Goal: Book appointment/travel/reservation

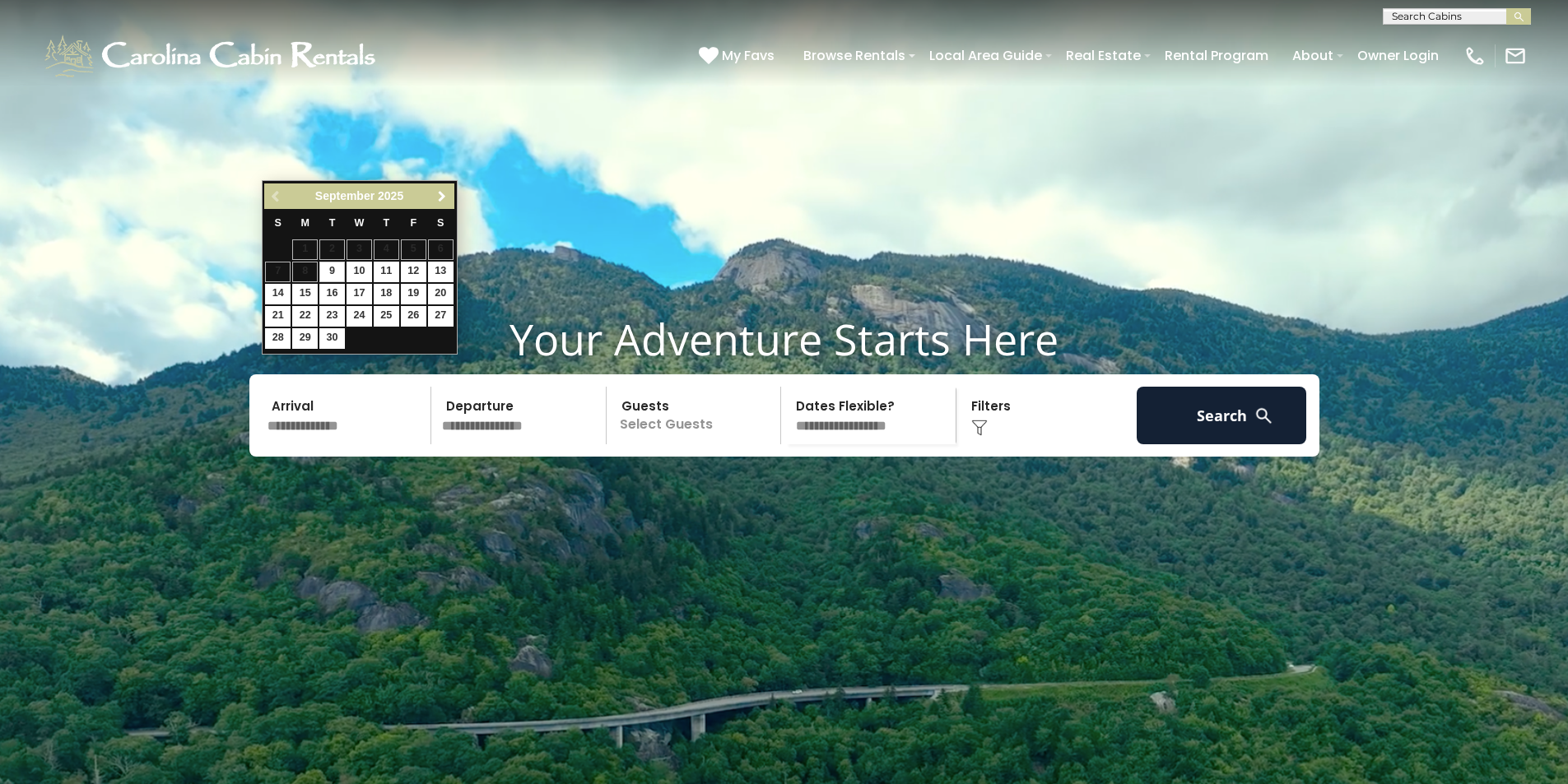
click at [444, 196] on span "Next" at bounding box center [442, 196] width 13 height 13
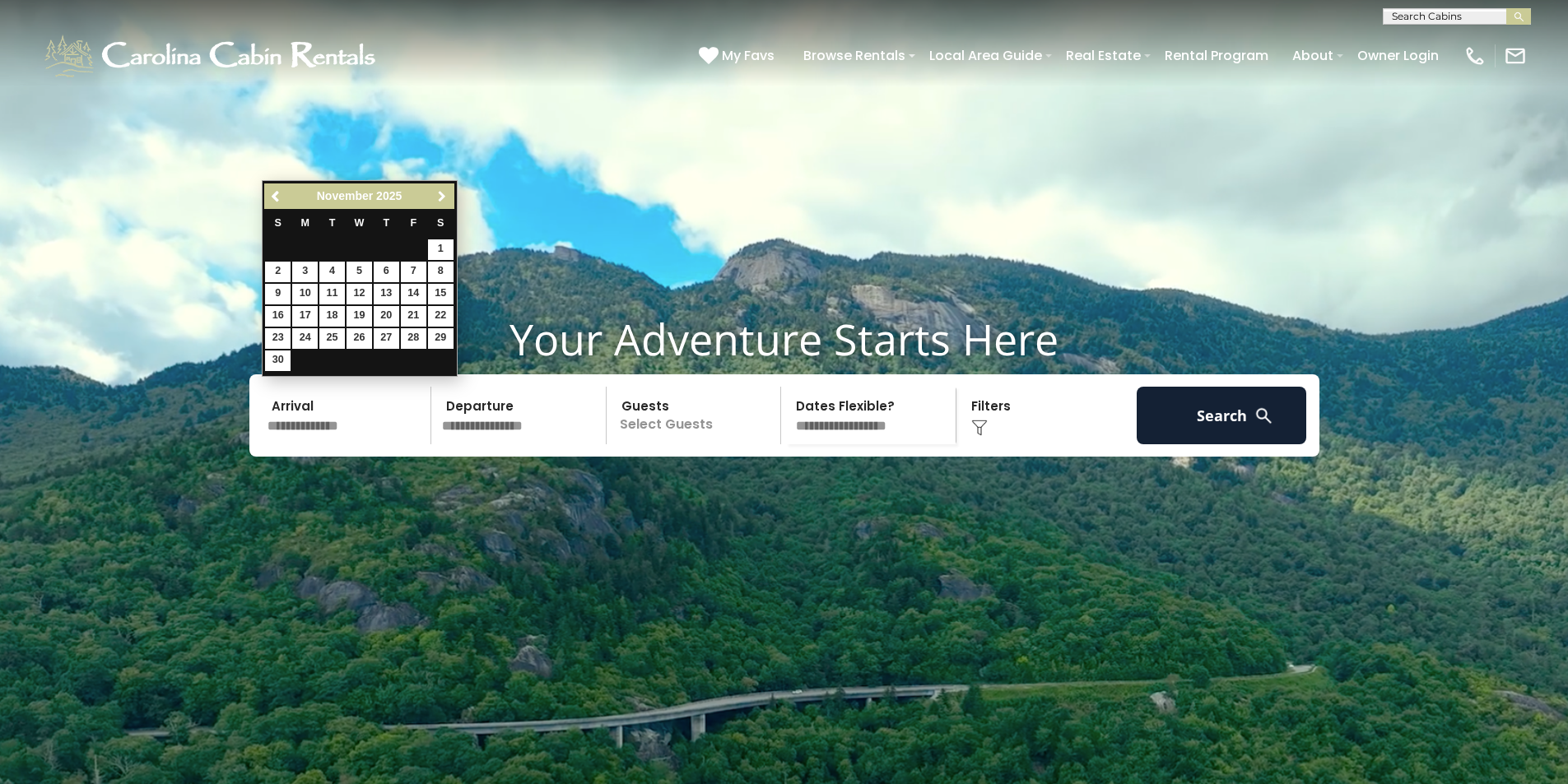
click at [444, 196] on span "Next" at bounding box center [442, 196] width 13 height 13
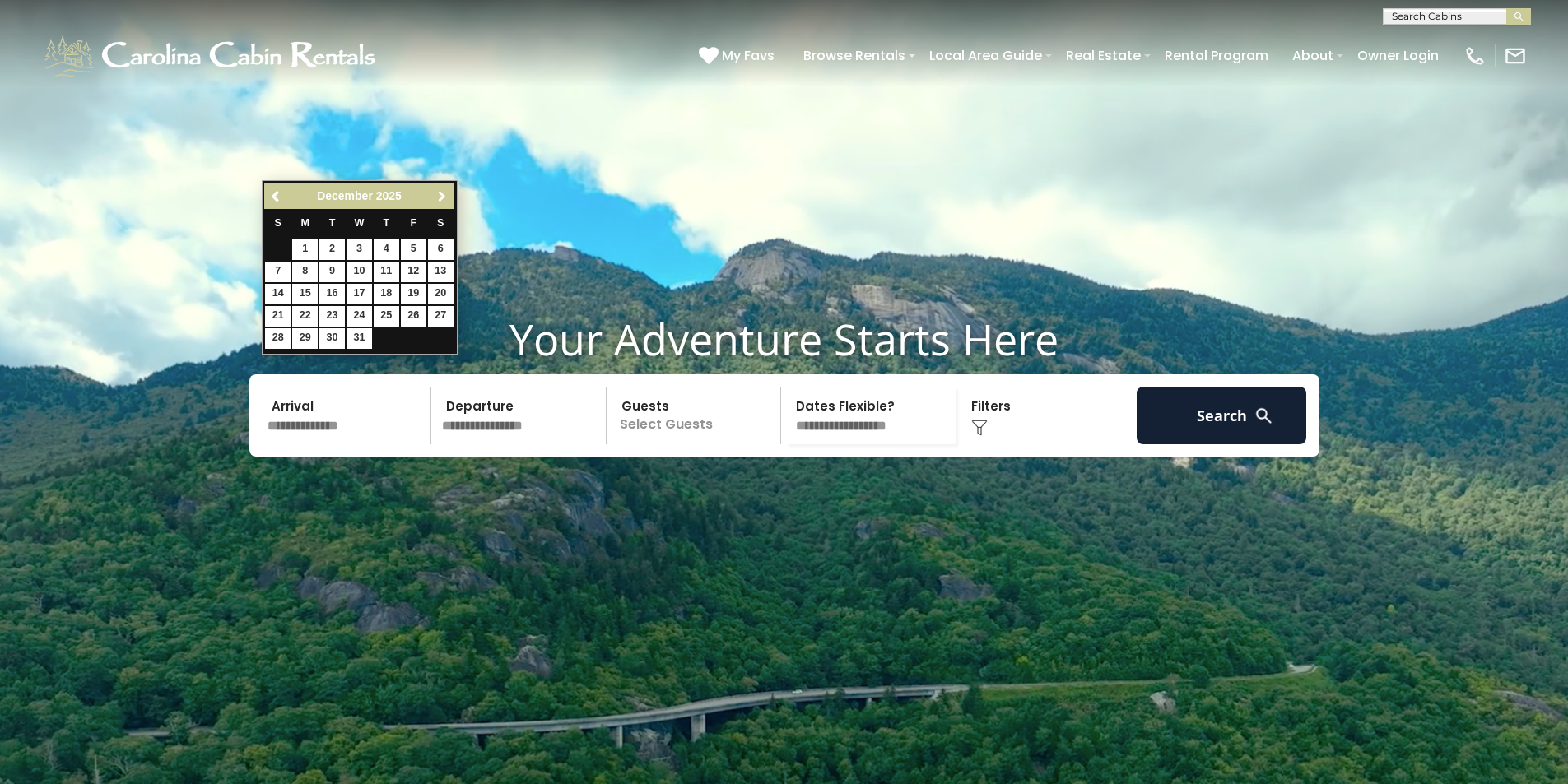
click at [444, 196] on span "Next" at bounding box center [442, 196] width 13 height 13
click at [384, 315] on link "26" at bounding box center [386, 316] width 26 height 20
type input "*******"
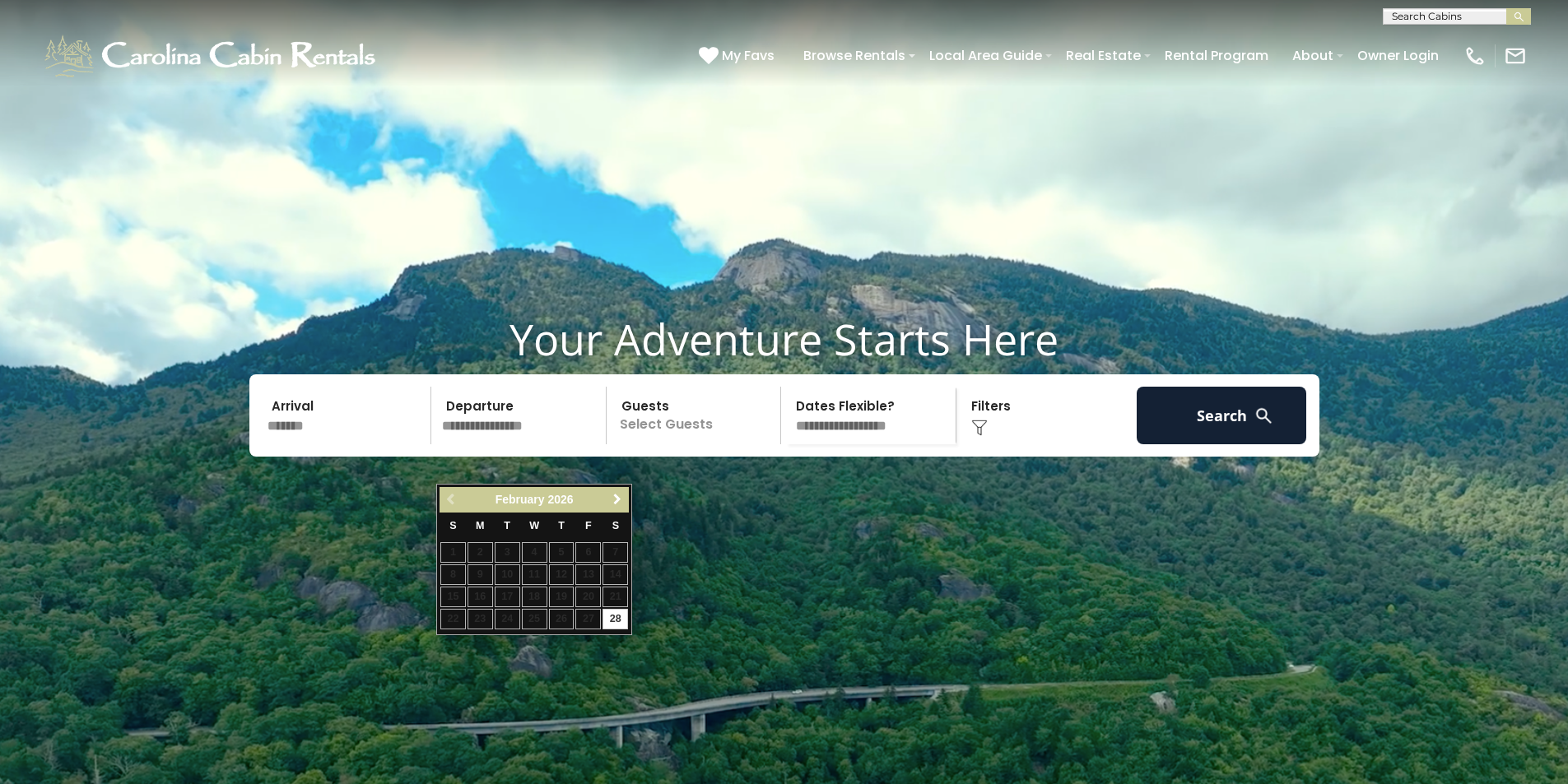
click at [617, 503] on span "Next" at bounding box center [617, 499] width 13 height 13
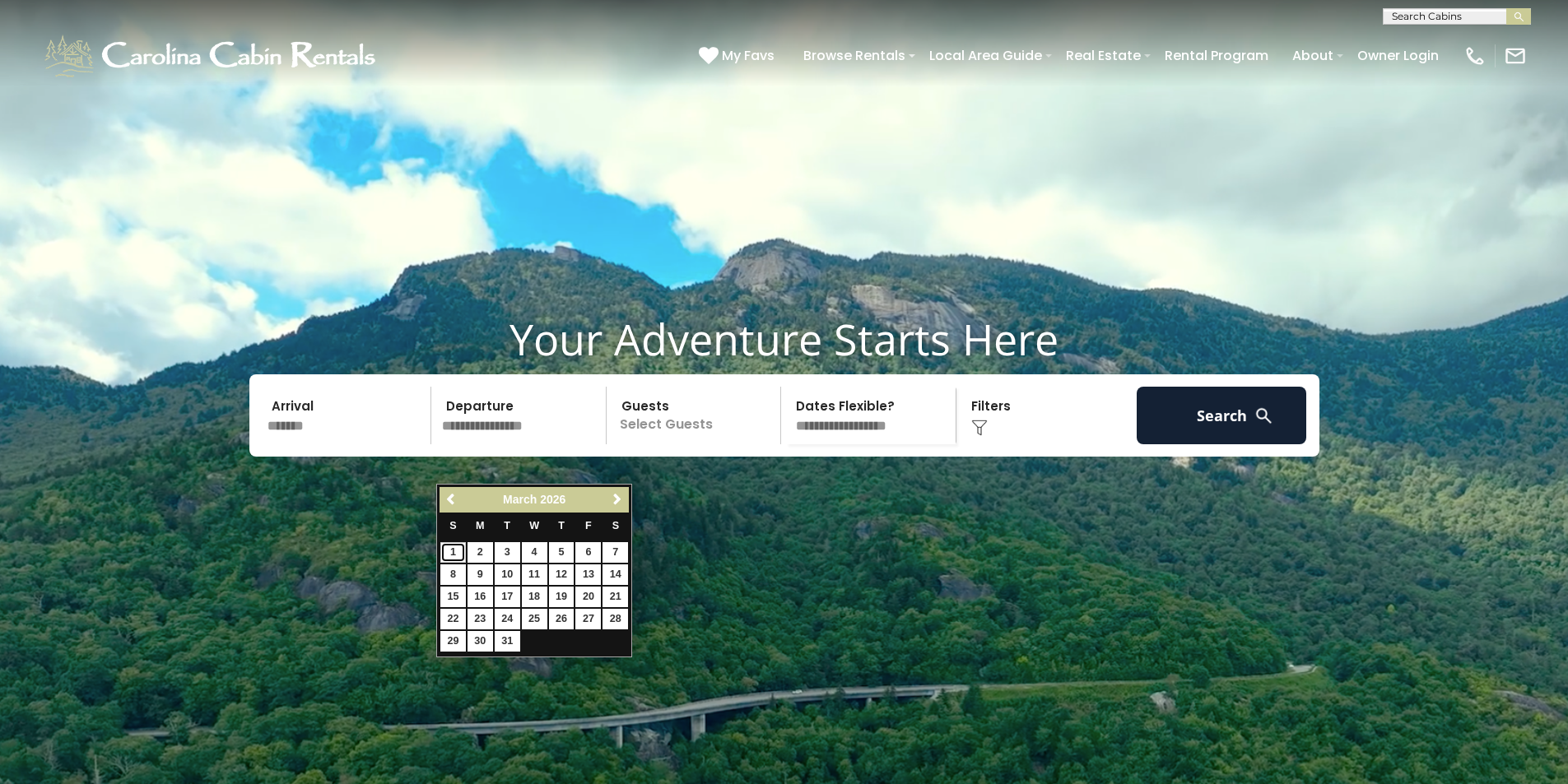
click at [452, 554] on link "1" at bounding box center [454, 553] width 26 height 20
type input "******"
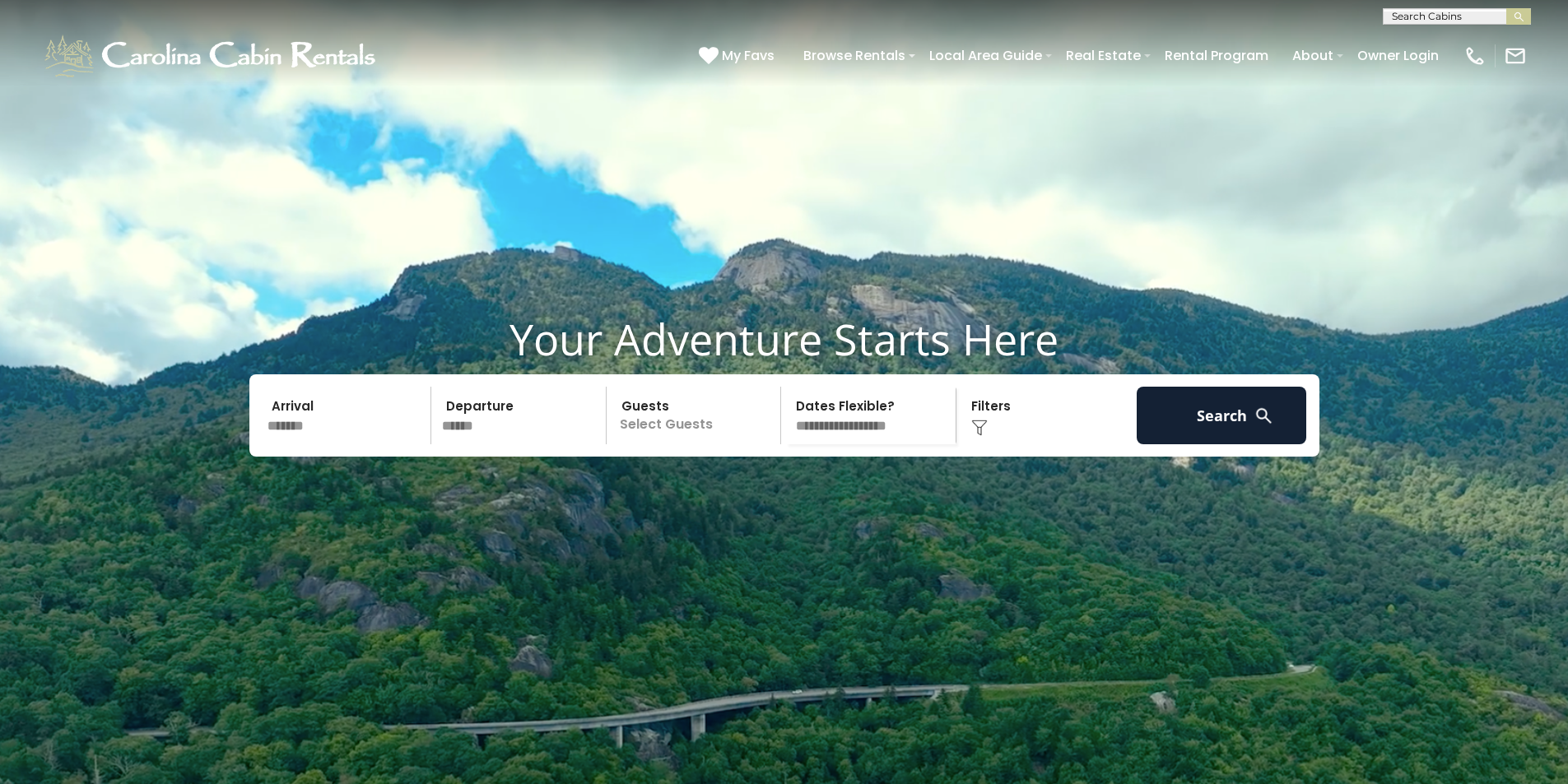
click at [661, 444] on p "Select Guests" at bounding box center [696, 415] width 170 height 58
click at [779, 493] on div "+" at bounding box center [776, 483] width 19 height 19
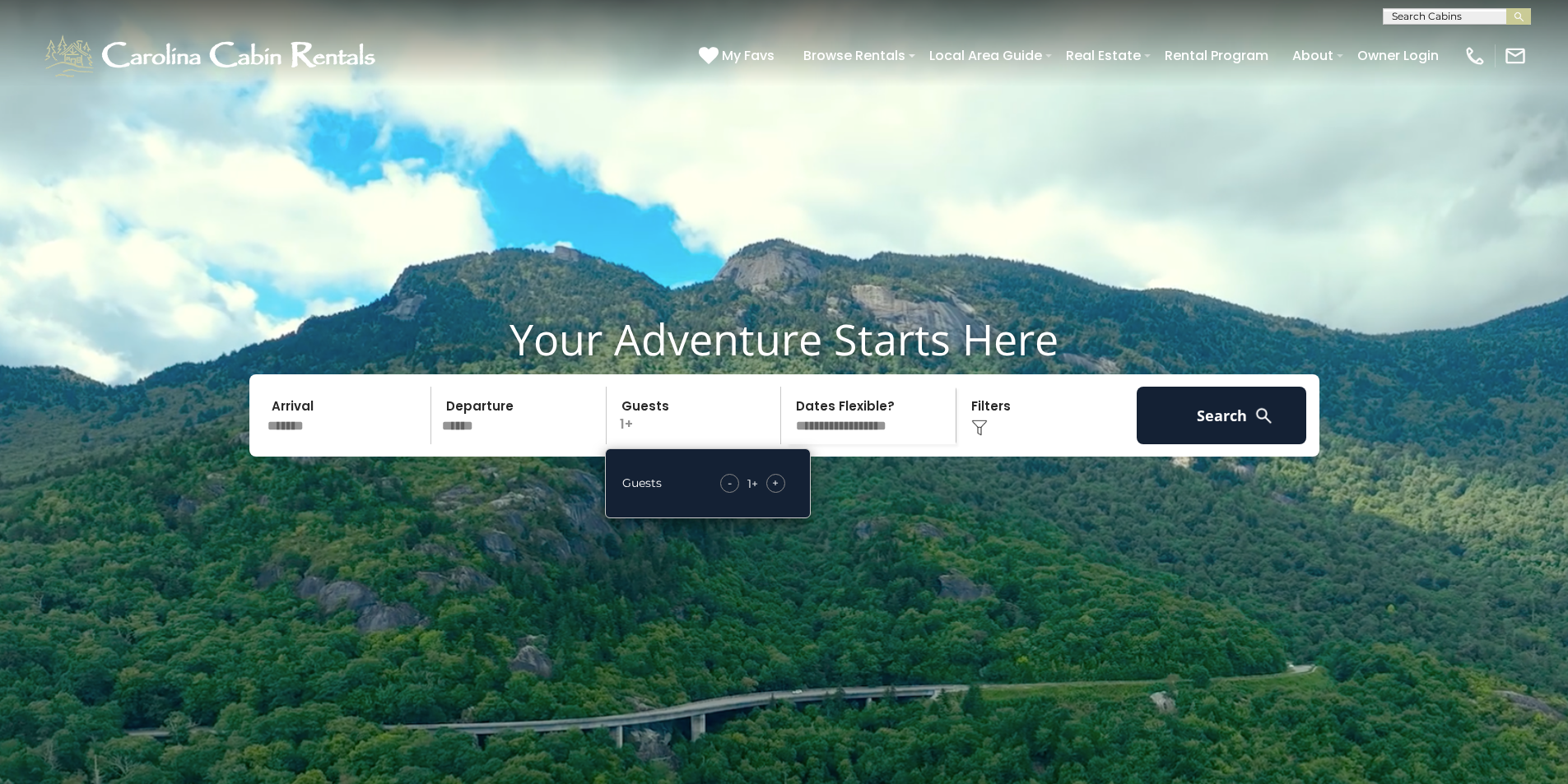
click at [779, 493] on div "+" at bounding box center [776, 483] width 19 height 19
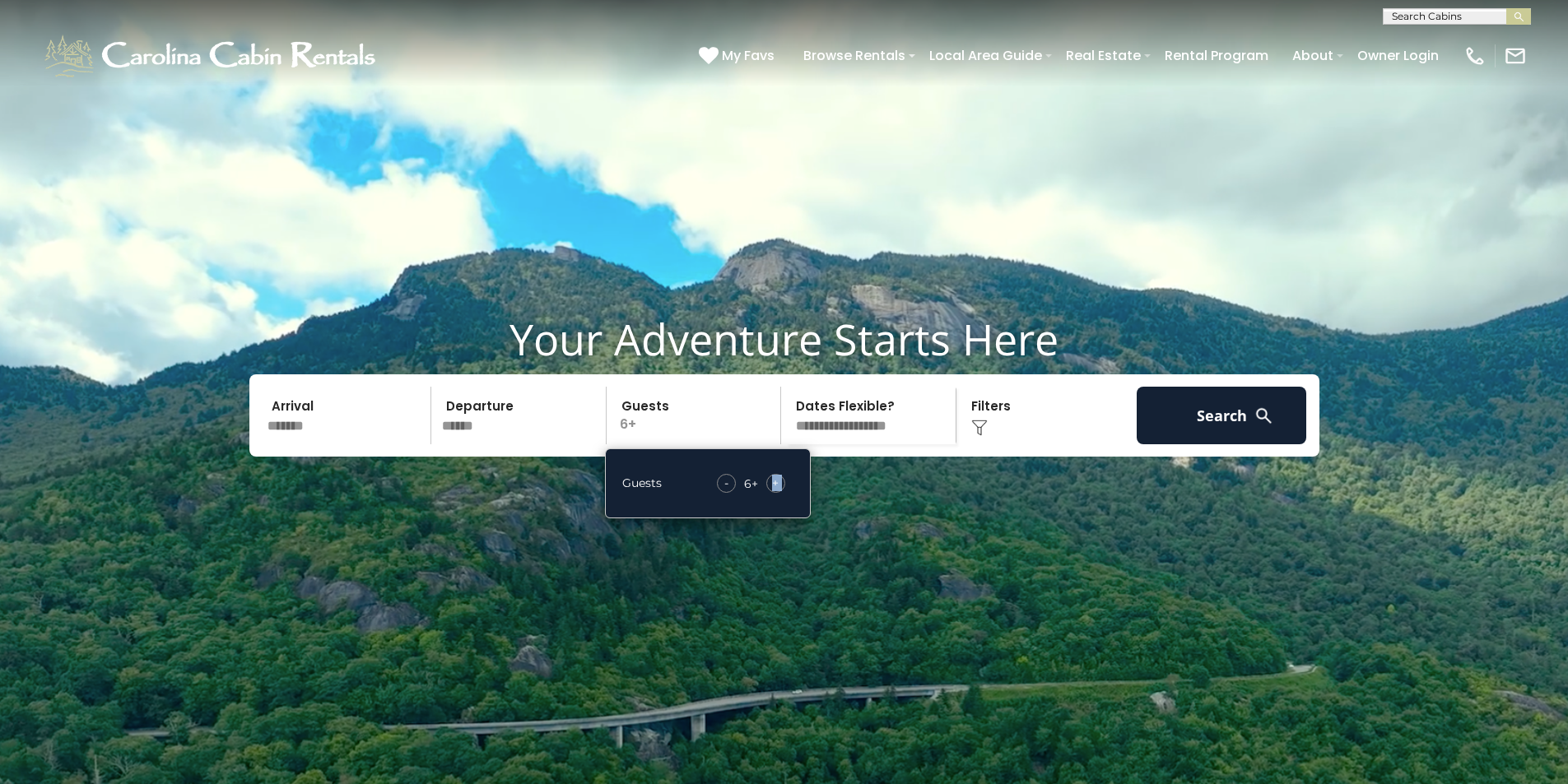
click at [779, 493] on div "+" at bounding box center [776, 483] width 19 height 19
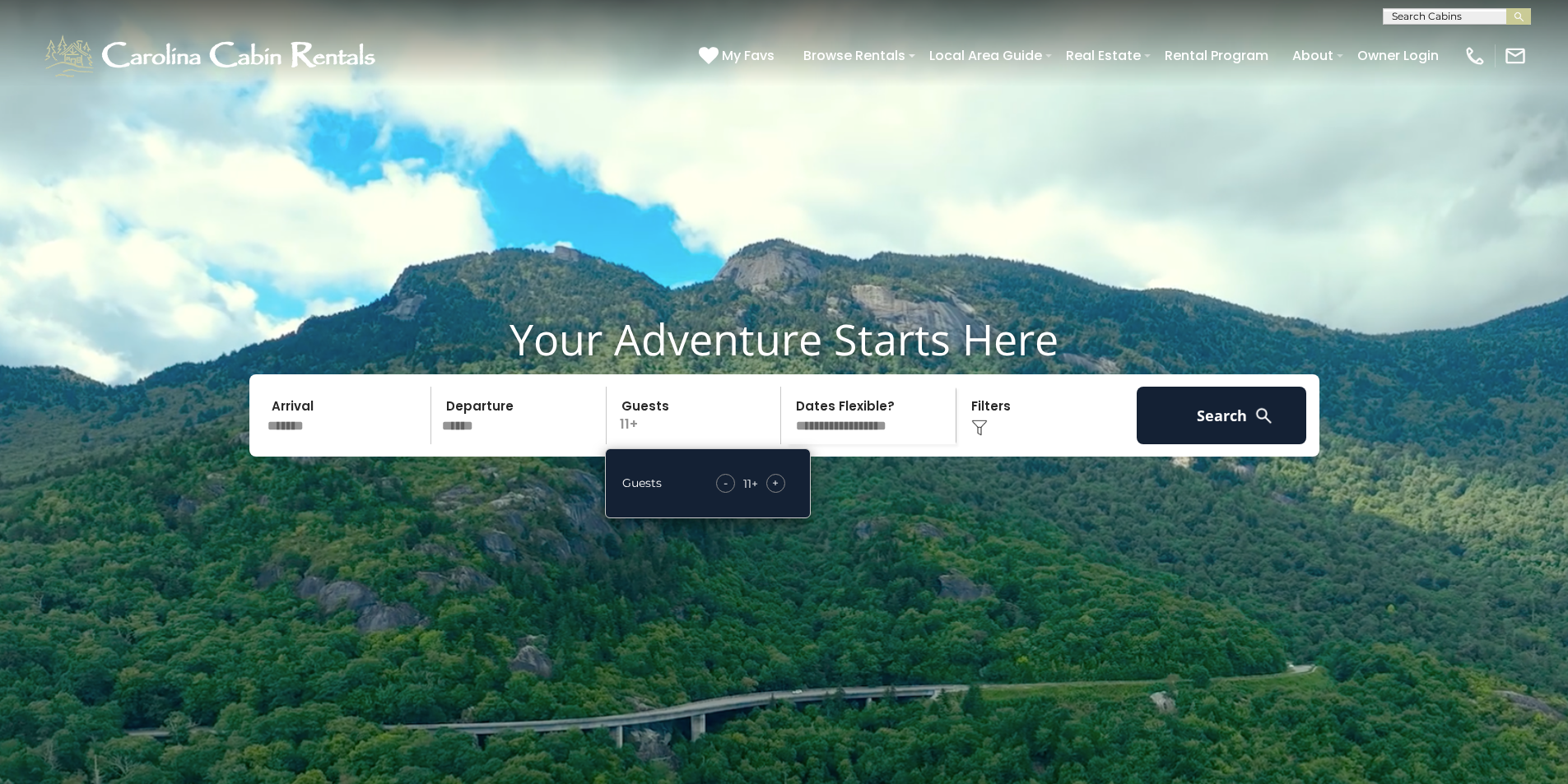
click at [779, 493] on div "+" at bounding box center [776, 483] width 19 height 19
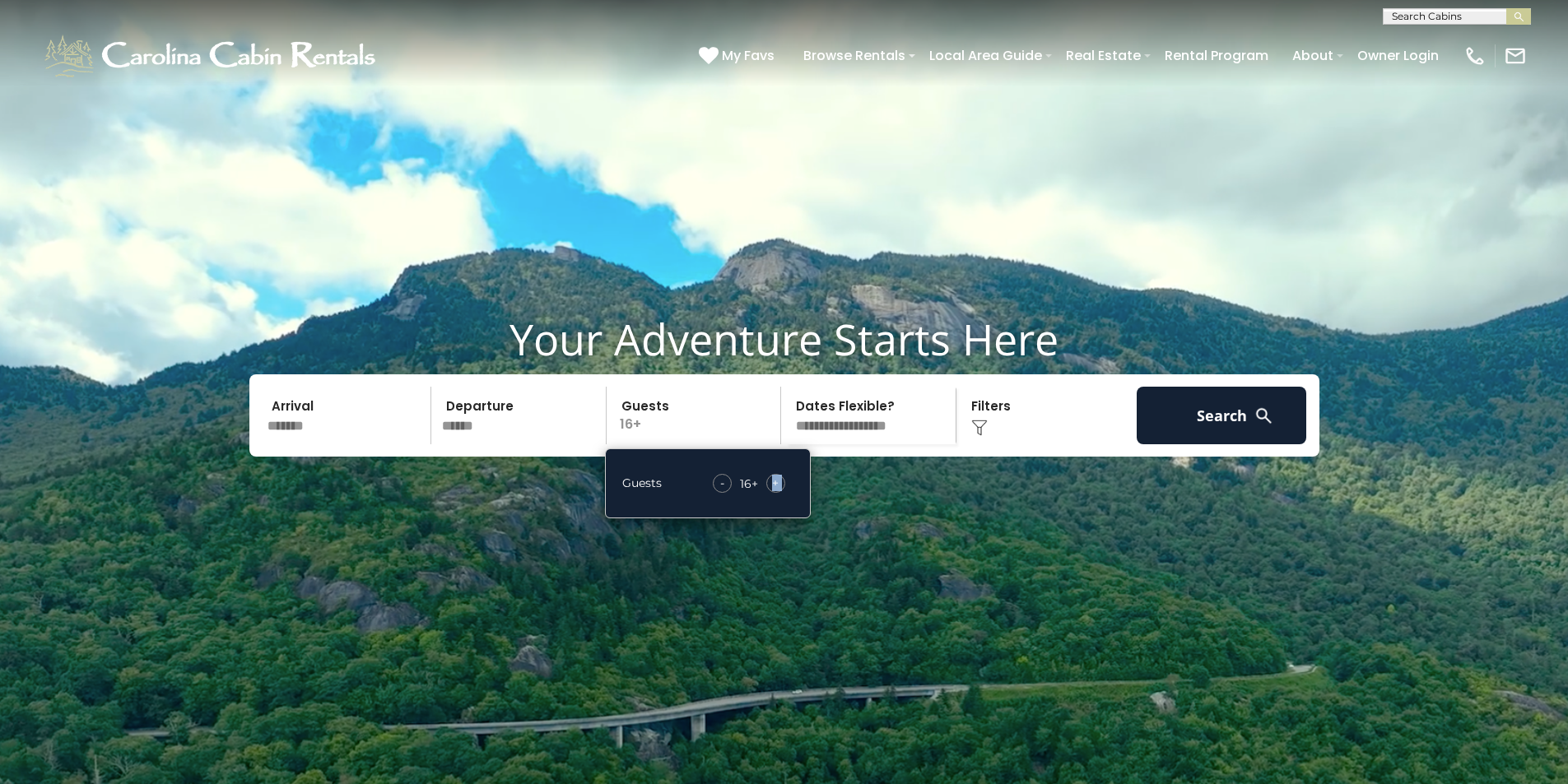
click at [779, 493] on div "+" at bounding box center [776, 483] width 19 height 19
click at [980, 436] on img at bounding box center [980, 428] width 17 height 17
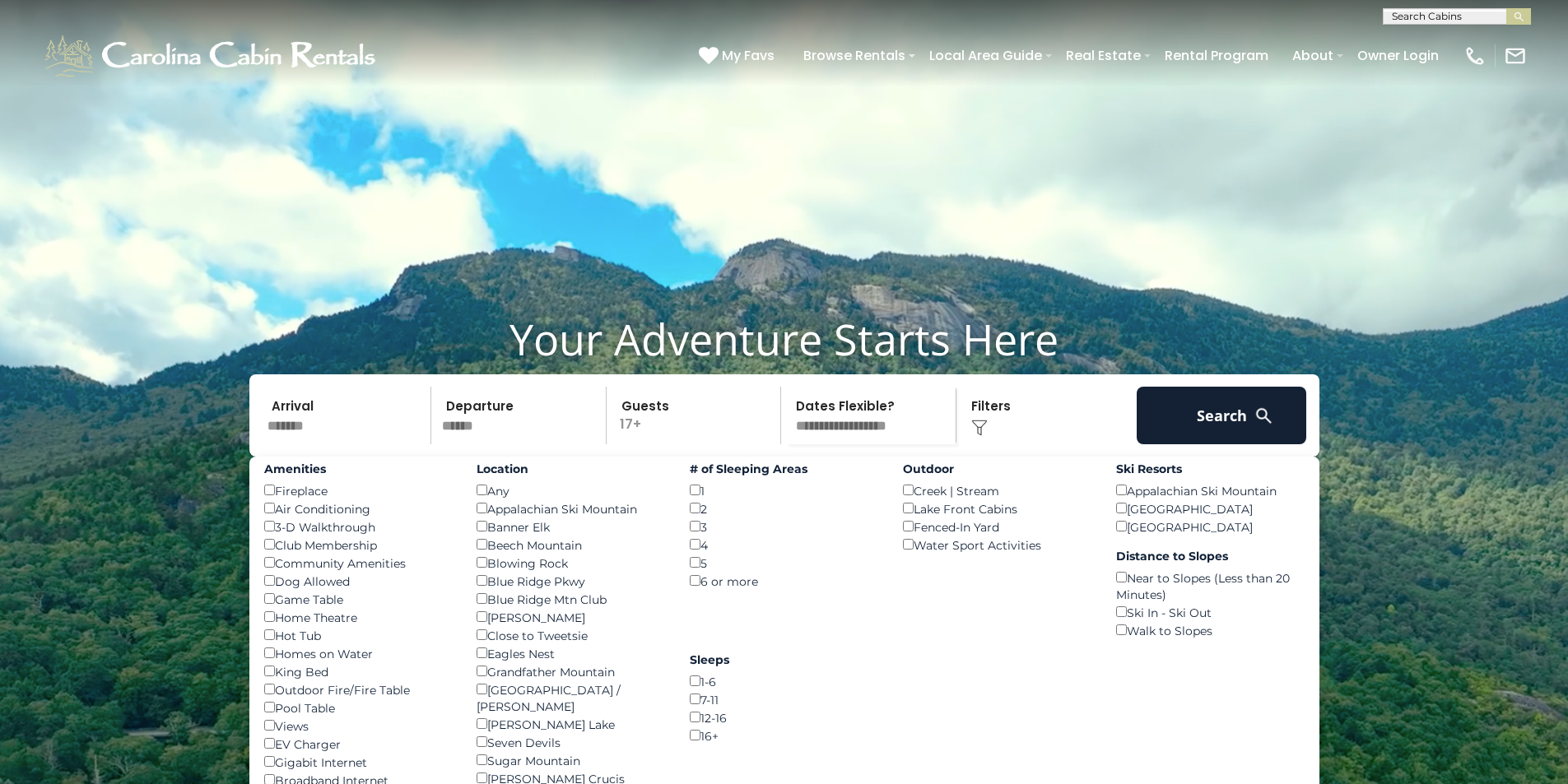
scroll to position [247, 0]
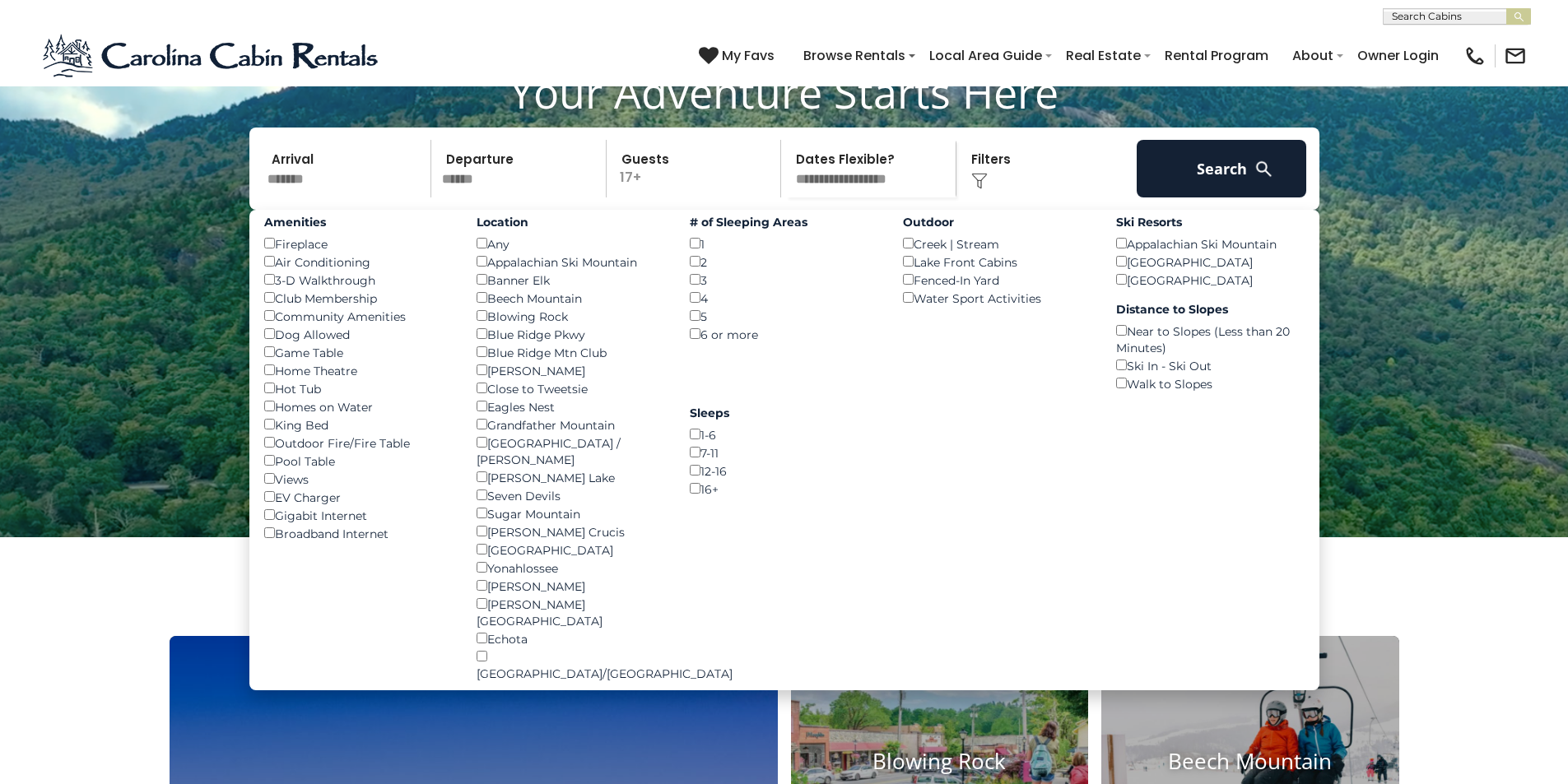
click at [697, 498] on div "16+ ()" at bounding box center [783, 489] width 188 height 18
click at [1237, 197] on button "Search" at bounding box center [1222, 168] width 171 height 58
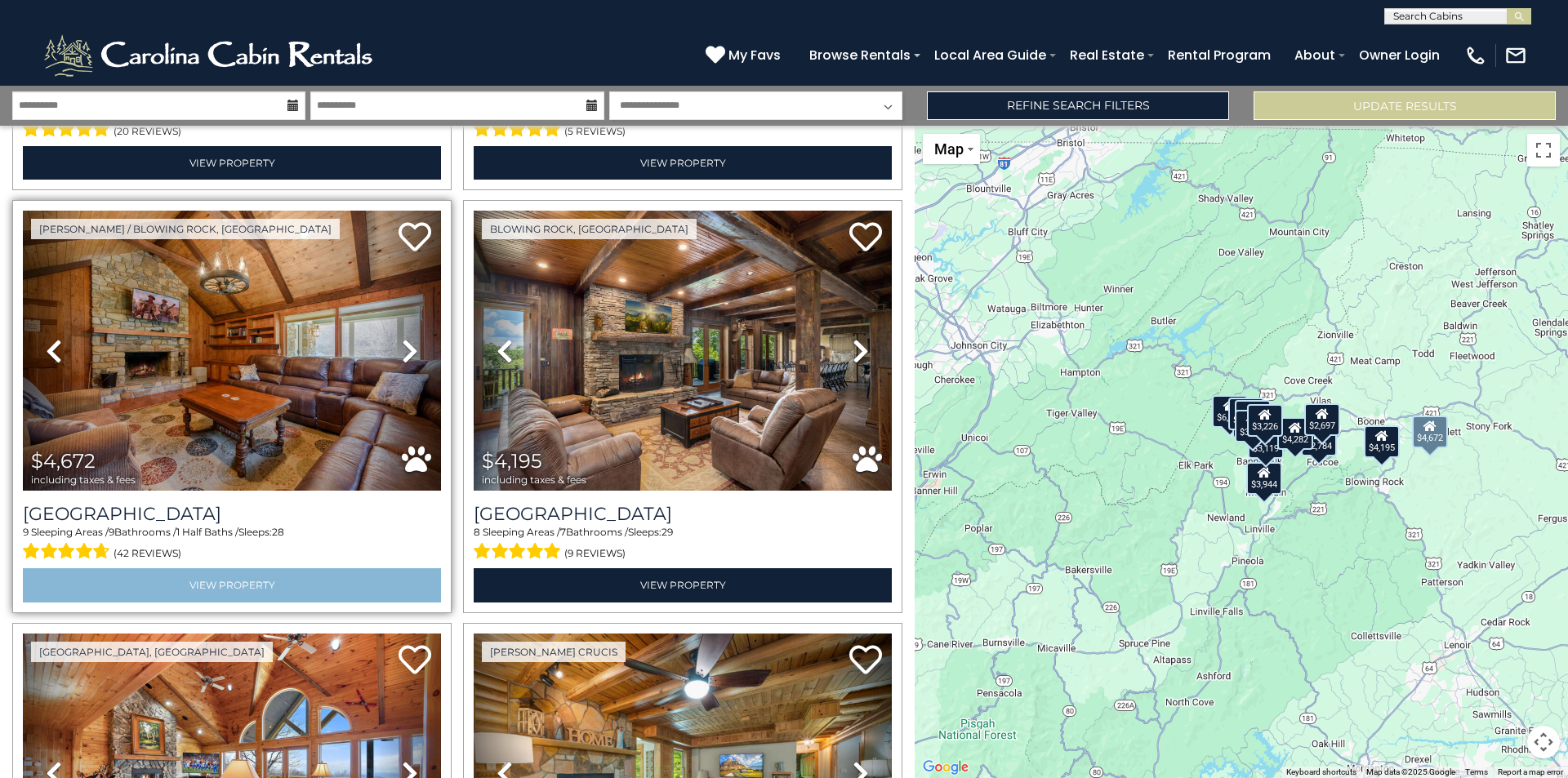
scroll to position [408, 0]
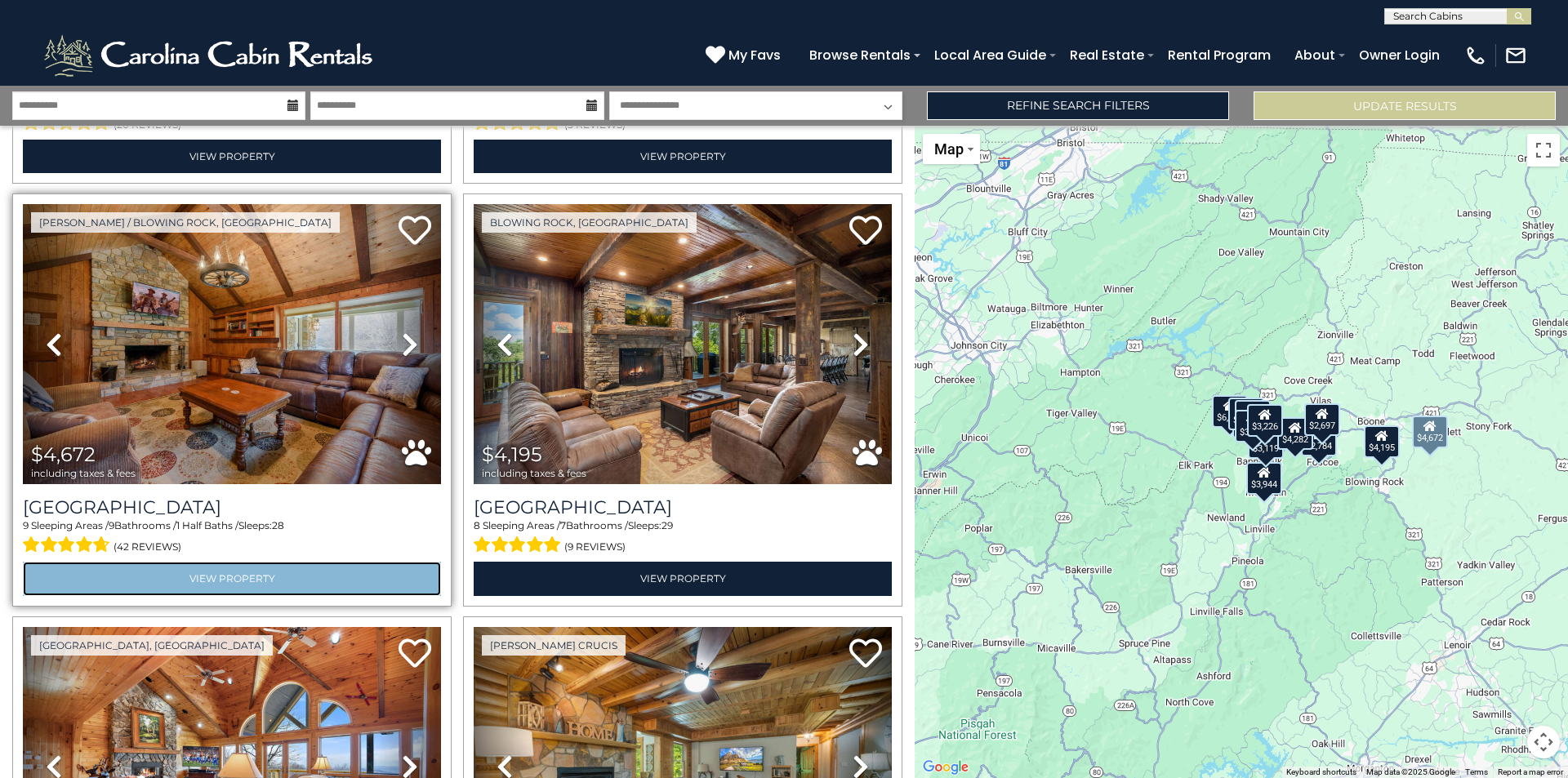
click at [321, 572] on link "View Property" at bounding box center [231, 578] width 418 height 34
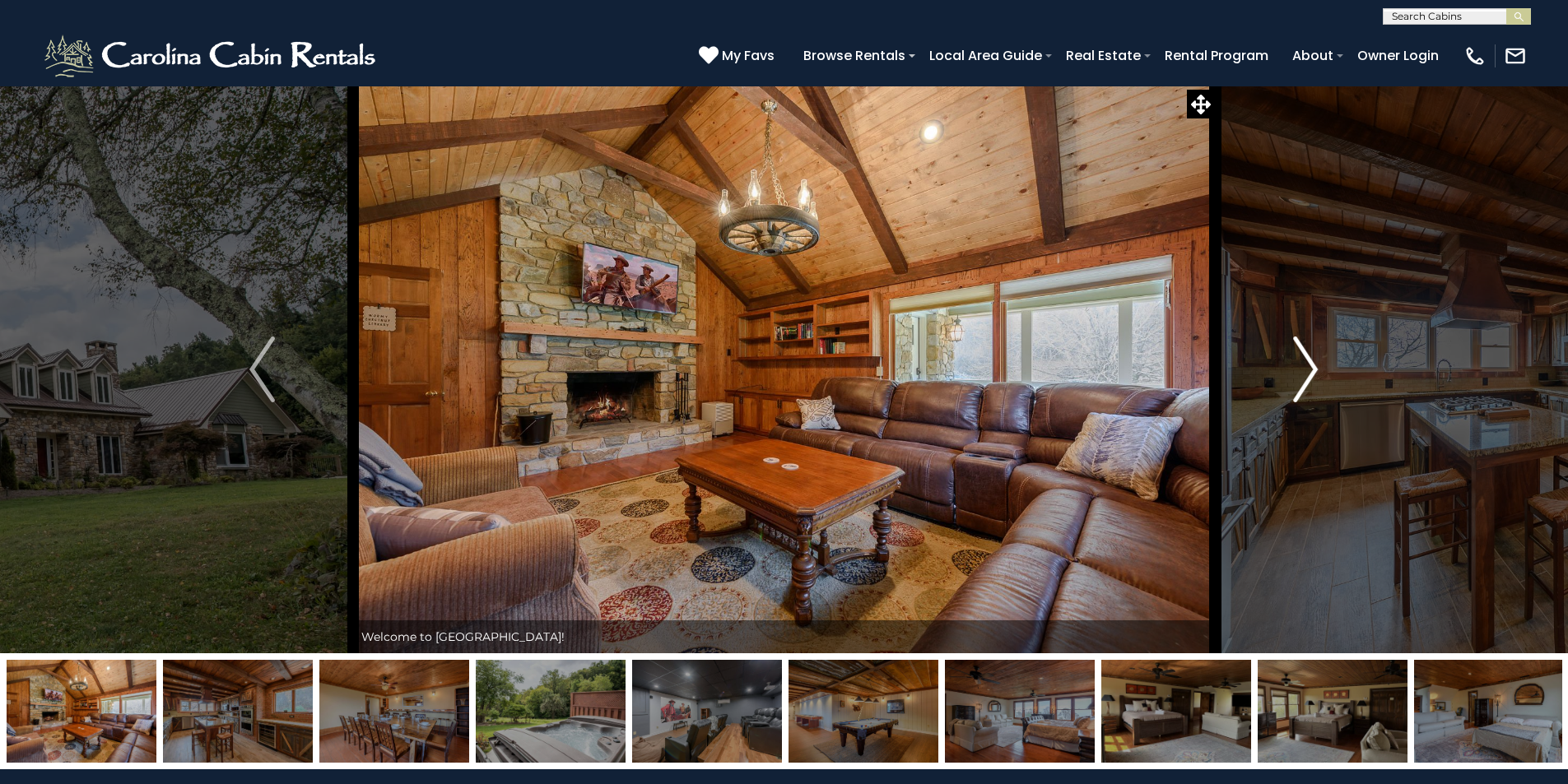
click at [1300, 366] on img "Next" at bounding box center [1305, 370] width 25 height 66
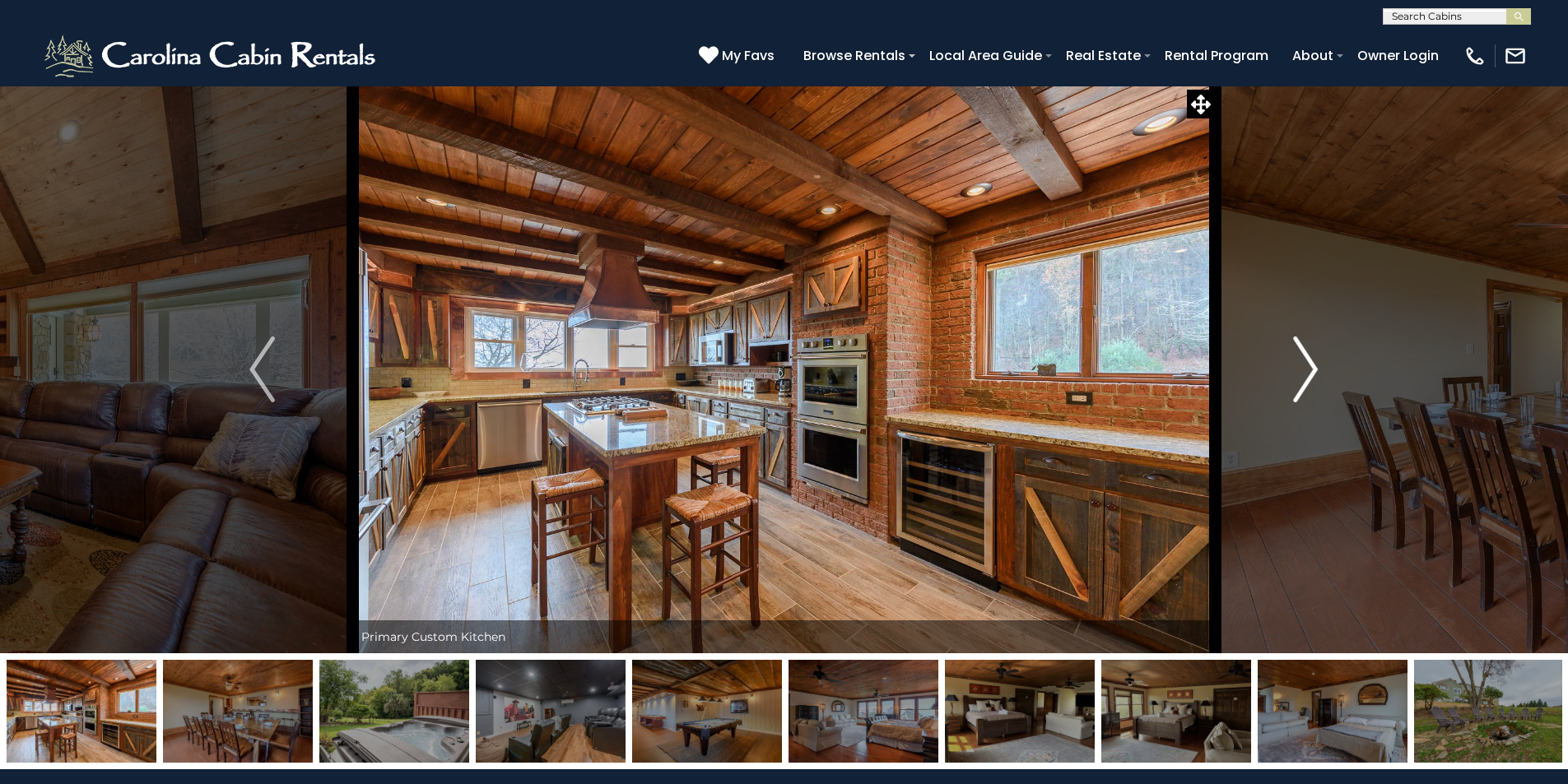
click at [1305, 377] on img "Next" at bounding box center [1305, 370] width 25 height 66
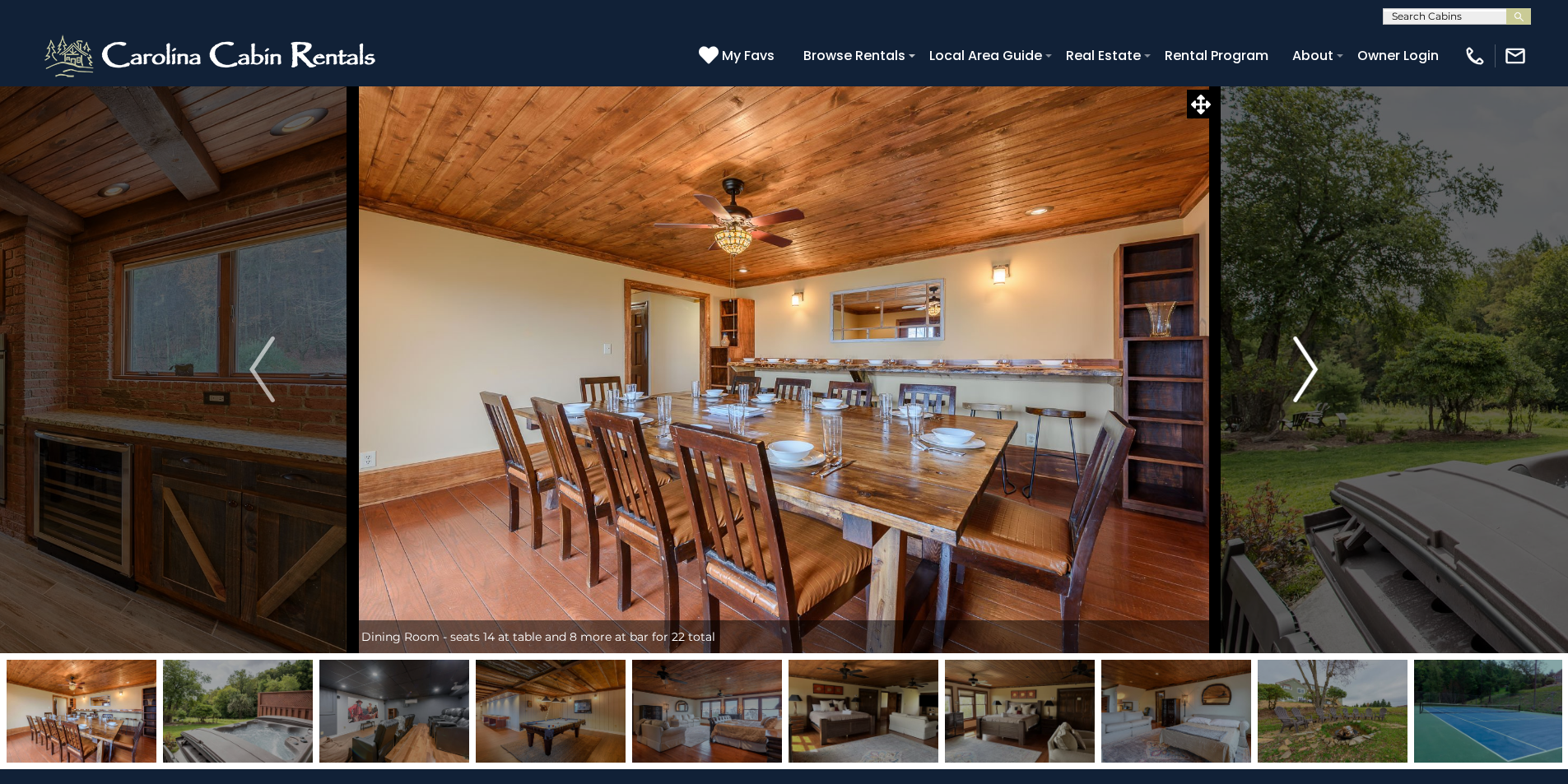
click at [1305, 377] on img "Next" at bounding box center [1305, 370] width 25 height 66
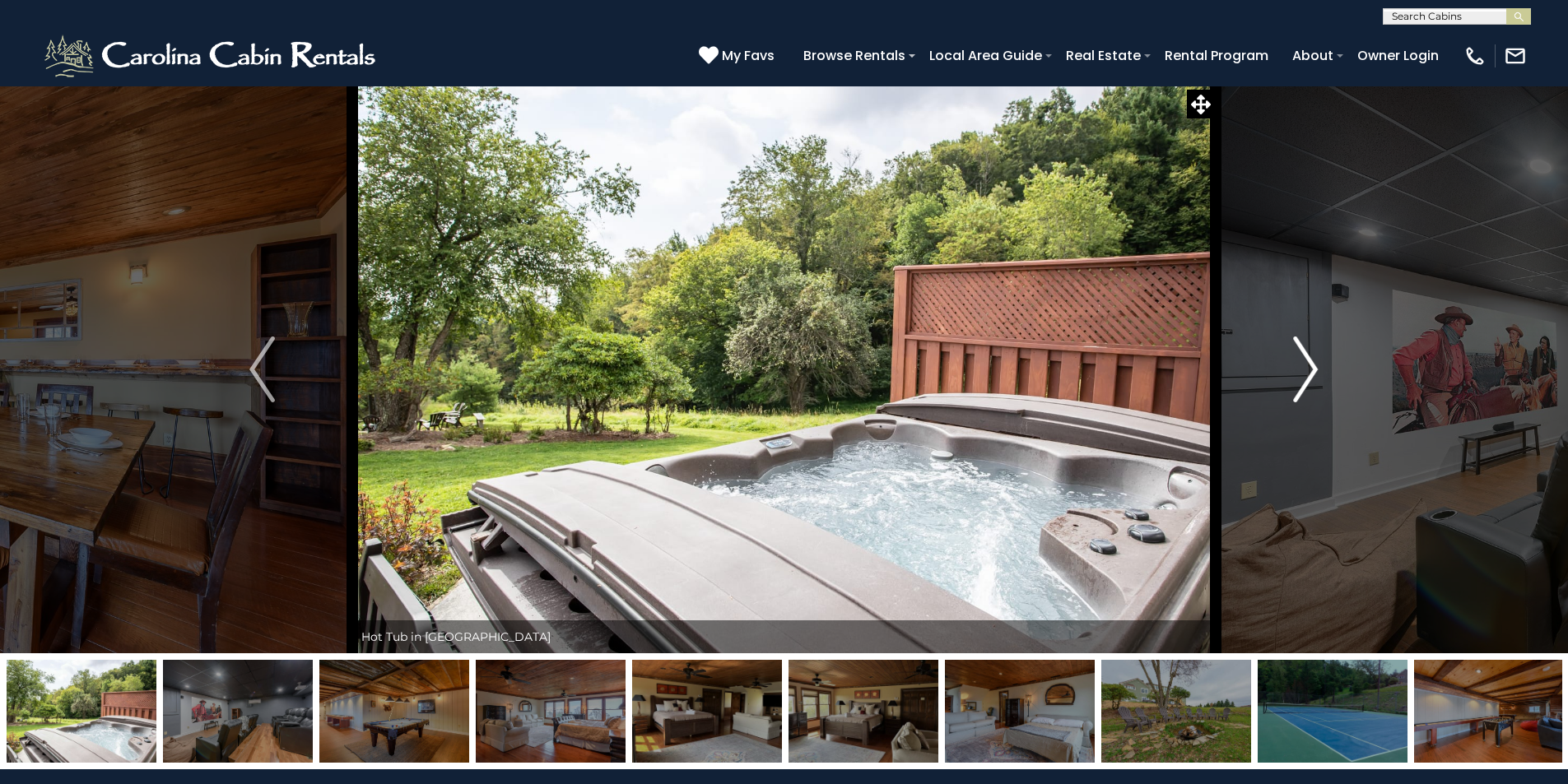
click at [1305, 377] on img "Next" at bounding box center [1305, 370] width 25 height 66
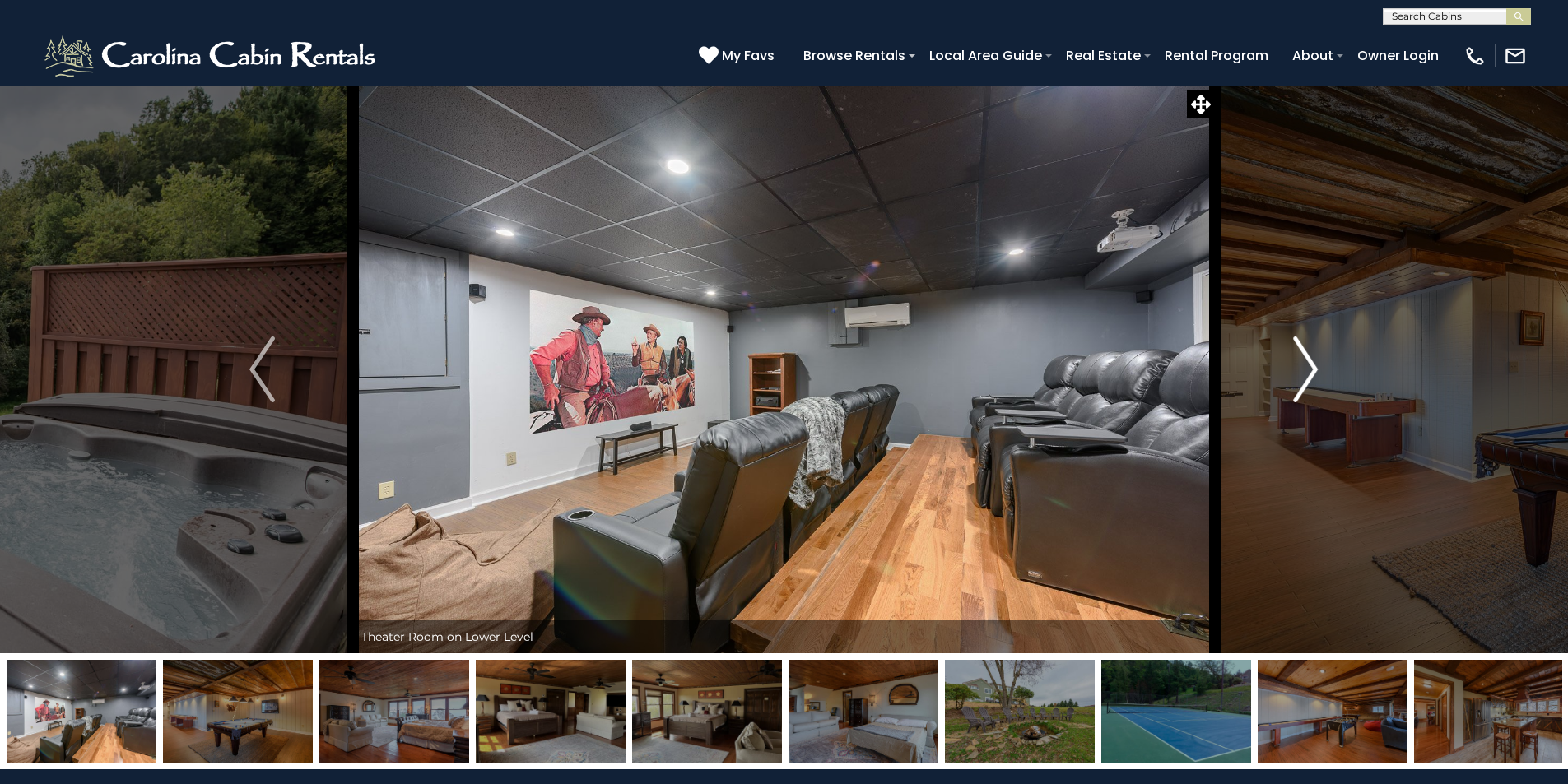
click at [1305, 377] on img "Next" at bounding box center [1305, 370] width 25 height 66
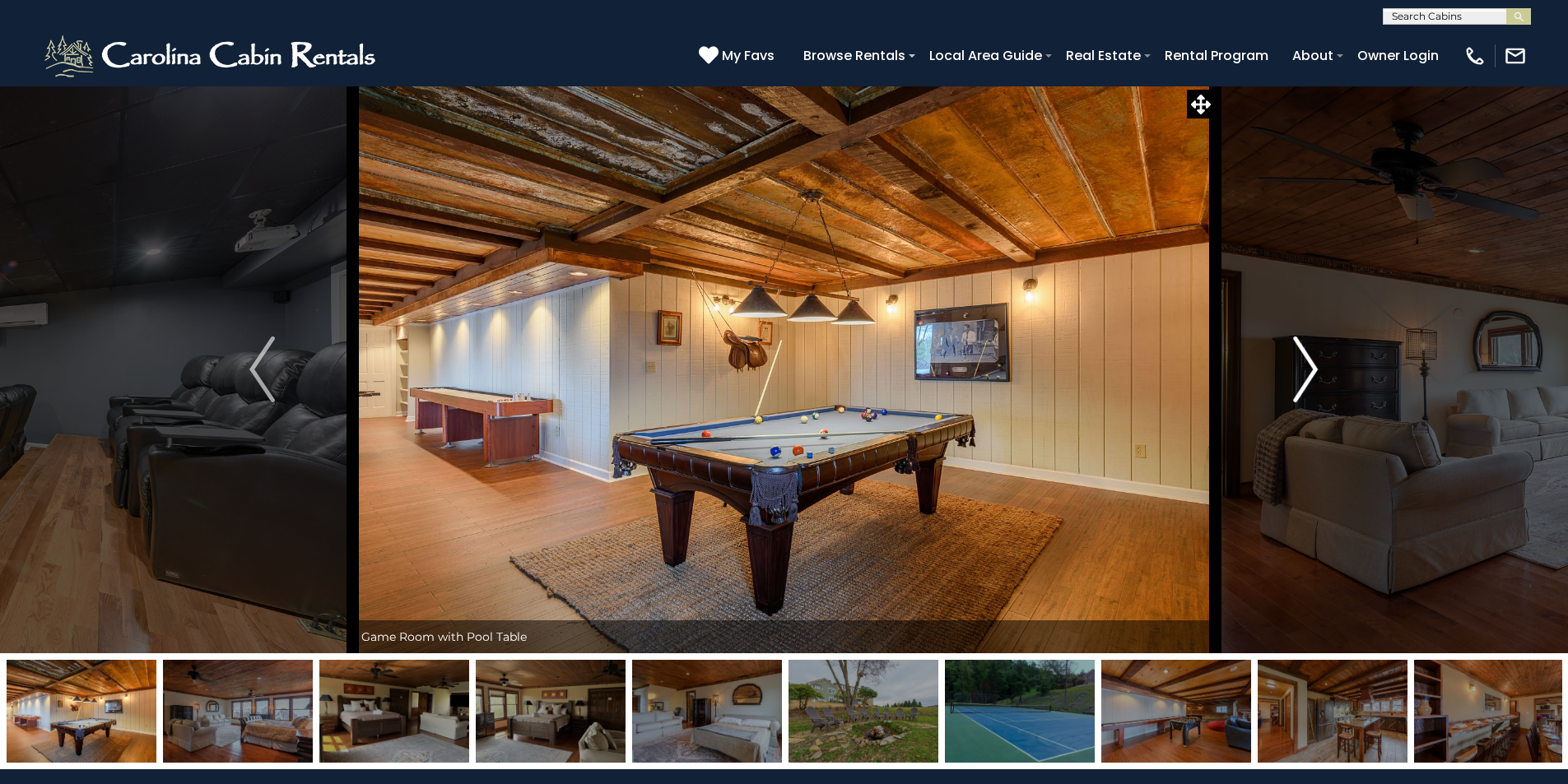
click at [1305, 377] on img "Next" at bounding box center [1305, 370] width 25 height 66
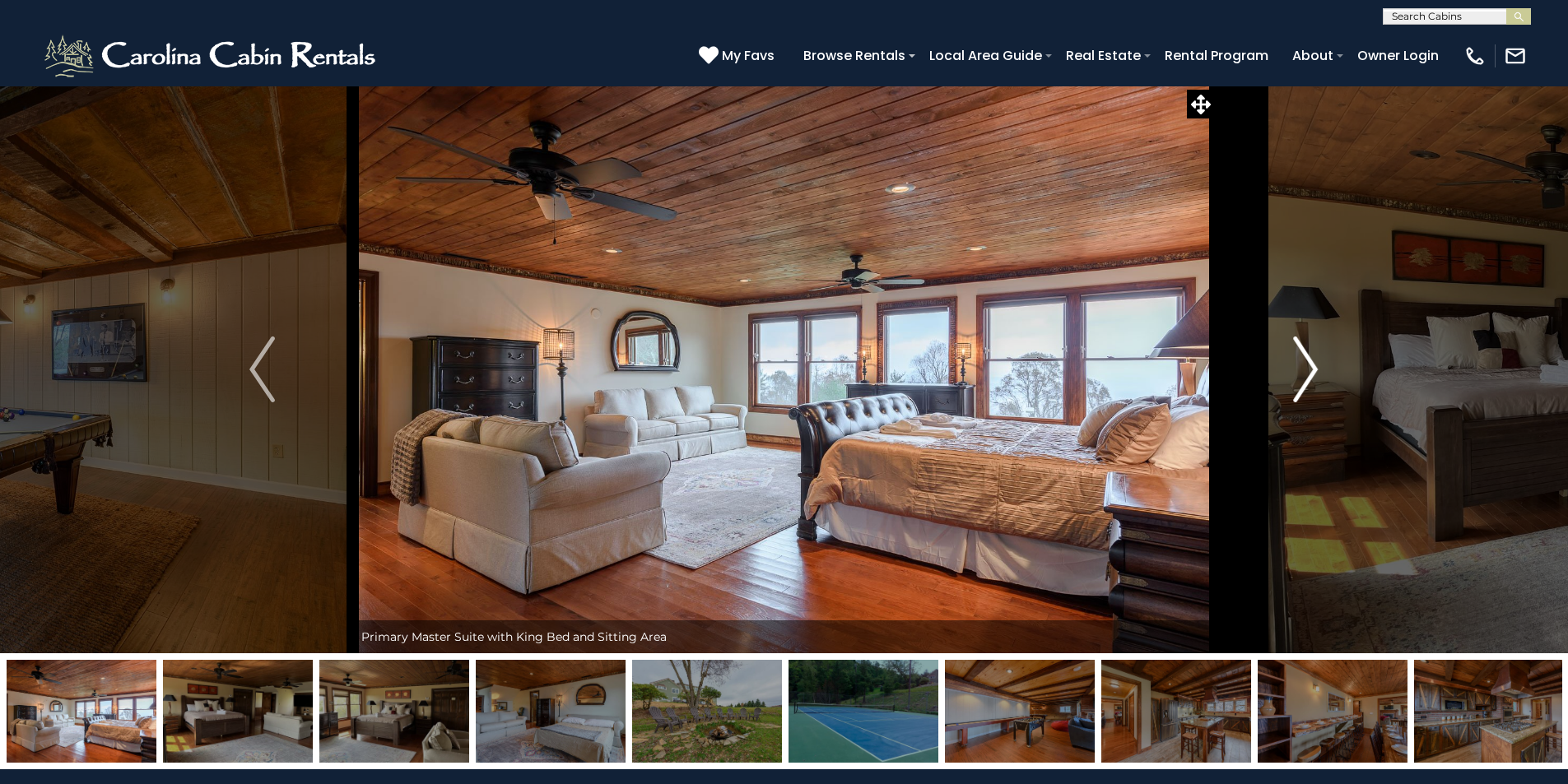
click at [1305, 377] on img "Next" at bounding box center [1305, 370] width 25 height 66
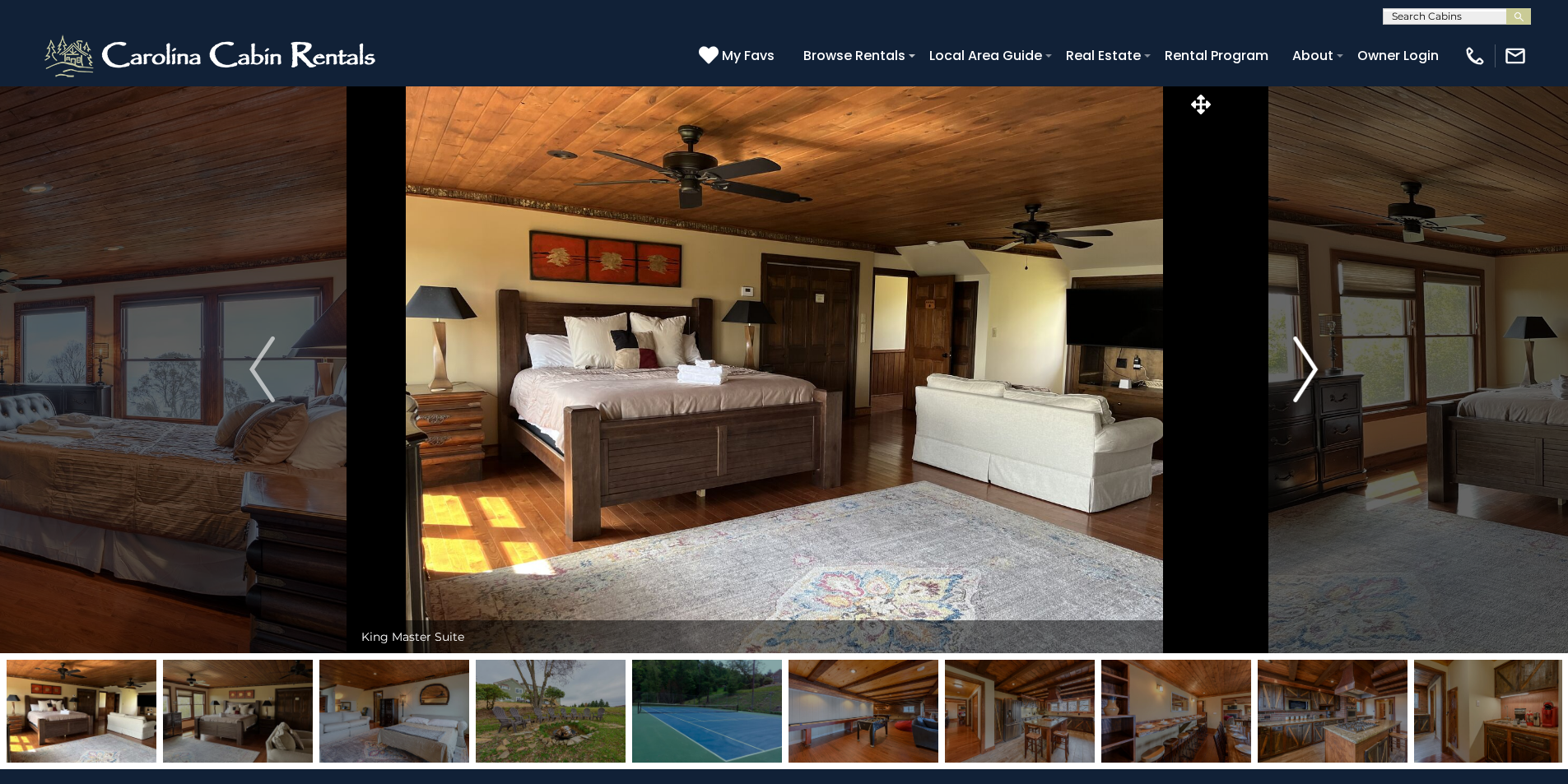
click at [1308, 377] on img "Next" at bounding box center [1305, 370] width 25 height 66
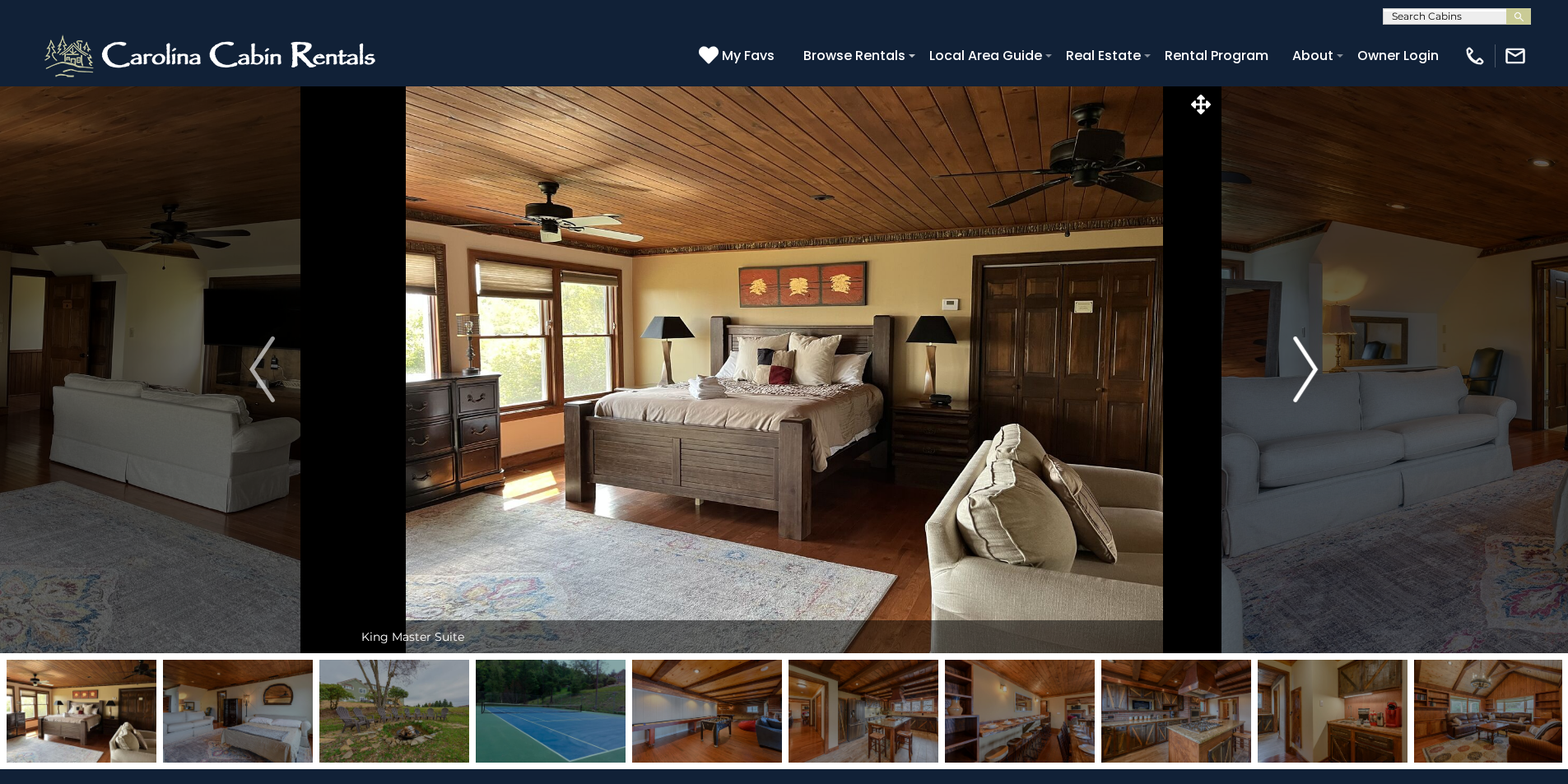
click at [1308, 377] on img "Next" at bounding box center [1305, 370] width 25 height 66
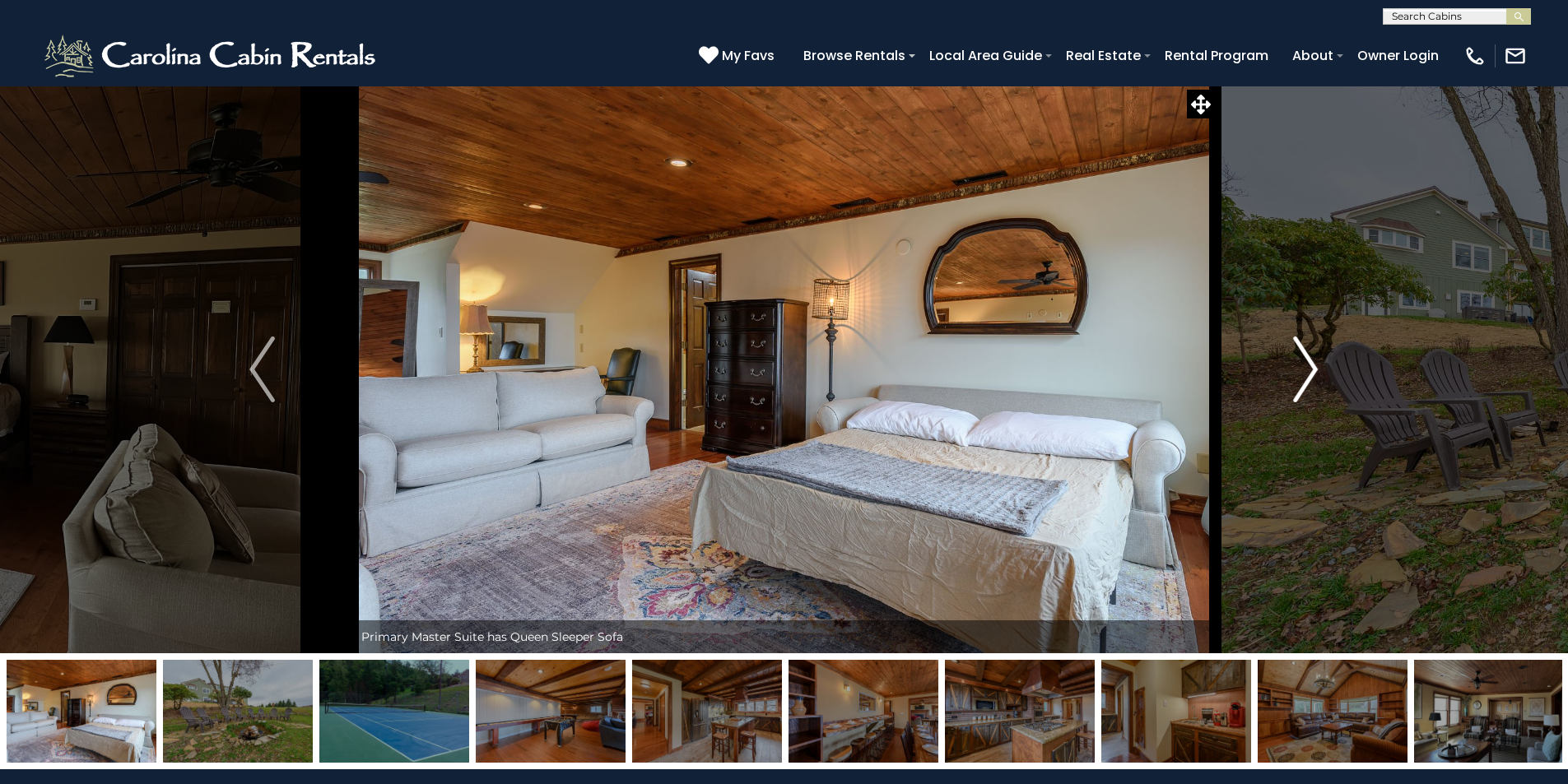
click at [1308, 377] on img "Next" at bounding box center [1305, 370] width 25 height 66
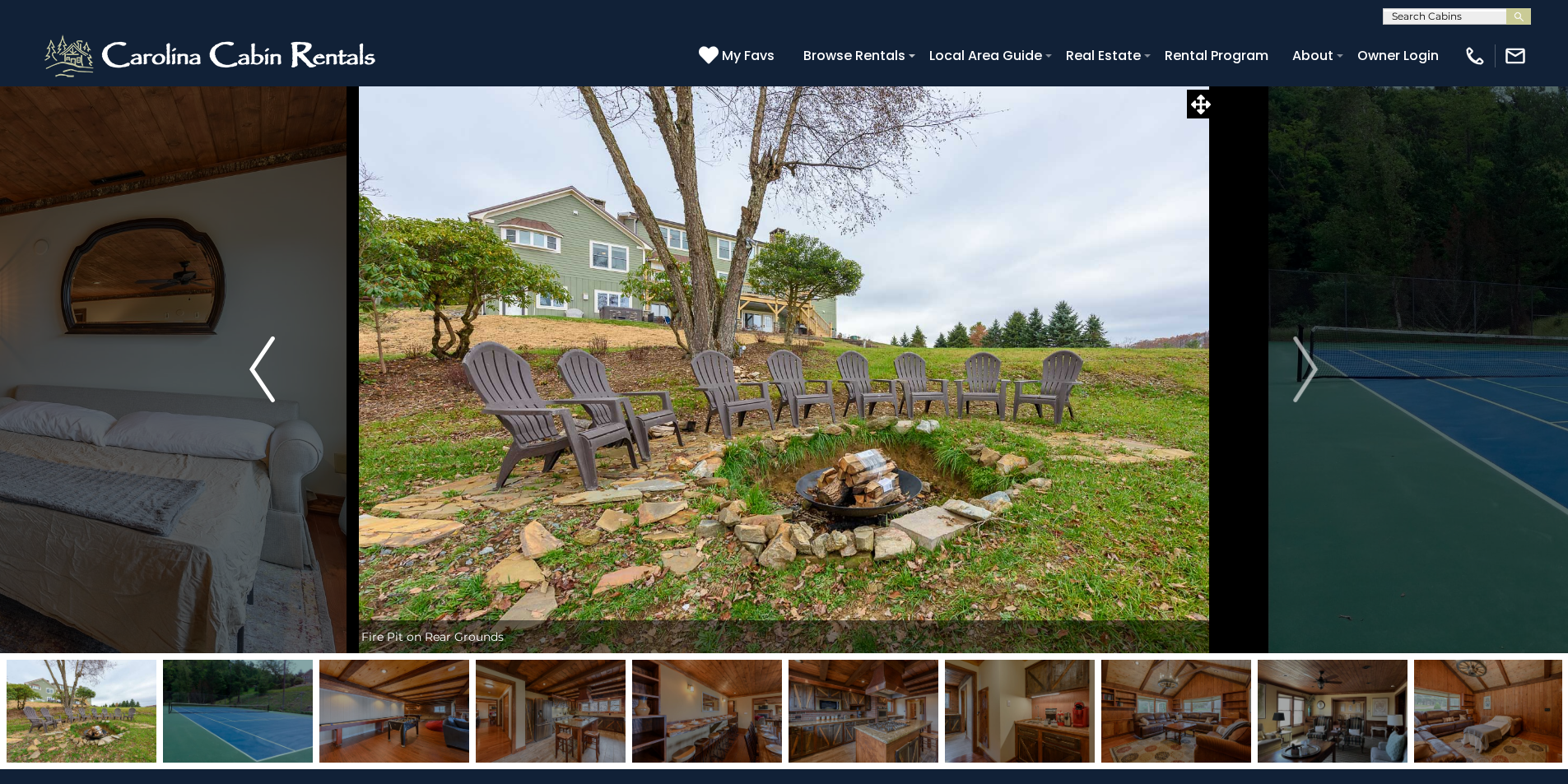
click at [242, 377] on button "Previous" at bounding box center [261, 369] width 181 height 568
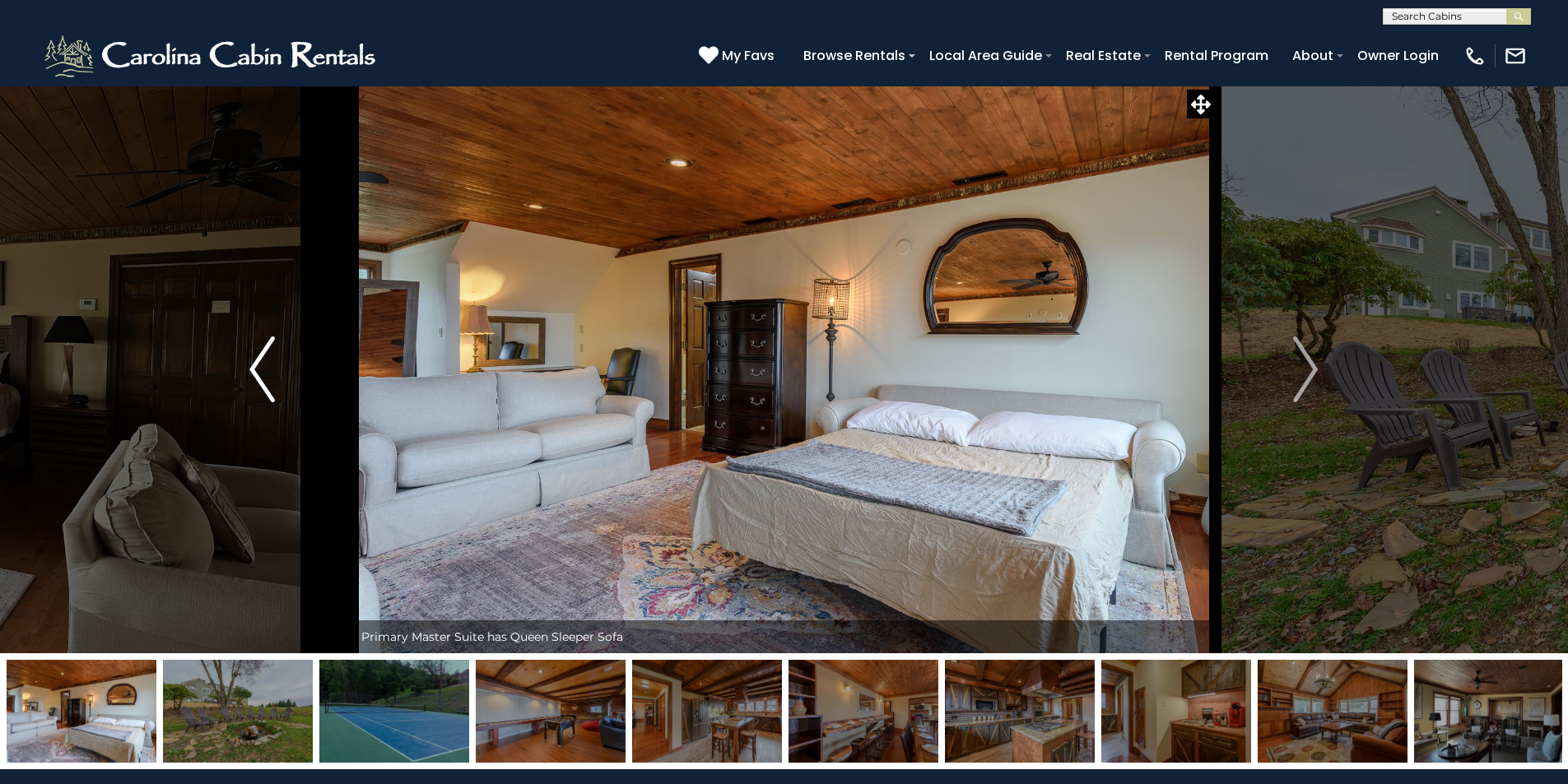
click at [257, 377] on img "Previous" at bounding box center [262, 370] width 25 height 66
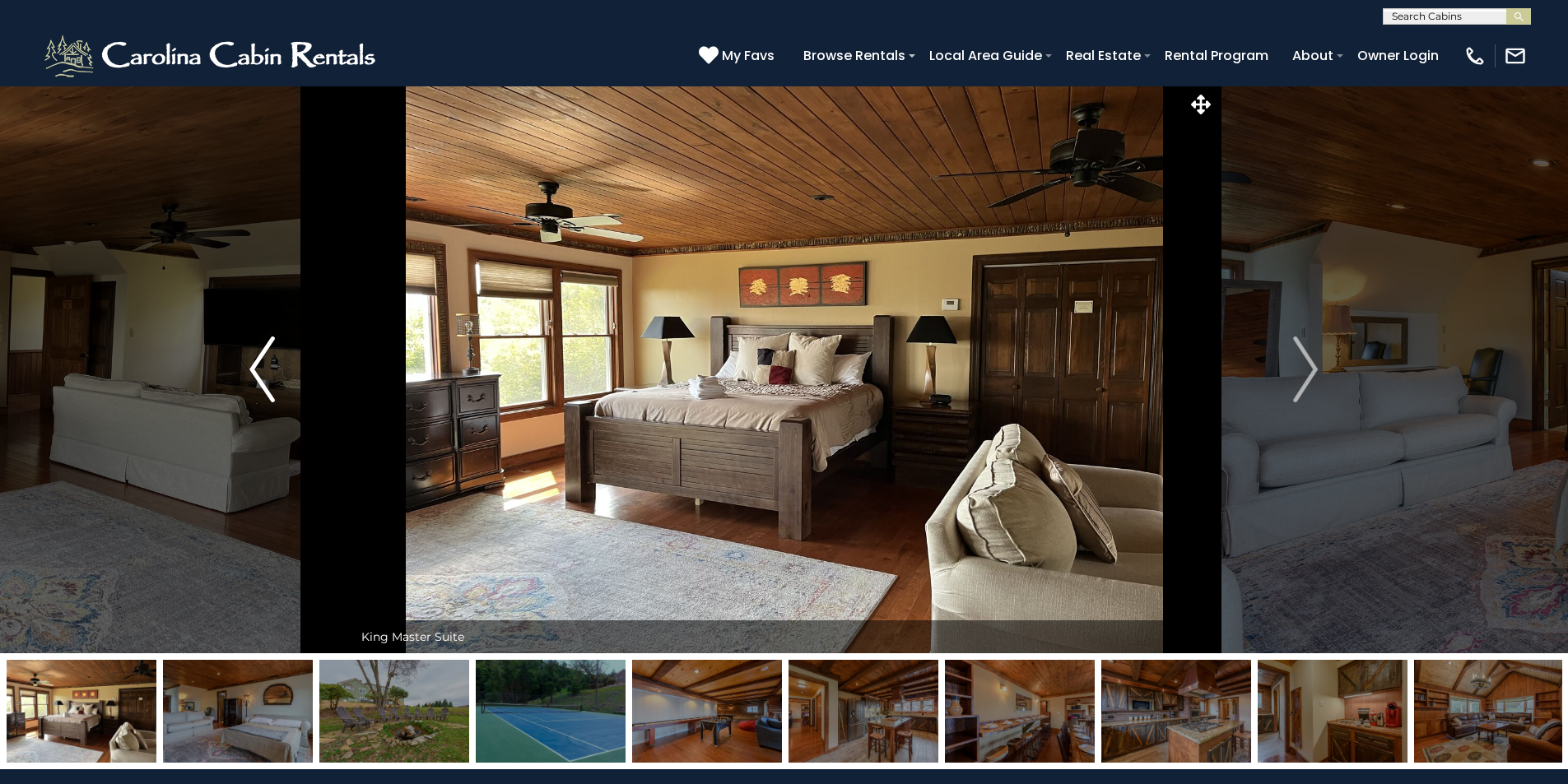
click at [261, 393] on img "Previous" at bounding box center [262, 370] width 25 height 66
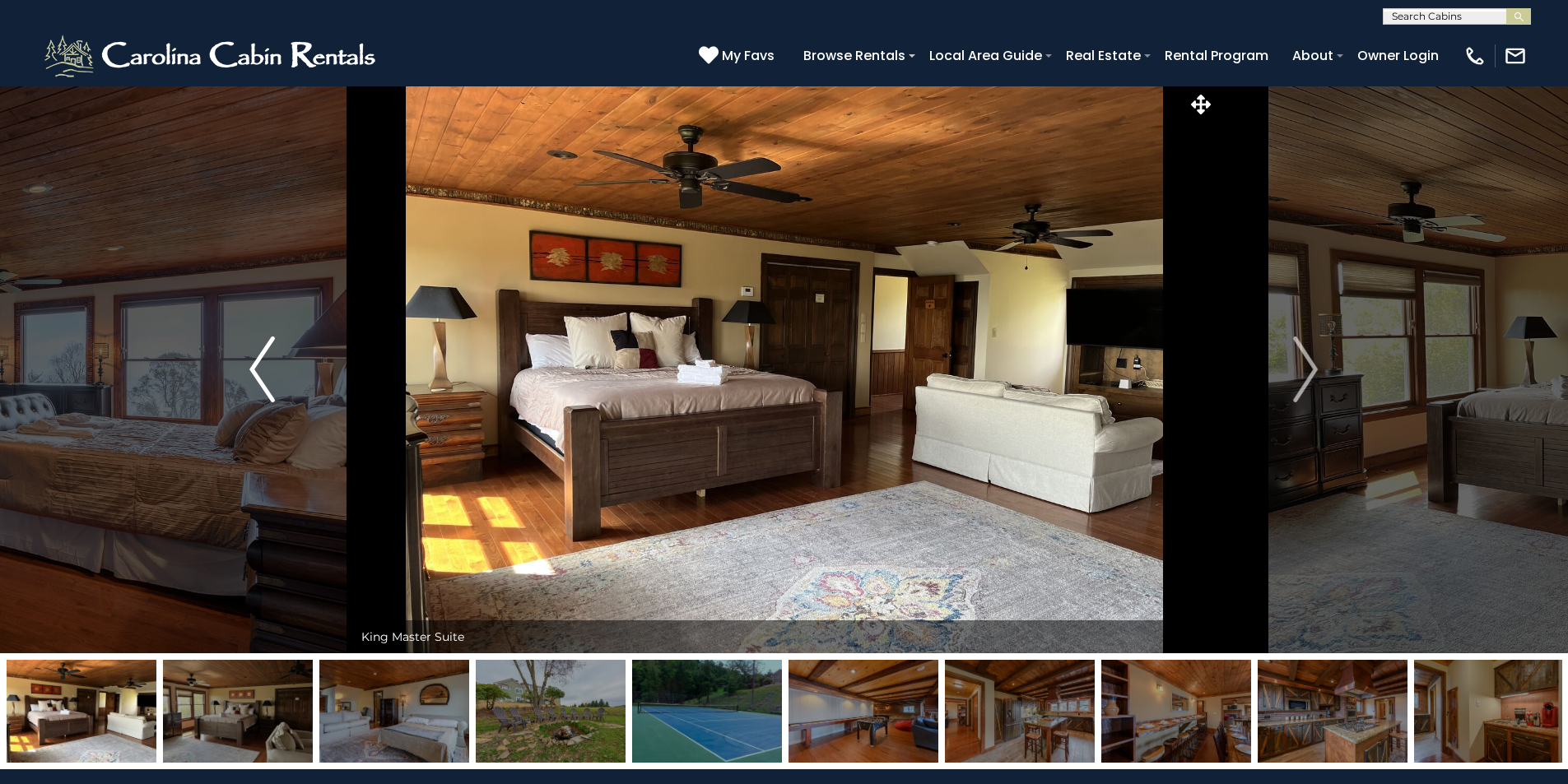
click at [261, 393] on img "Previous" at bounding box center [262, 370] width 25 height 66
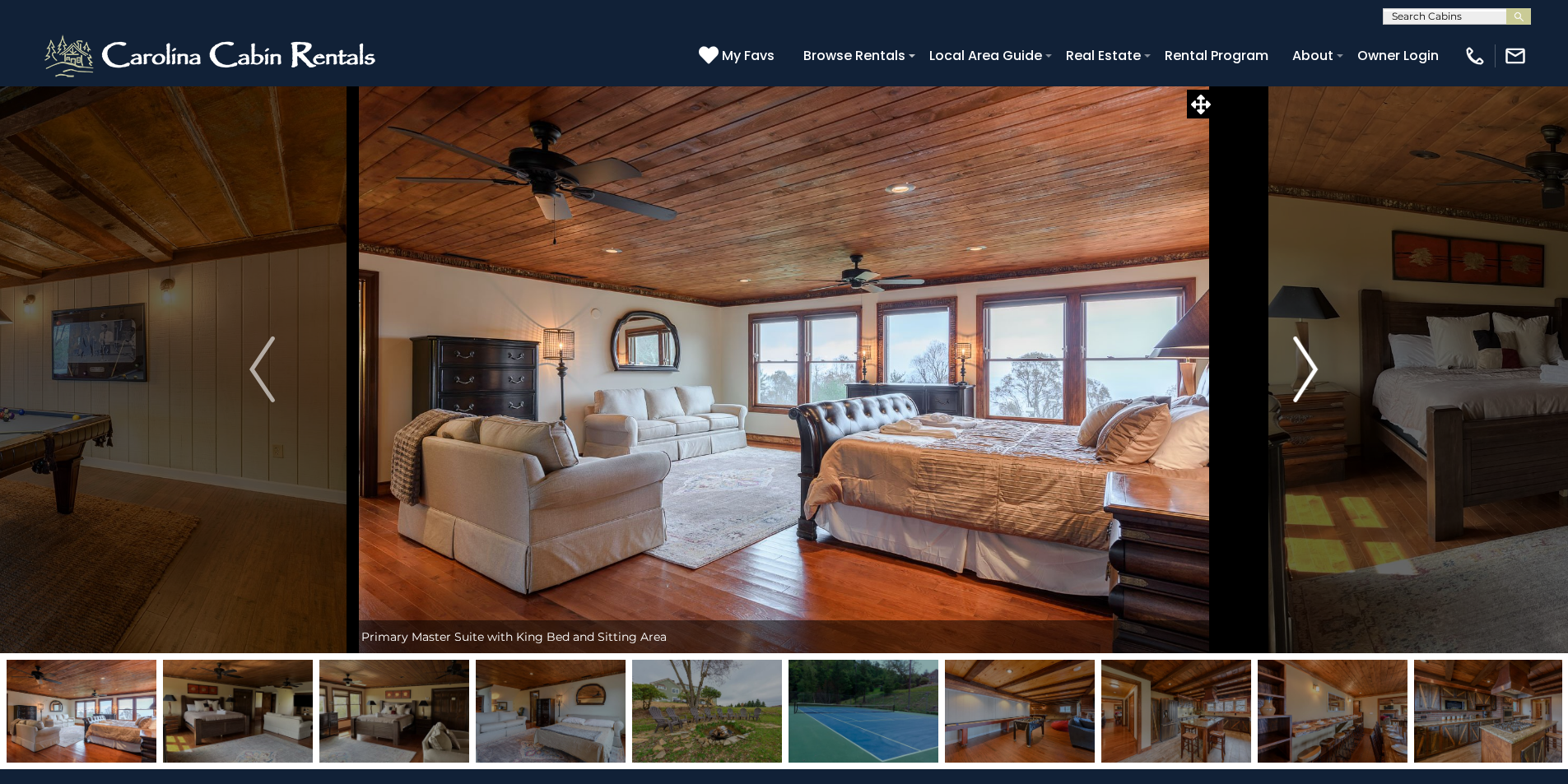
click at [1298, 399] on img "Next" at bounding box center [1305, 370] width 25 height 66
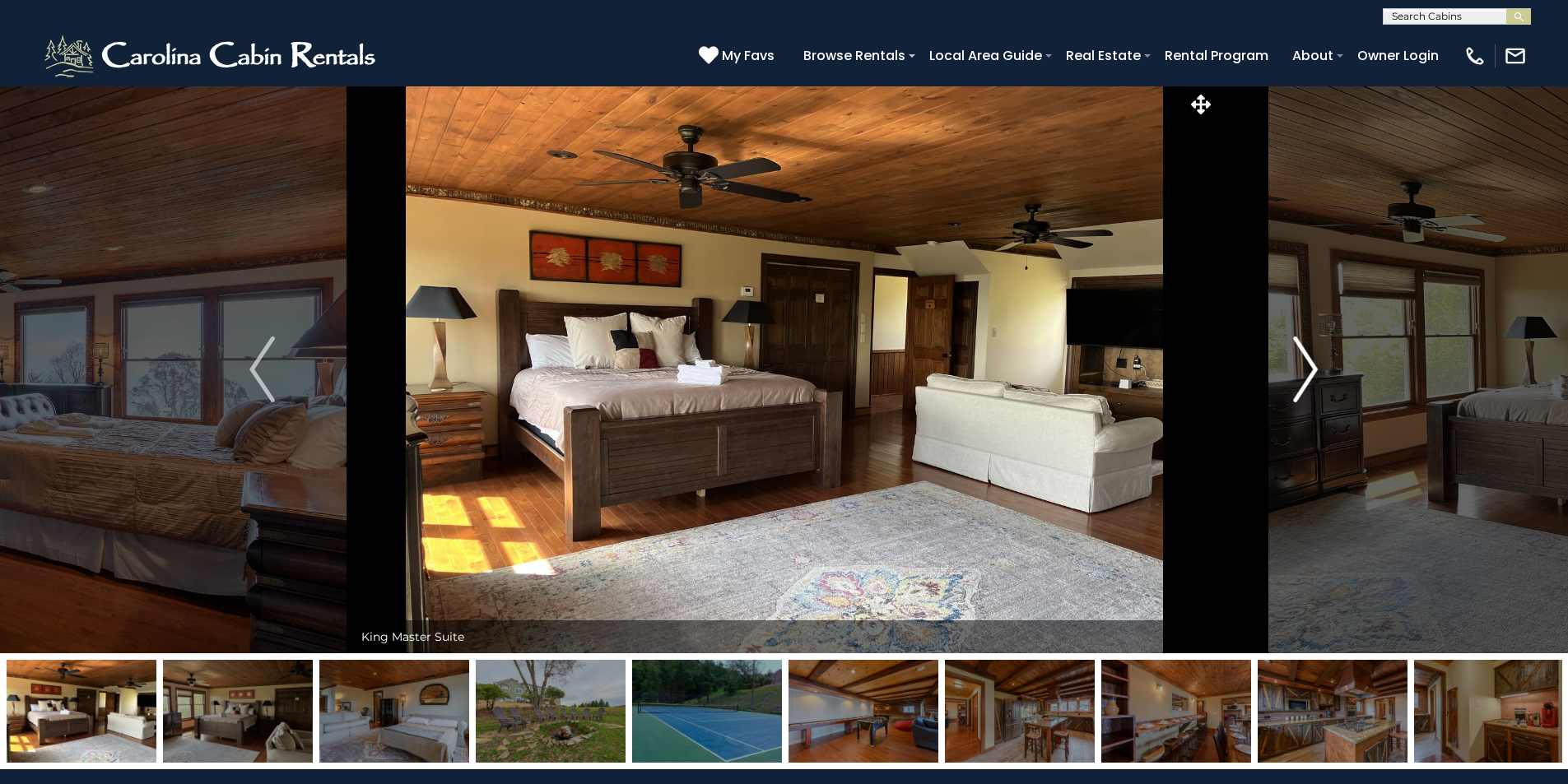
click at [1298, 399] on img "Next" at bounding box center [1305, 370] width 25 height 66
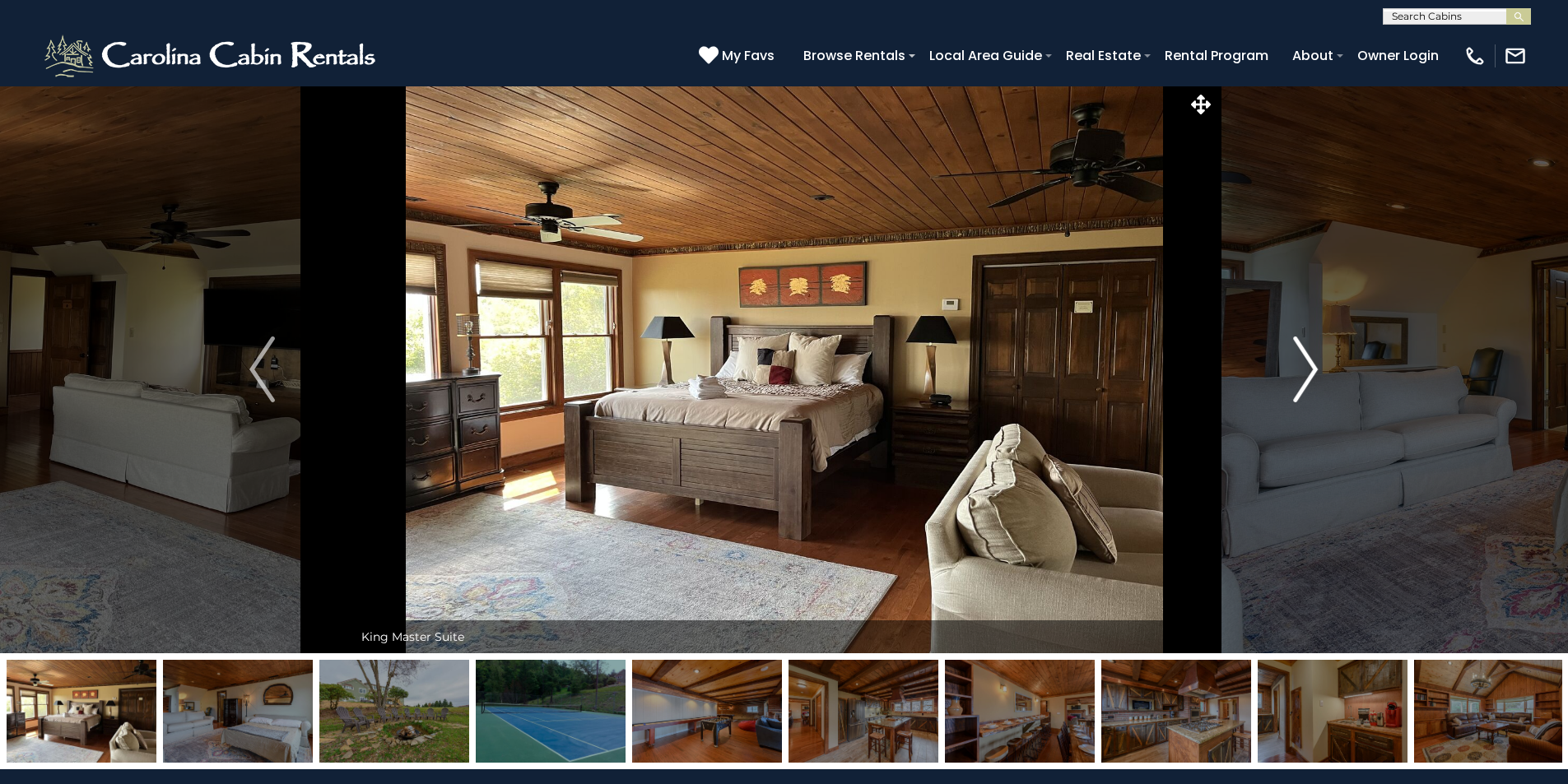
click at [1301, 399] on img "Next" at bounding box center [1305, 370] width 25 height 66
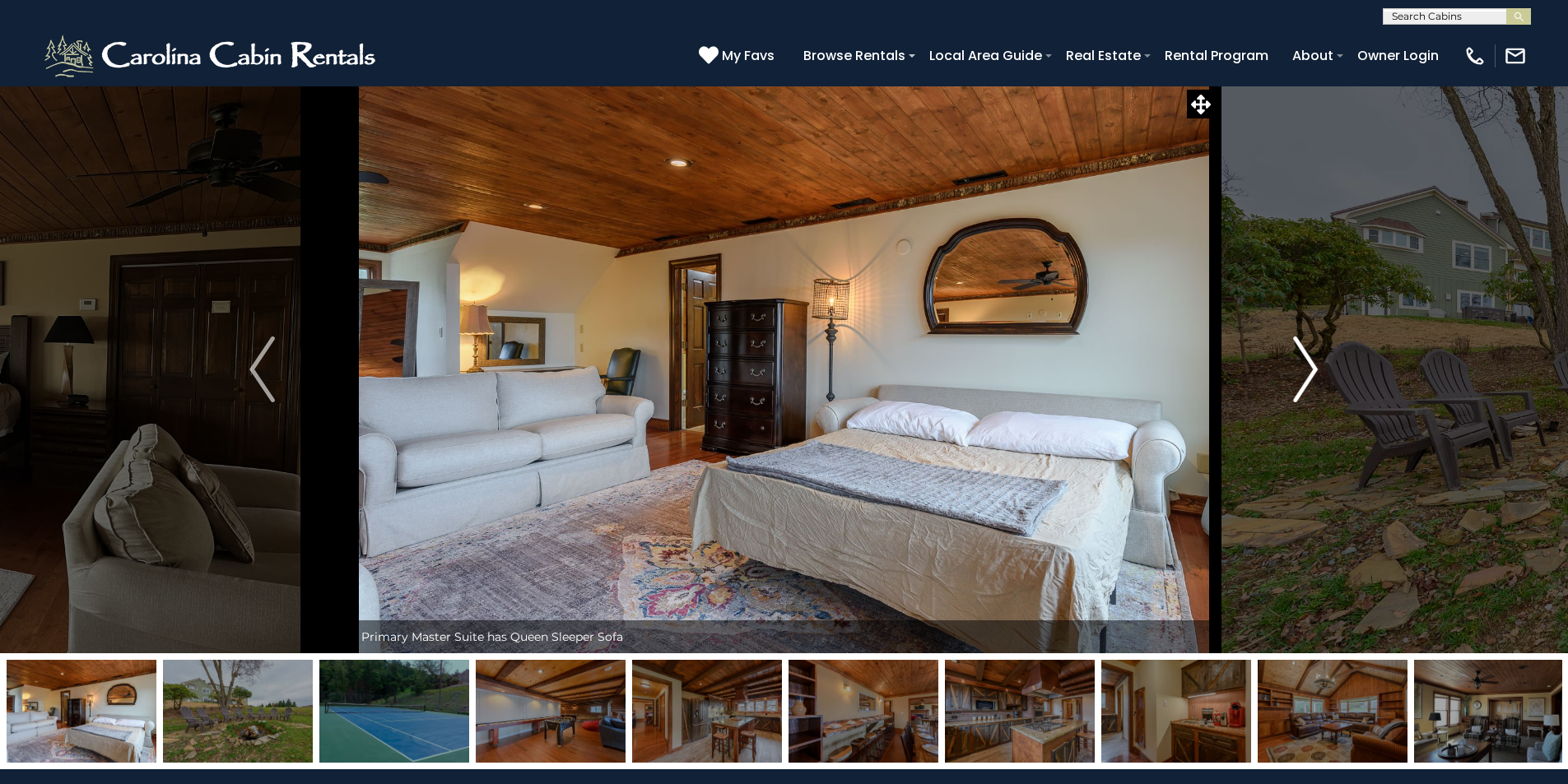
click at [1301, 399] on img "Next" at bounding box center [1305, 370] width 25 height 66
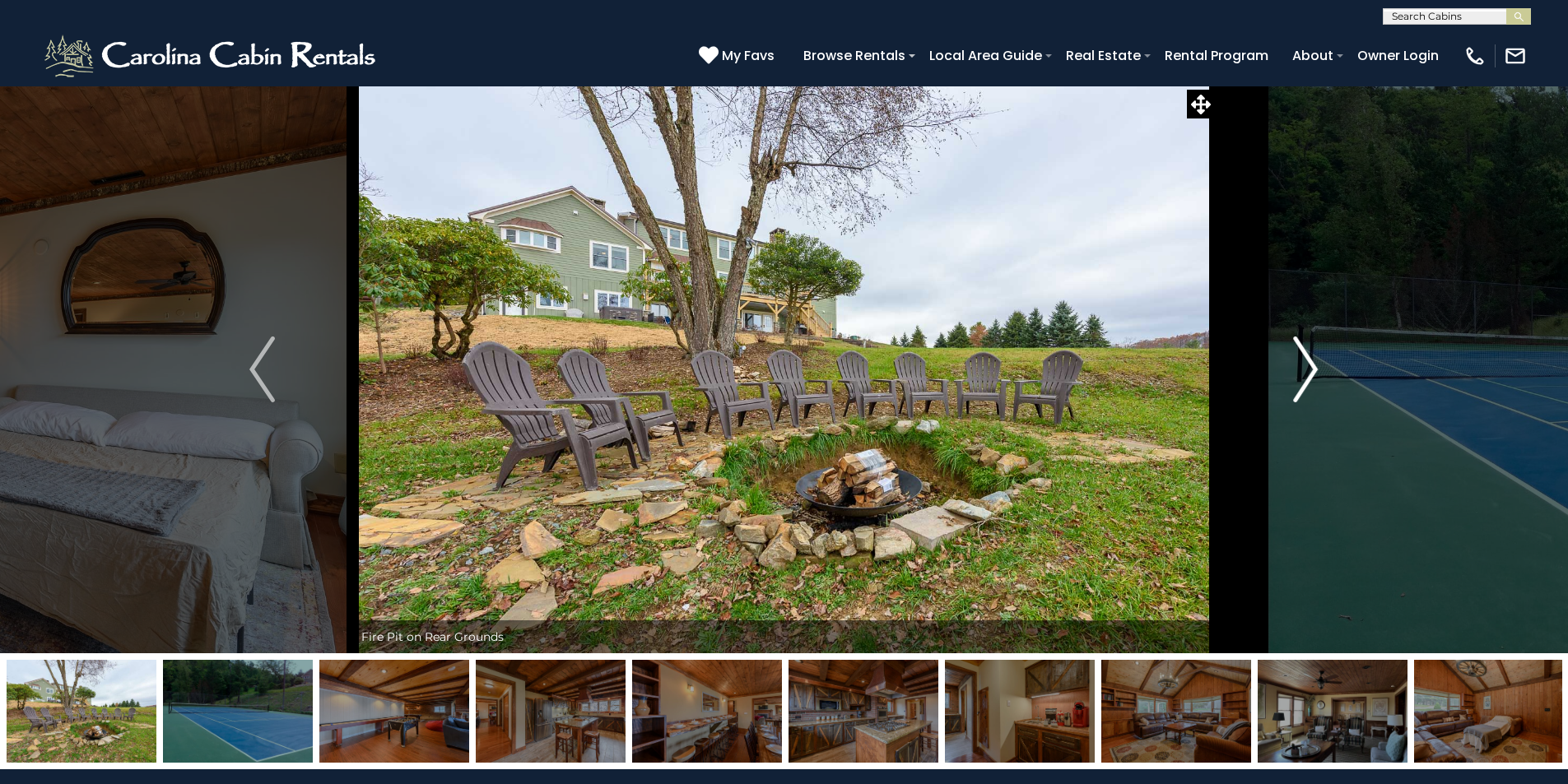
click at [1301, 399] on img "Next" at bounding box center [1305, 370] width 25 height 66
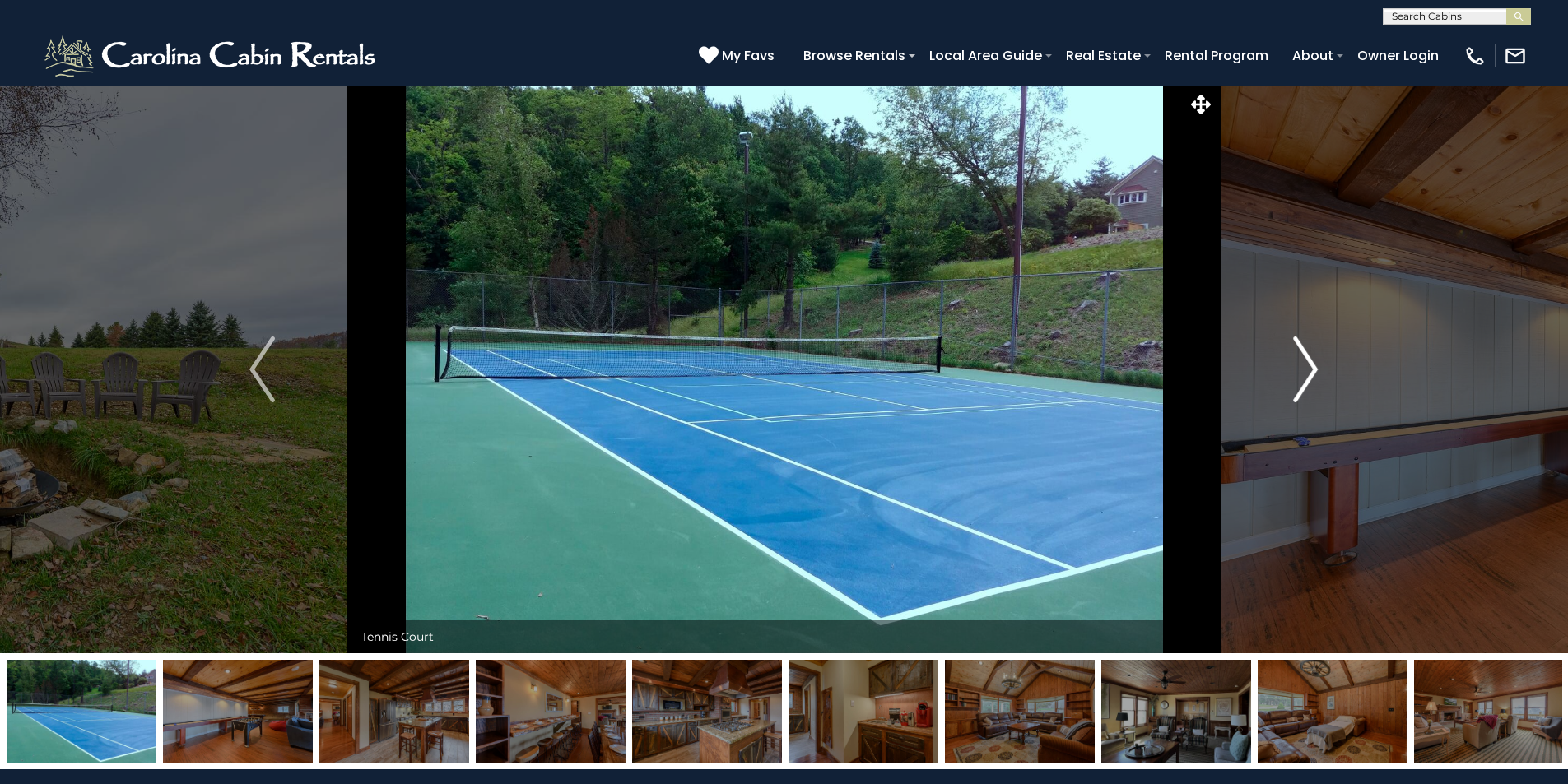
click at [1301, 399] on img "Next" at bounding box center [1305, 370] width 25 height 66
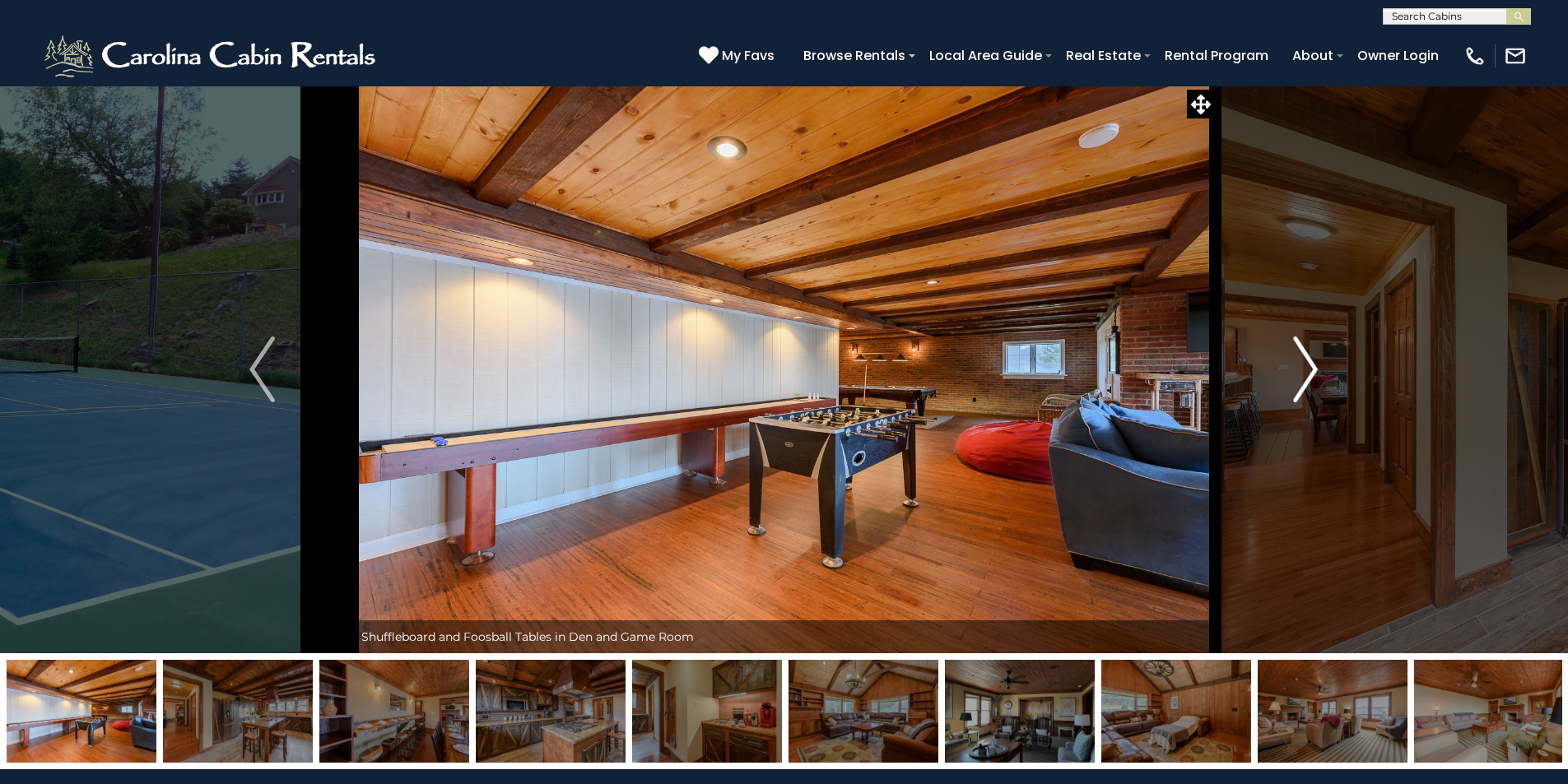
click at [1301, 399] on img "Next" at bounding box center [1305, 370] width 25 height 66
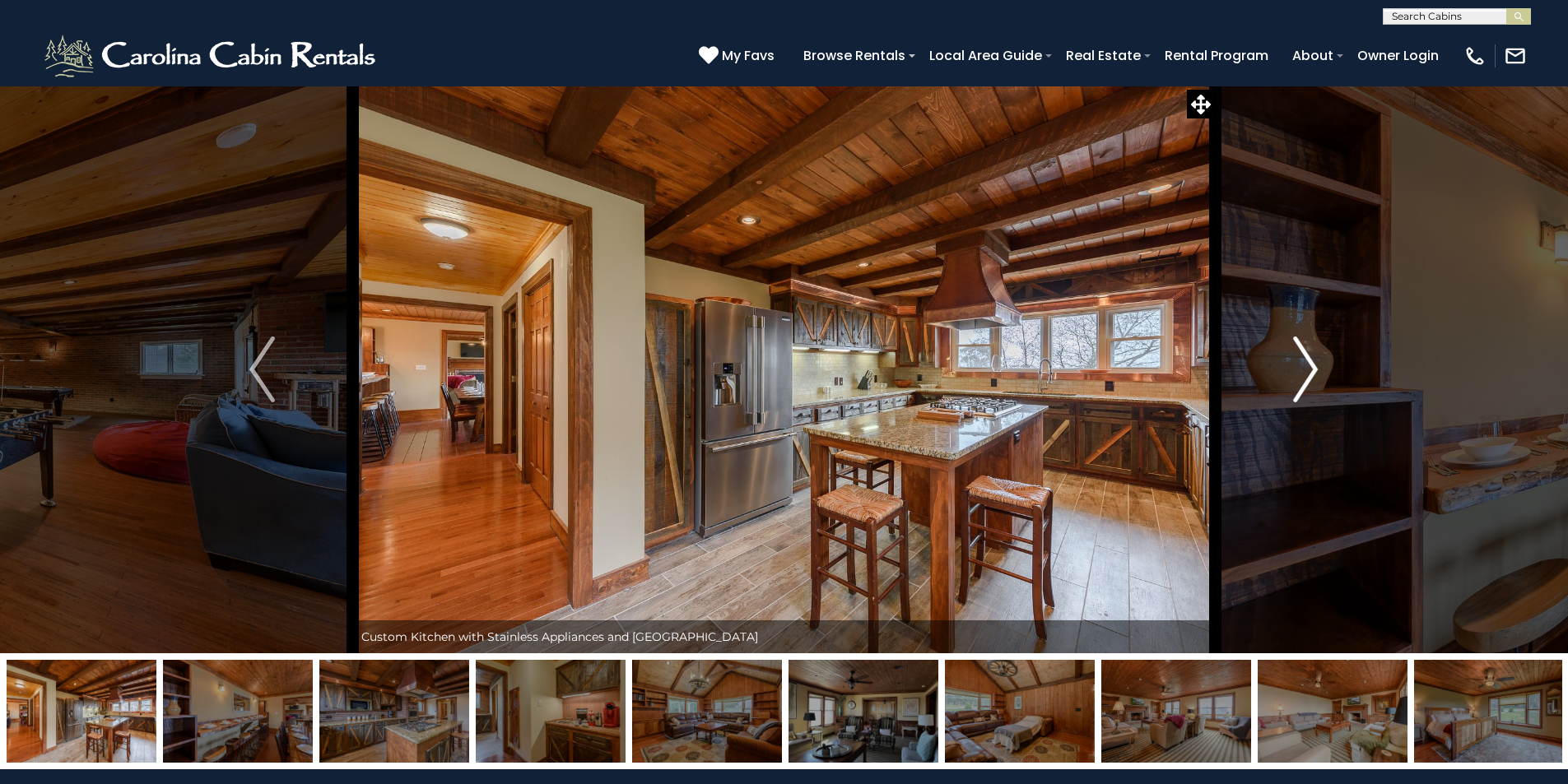
click at [1301, 399] on img "Next" at bounding box center [1305, 370] width 25 height 66
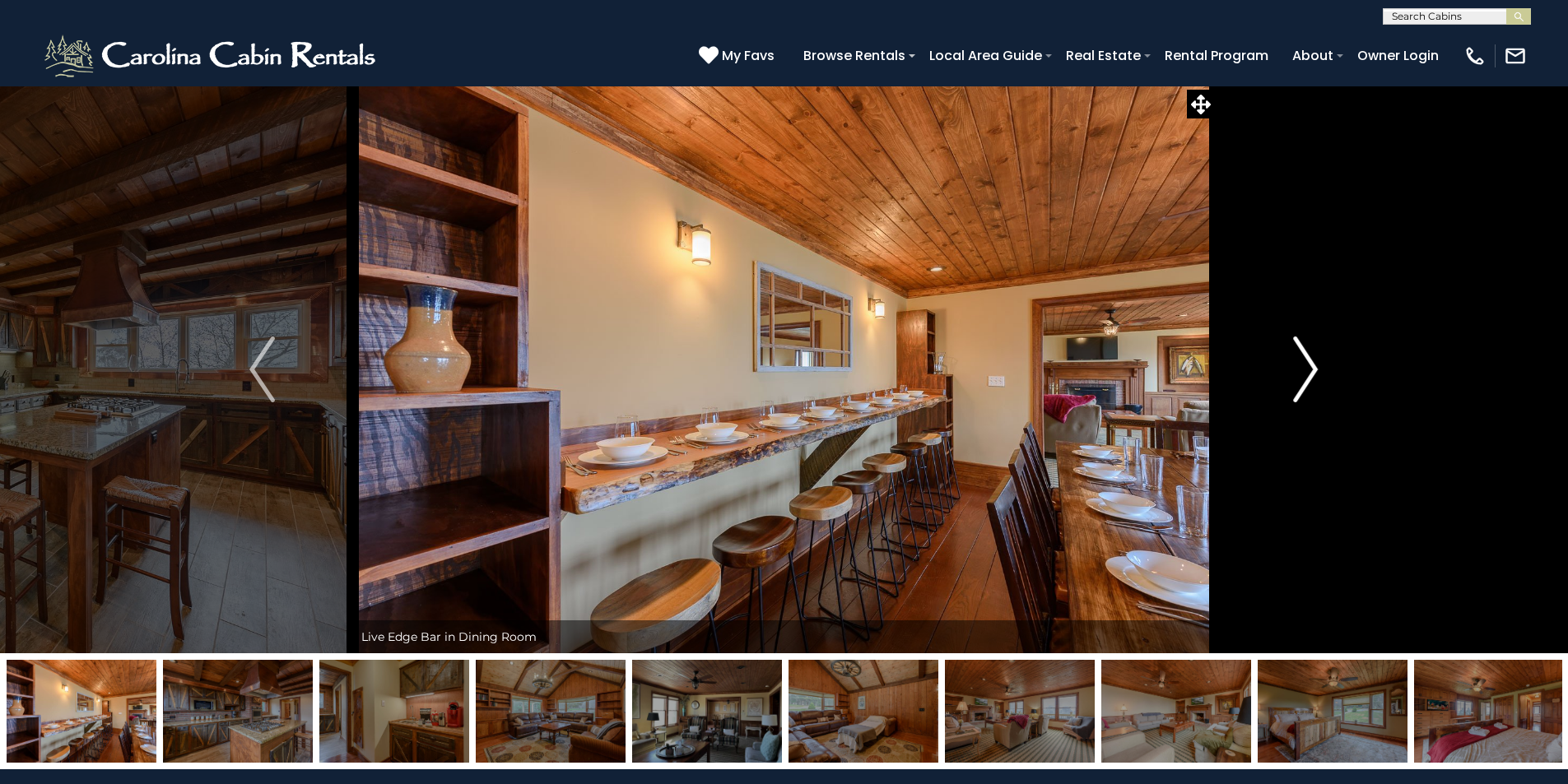
click at [1301, 399] on img "Next" at bounding box center [1305, 370] width 25 height 66
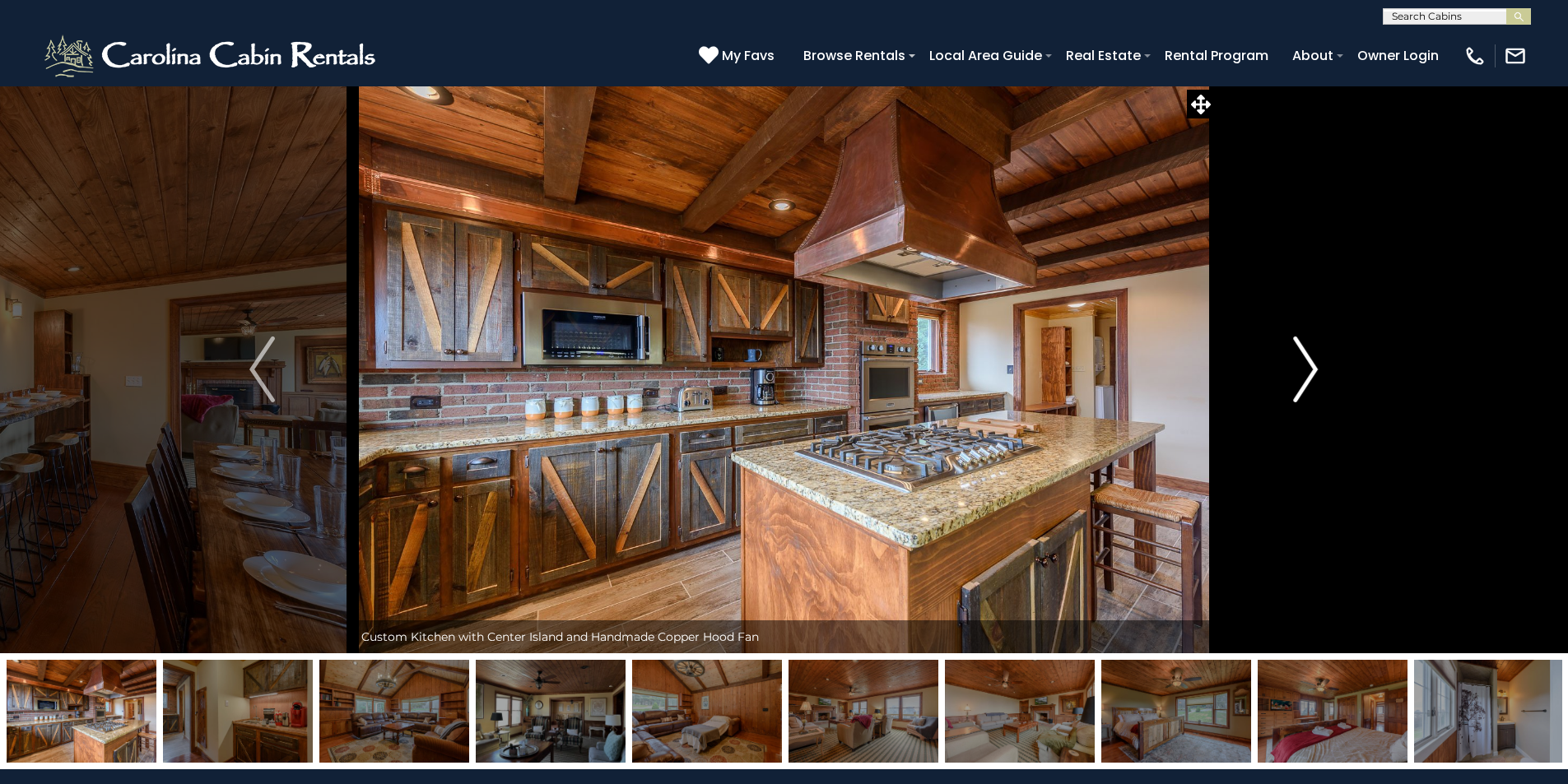
click at [1301, 399] on img "Next" at bounding box center [1305, 370] width 25 height 66
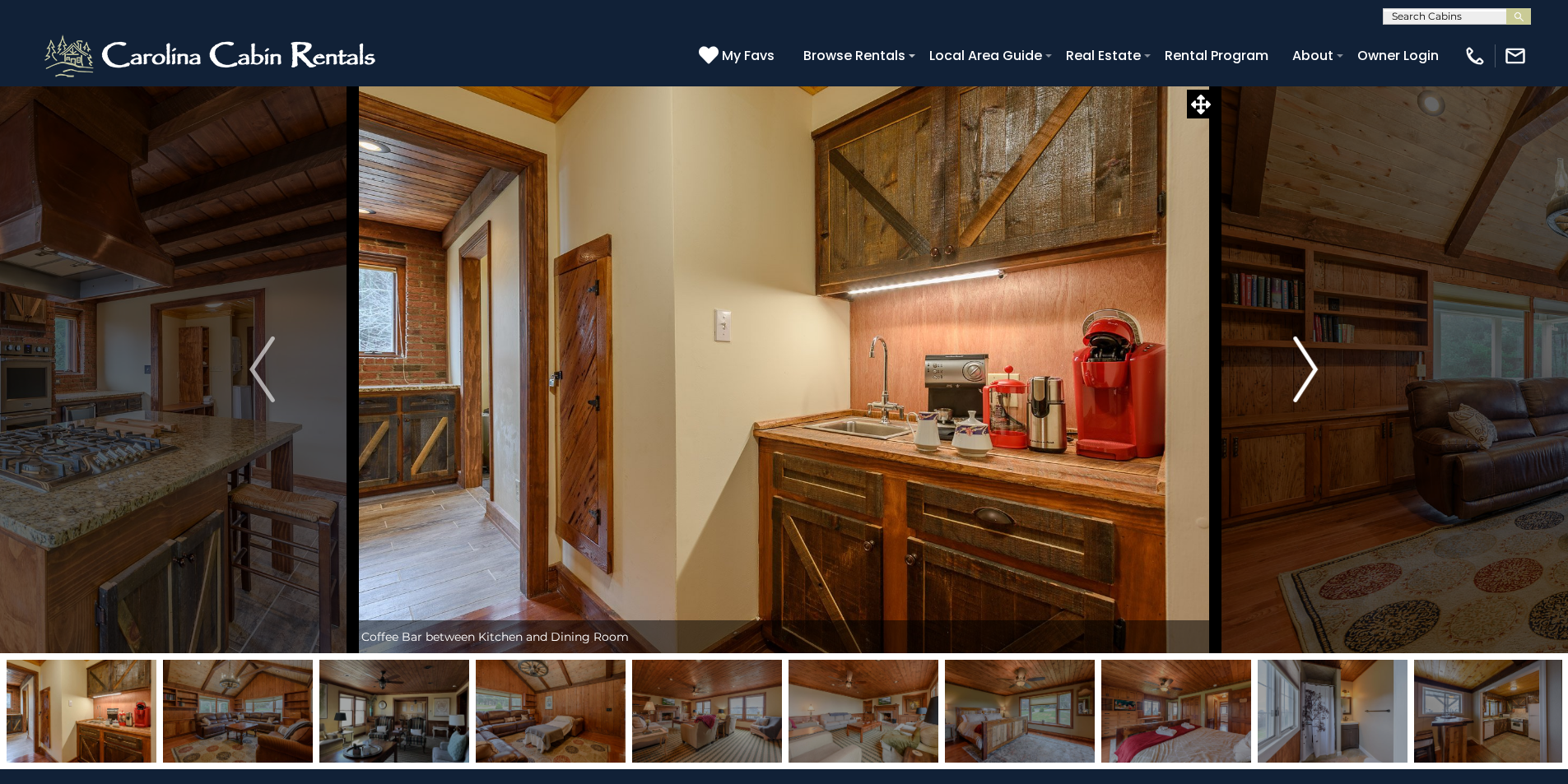
click at [1301, 399] on img "Next" at bounding box center [1305, 370] width 25 height 66
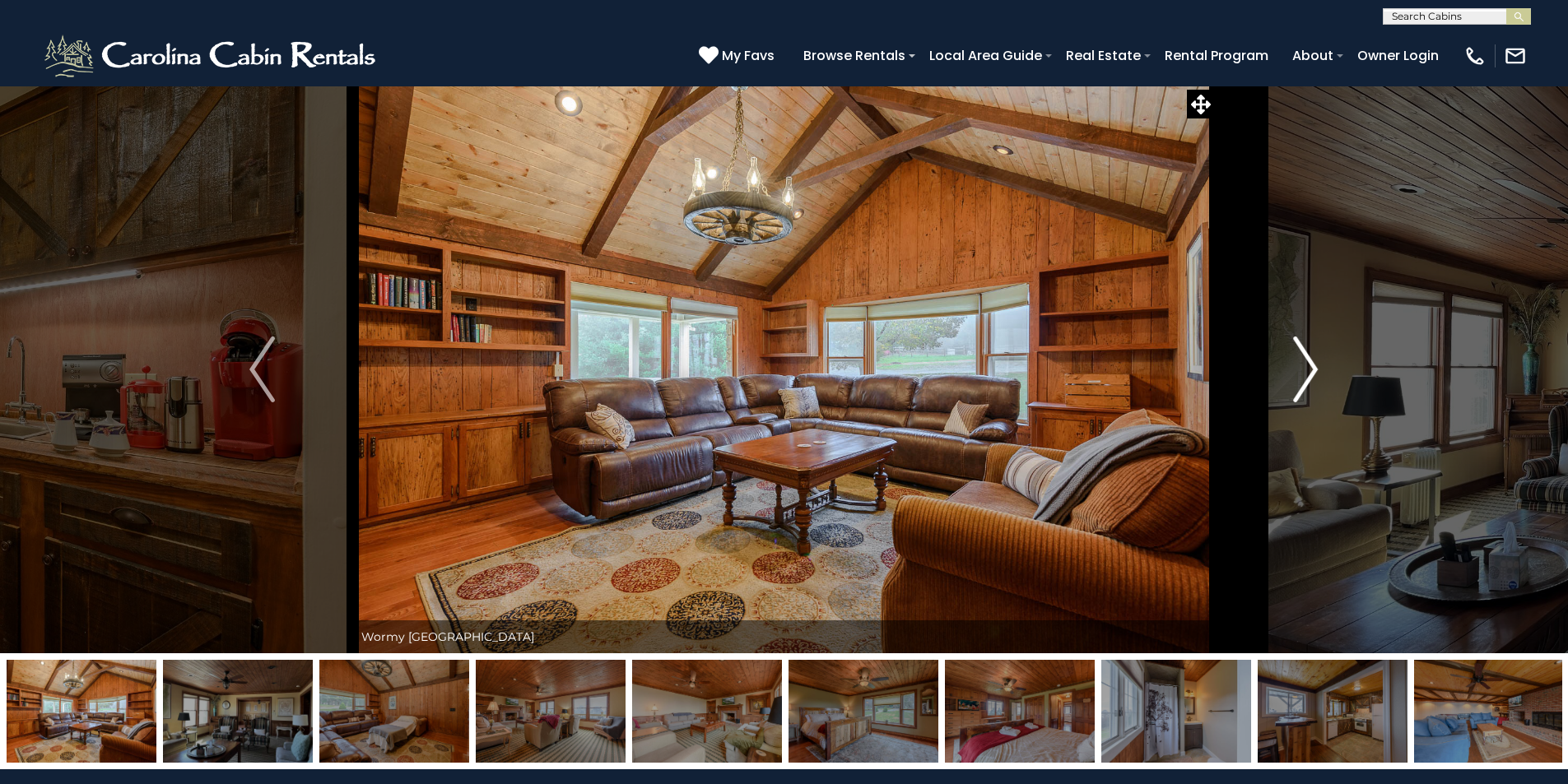
click at [1301, 399] on img "Next" at bounding box center [1305, 370] width 25 height 66
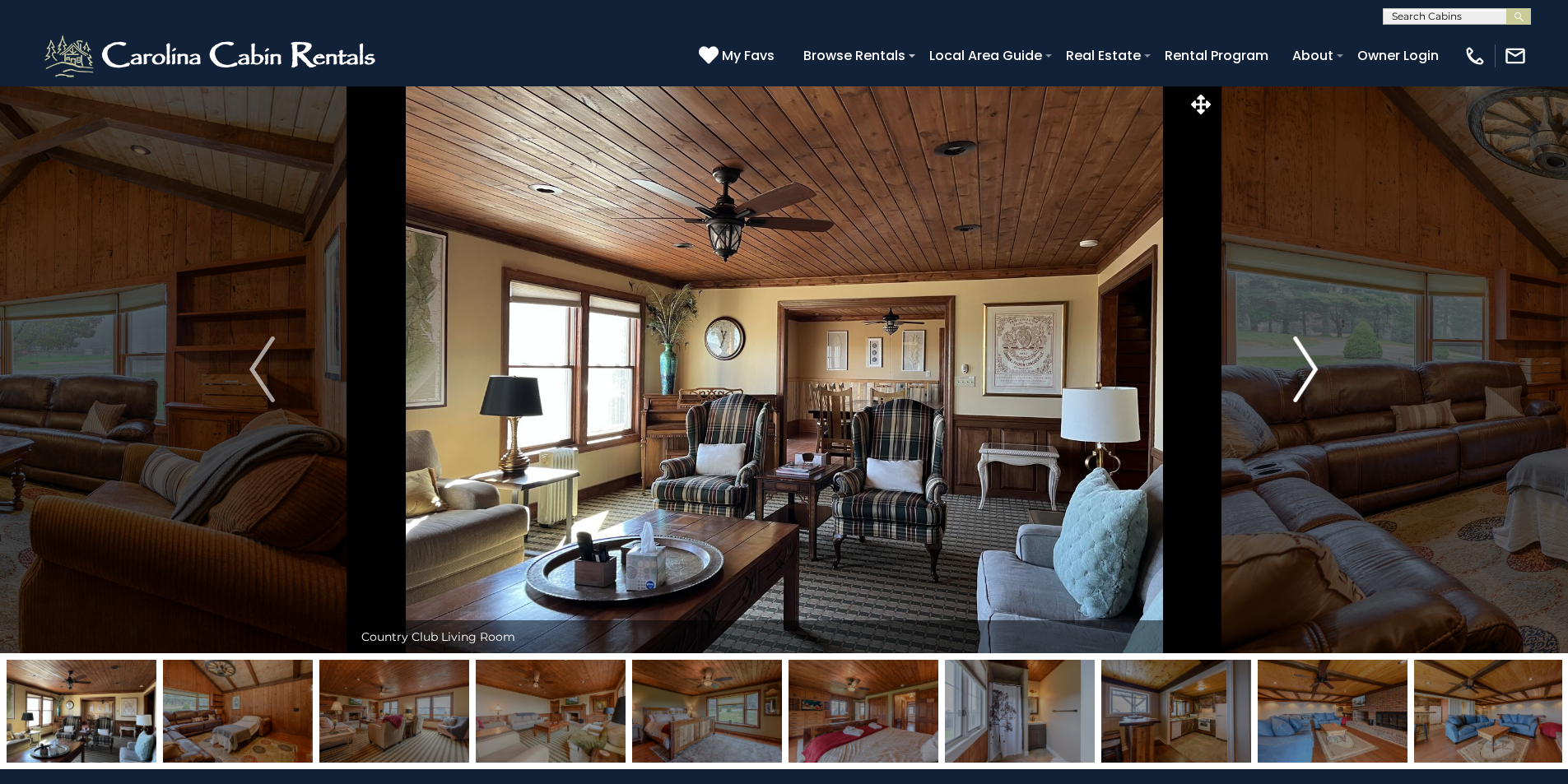
click at [1301, 399] on img "Next" at bounding box center [1305, 370] width 25 height 66
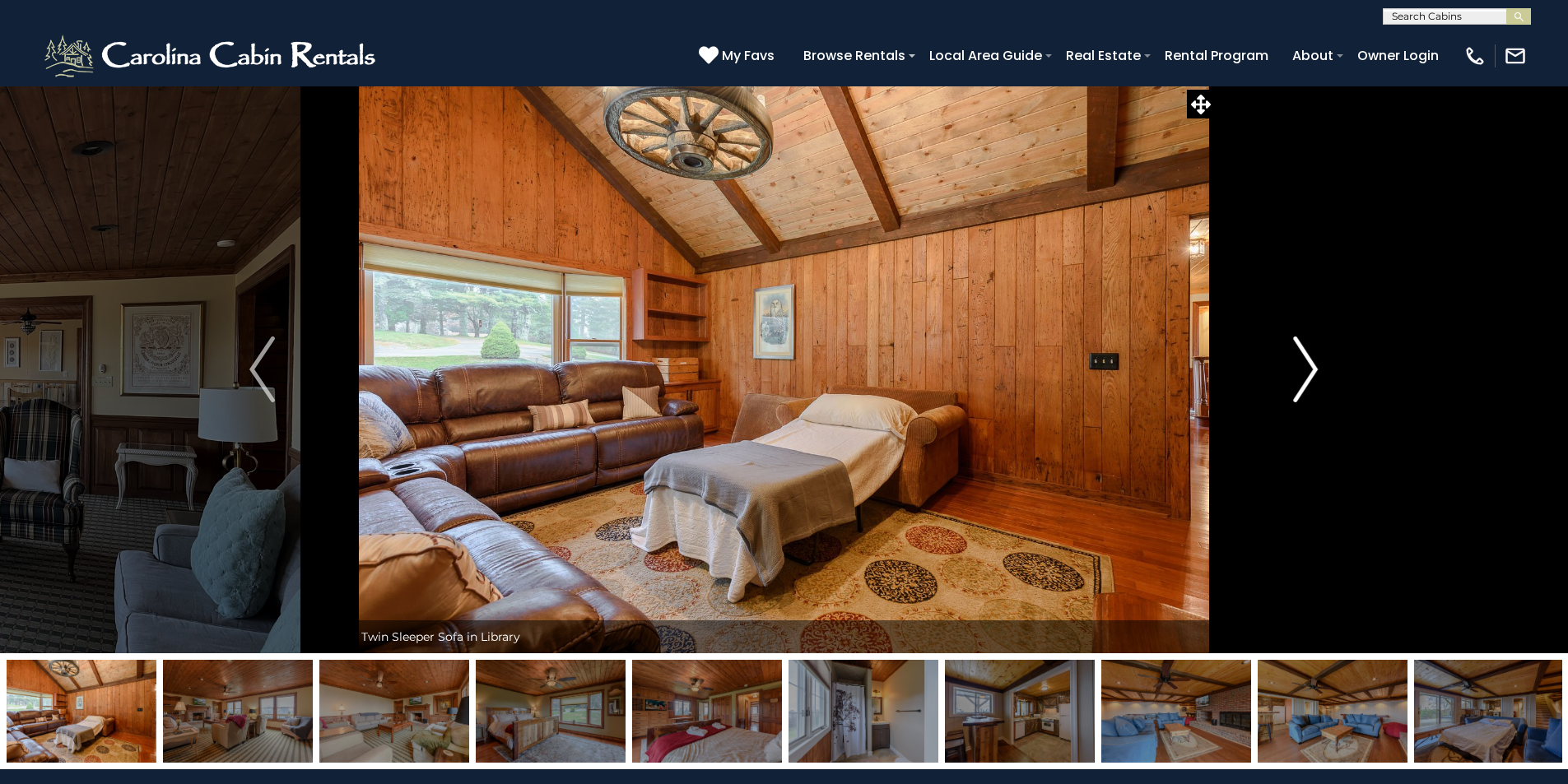
click at [1301, 399] on img "Next" at bounding box center [1305, 370] width 25 height 66
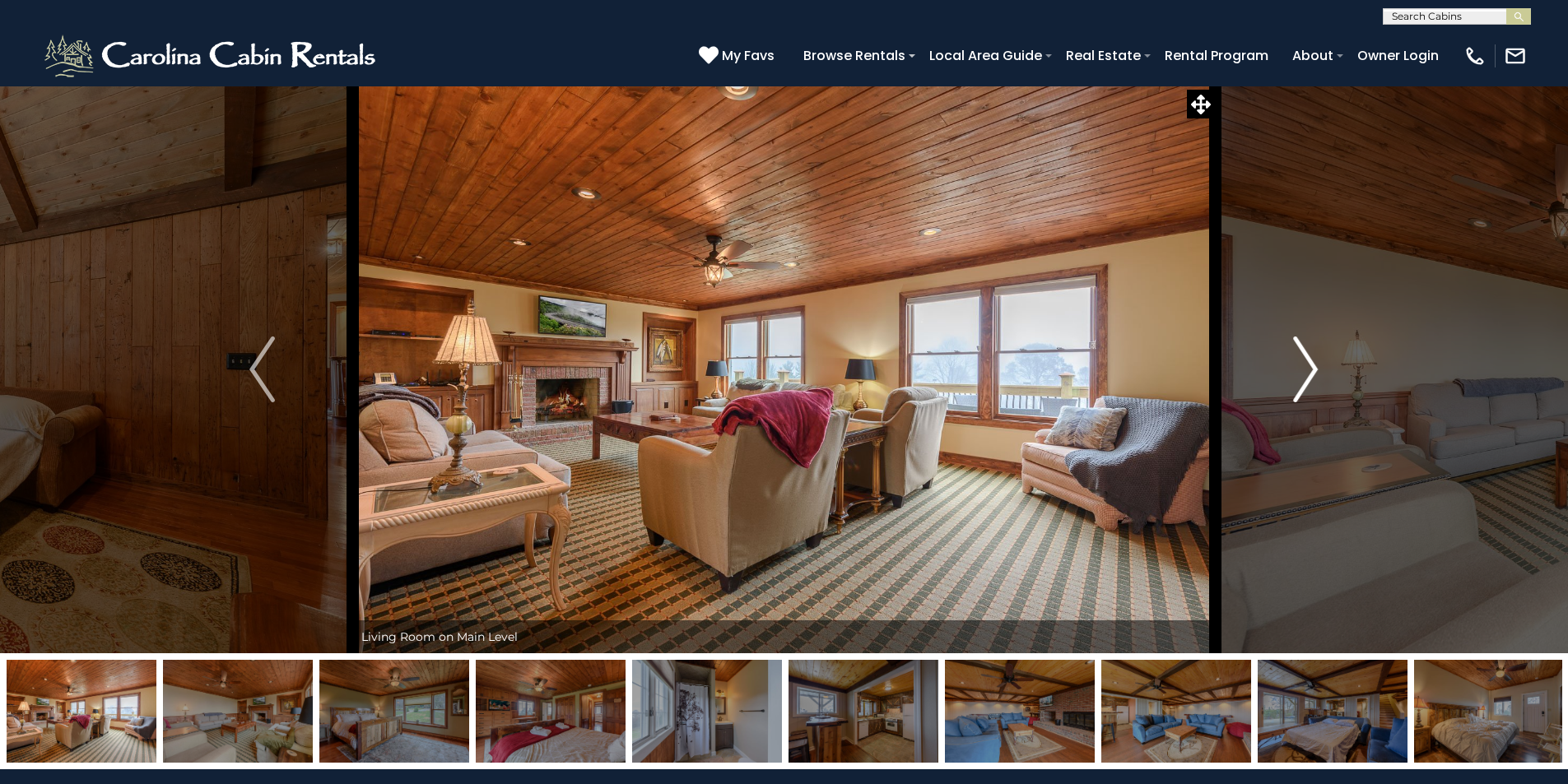
click at [1301, 399] on img "Next" at bounding box center [1305, 370] width 25 height 66
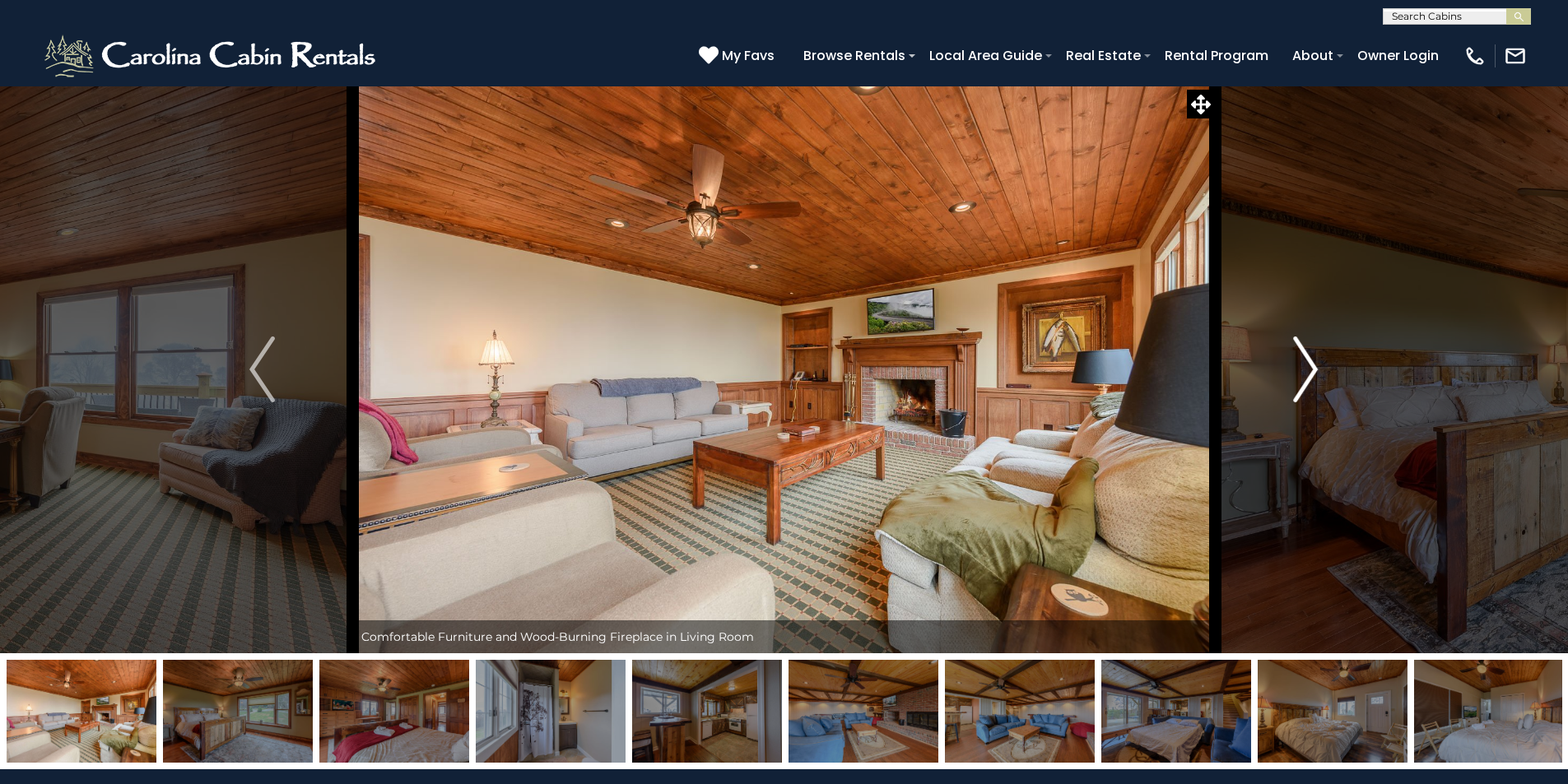
click at [1301, 399] on img "Next" at bounding box center [1305, 370] width 25 height 66
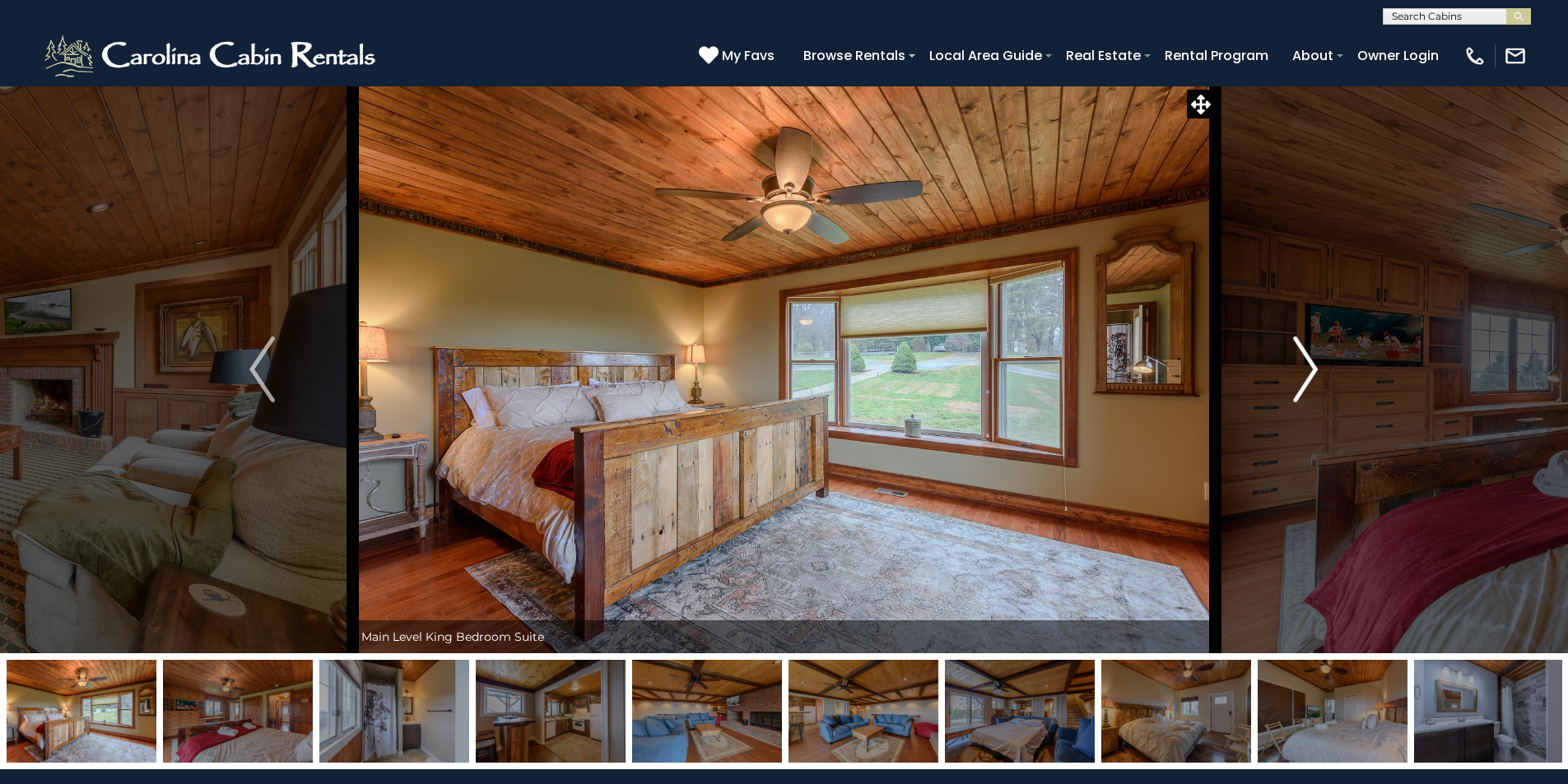
click at [1301, 399] on img "Next" at bounding box center [1305, 370] width 25 height 66
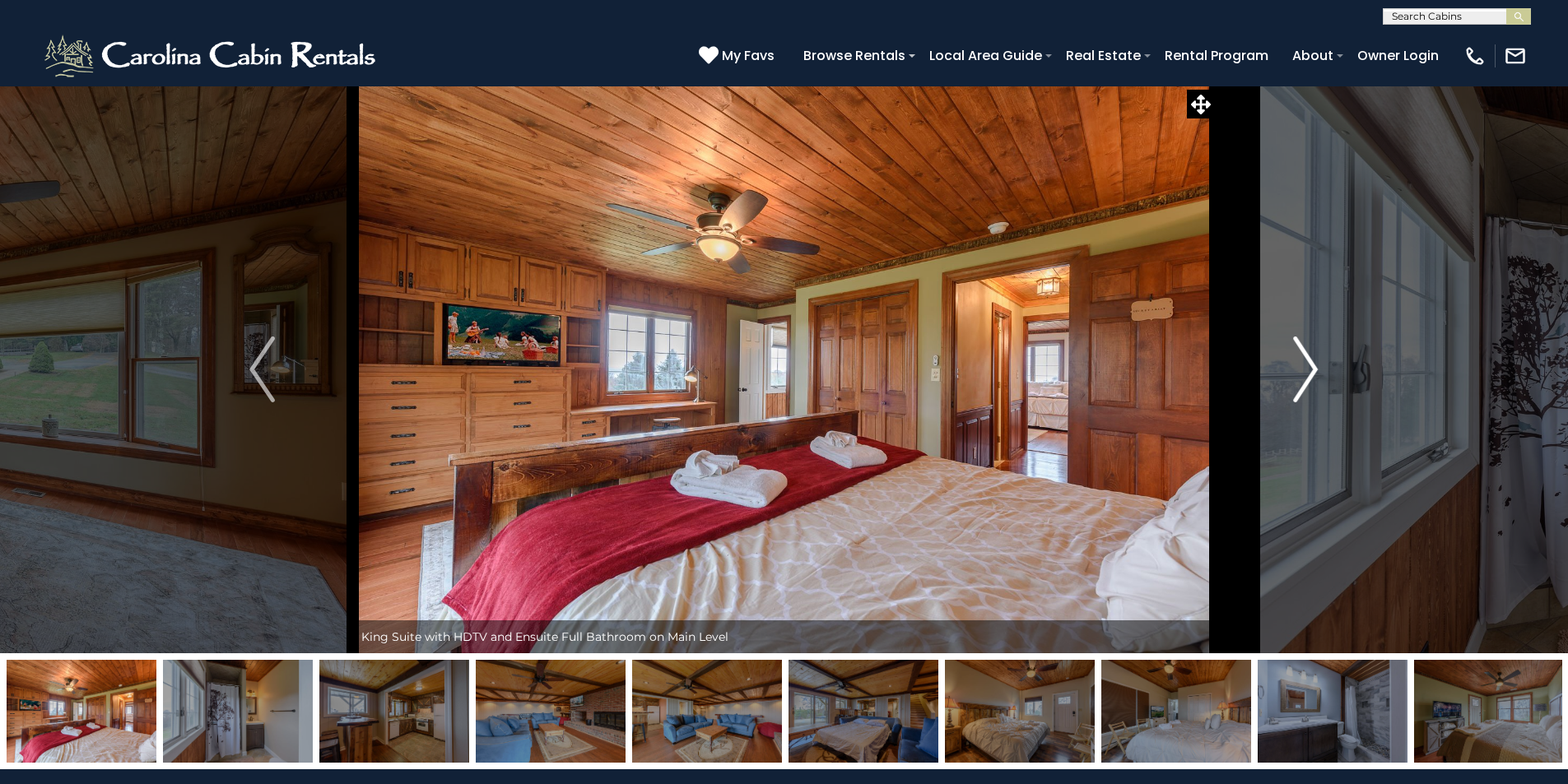
click at [1304, 386] on img "Next" at bounding box center [1305, 370] width 25 height 66
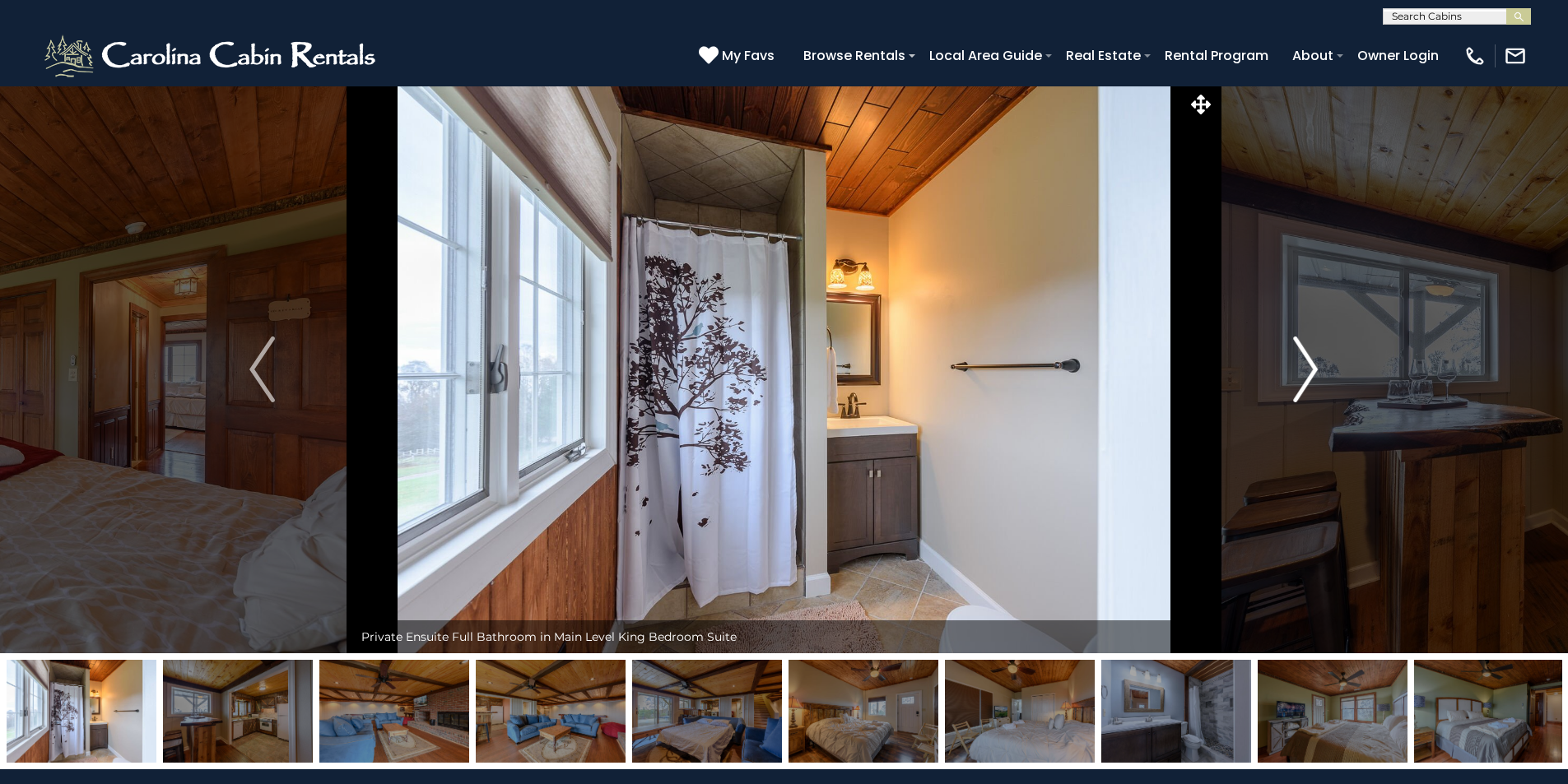
click at [1304, 386] on img "Next" at bounding box center [1305, 370] width 25 height 66
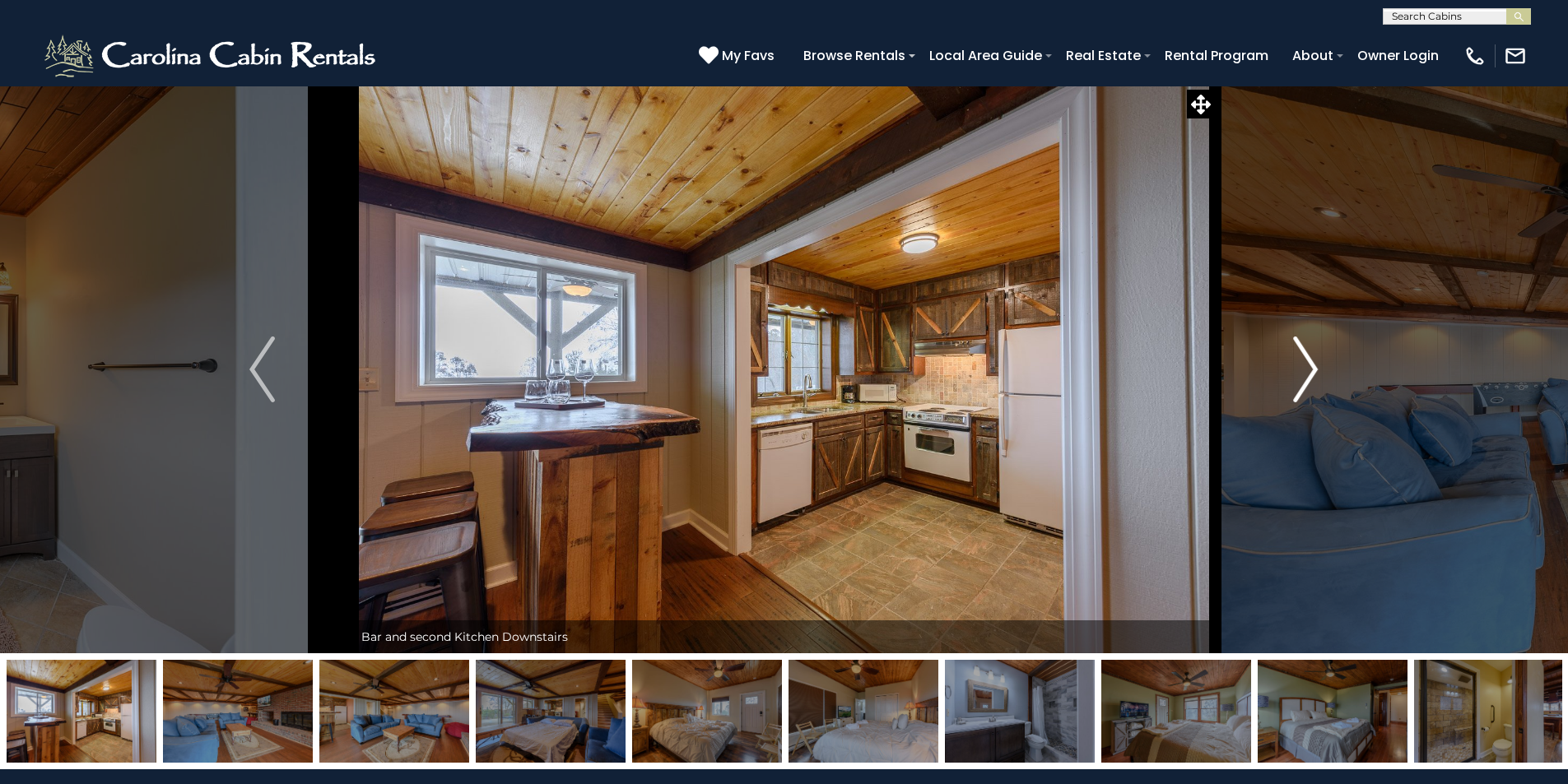
click at [1304, 386] on img "Next" at bounding box center [1305, 370] width 25 height 66
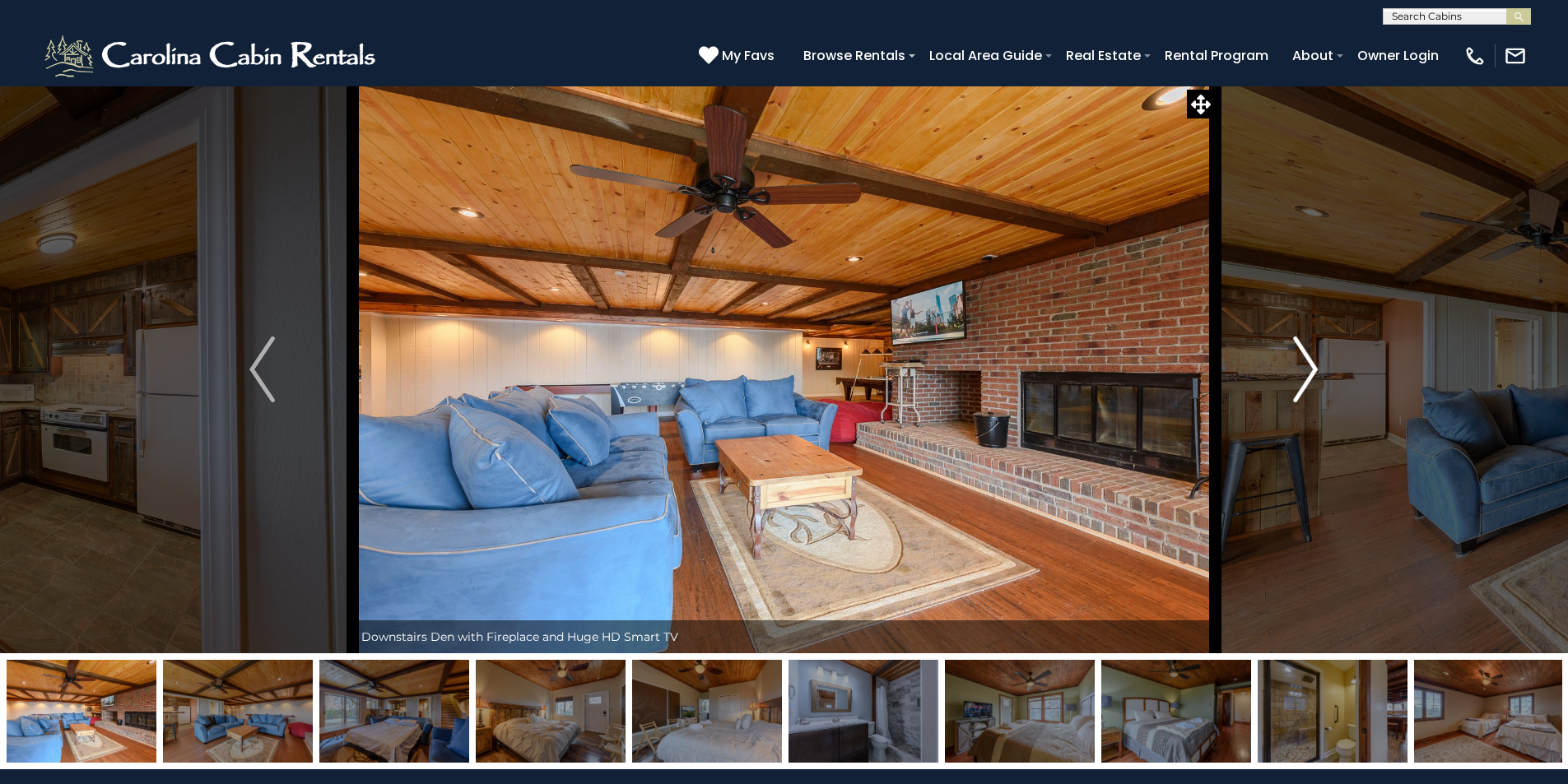
click at [1304, 386] on img "Next" at bounding box center [1305, 370] width 25 height 66
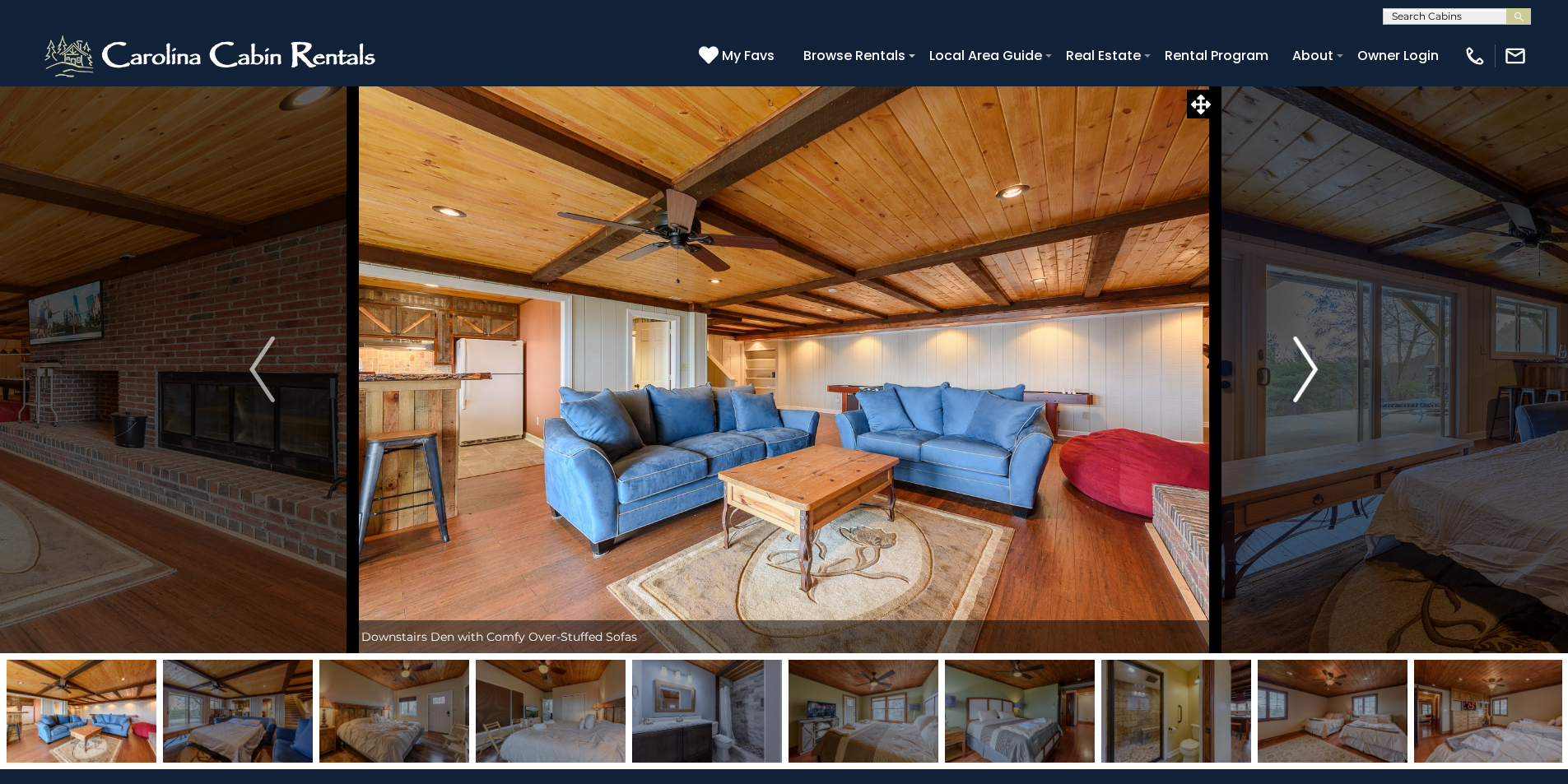
click at [1304, 386] on img "Next" at bounding box center [1305, 370] width 25 height 66
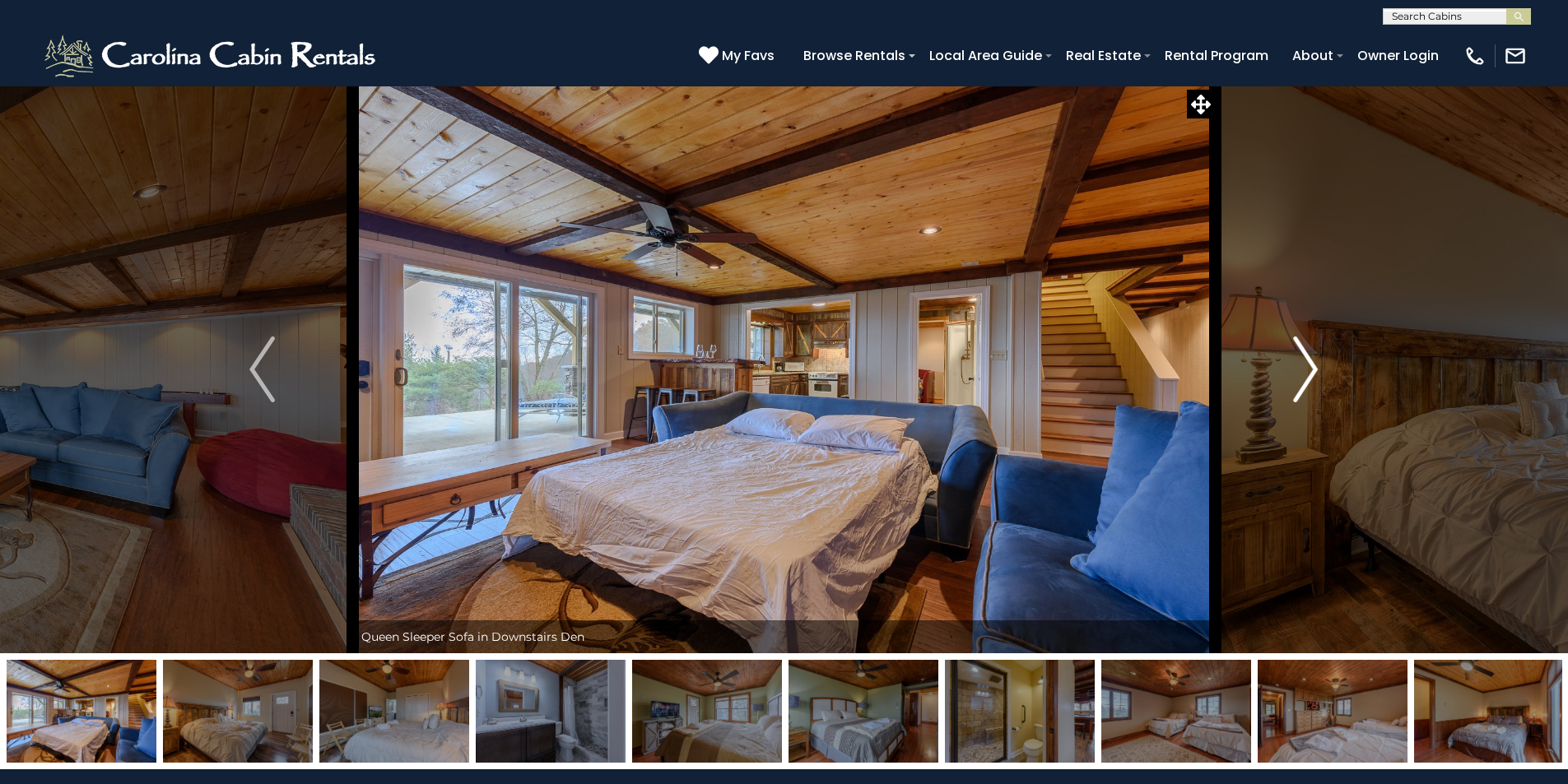
click at [1304, 386] on img "Next" at bounding box center [1305, 370] width 25 height 66
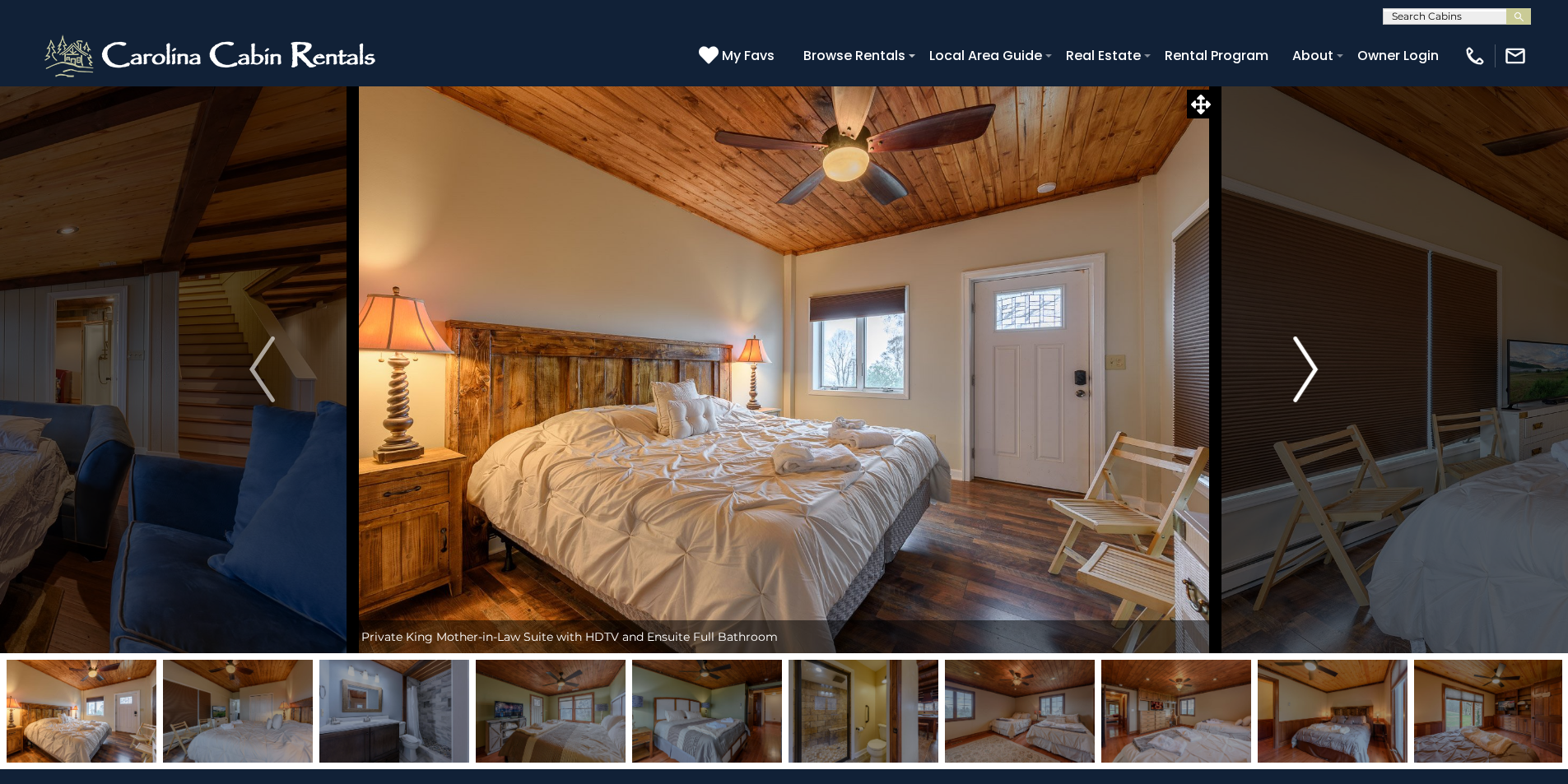
click at [1304, 386] on img "Next" at bounding box center [1305, 370] width 25 height 66
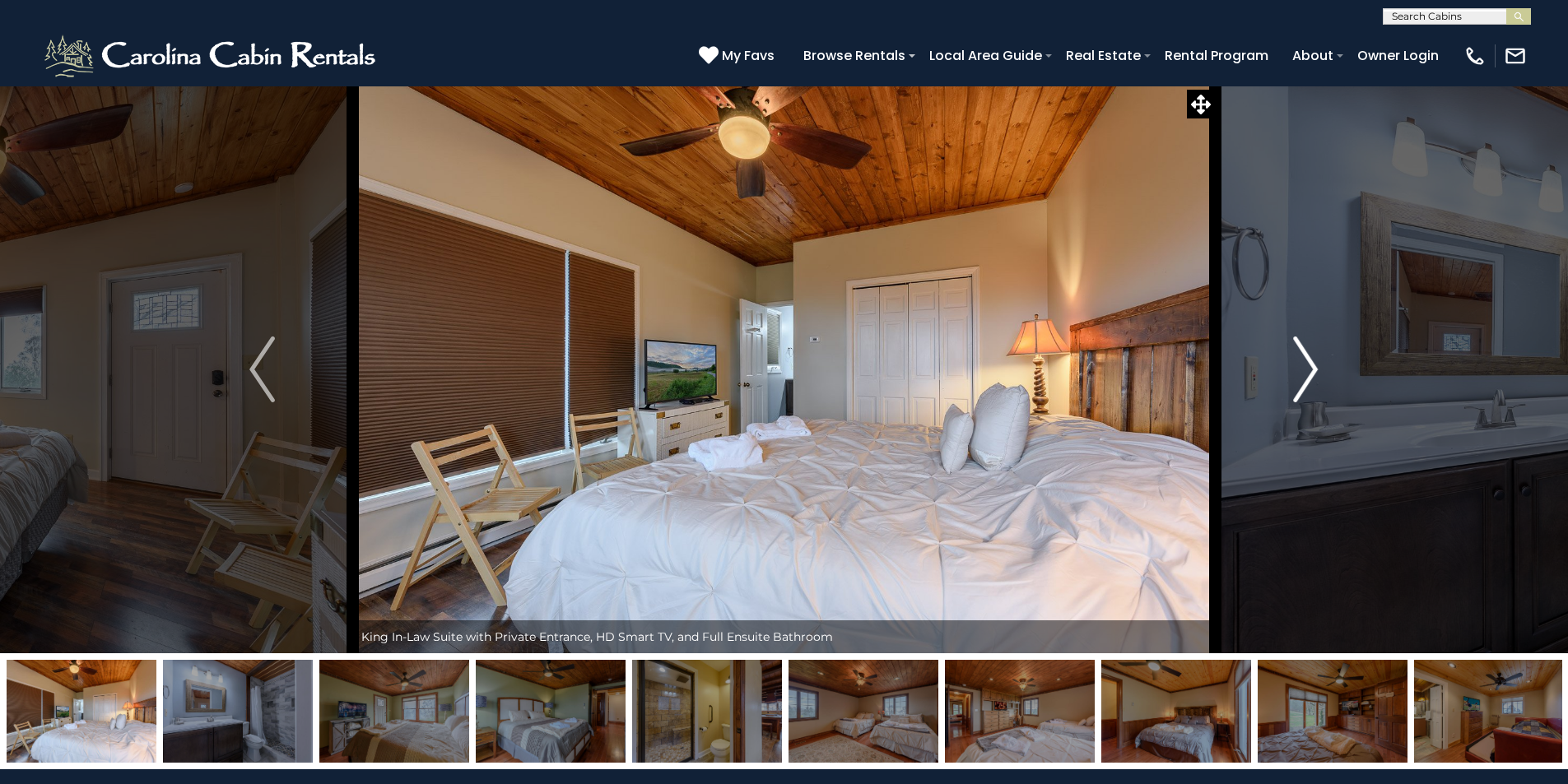
click at [1304, 386] on img "Next" at bounding box center [1305, 370] width 25 height 66
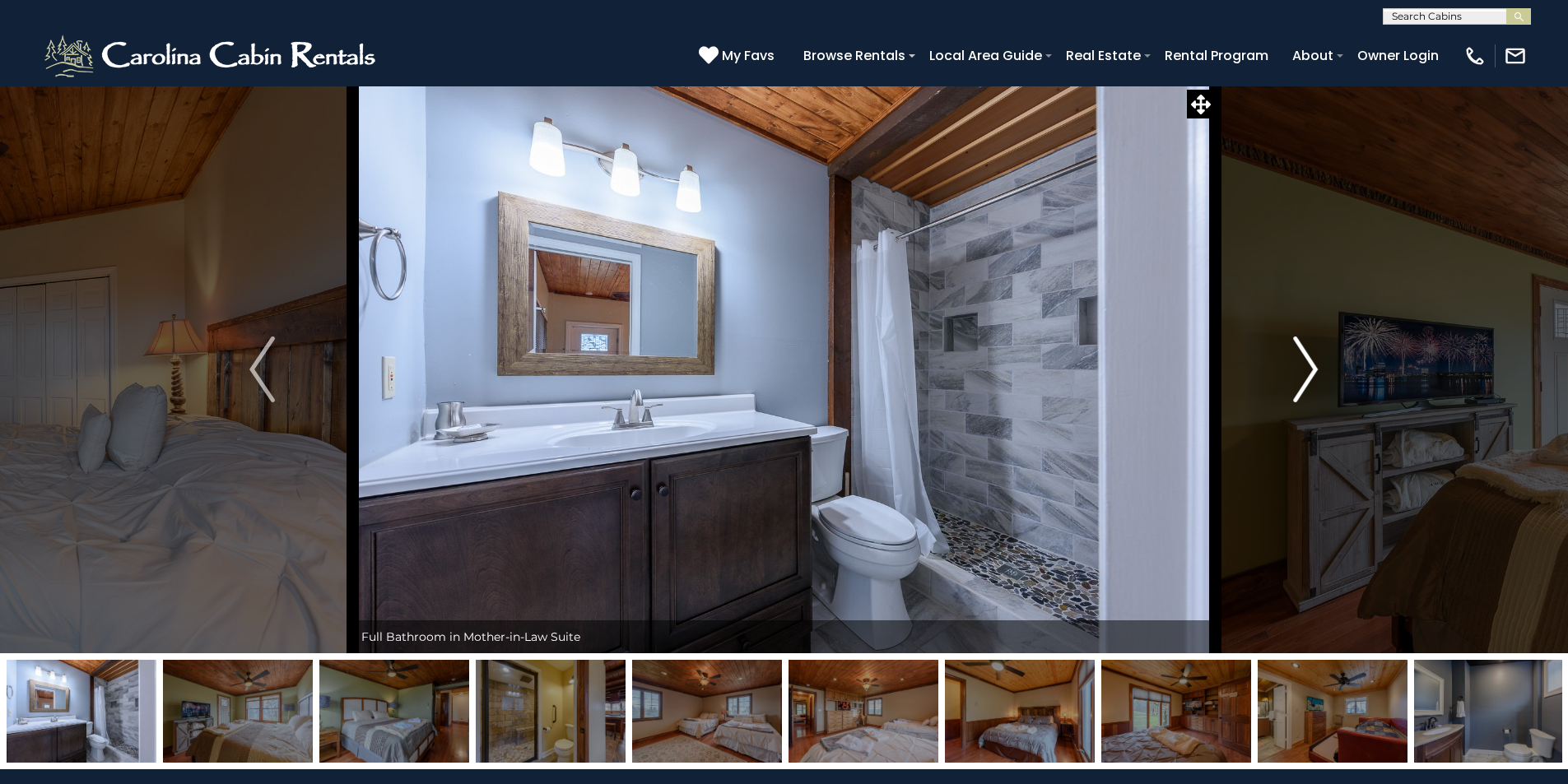
click at [1304, 386] on img "Next" at bounding box center [1305, 370] width 25 height 66
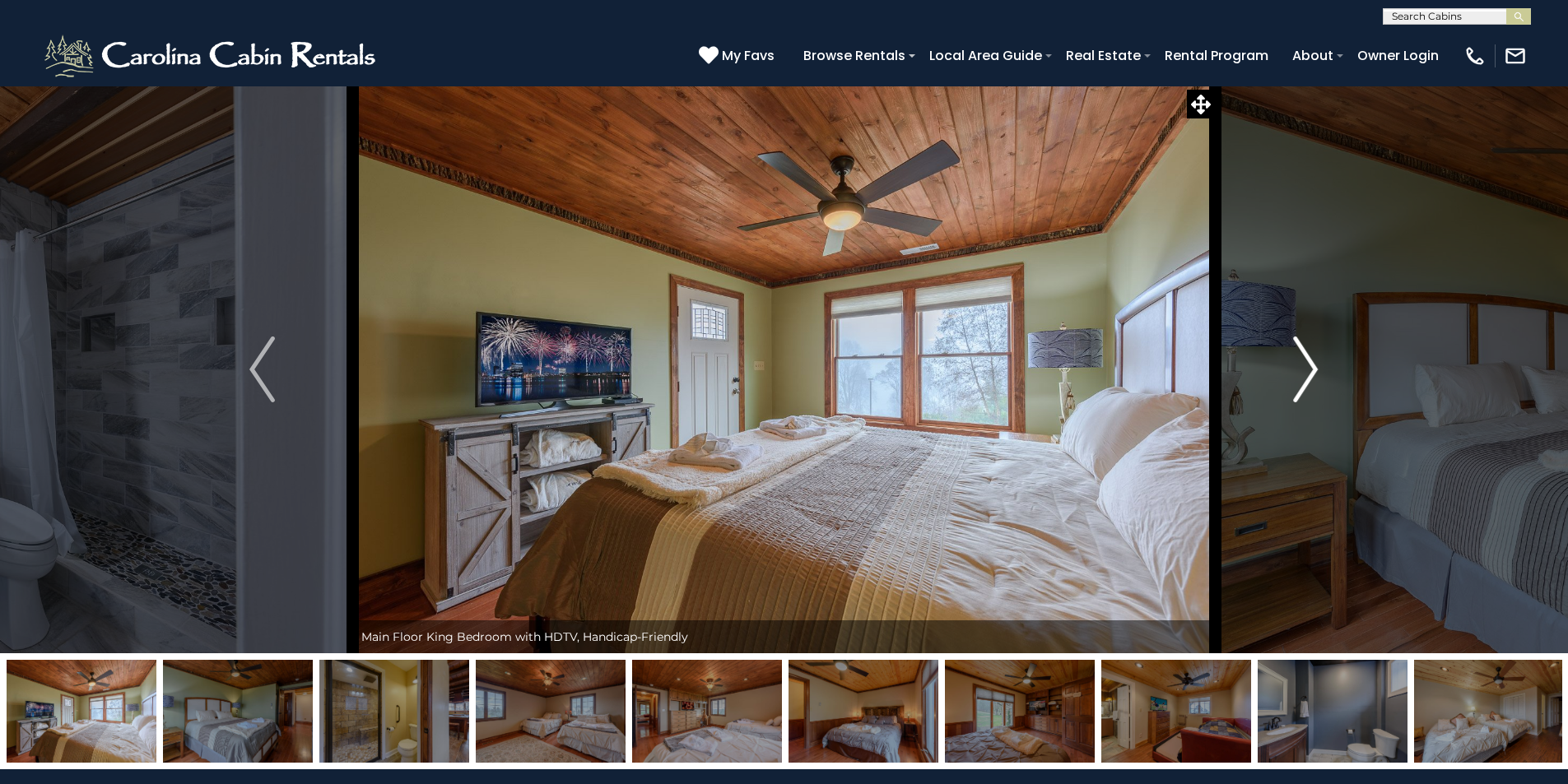
click at [1304, 386] on img "Next" at bounding box center [1305, 370] width 25 height 66
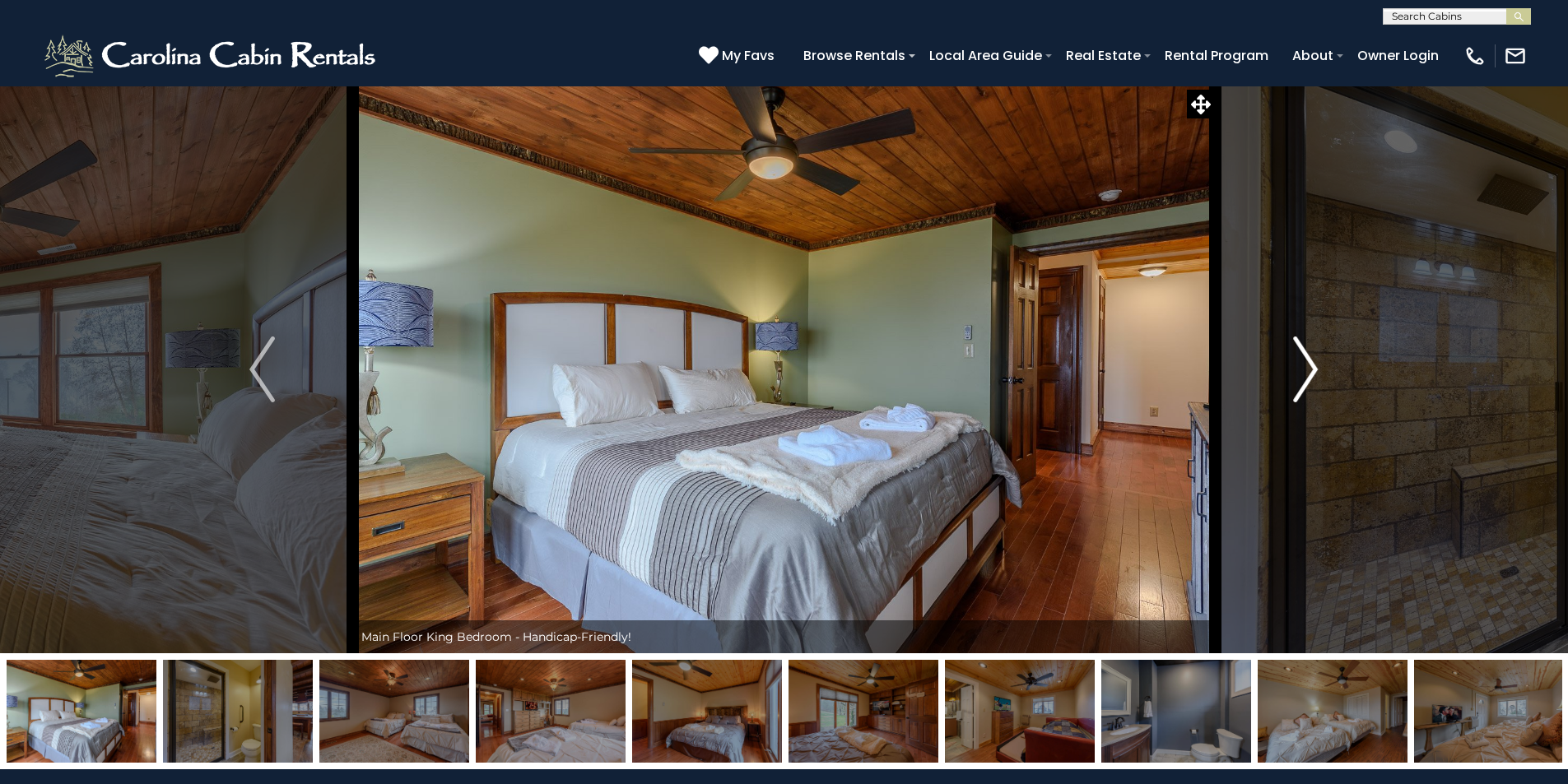
click at [1304, 386] on img "Next" at bounding box center [1305, 370] width 25 height 66
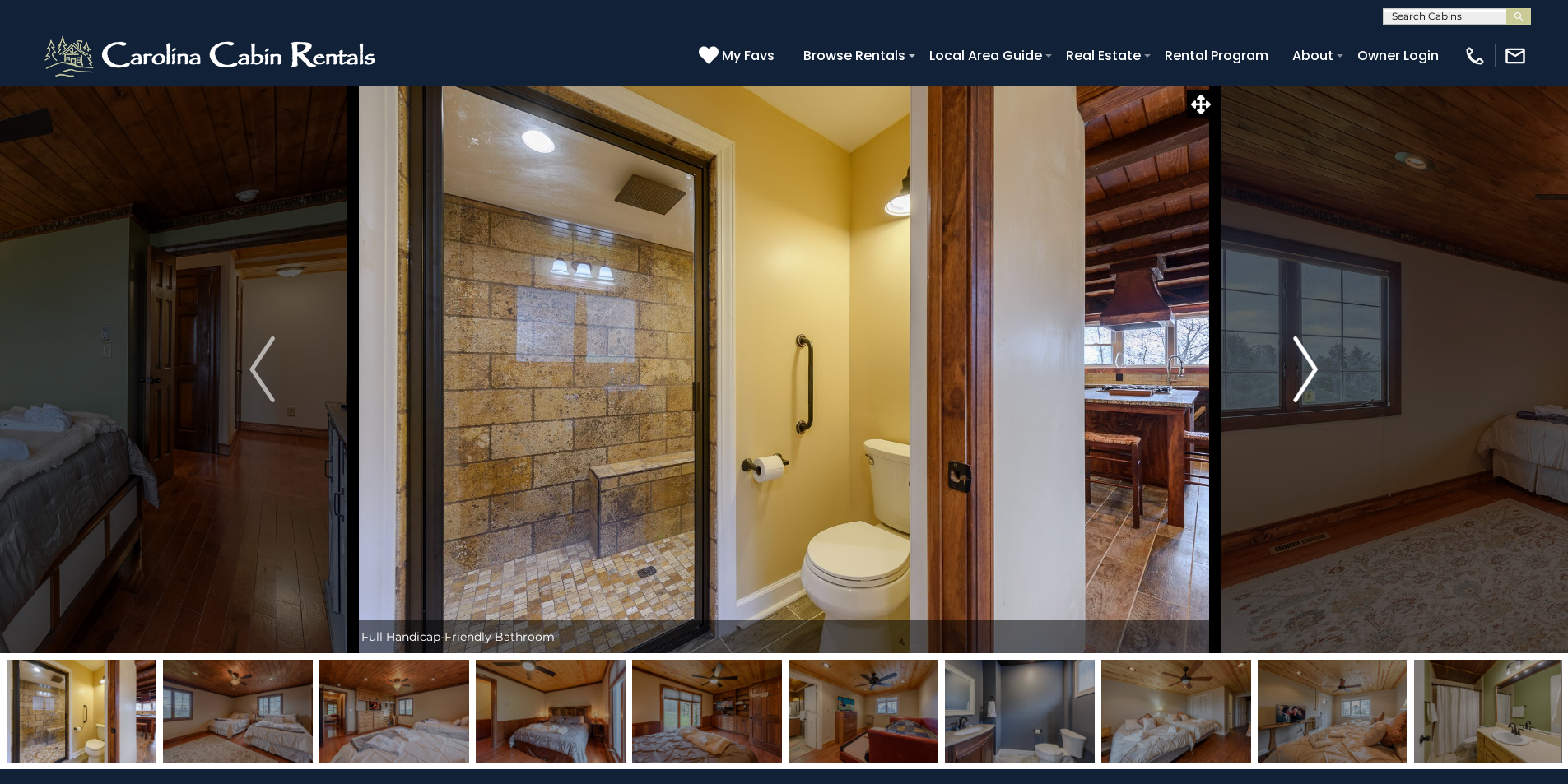
click at [1304, 386] on img "Next" at bounding box center [1305, 370] width 25 height 66
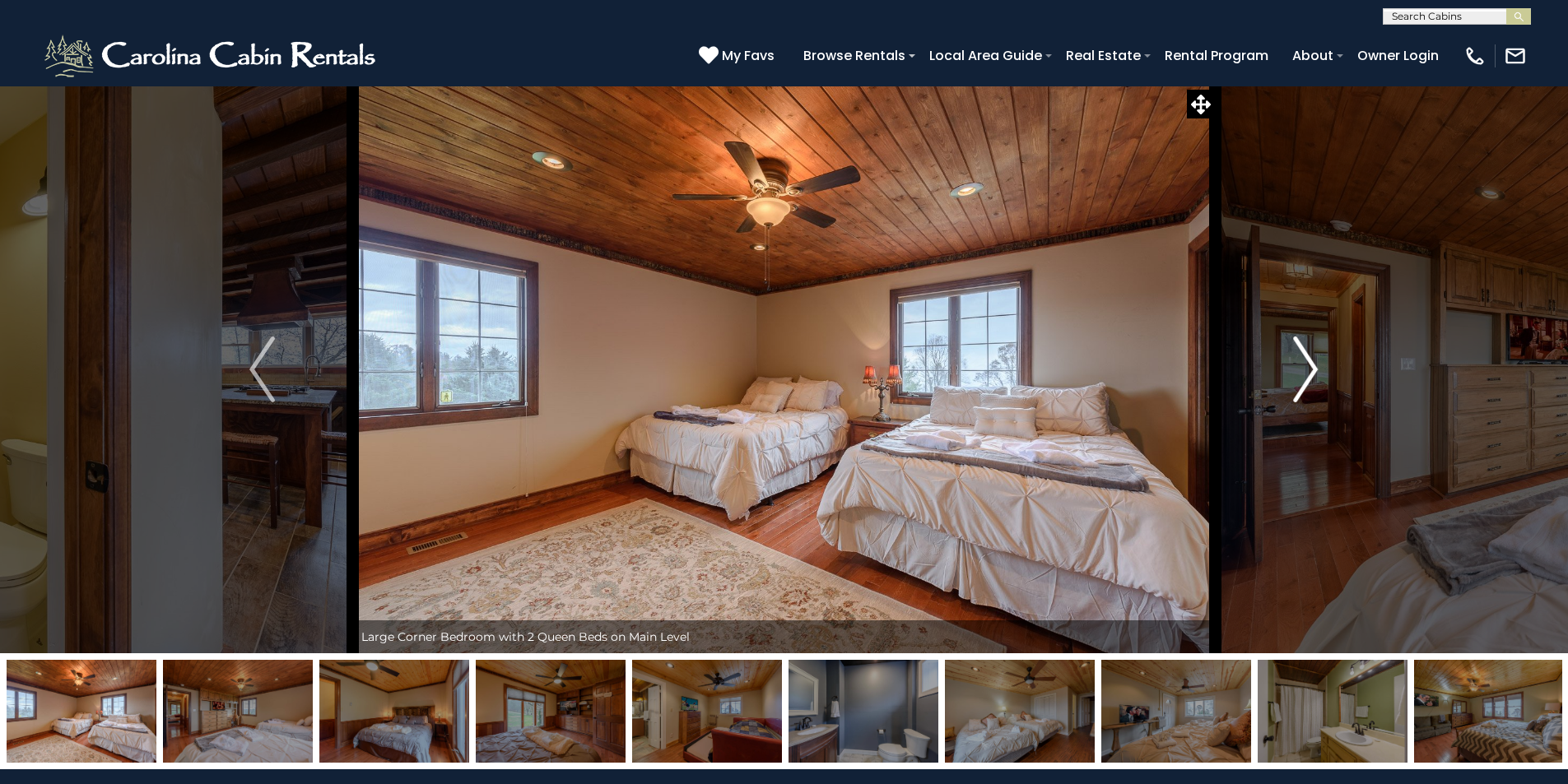
click at [1304, 386] on img "Next" at bounding box center [1305, 370] width 25 height 66
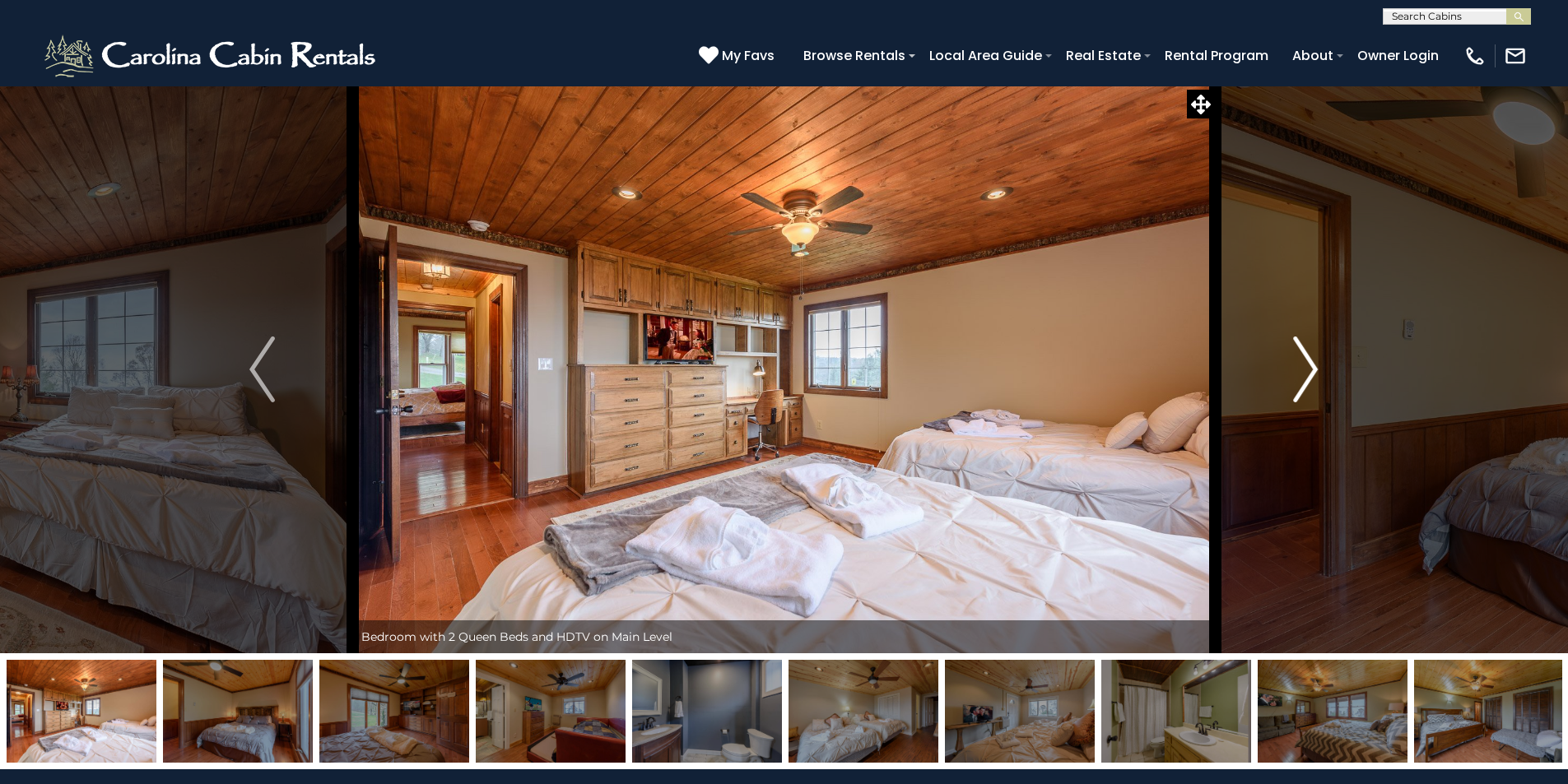
click at [1304, 386] on img "Next" at bounding box center [1305, 370] width 25 height 66
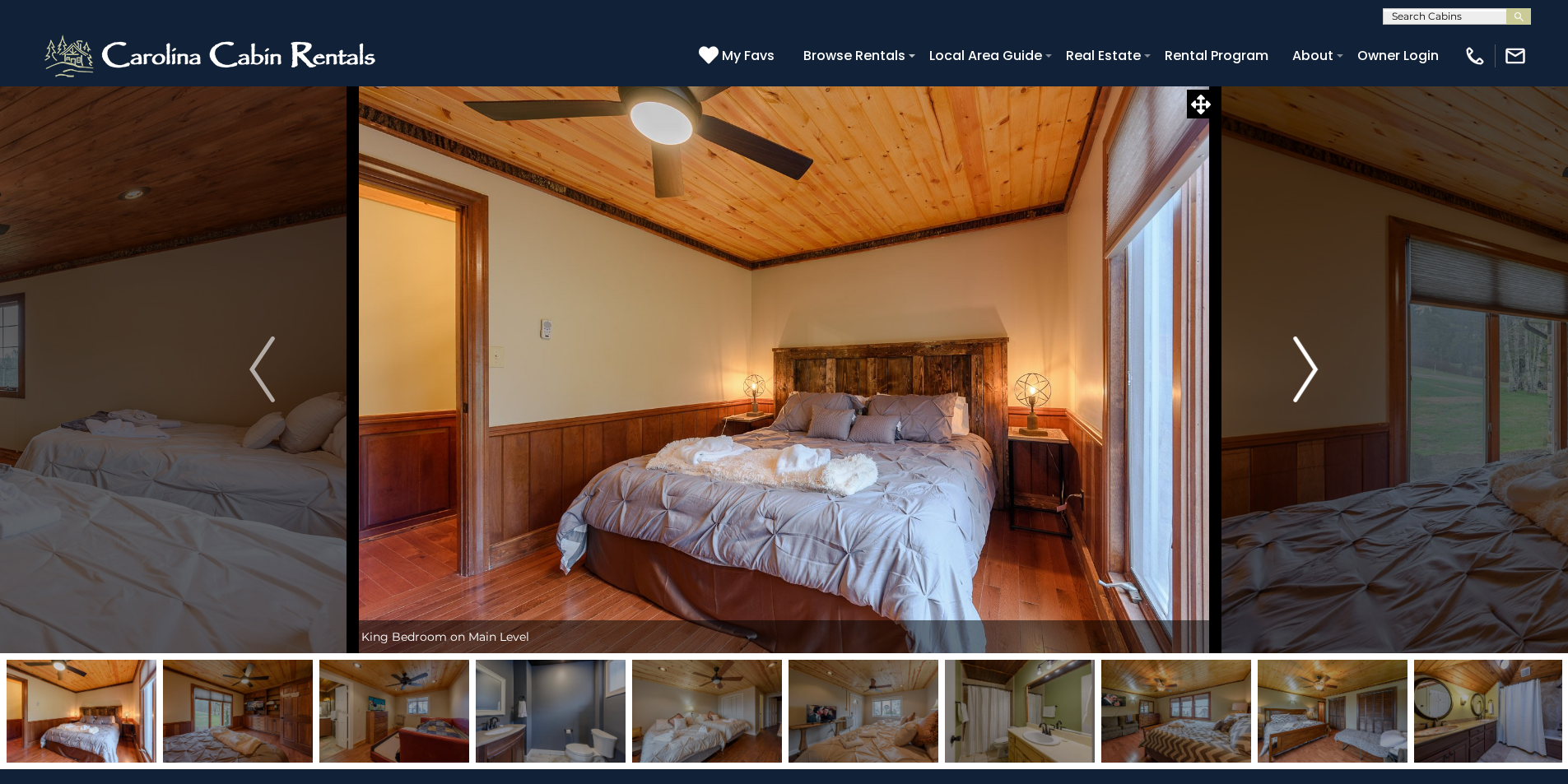
click at [1304, 386] on img "Next" at bounding box center [1305, 370] width 25 height 66
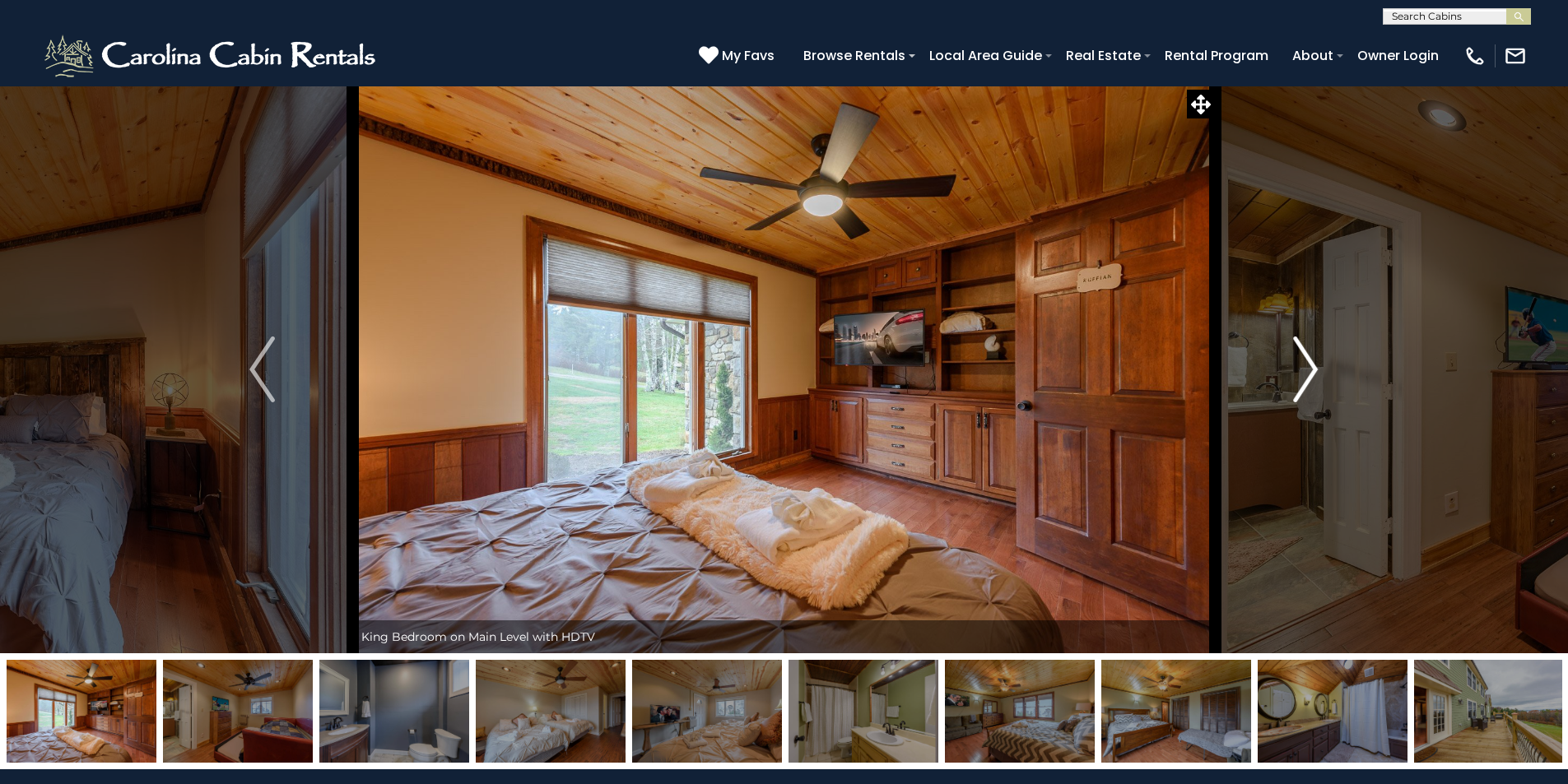
click at [1304, 386] on img "Next" at bounding box center [1305, 370] width 25 height 66
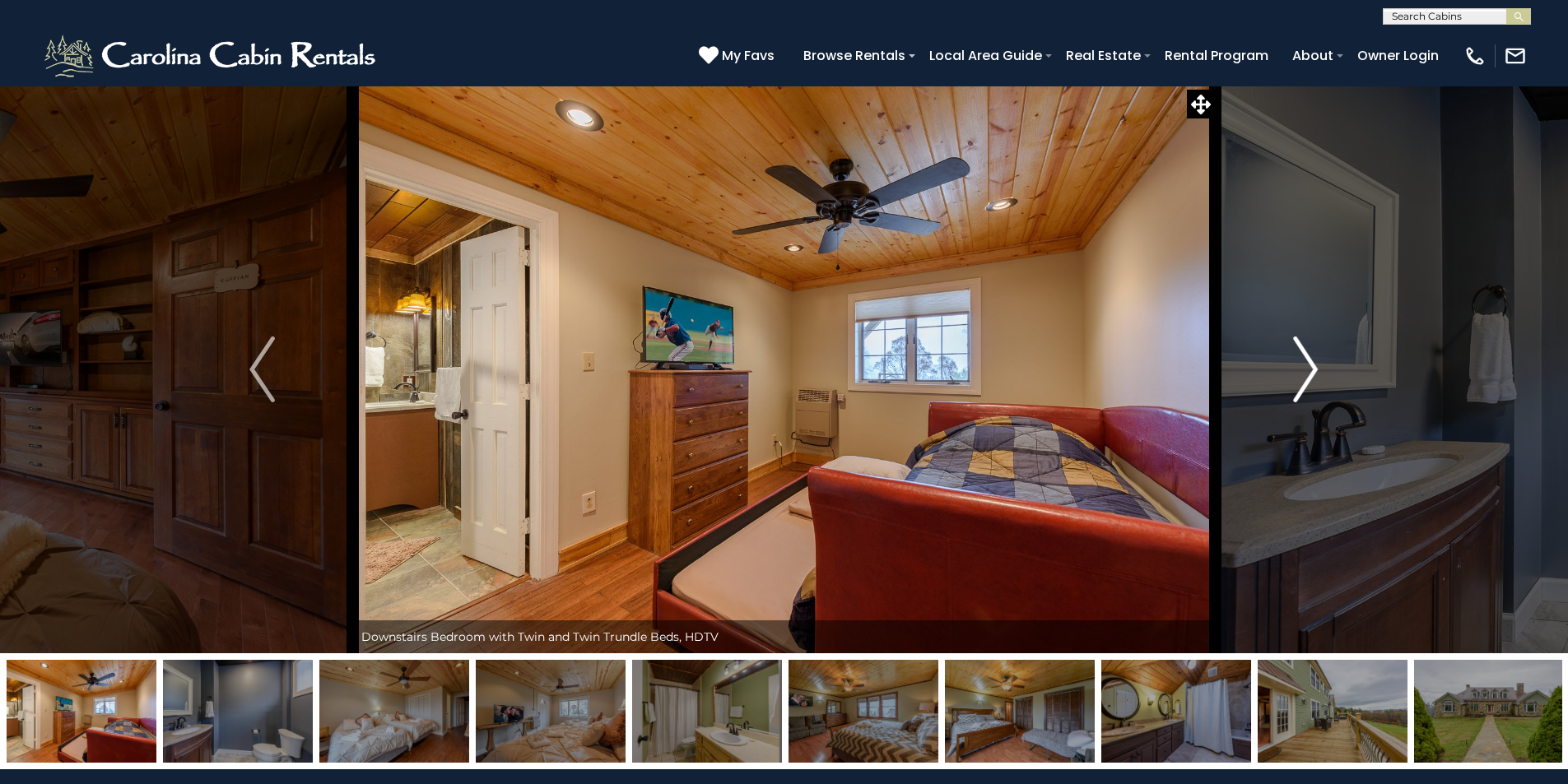
click at [1304, 386] on img "Next" at bounding box center [1305, 370] width 25 height 66
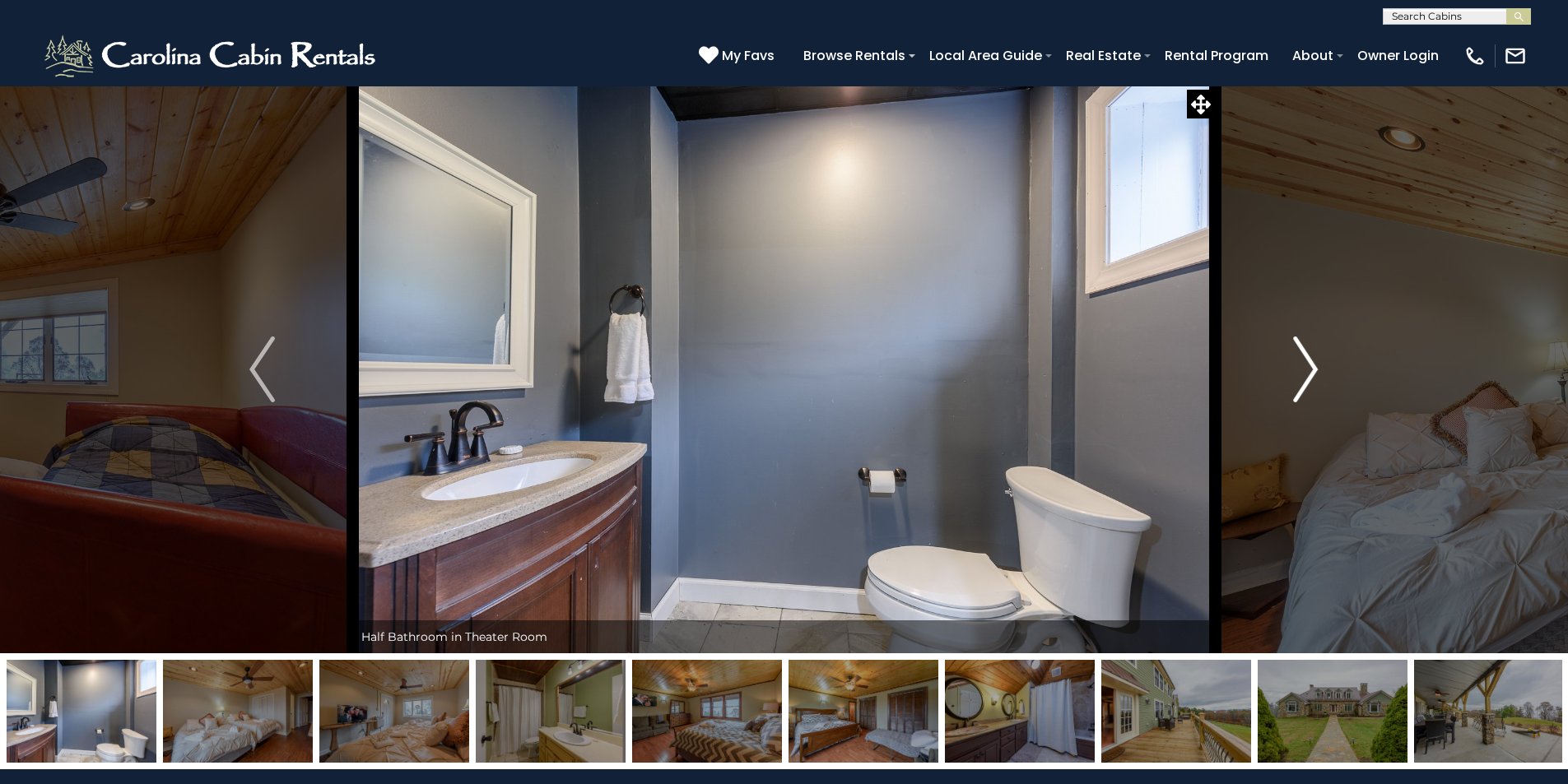
click at [1304, 386] on img "Next" at bounding box center [1305, 370] width 25 height 66
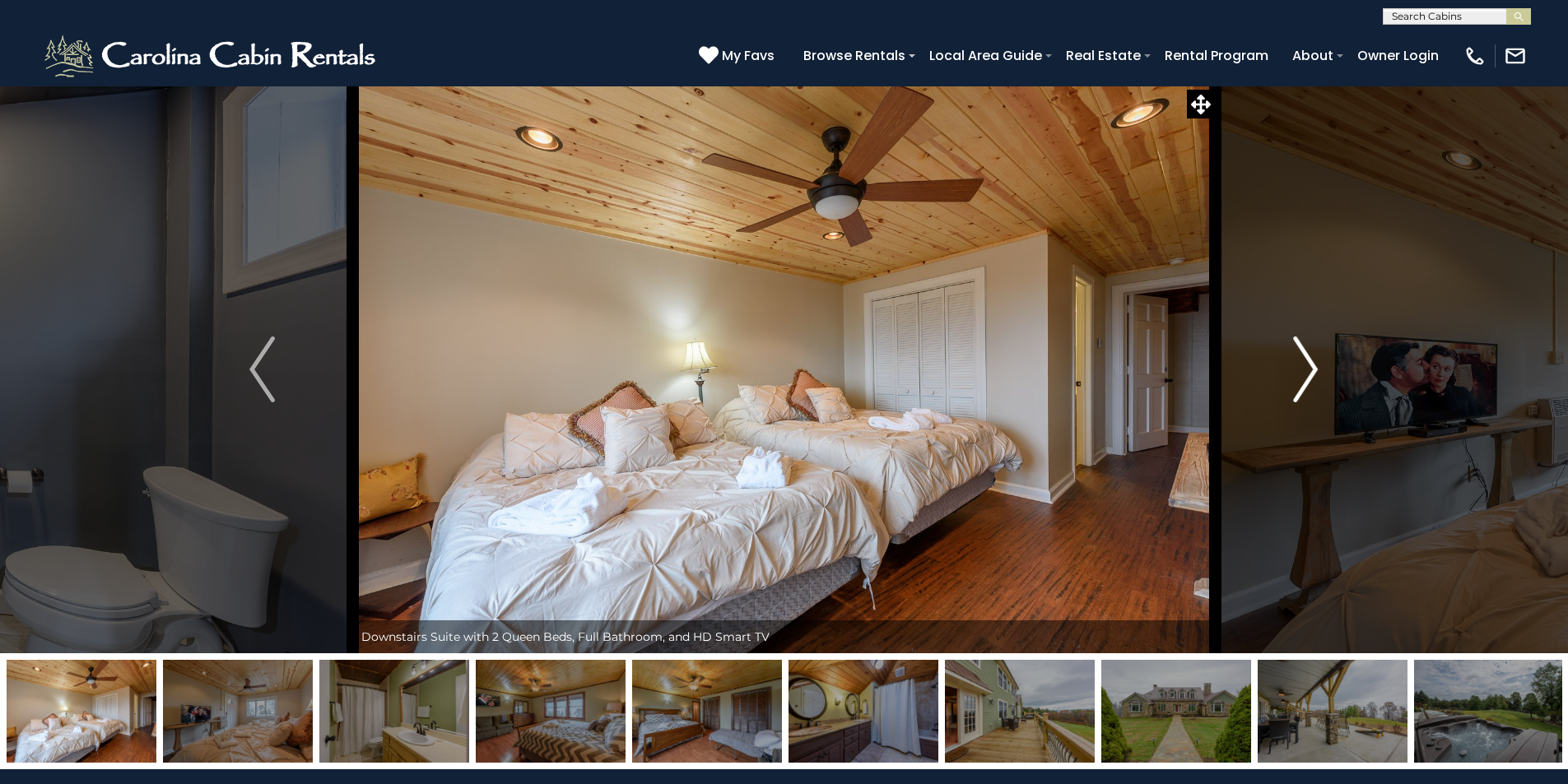
click at [1304, 386] on img "Next" at bounding box center [1305, 370] width 25 height 66
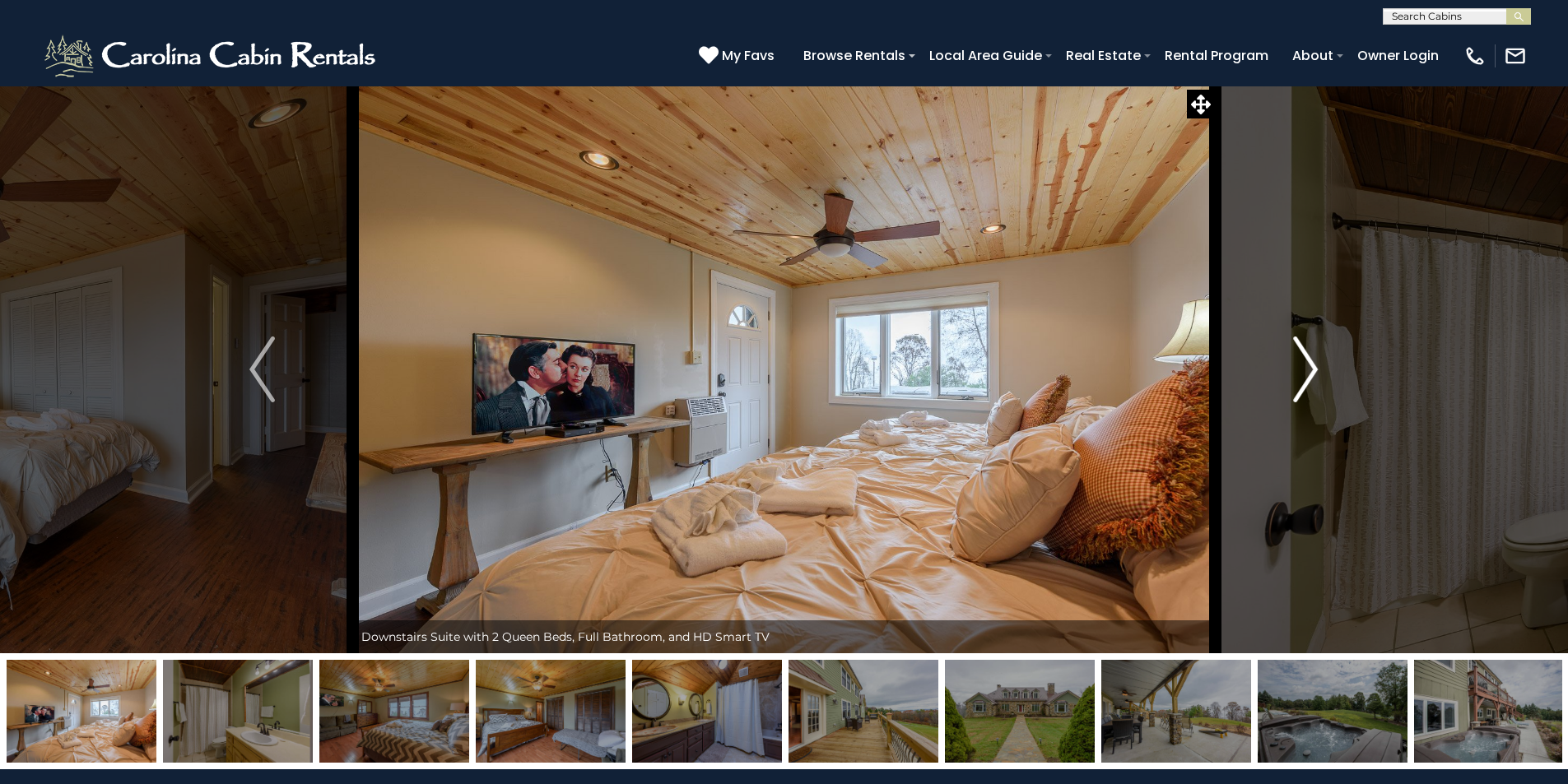
click at [1304, 386] on img "Next" at bounding box center [1305, 370] width 25 height 66
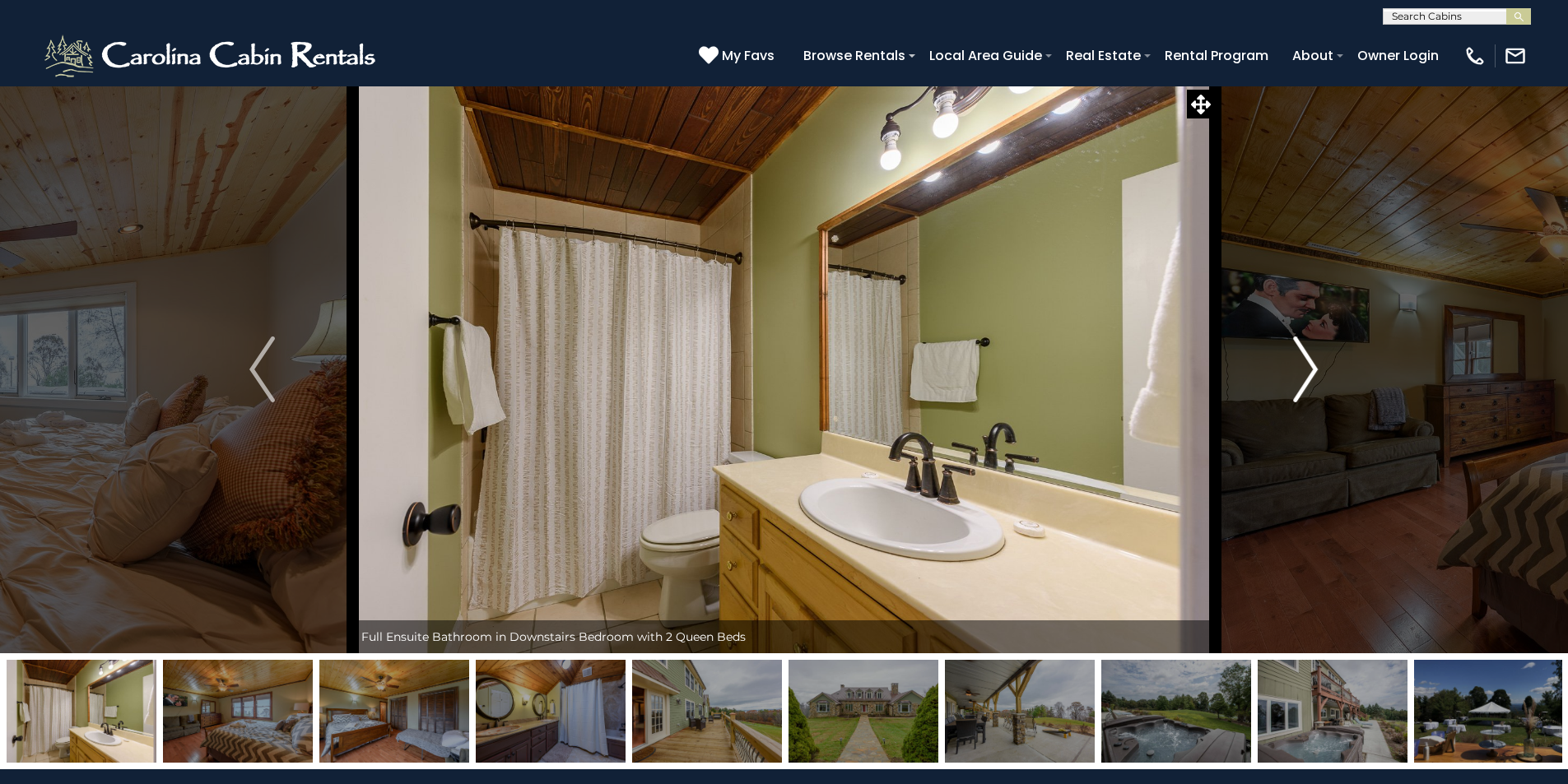
click at [1304, 386] on img "Next" at bounding box center [1305, 370] width 25 height 66
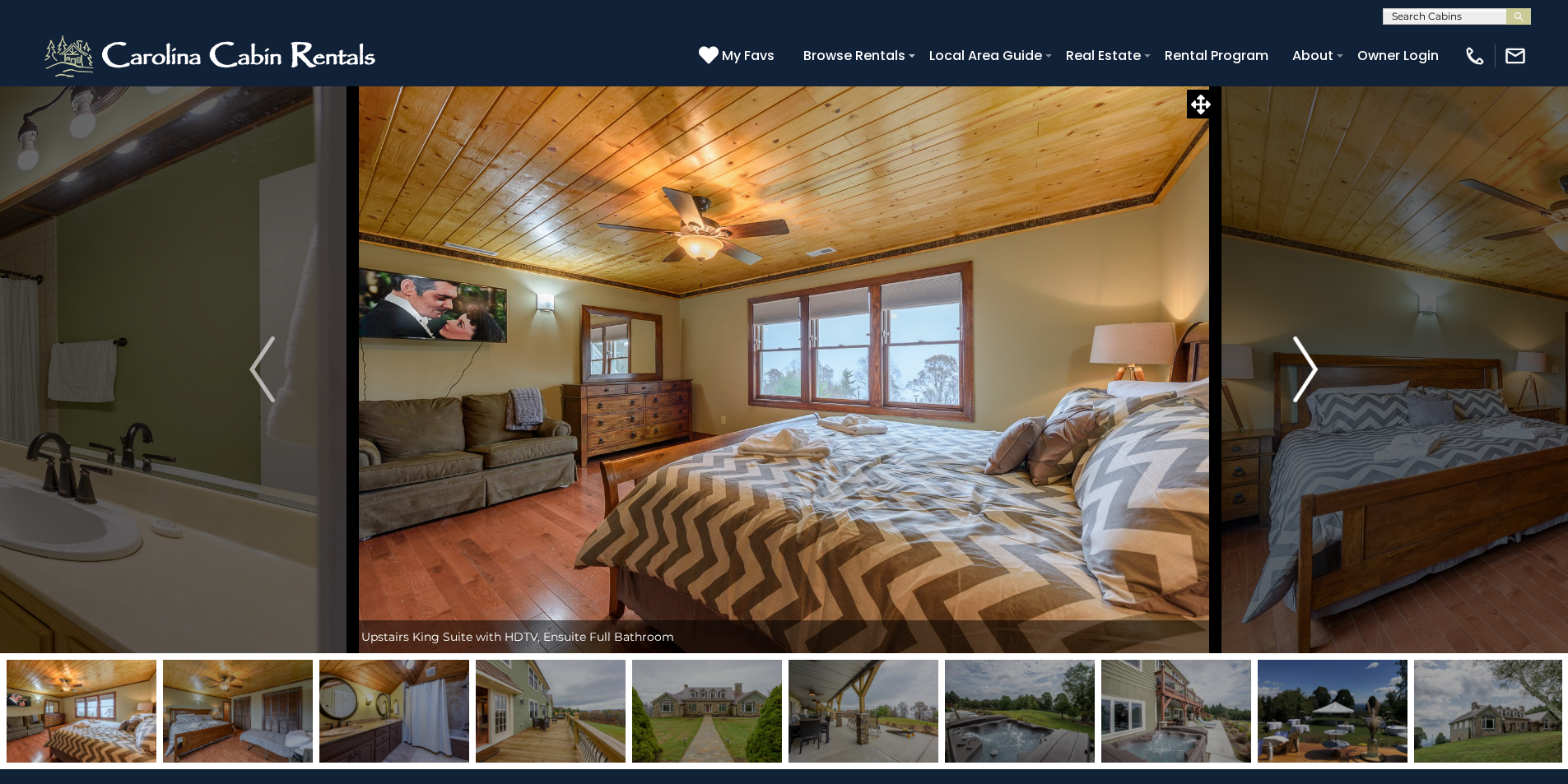
click at [1304, 386] on img "Next" at bounding box center [1305, 370] width 25 height 66
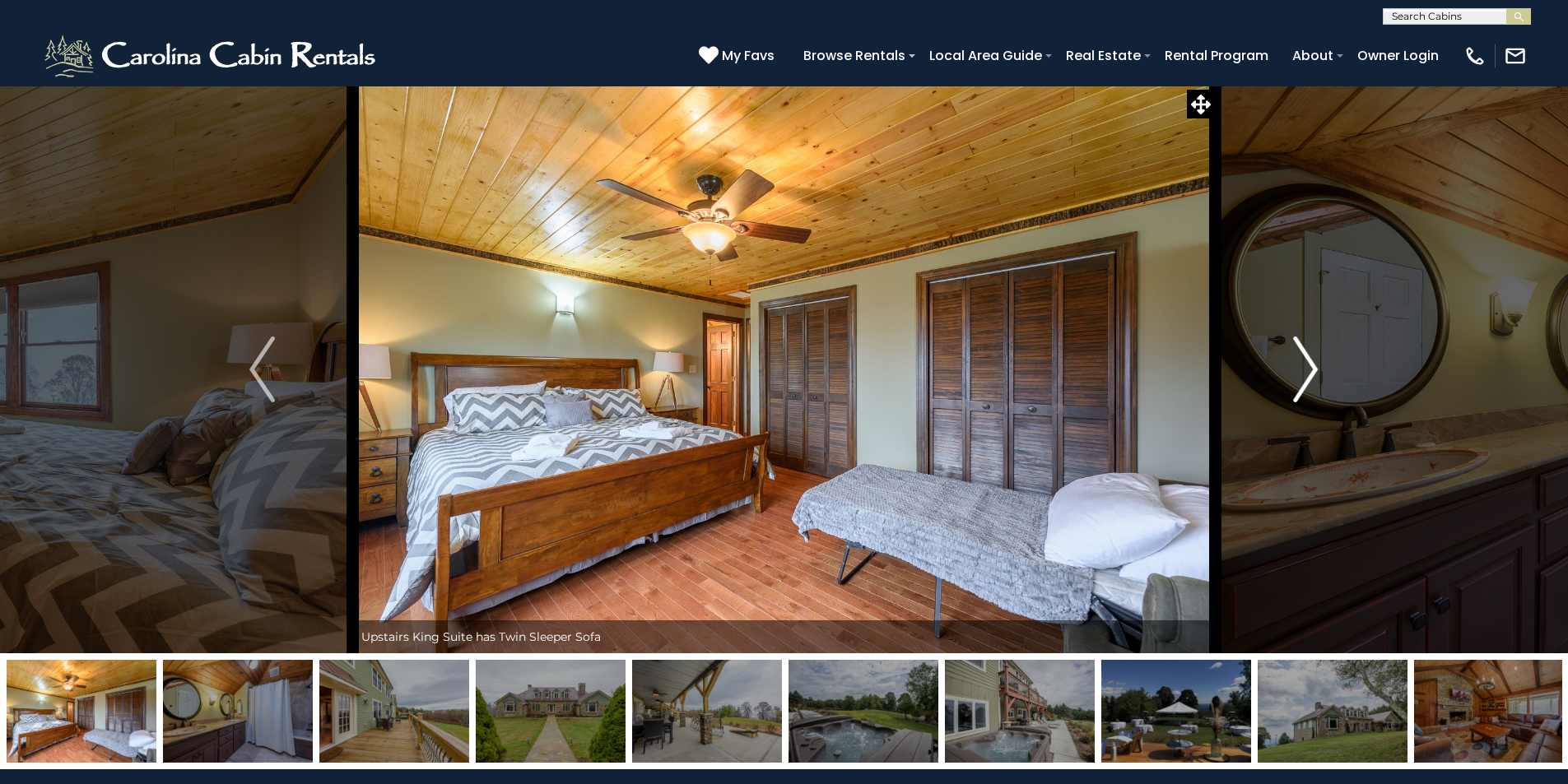
click at [1304, 386] on img "Next" at bounding box center [1305, 370] width 25 height 66
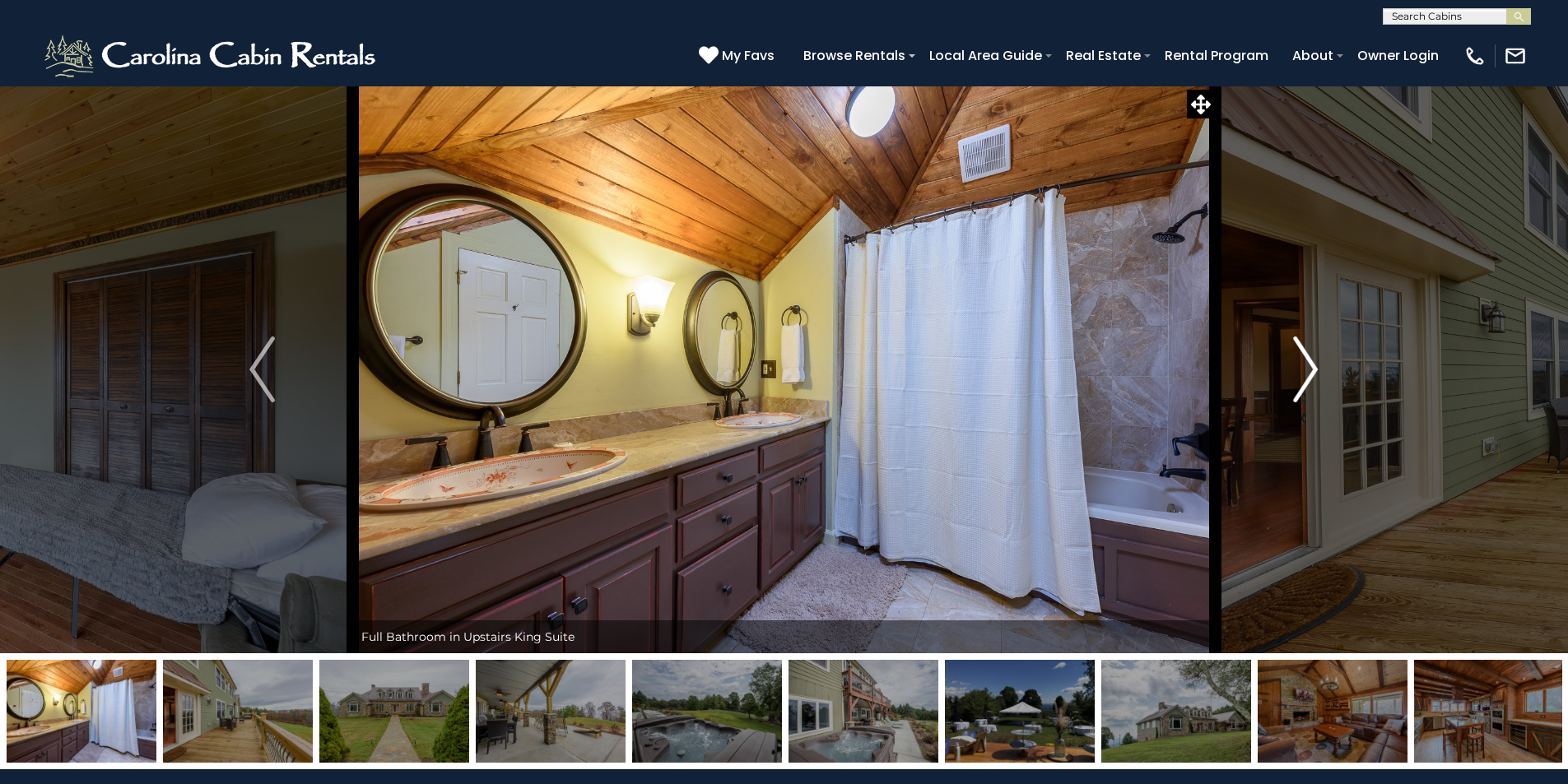
click at [1304, 386] on img "Next" at bounding box center [1305, 370] width 25 height 66
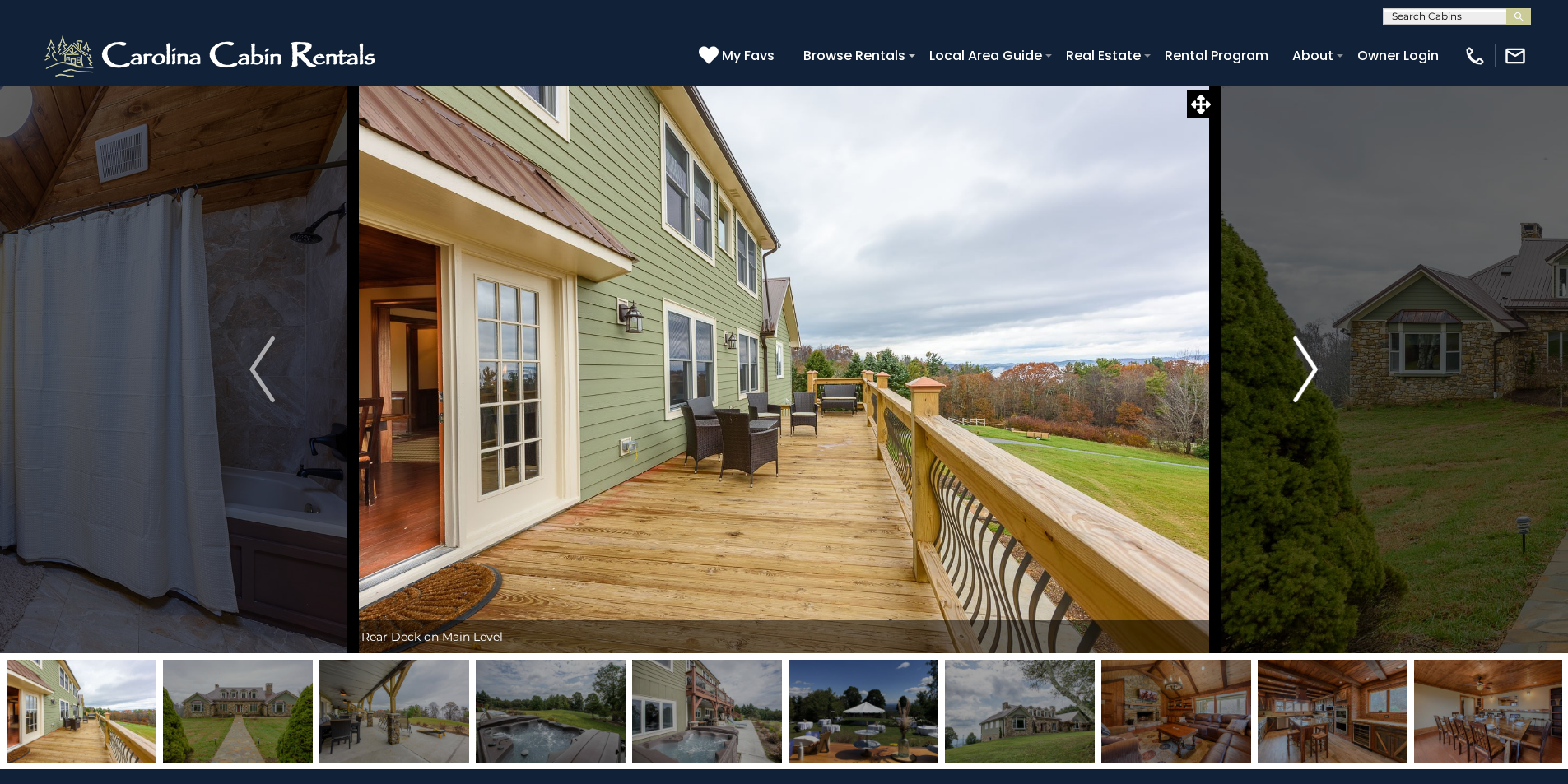
click at [1304, 386] on img "Next" at bounding box center [1305, 370] width 25 height 66
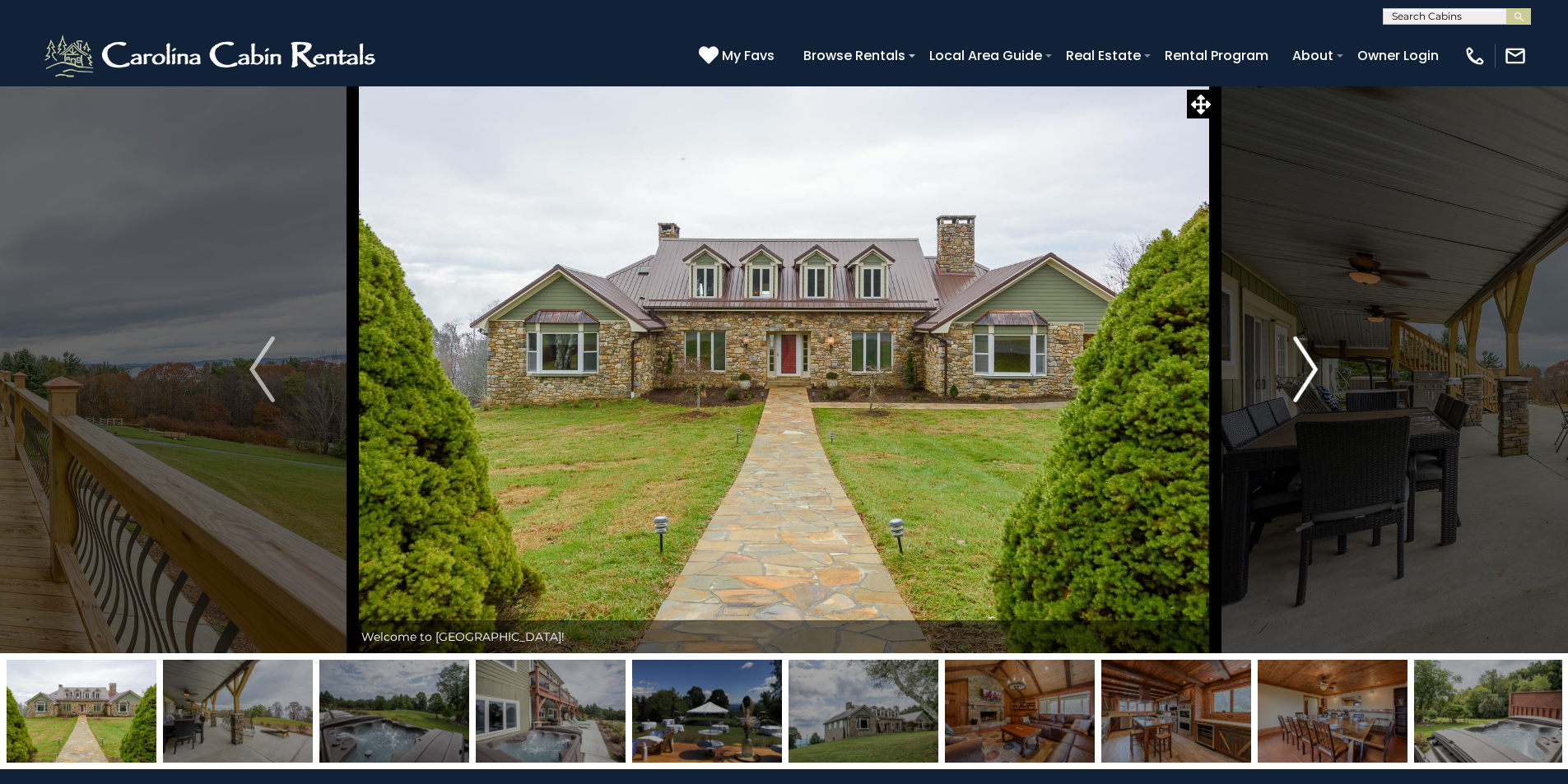
click at [1304, 386] on img "Next" at bounding box center [1305, 370] width 25 height 66
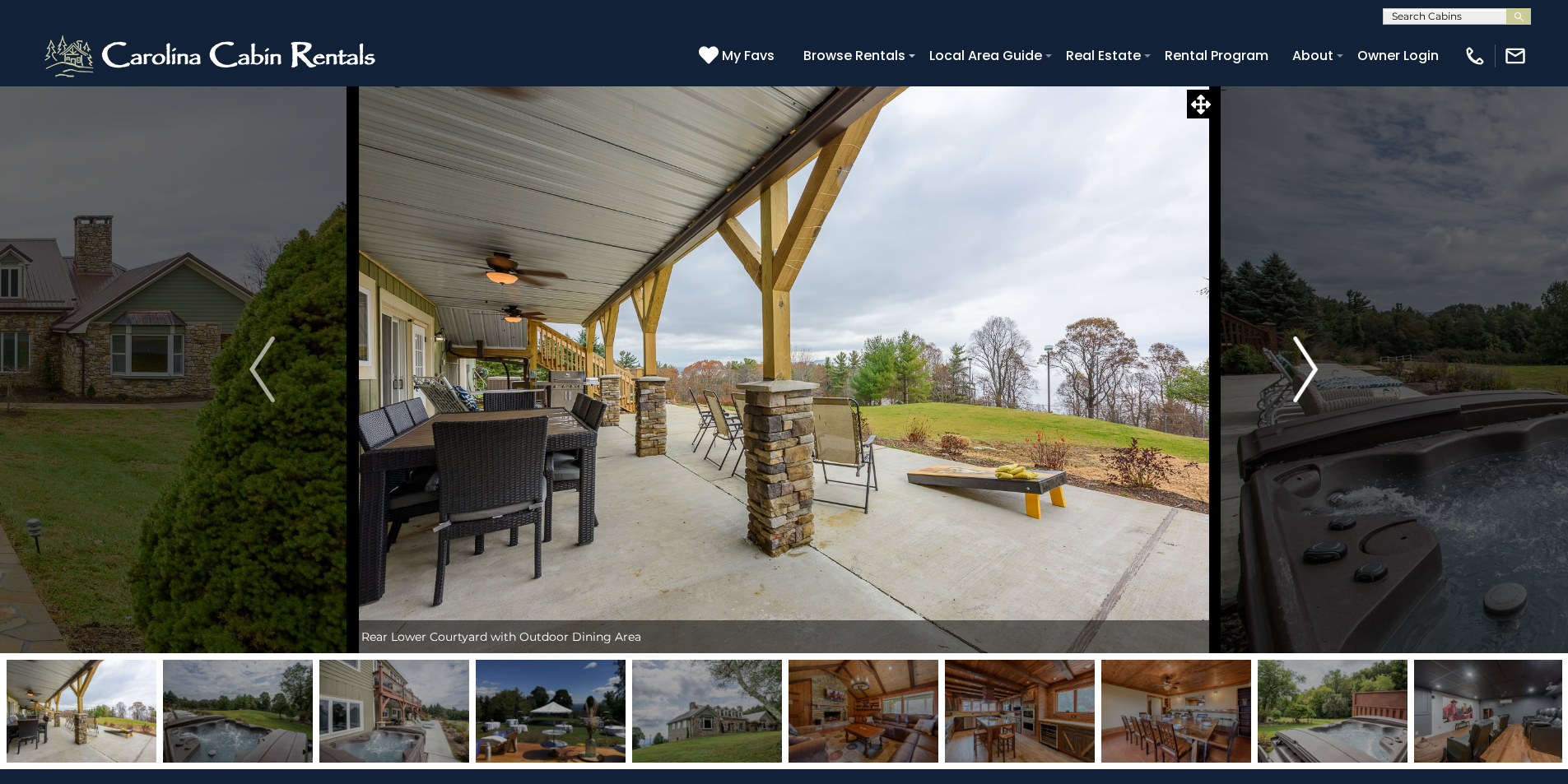
click at [1304, 386] on img "Next" at bounding box center [1305, 370] width 25 height 66
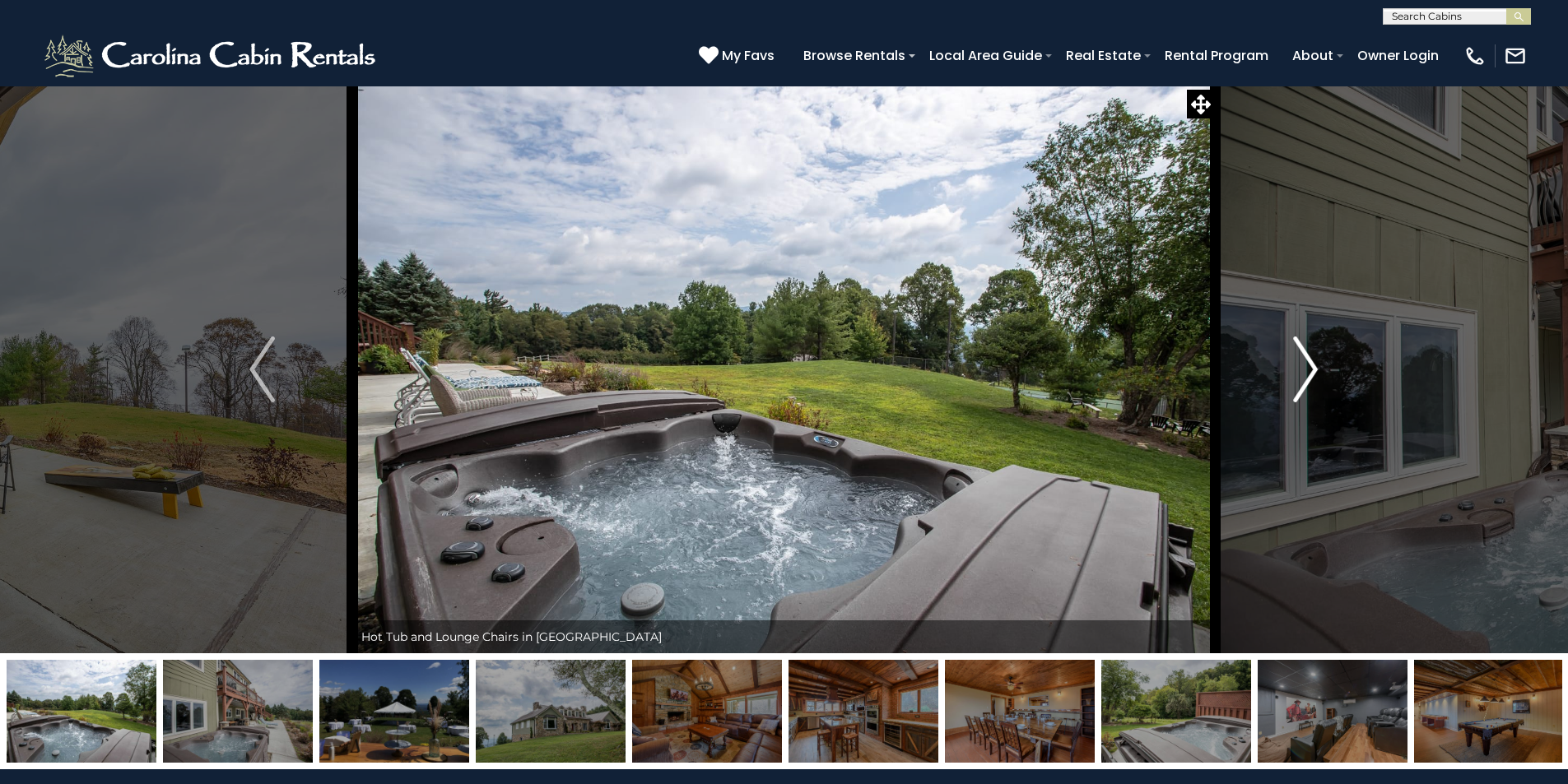
click at [1304, 386] on img "Next" at bounding box center [1305, 370] width 25 height 66
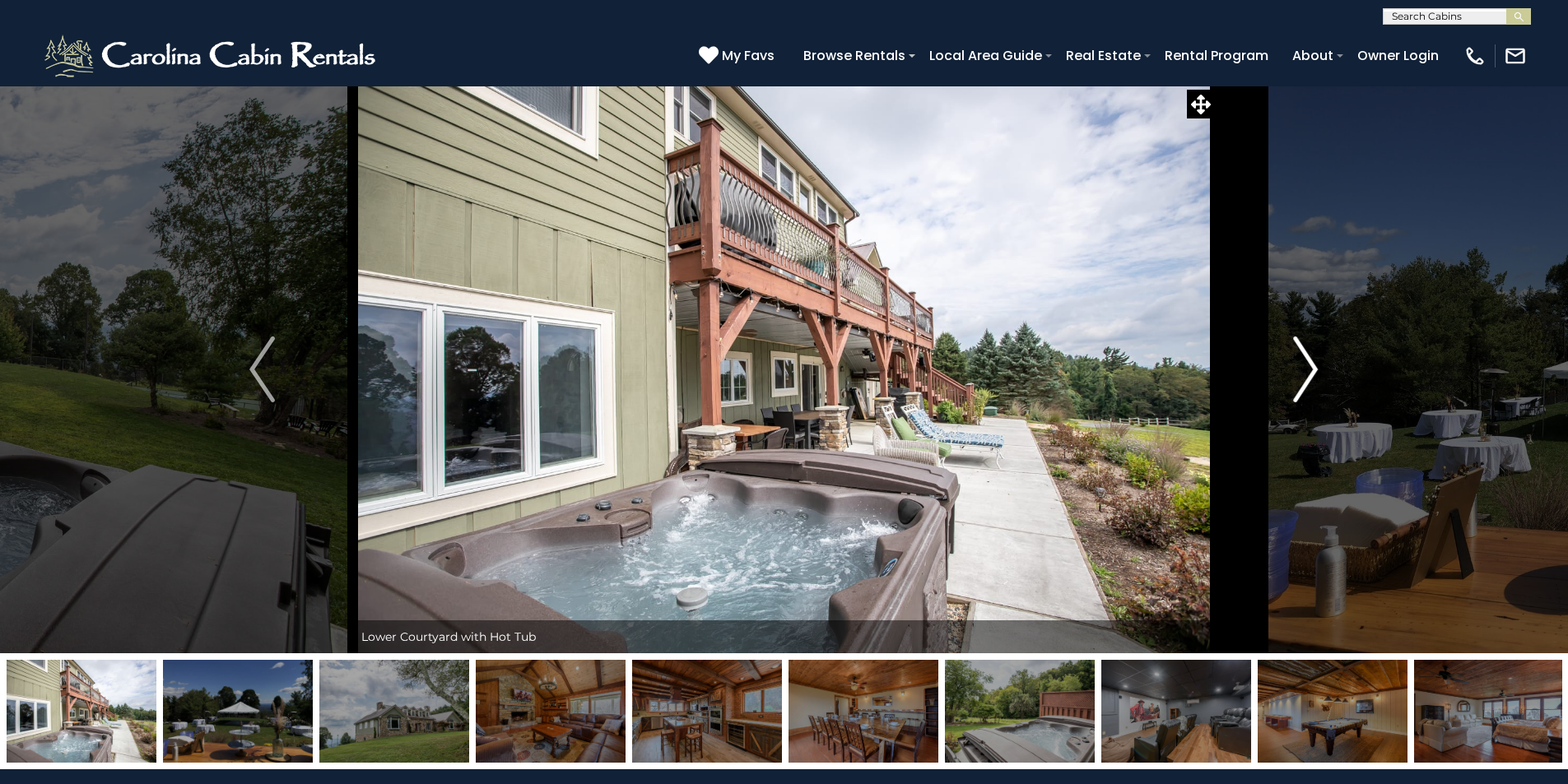
click at [1304, 386] on img "Next" at bounding box center [1305, 370] width 25 height 66
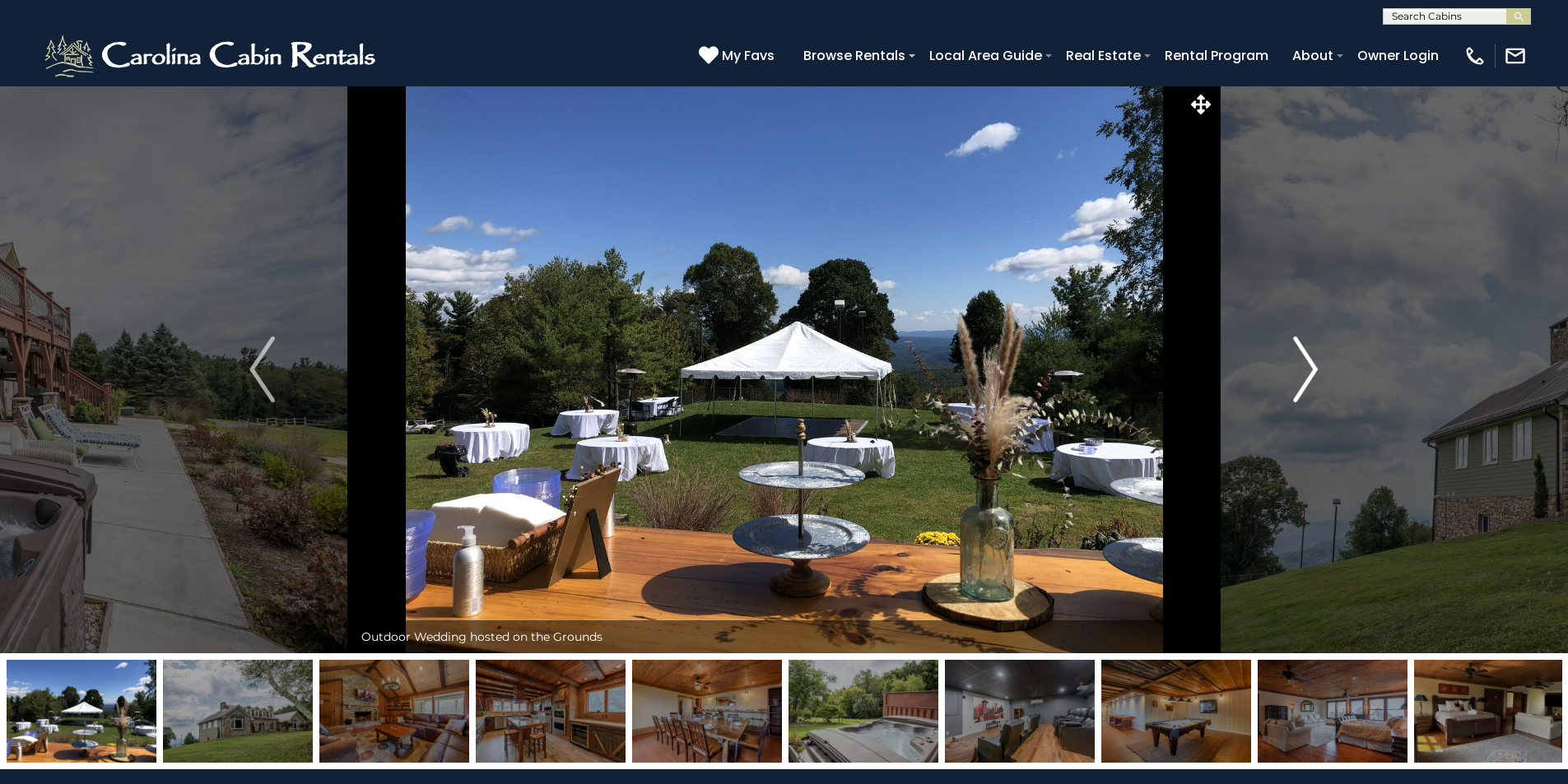
click at [1304, 386] on img "Next" at bounding box center [1305, 370] width 25 height 66
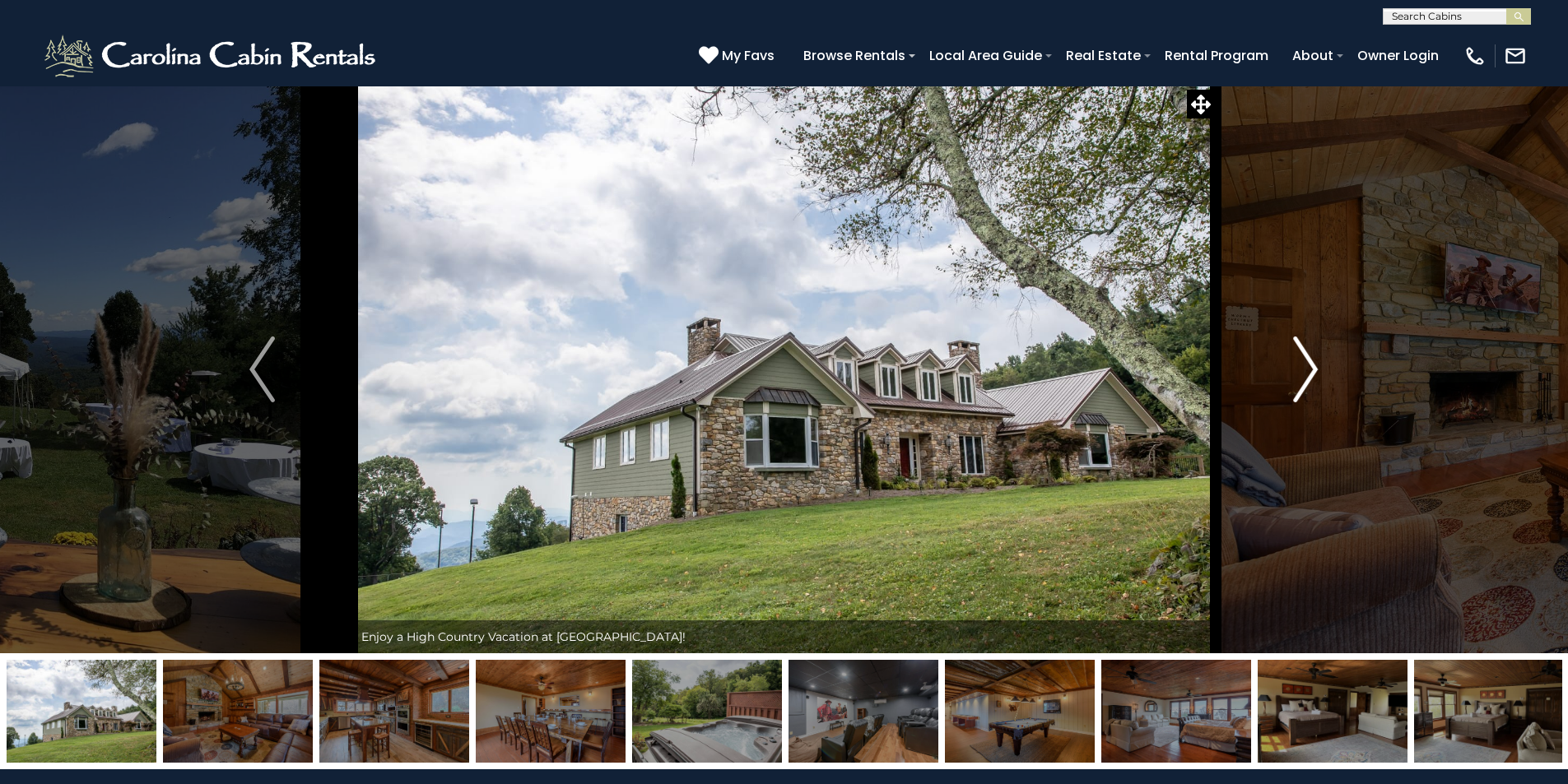
click at [1304, 386] on img "Next" at bounding box center [1305, 370] width 25 height 66
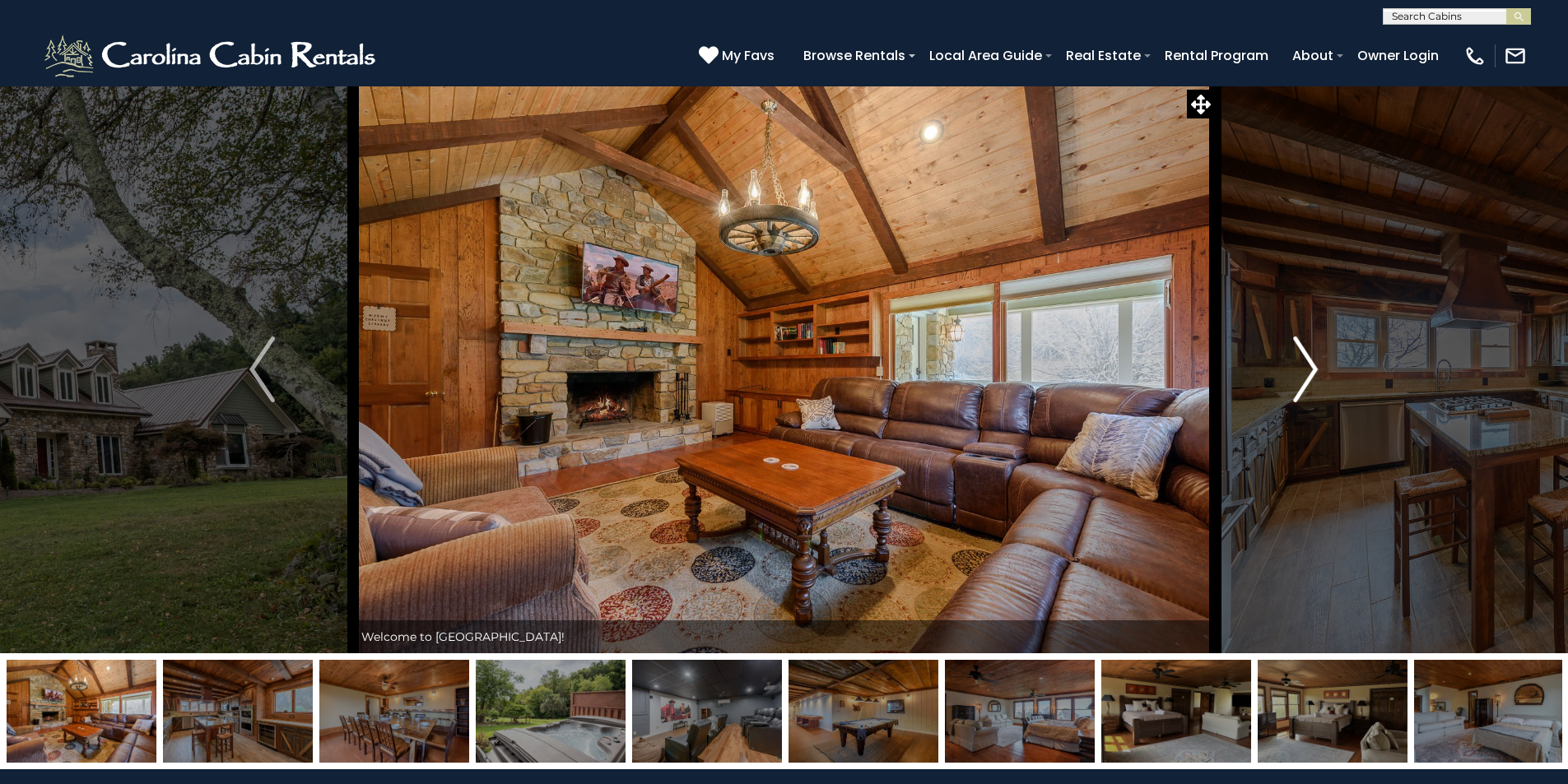
click at [1304, 386] on img "Next" at bounding box center [1305, 370] width 25 height 66
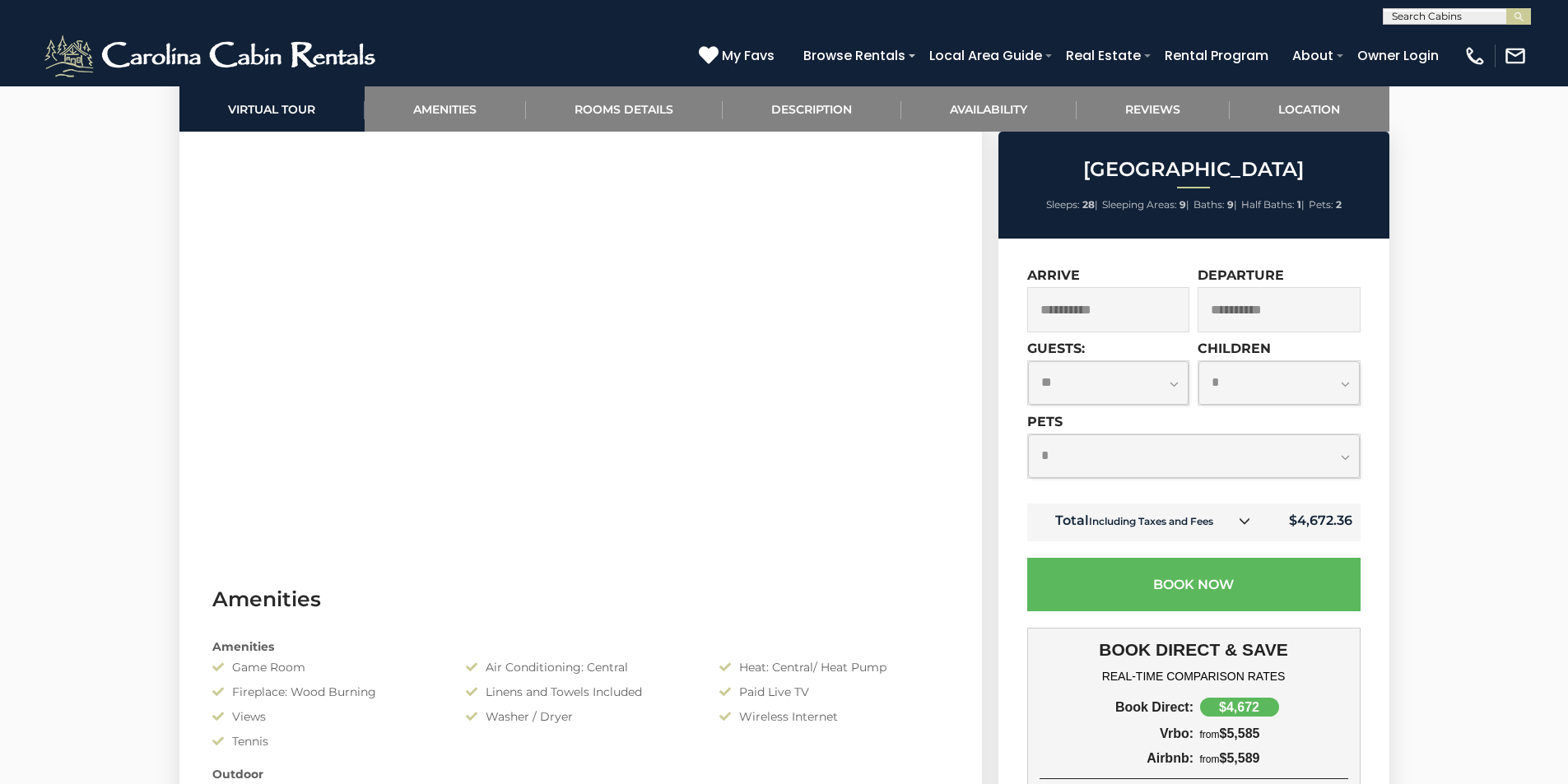
scroll to position [988, 0]
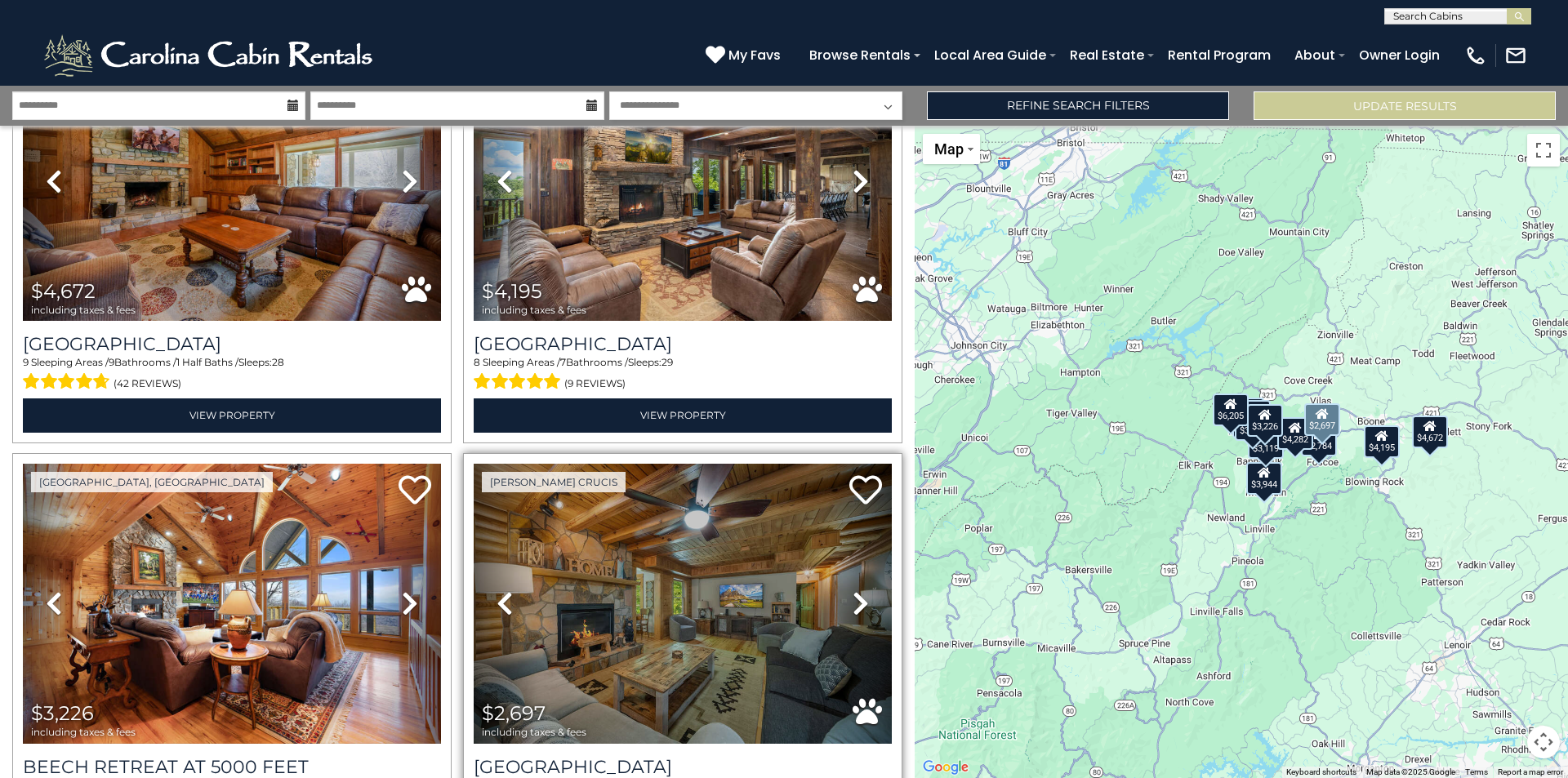
scroll to position [490, 0]
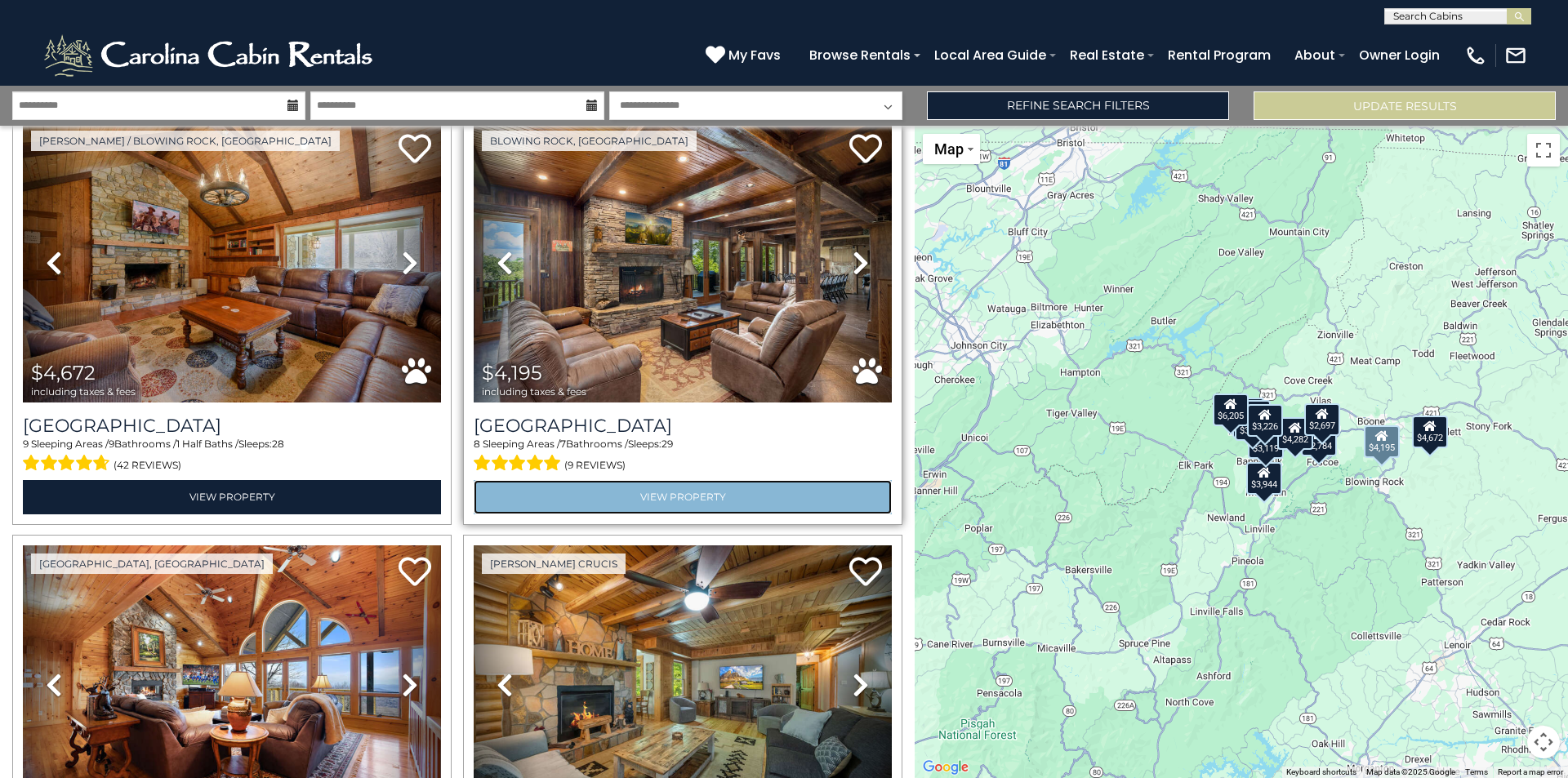
click at [714, 486] on link "View Property" at bounding box center [682, 496] width 418 height 34
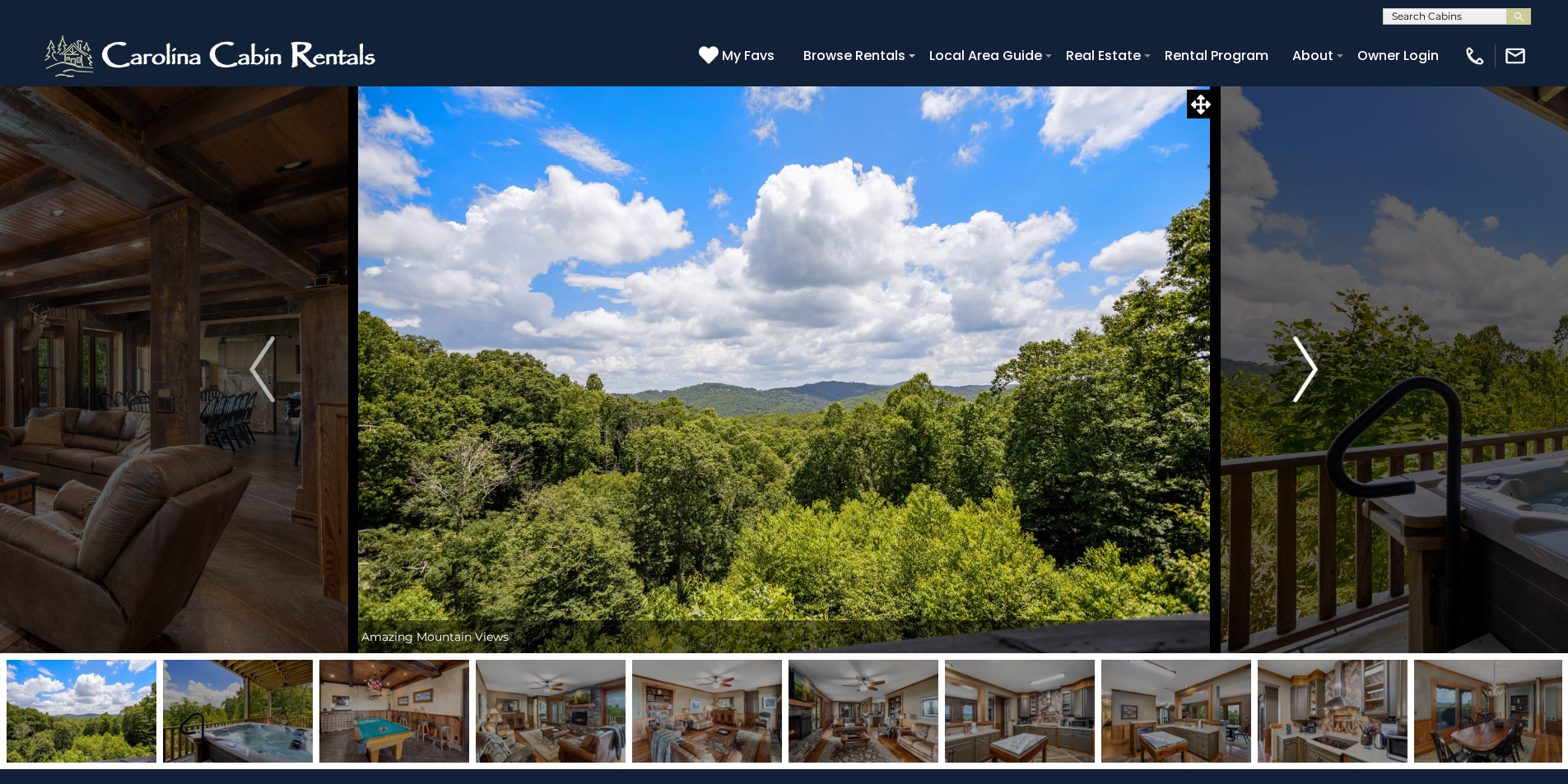
click at [1283, 384] on button "Next" at bounding box center [1305, 369] width 181 height 568
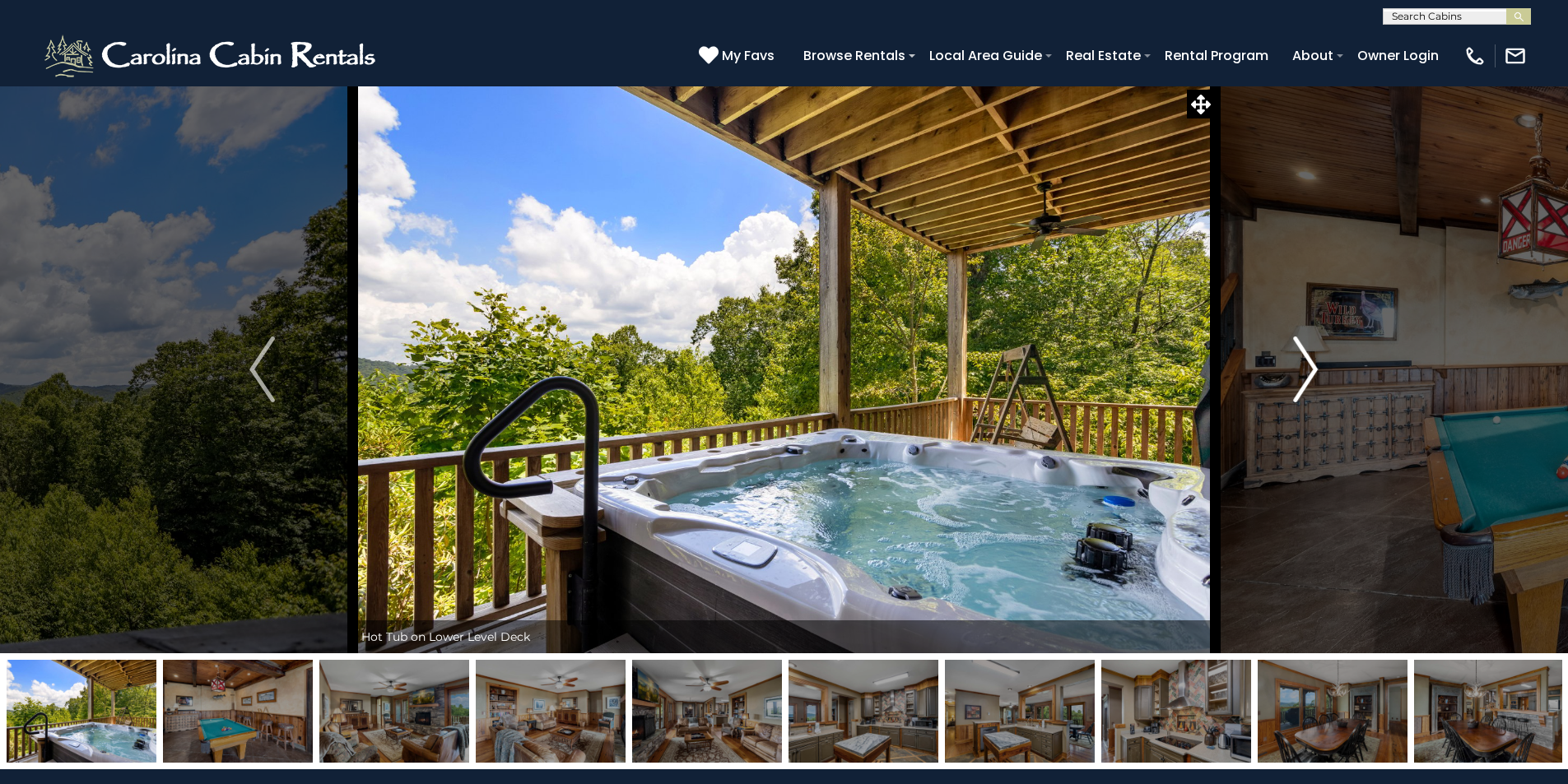
click at [1305, 383] on img "Next" at bounding box center [1305, 370] width 25 height 66
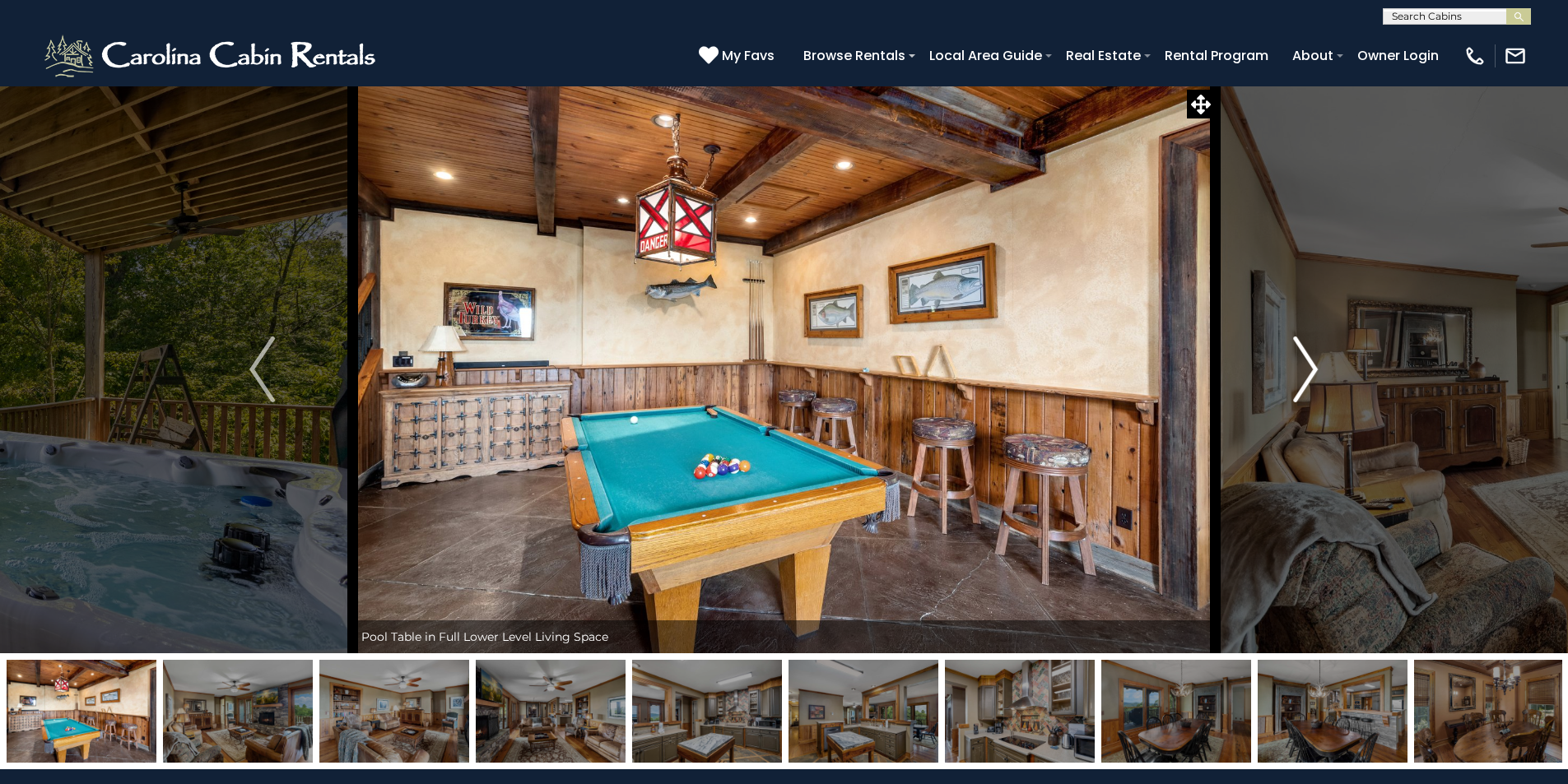
click at [1305, 383] on img "Next" at bounding box center [1305, 370] width 25 height 66
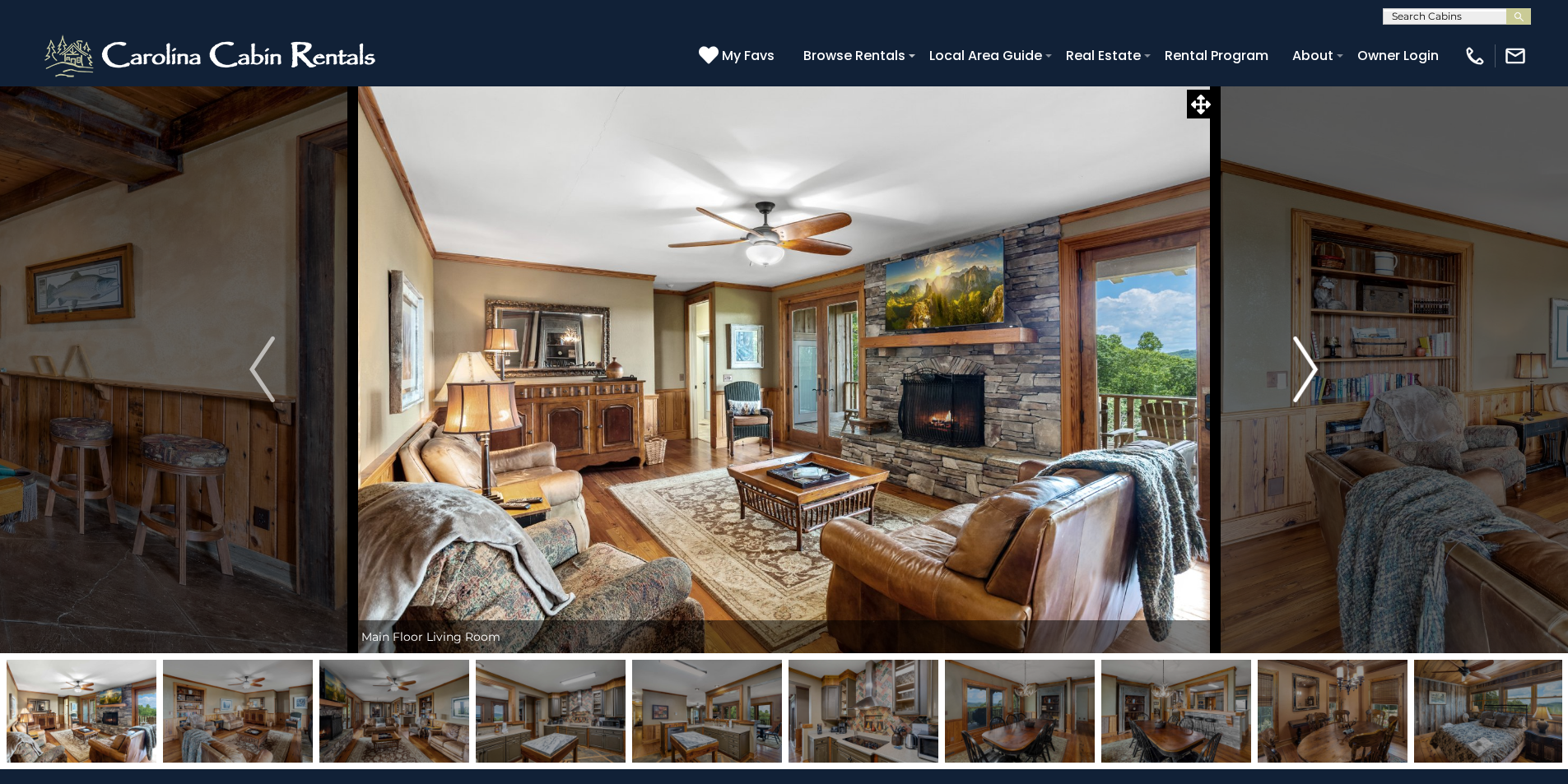
click at [1305, 383] on img "Next" at bounding box center [1305, 370] width 25 height 66
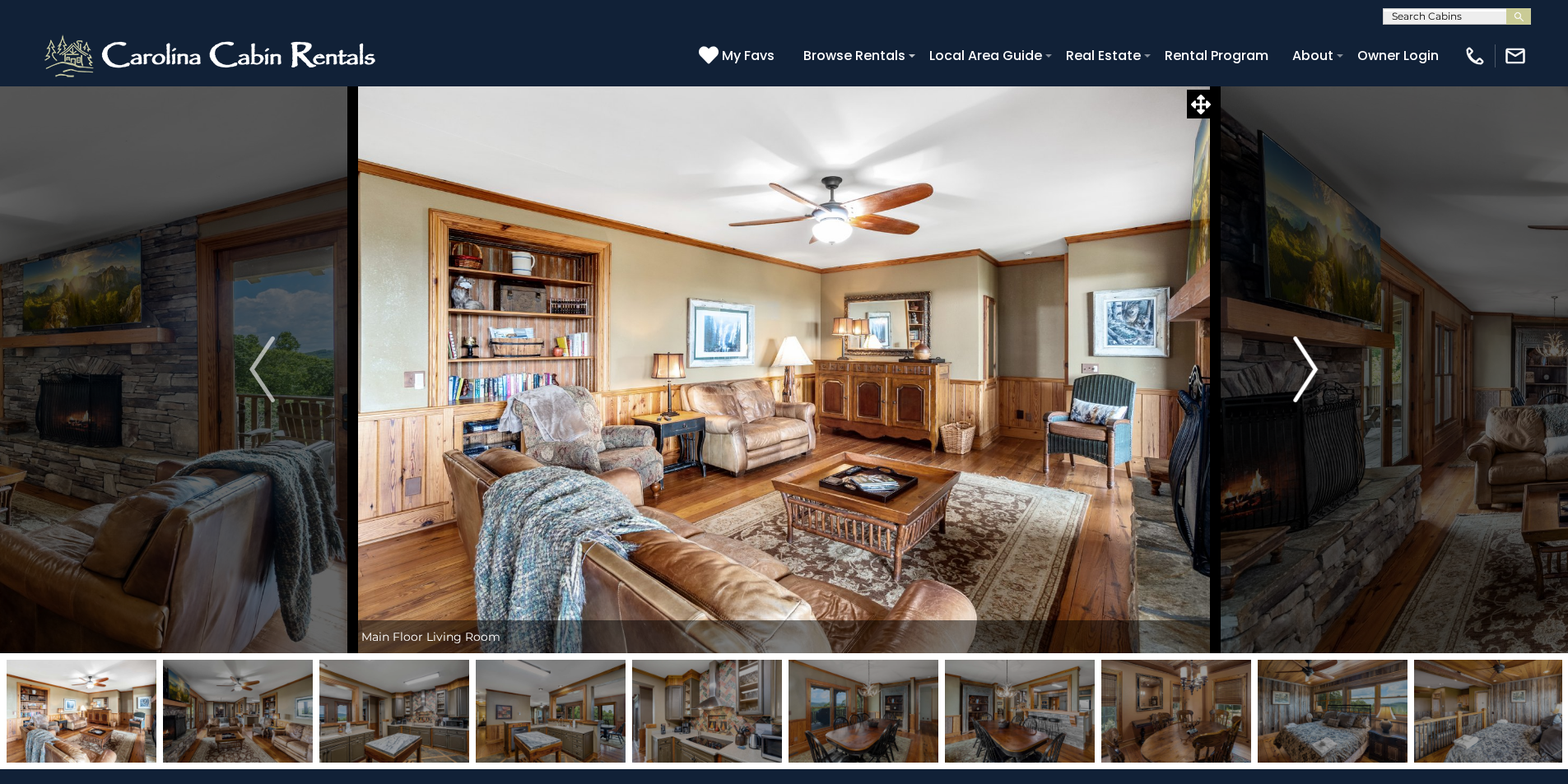
click at [1305, 383] on img "Next" at bounding box center [1305, 370] width 25 height 66
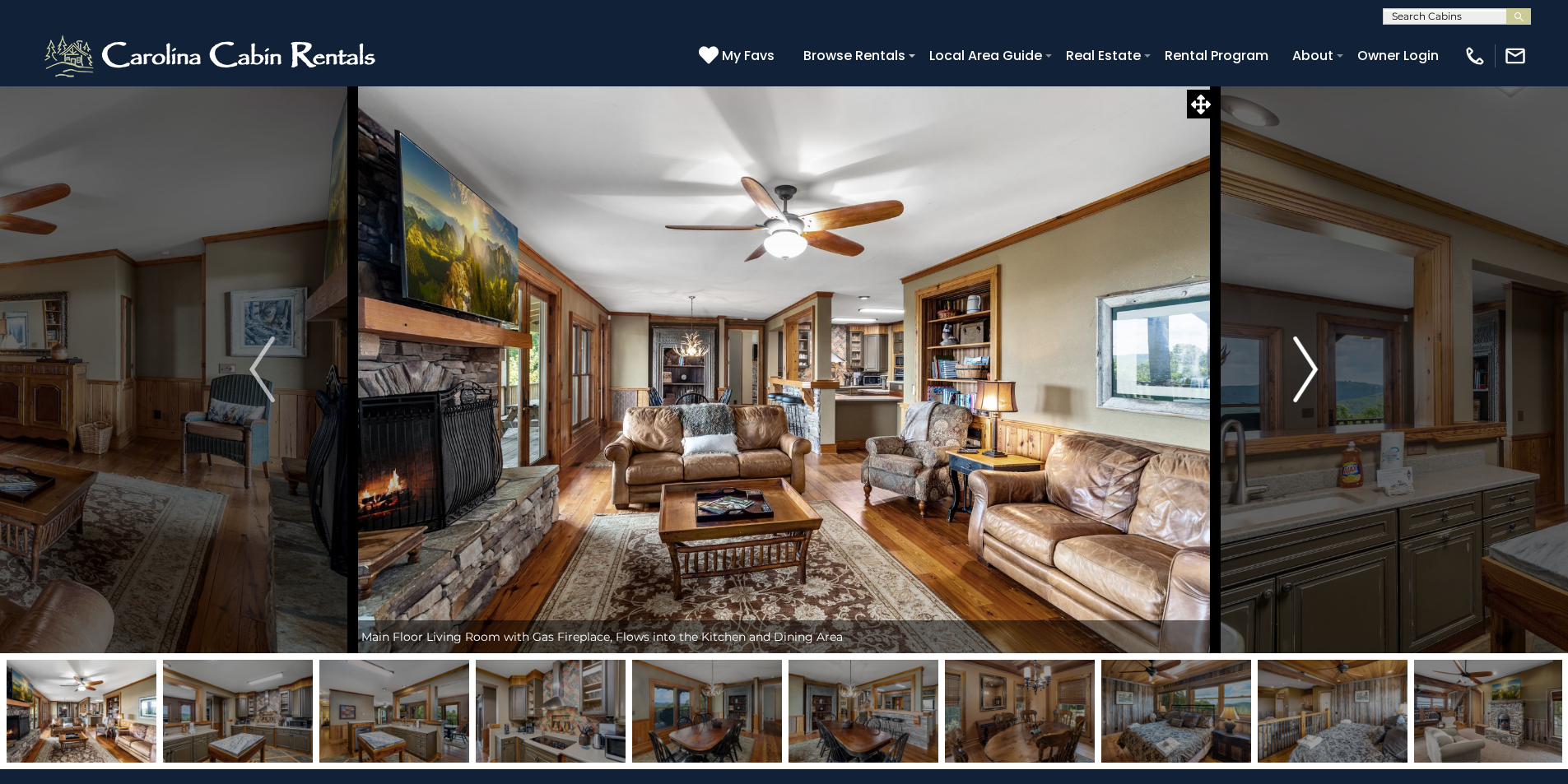
click at [1305, 383] on img "Next" at bounding box center [1305, 370] width 25 height 66
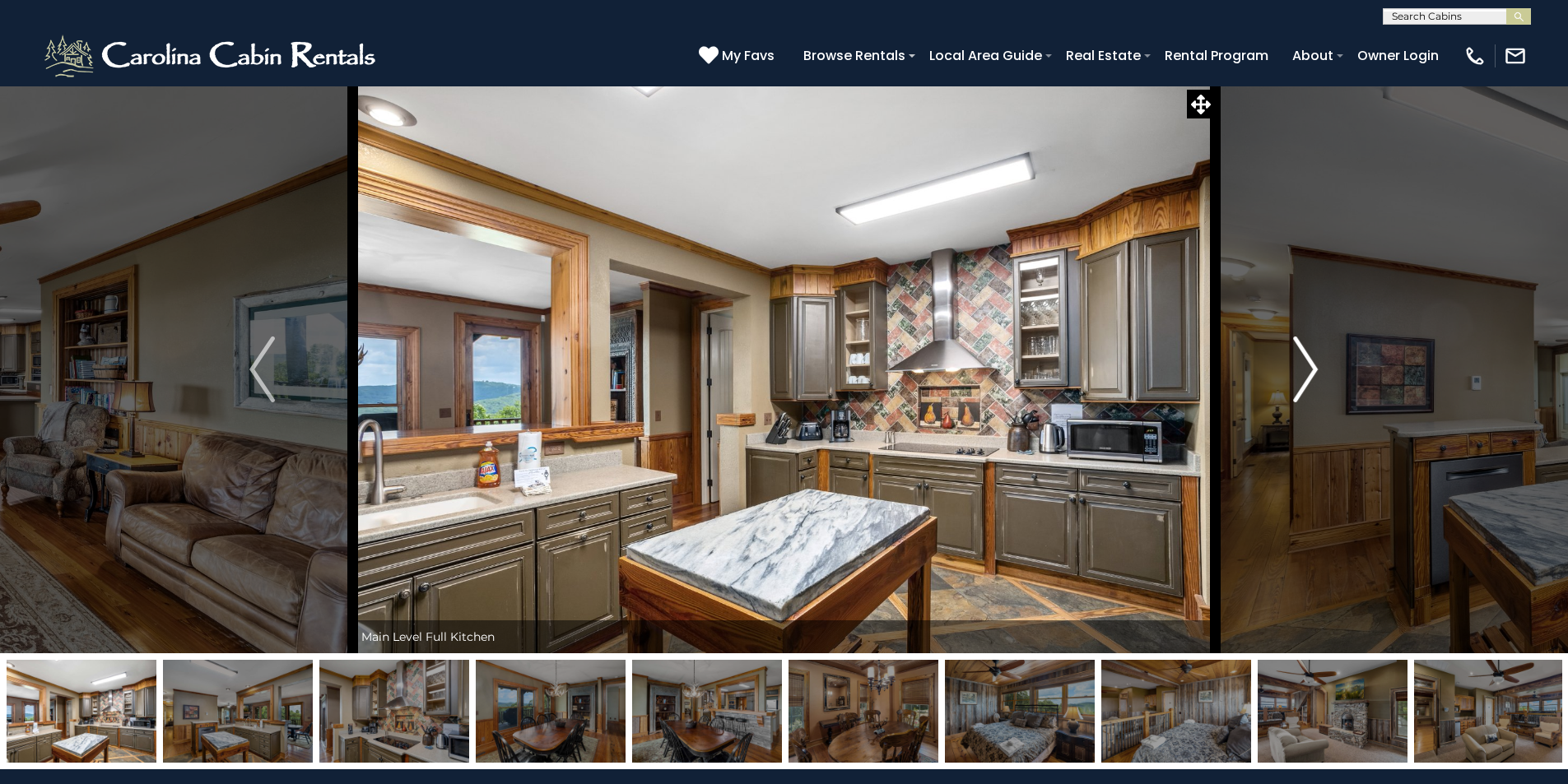
click at [1305, 383] on img "Next" at bounding box center [1305, 370] width 25 height 66
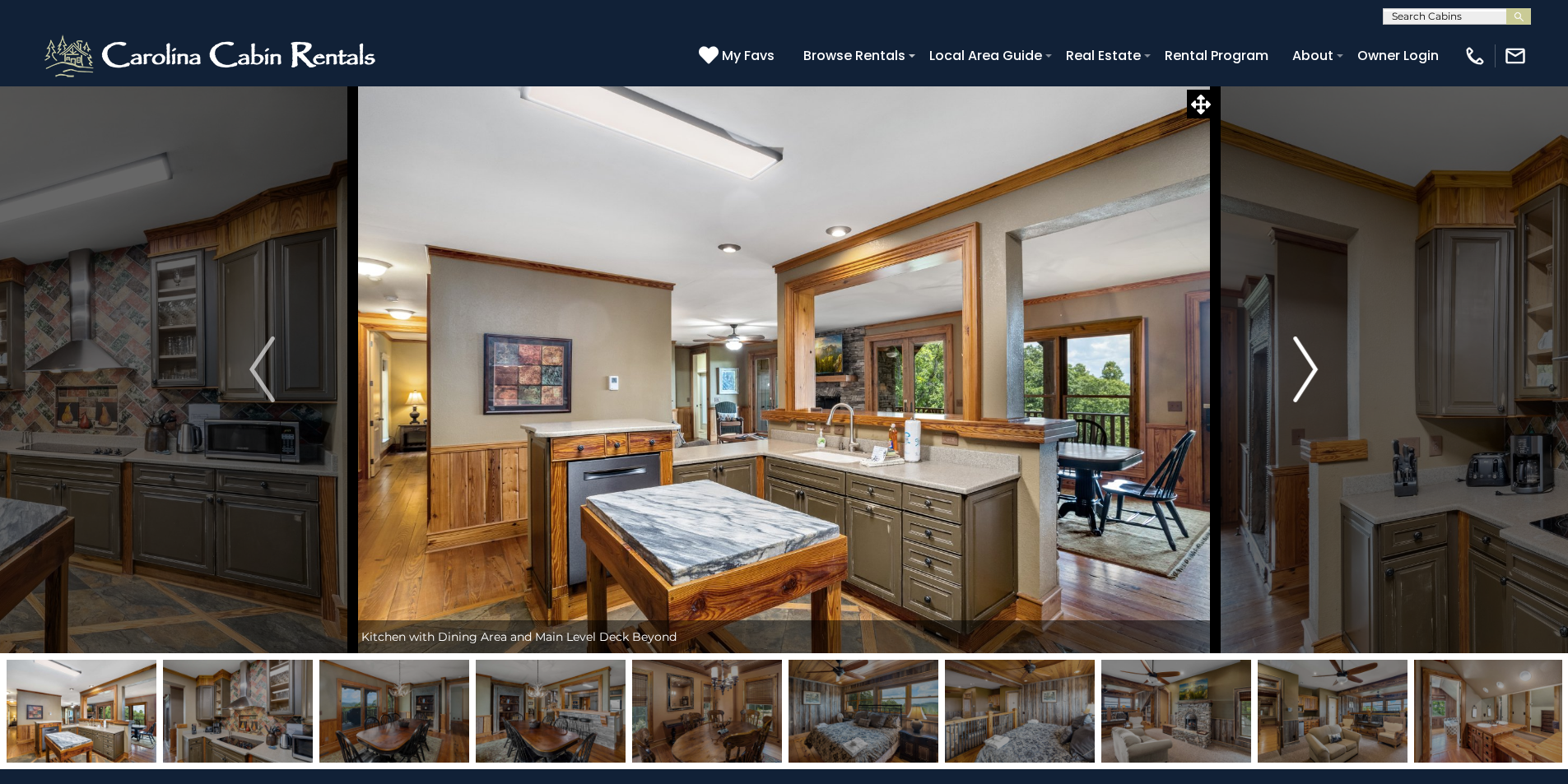
click at [1305, 383] on img "Next" at bounding box center [1305, 370] width 25 height 66
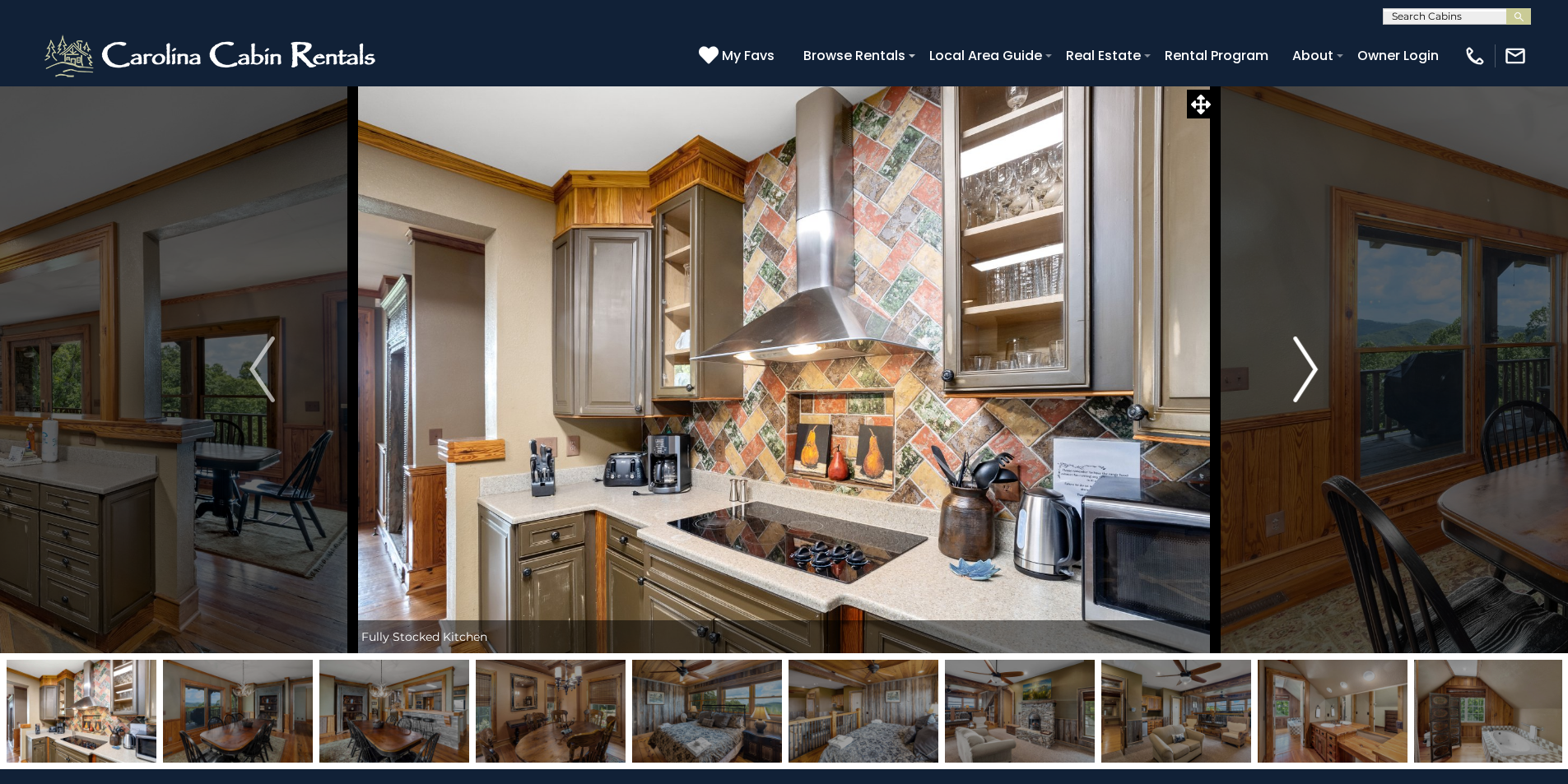
click at [1305, 383] on img "Next" at bounding box center [1305, 370] width 25 height 66
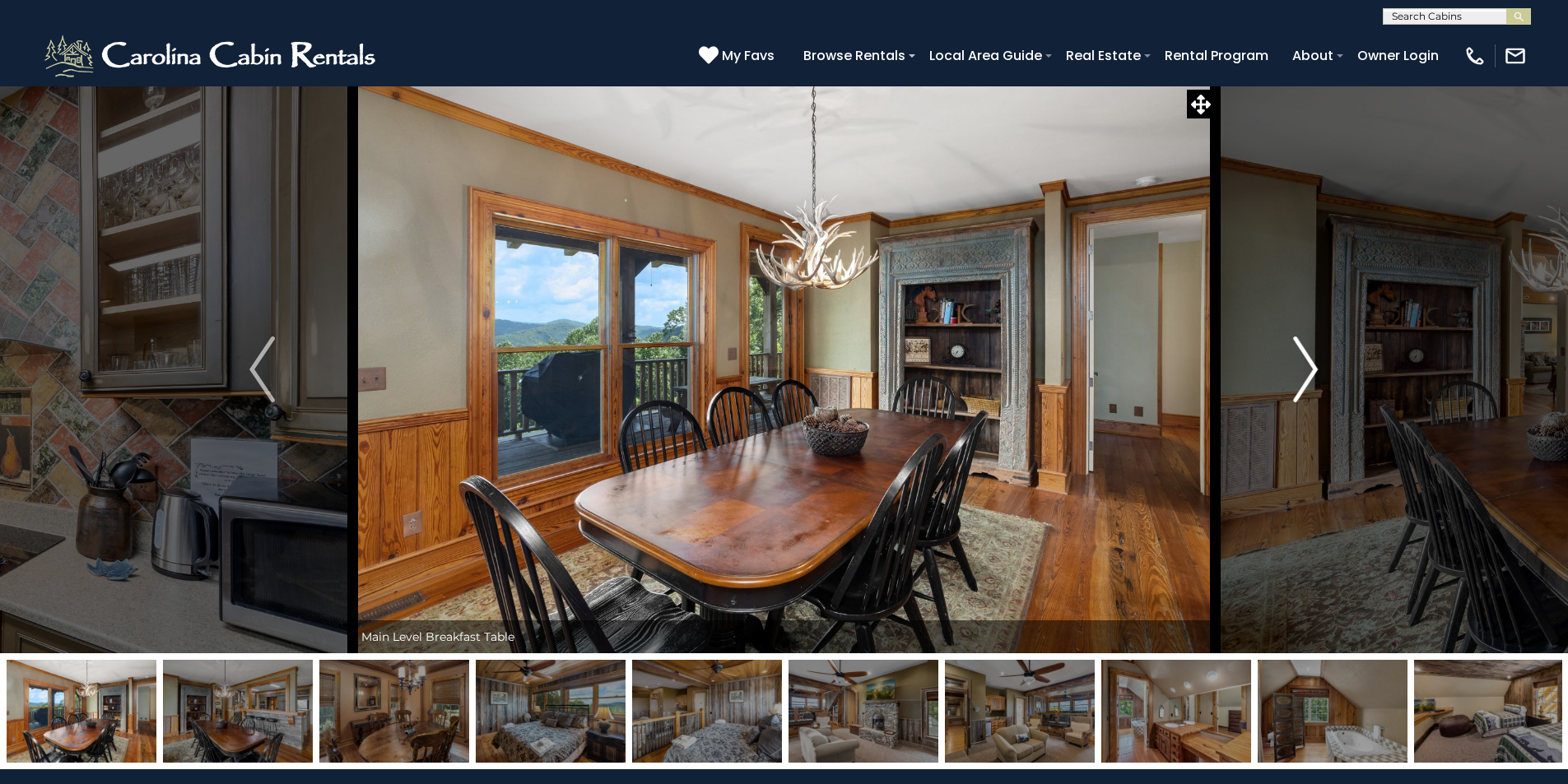
click at [1305, 383] on img "Next" at bounding box center [1305, 370] width 25 height 66
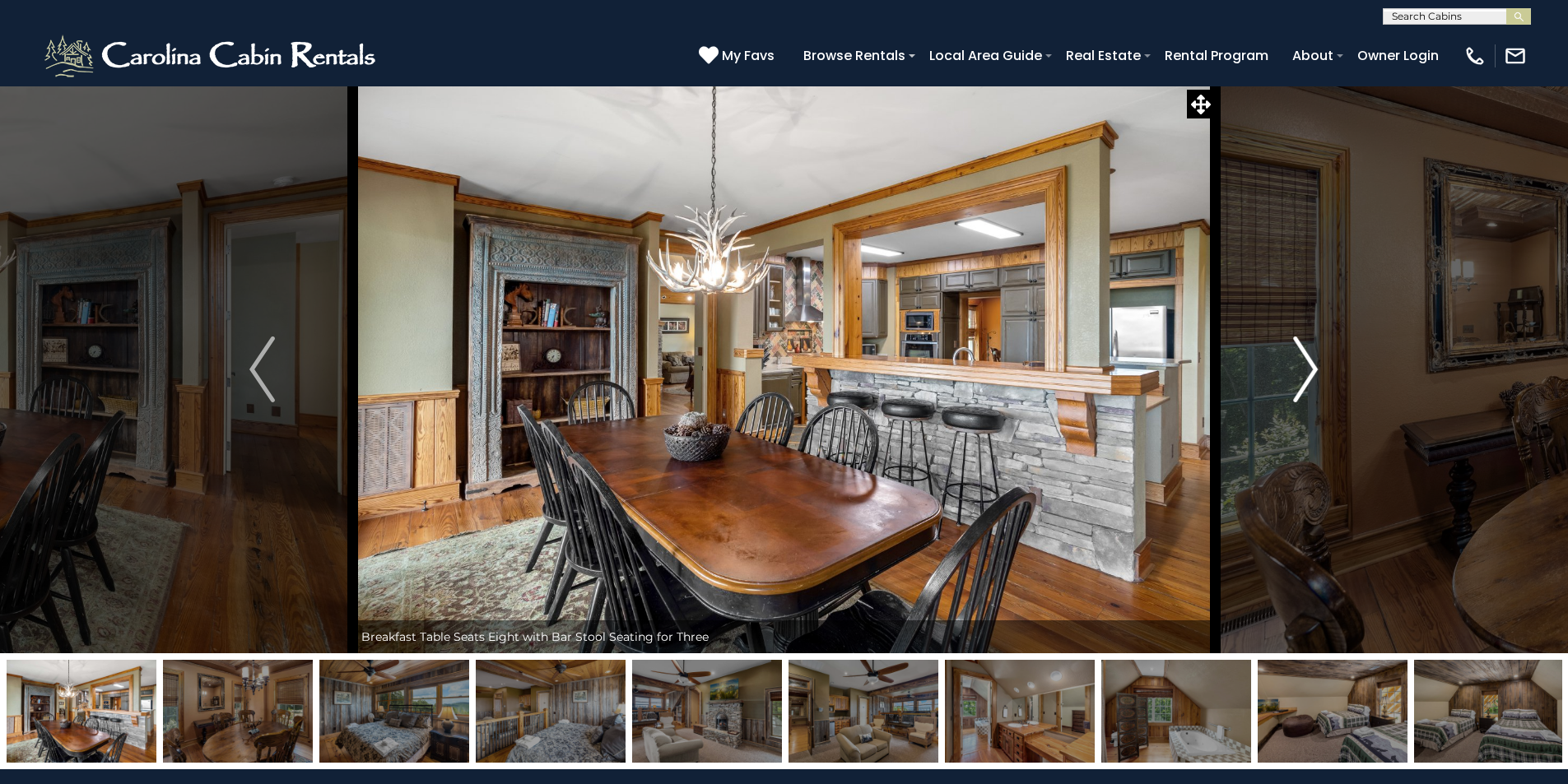
click at [1305, 383] on img "Next" at bounding box center [1305, 370] width 25 height 66
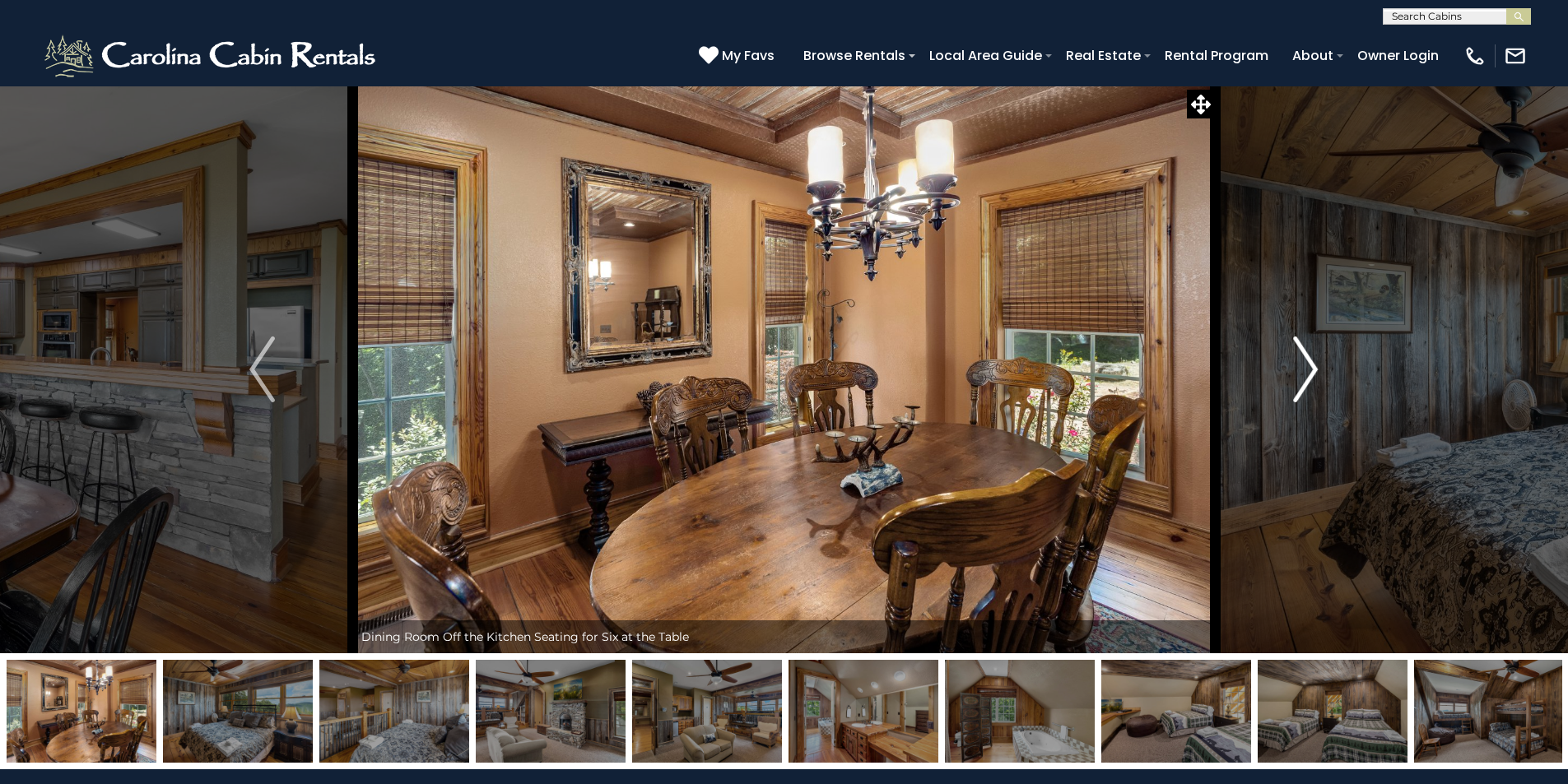
click at [1305, 383] on img "Next" at bounding box center [1305, 370] width 25 height 66
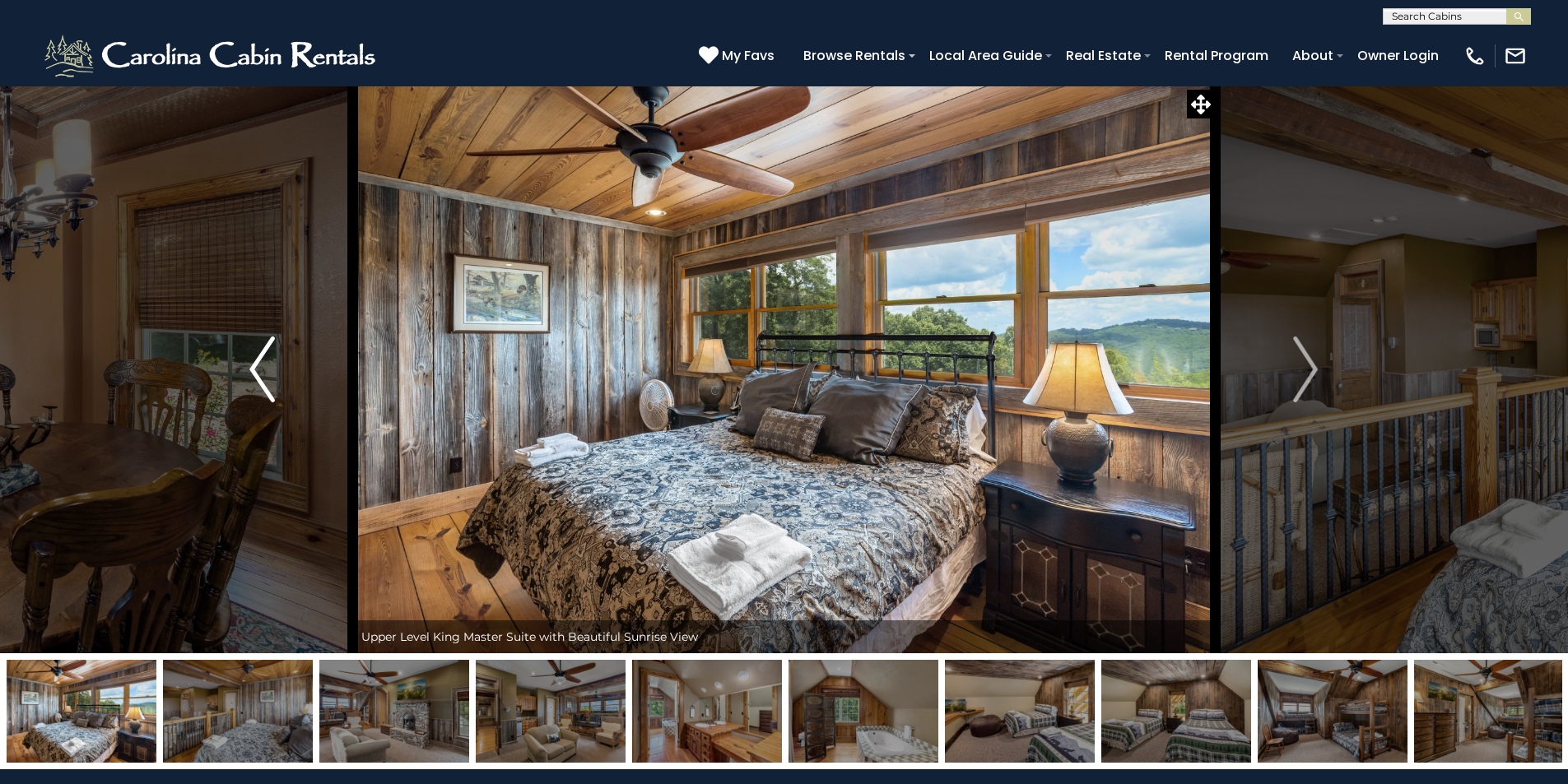
click at [251, 377] on img "Previous" at bounding box center [262, 370] width 25 height 66
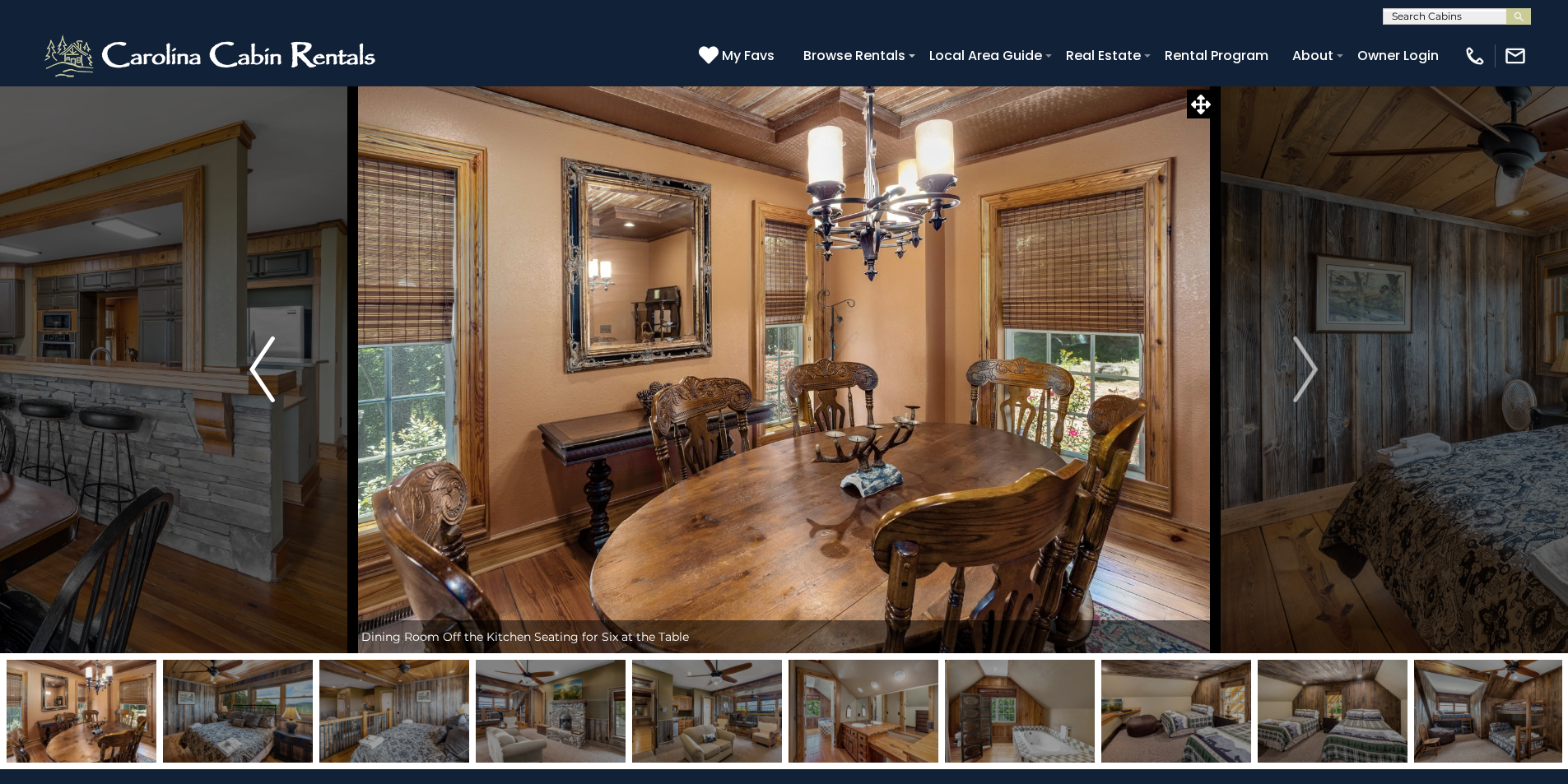
click at [250, 377] on img "Previous" at bounding box center [262, 370] width 25 height 66
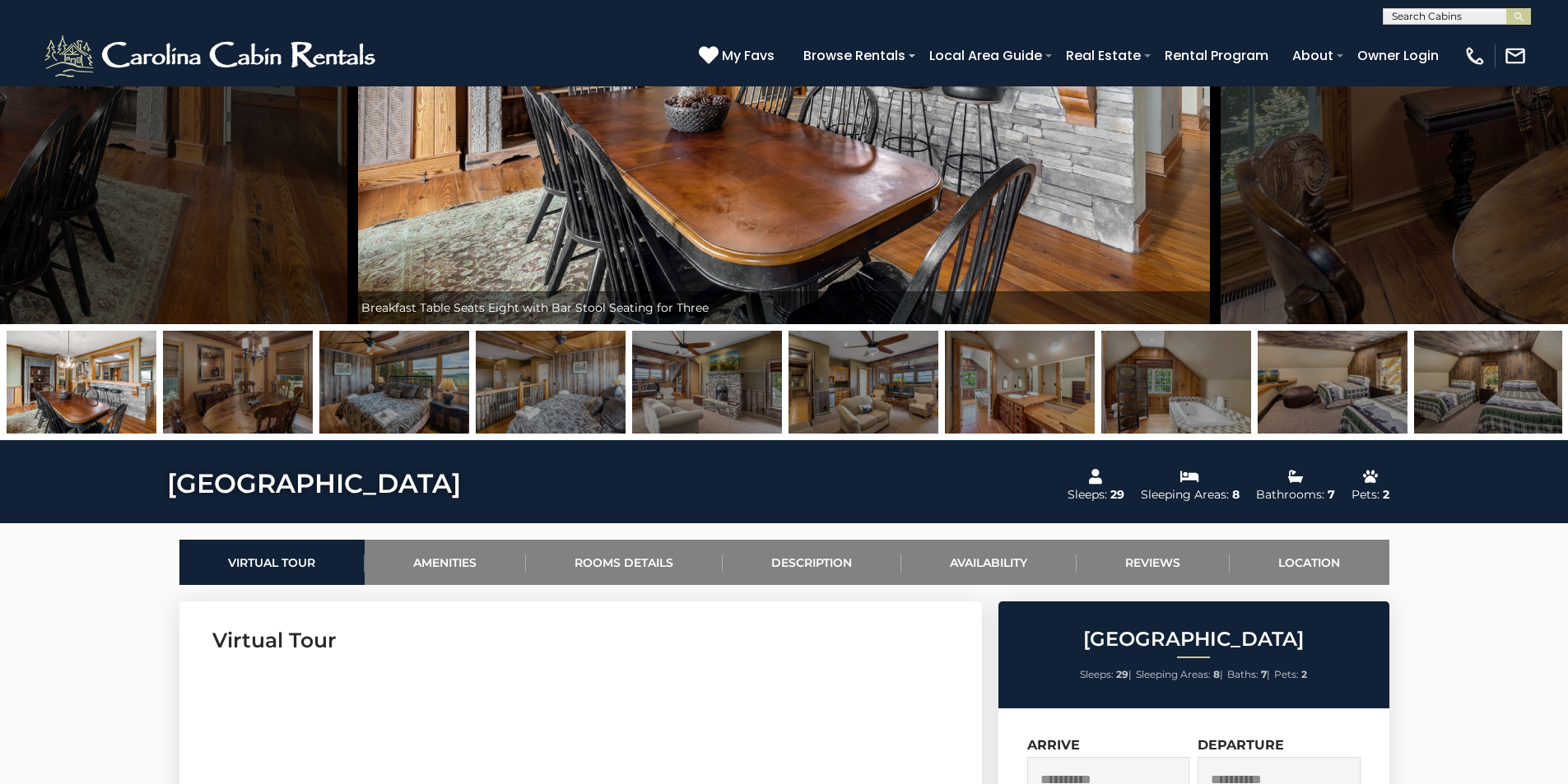
scroll to position [658, 0]
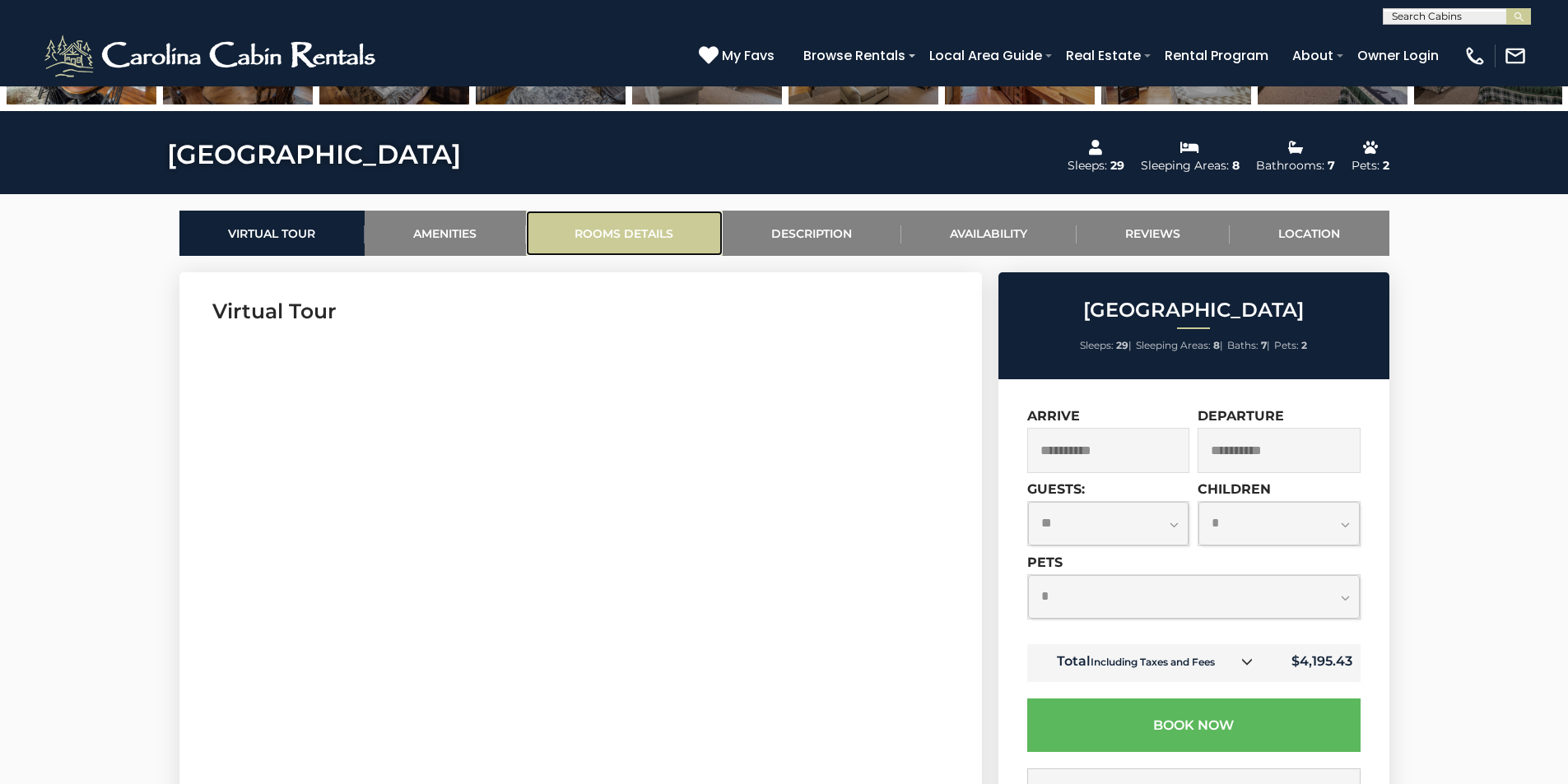
click at [625, 224] on link "Rooms Details" at bounding box center [624, 232] width 196 height 45
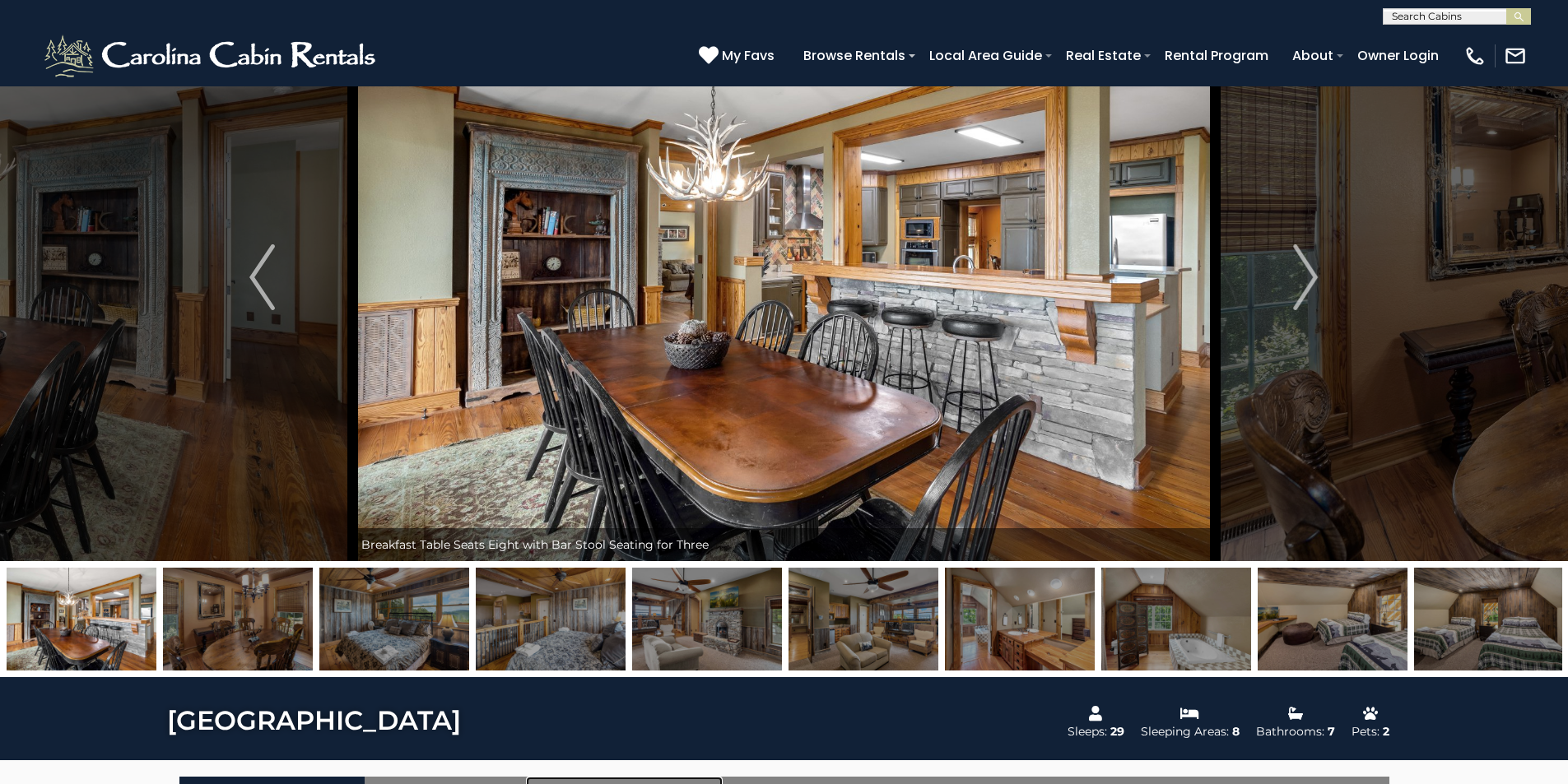
scroll to position [37, 0]
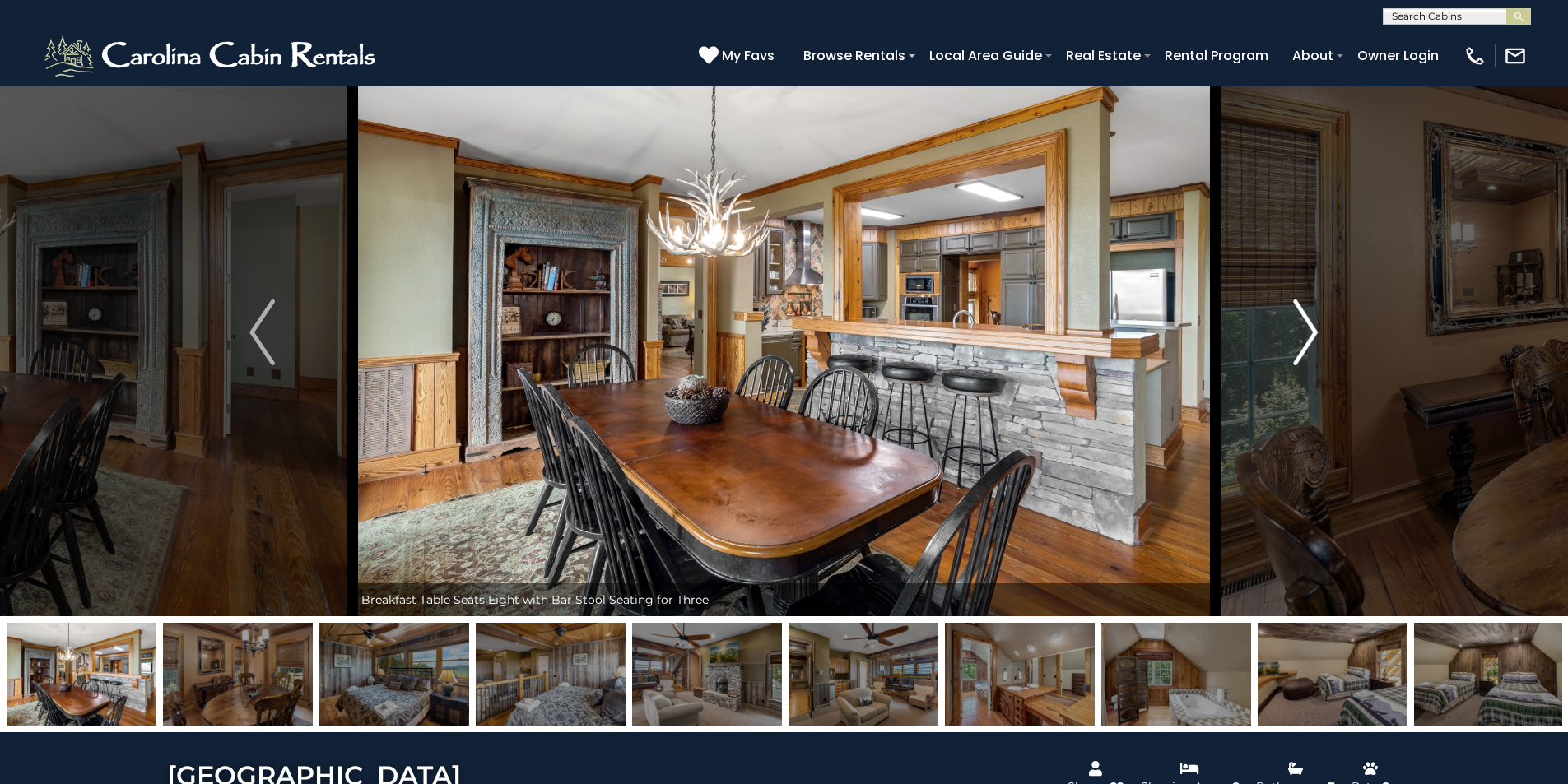
click at [1312, 346] on img "Next" at bounding box center [1305, 332] width 25 height 66
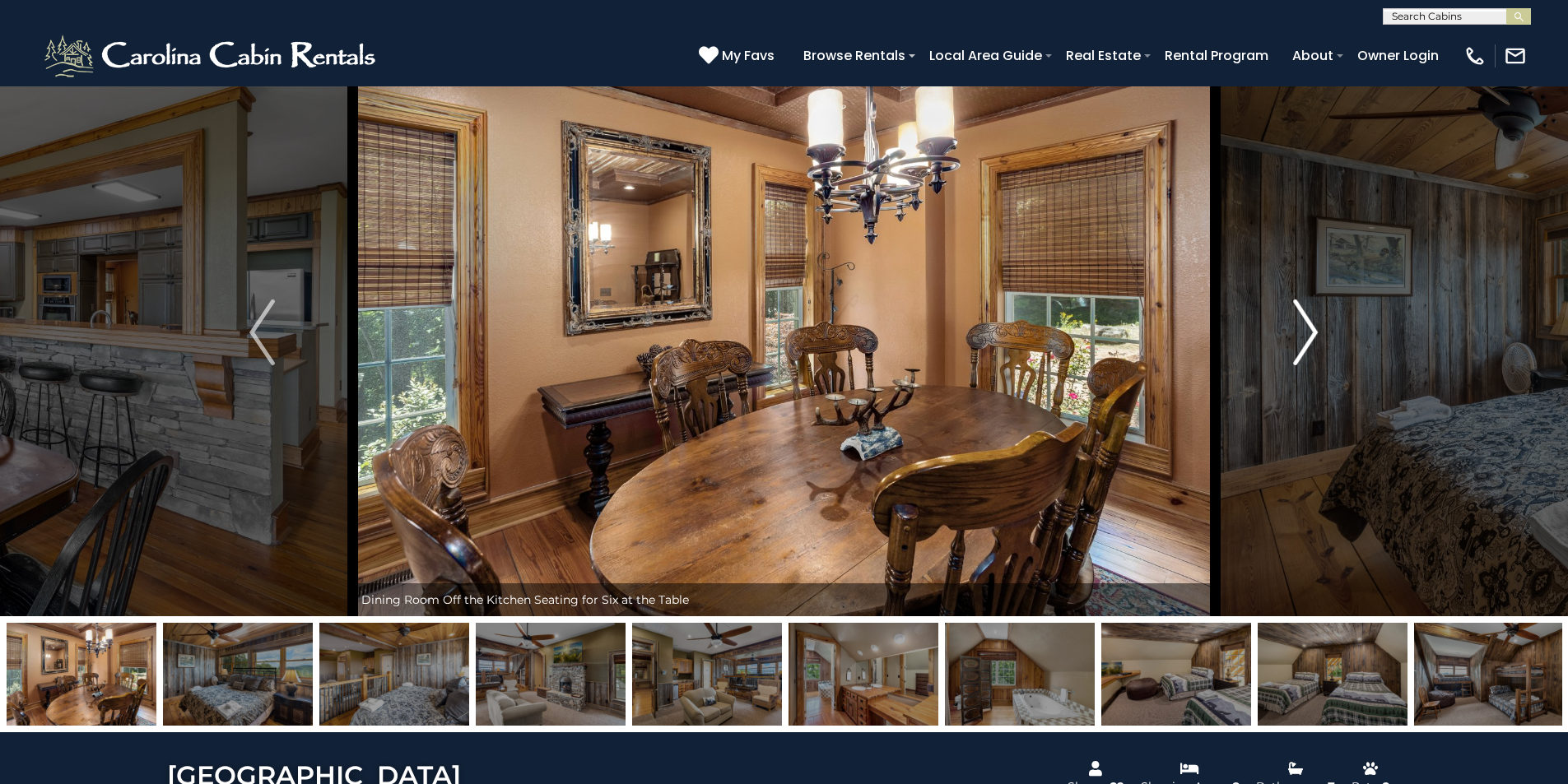
click at [1312, 346] on img "Next" at bounding box center [1305, 332] width 25 height 66
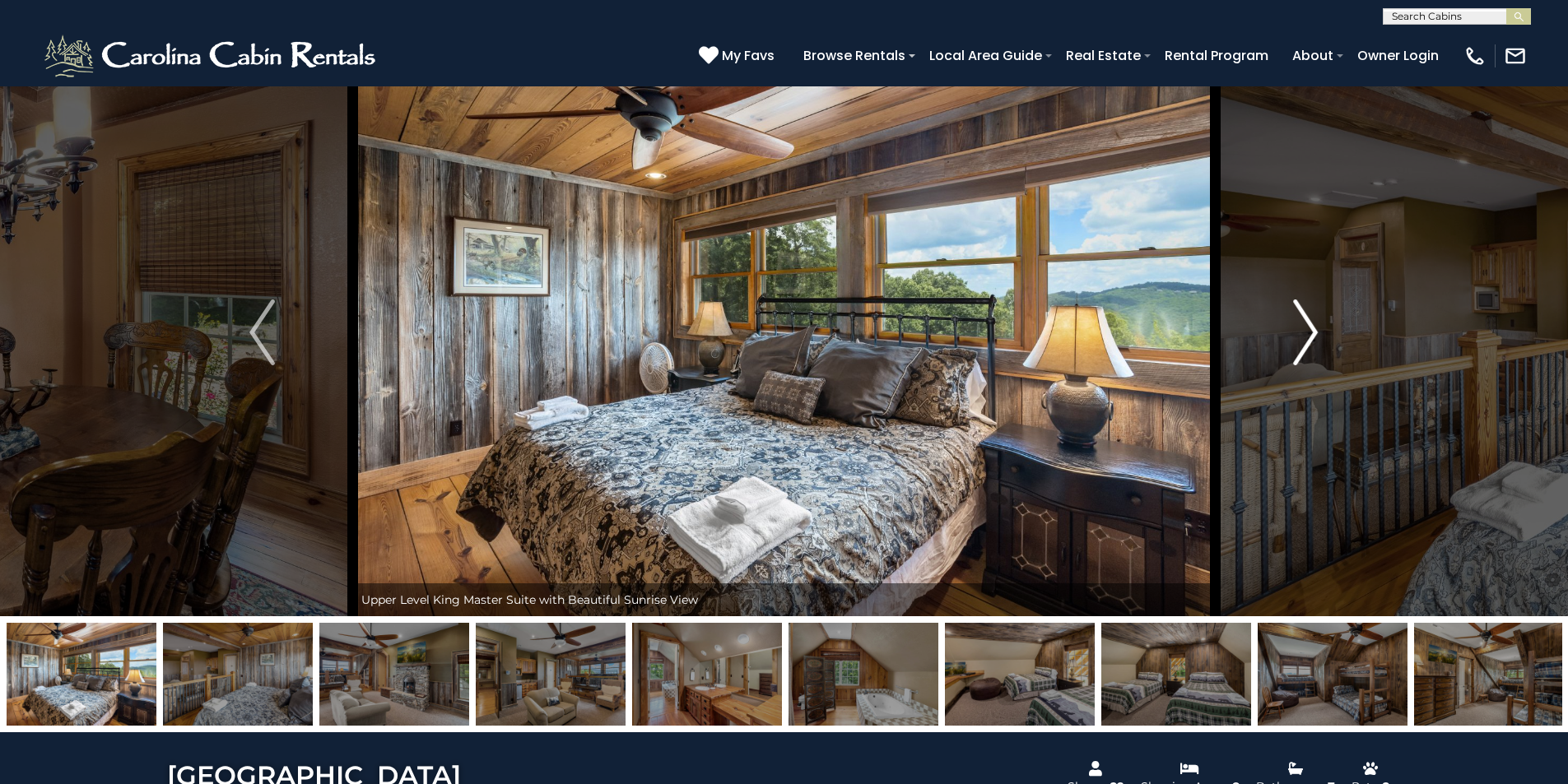
click at [1312, 346] on img "Next" at bounding box center [1305, 332] width 25 height 66
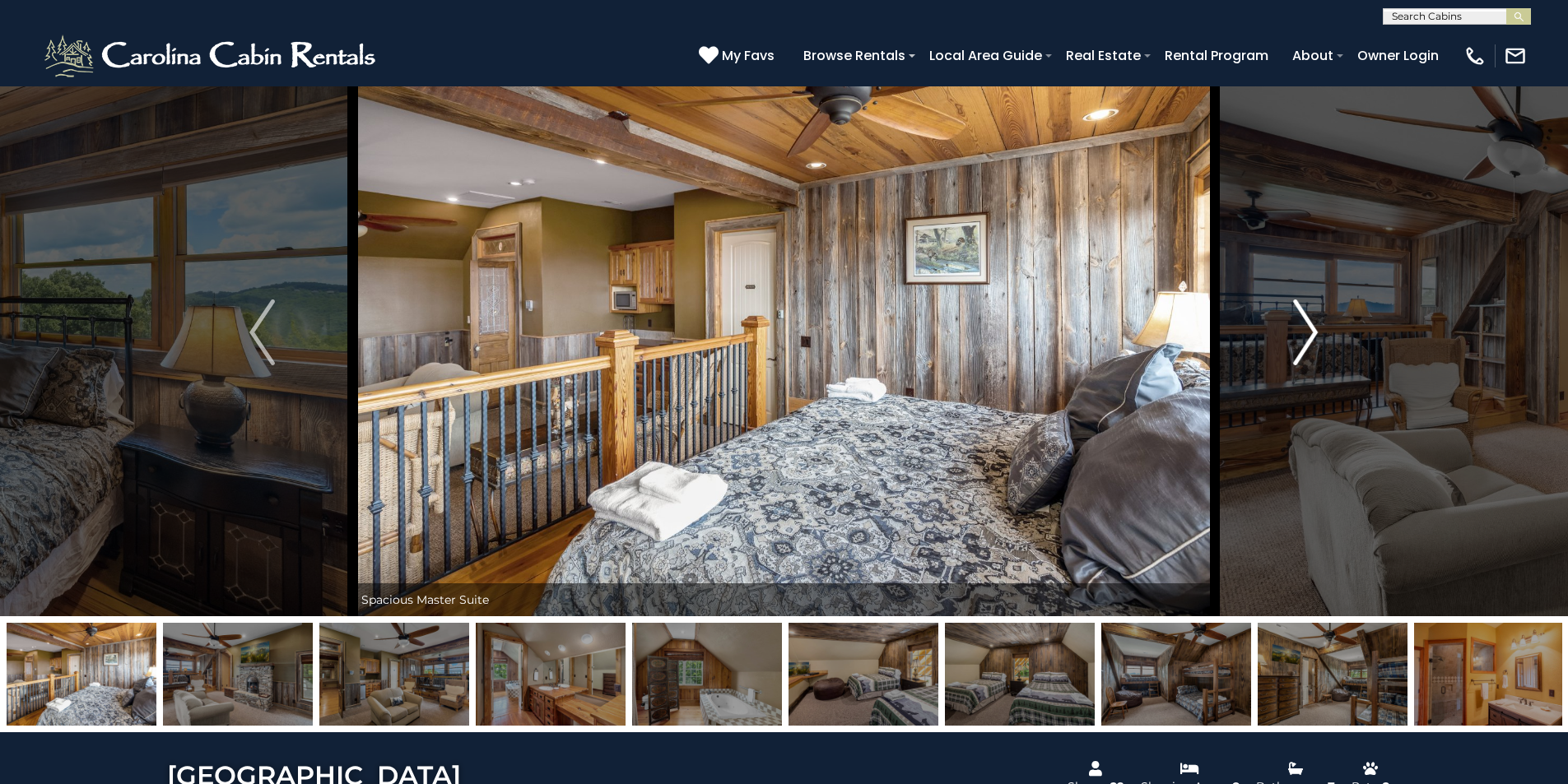
click at [1312, 346] on img "Next" at bounding box center [1305, 332] width 25 height 66
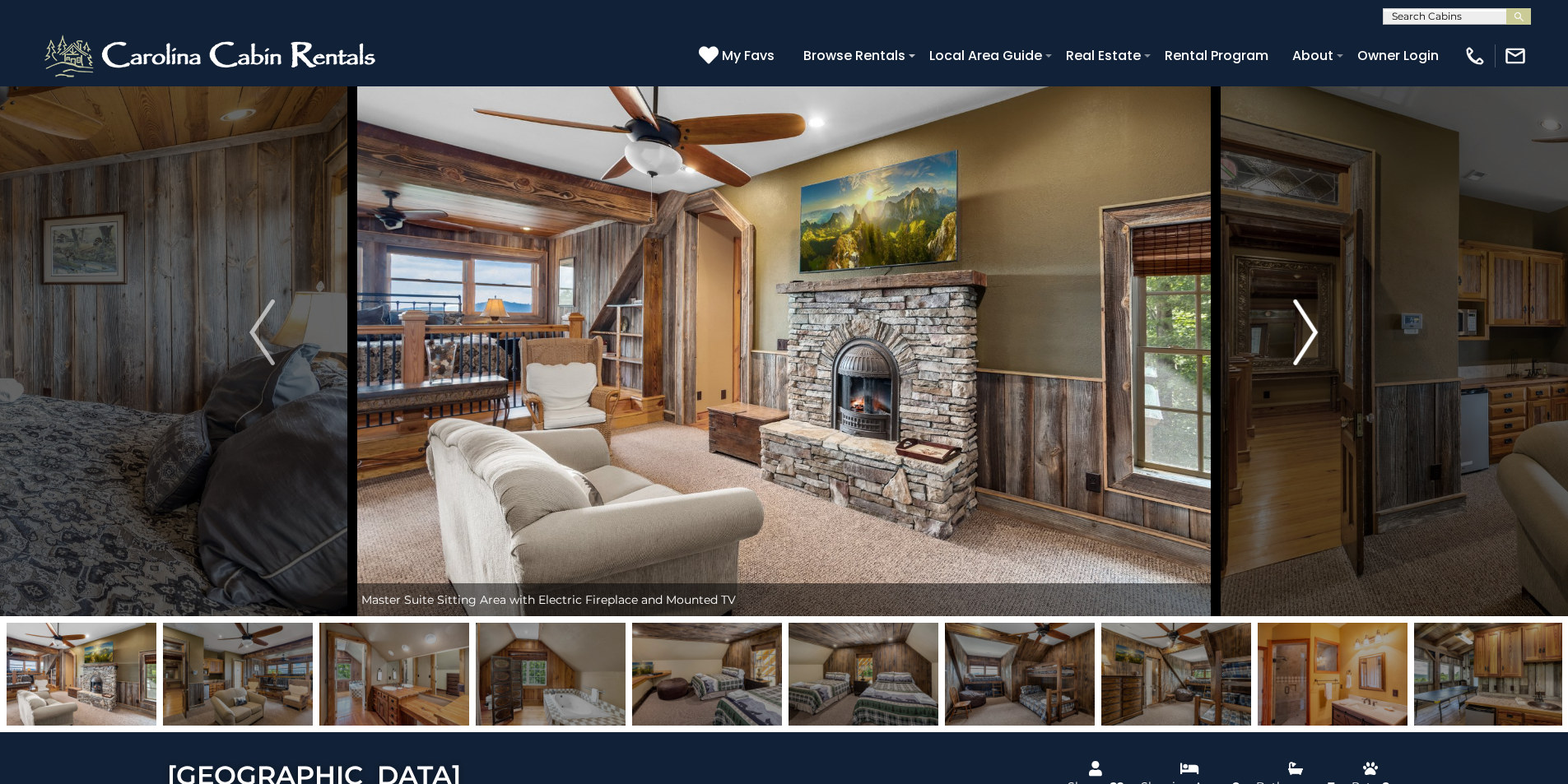
click at [1312, 346] on img "Next" at bounding box center [1305, 332] width 25 height 66
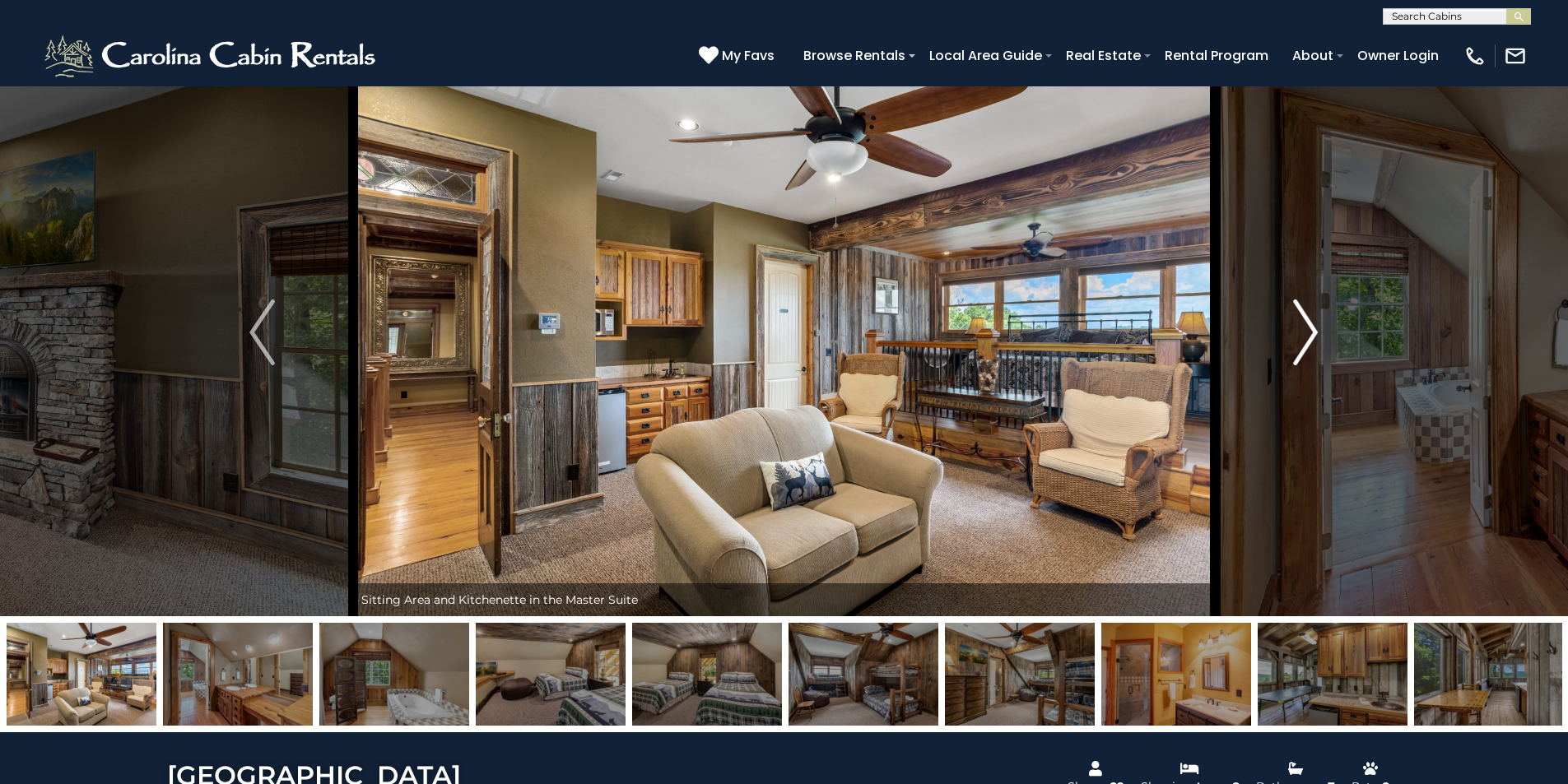
click at [1312, 346] on img "Next" at bounding box center [1305, 332] width 25 height 66
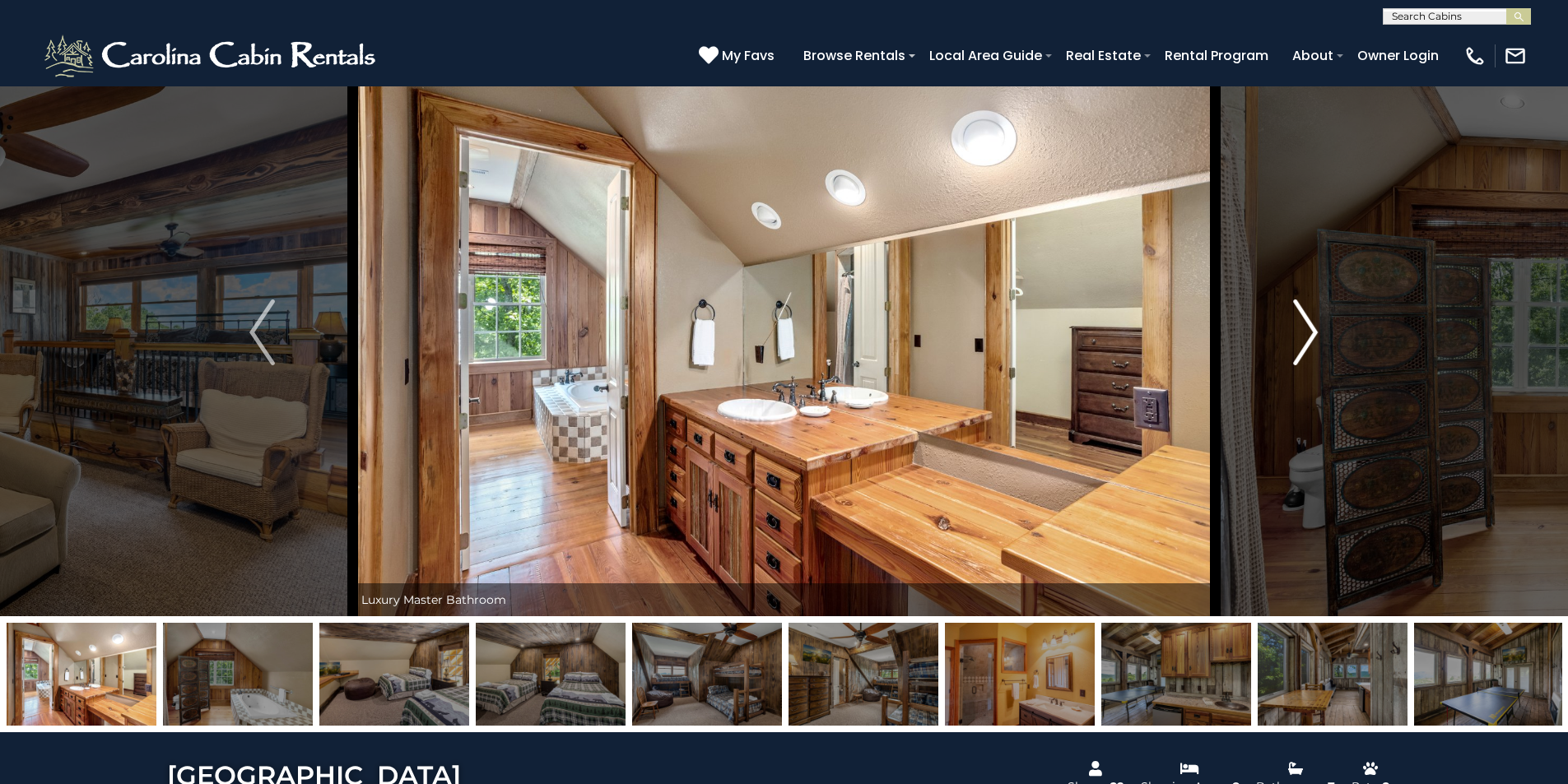
click at [1308, 347] on img "Next" at bounding box center [1305, 332] width 25 height 66
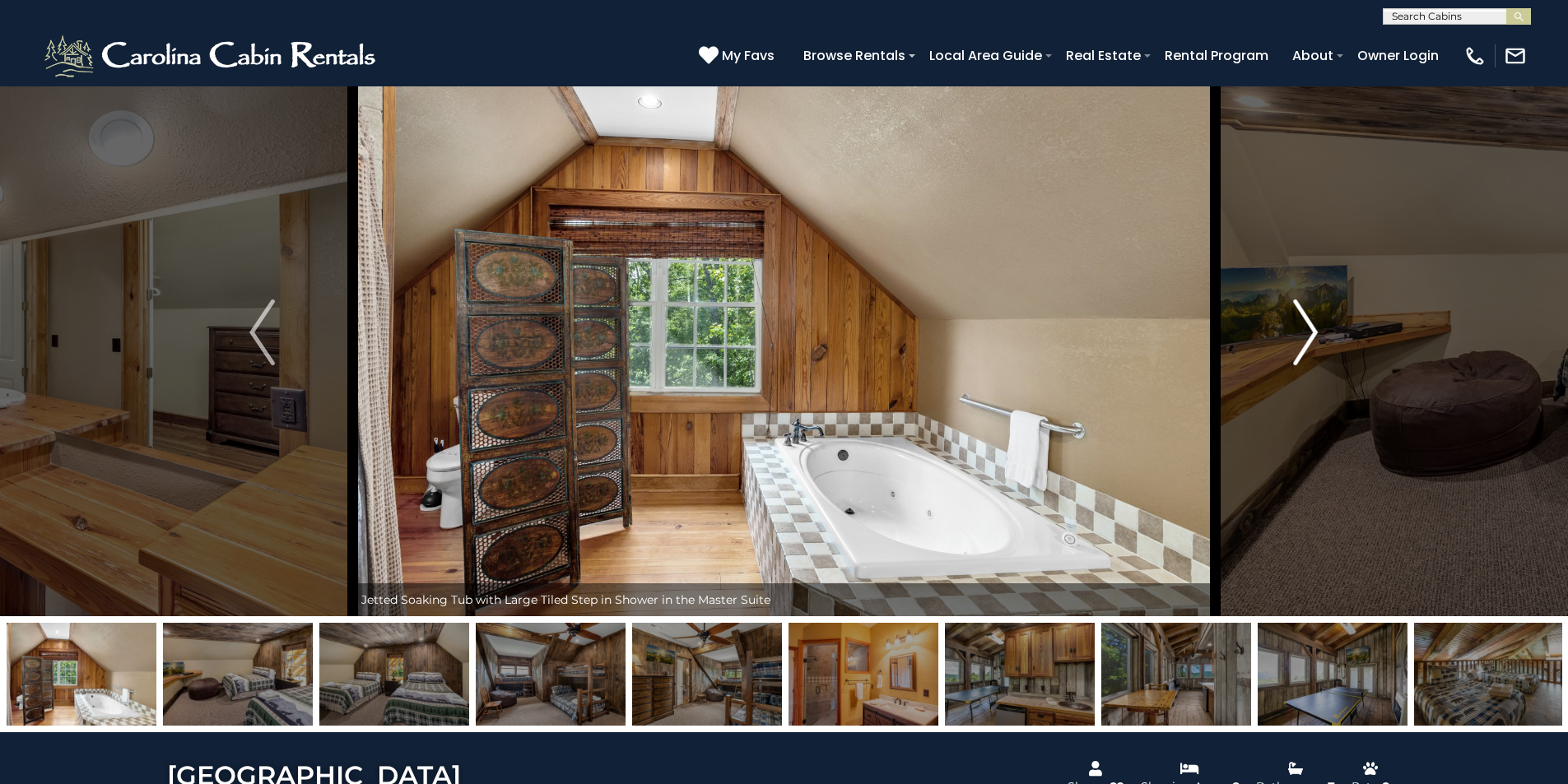
click at [1308, 347] on img "Next" at bounding box center [1305, 332] width 25 height 66
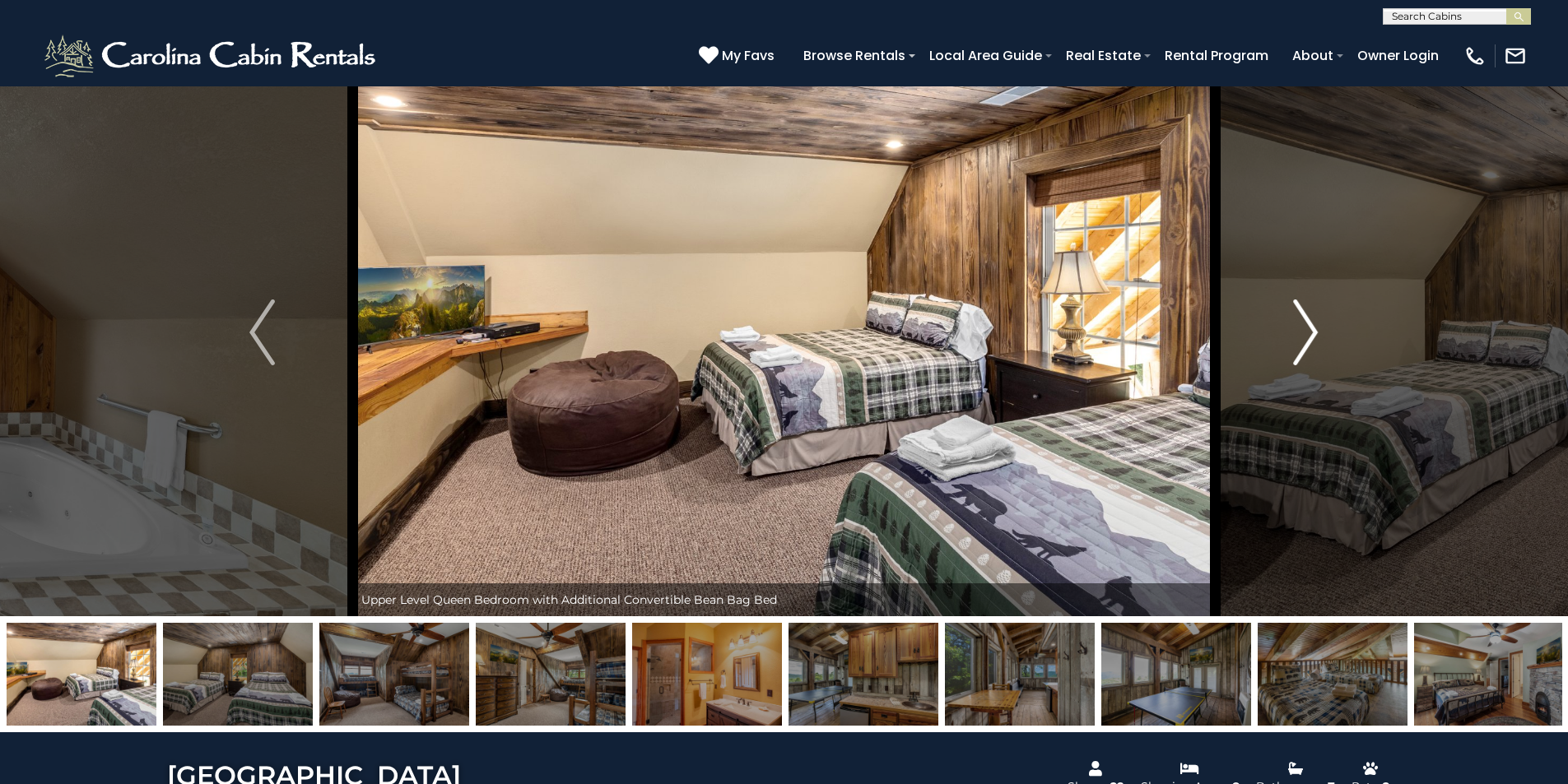
click at [1308, 347] on img "Next" at bounding box center [1305, 332] width 25 height 66
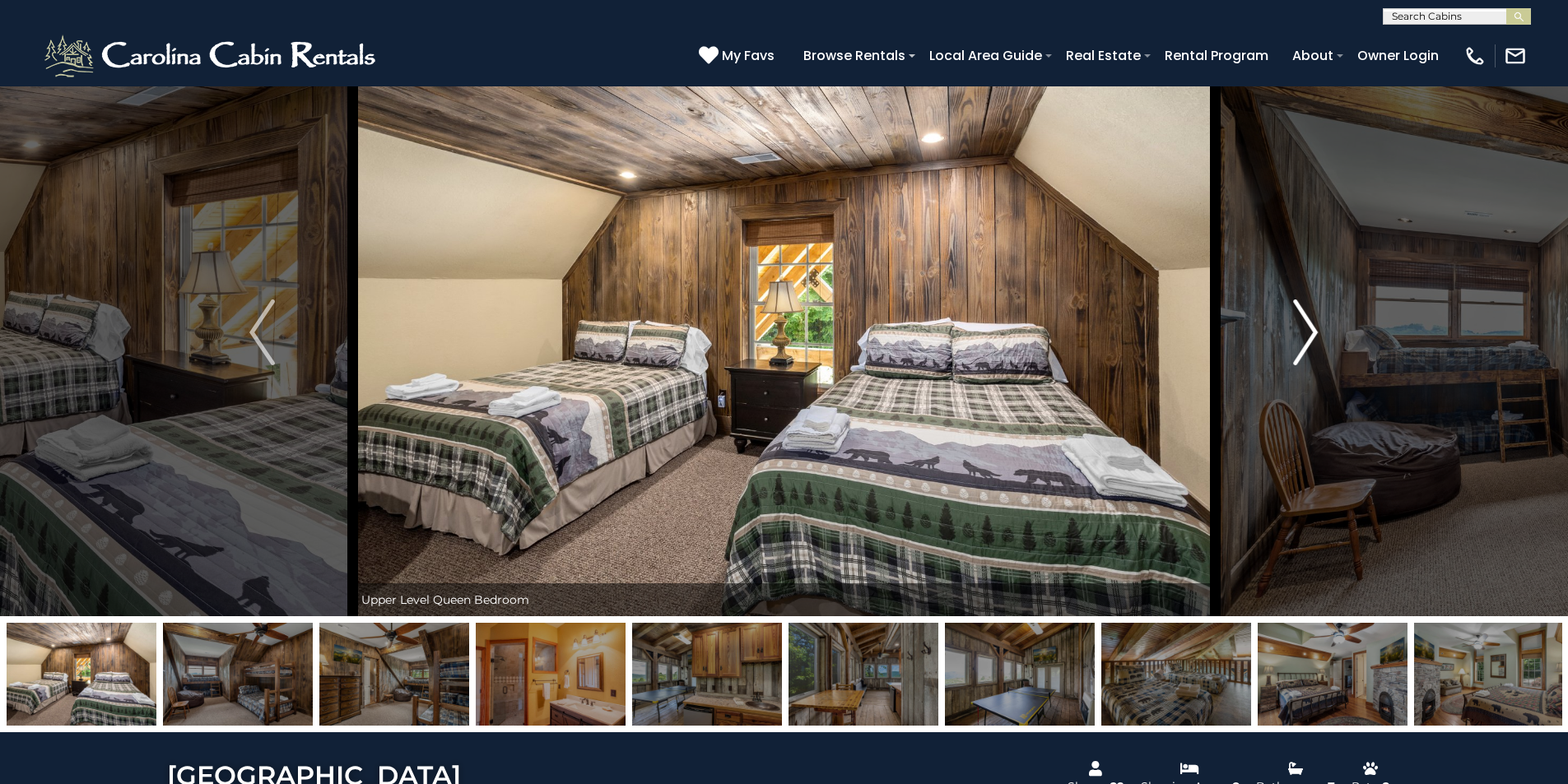
click at [1308, 347] on img "Next" at bounding box center [1305, 332] width 25 height 66
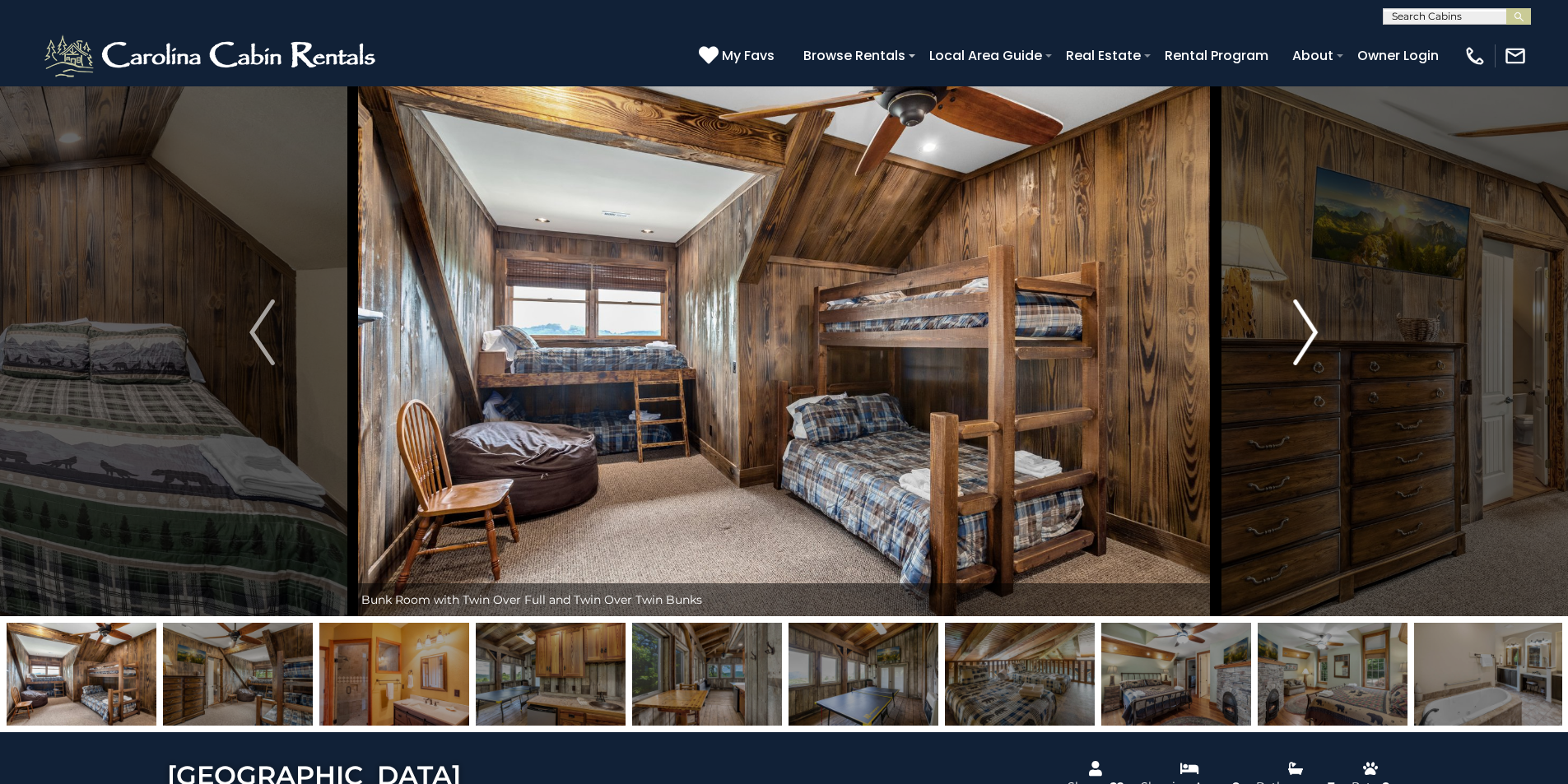
click at [1308, 347] on img "Next" at bounding box center [1305, 332] width 25 height 66
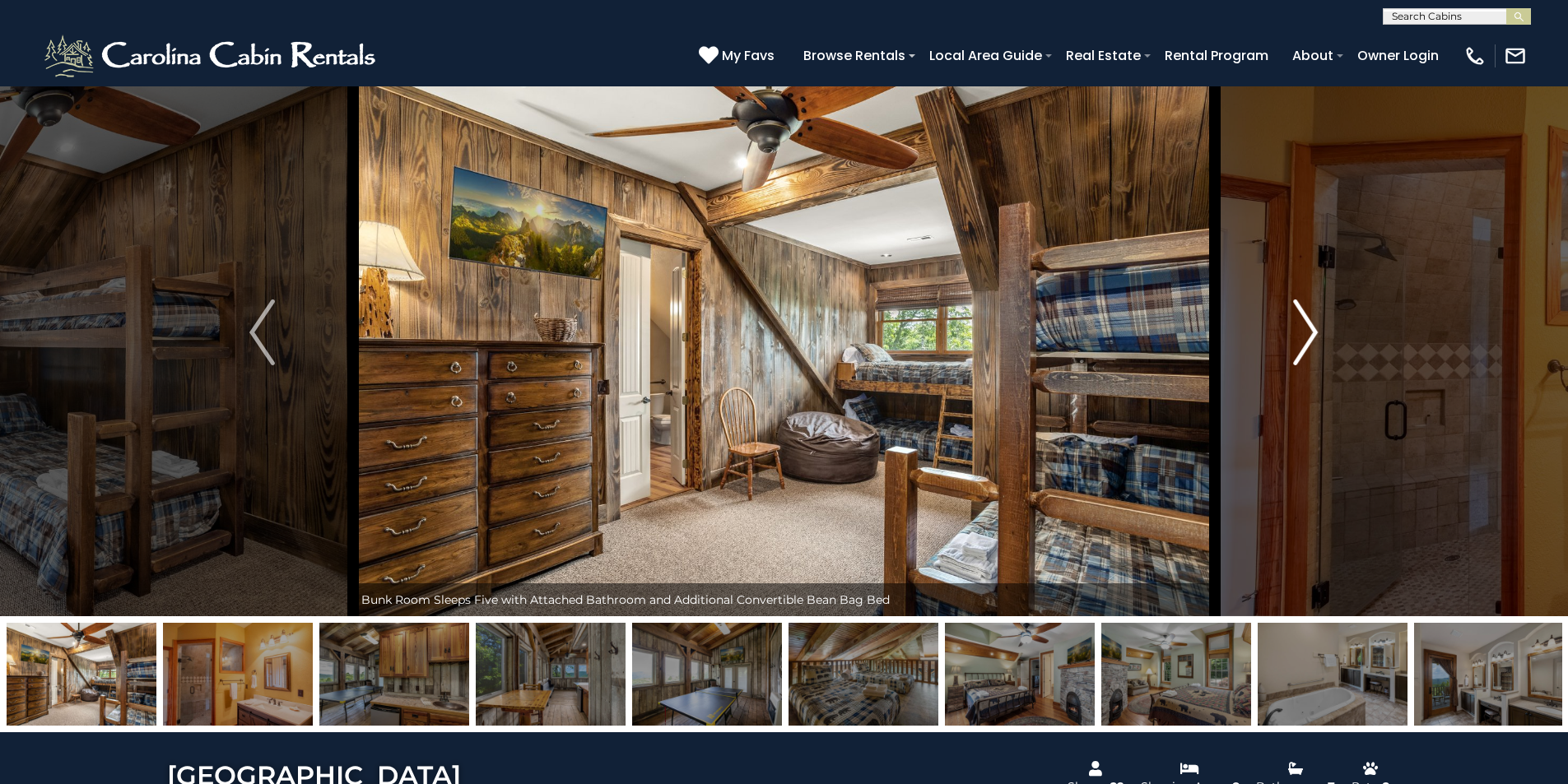
click at [1308, 347] on img "Next" at bounding box center [1305, 332] width 25 height 66
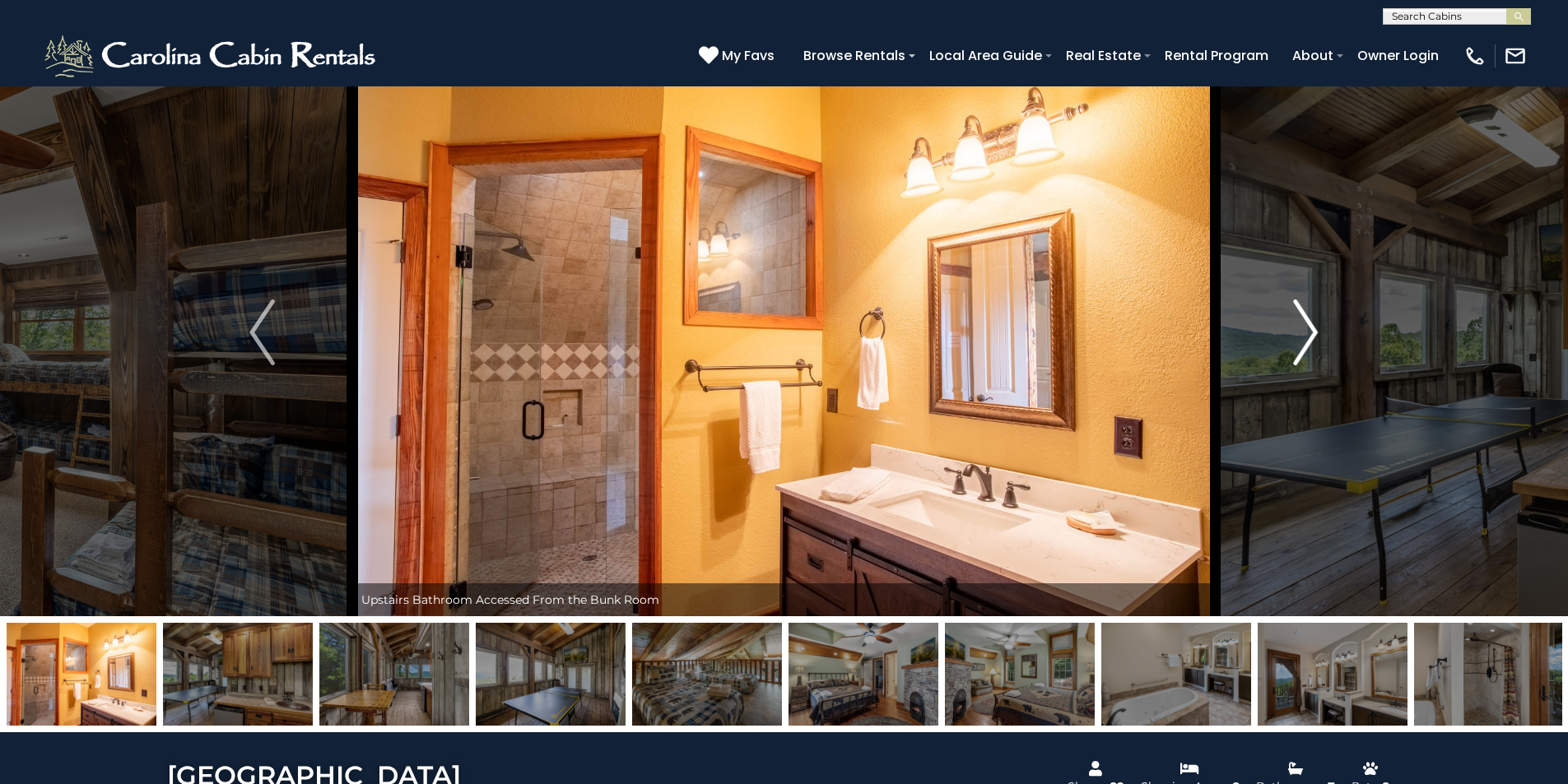
click at [1308, 347] on img "Next" at bounding box center [1305, 332] width 25 height 66
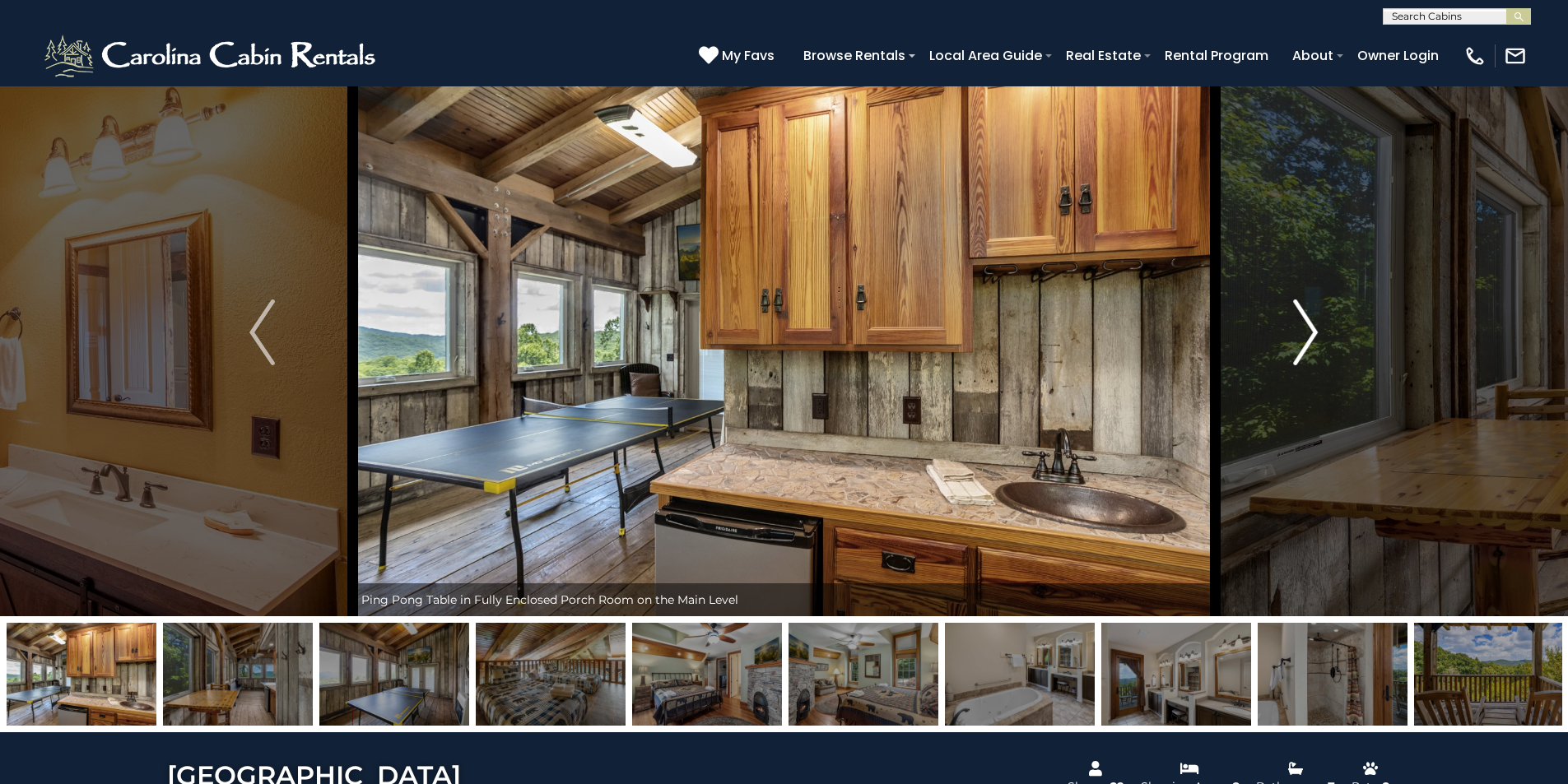
click at [1308, 347] on img "Next" at bounding box center [1305, 332] width 25 height 66
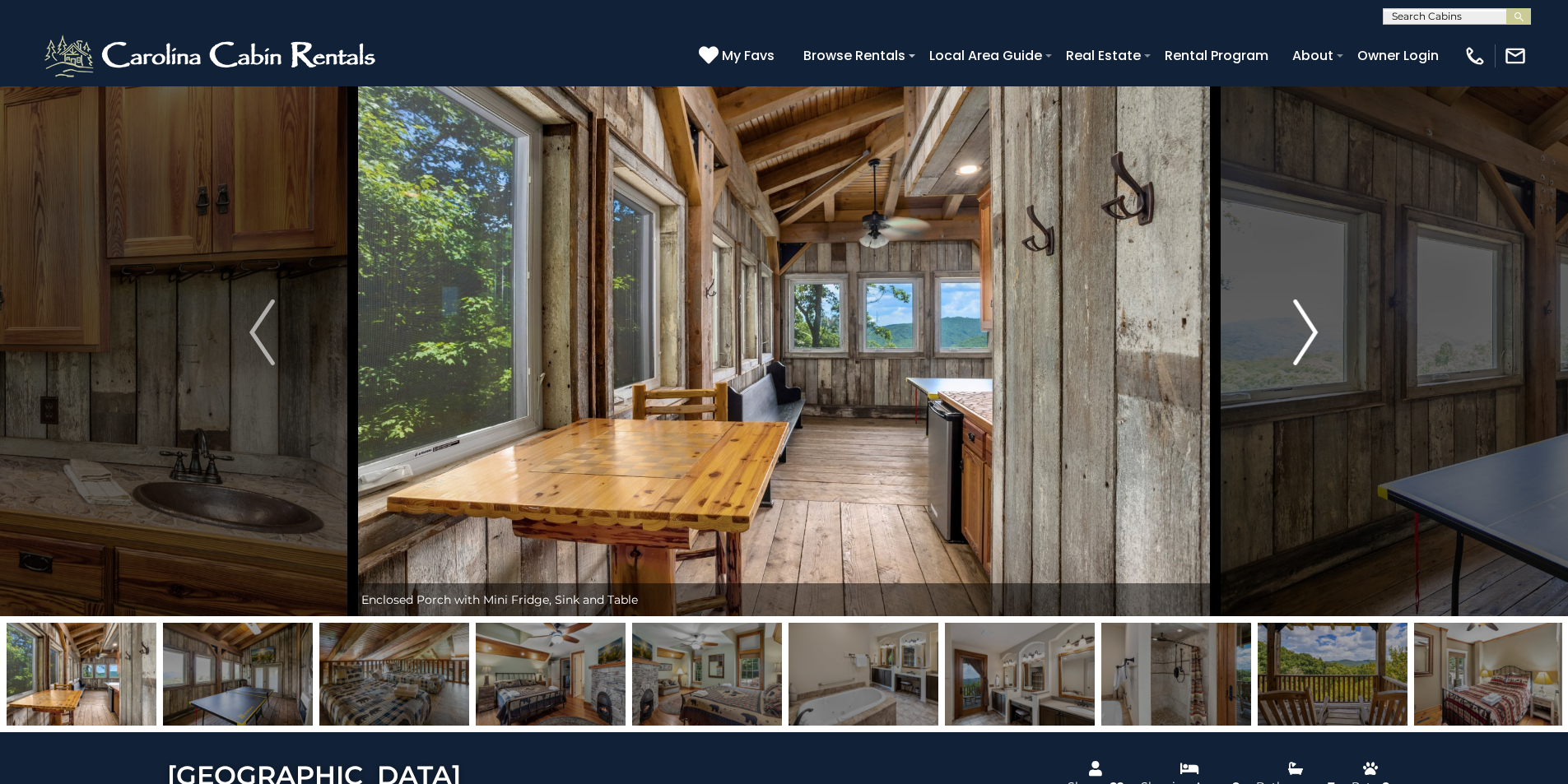
click at [1308, 347] on img "Next" at bounding box center [1305, 332] width 25 height 66
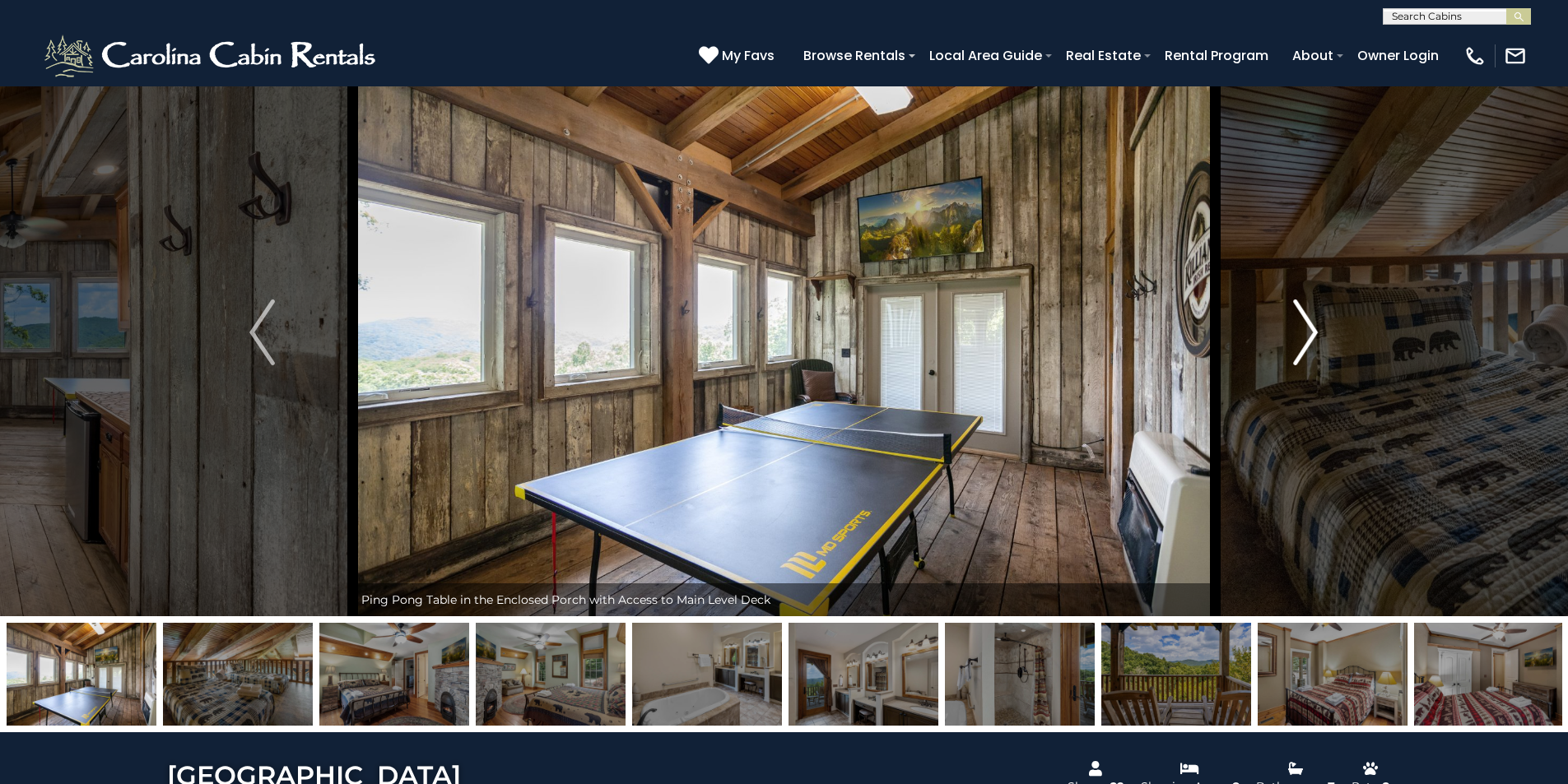
click at [1308, 347] on img "Next" at bounding box center [1305, 332] width 25 height 66
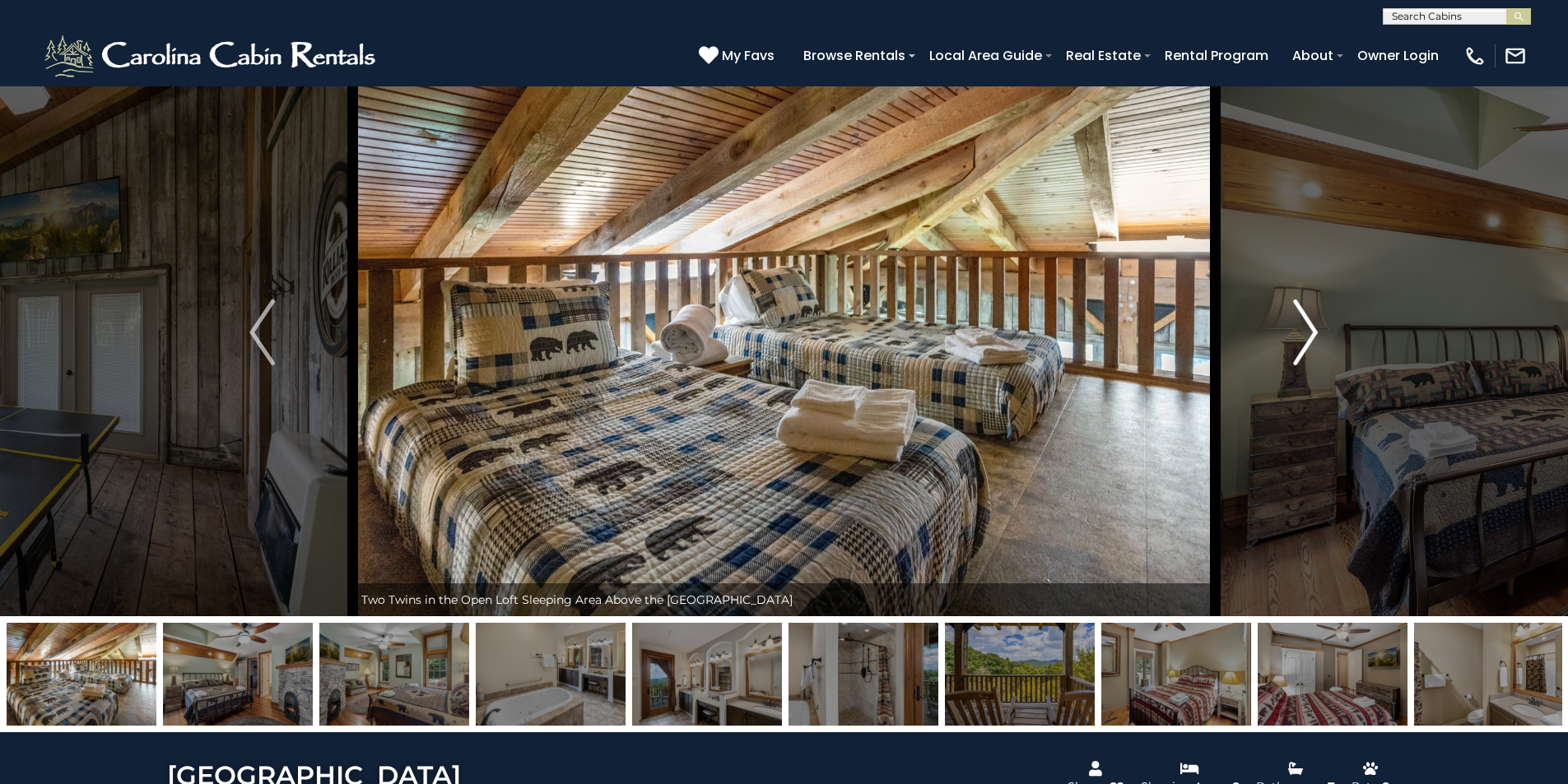
click at [1308, 347] on img "Next" at bounding box center [1305, 332] width 25 height 66
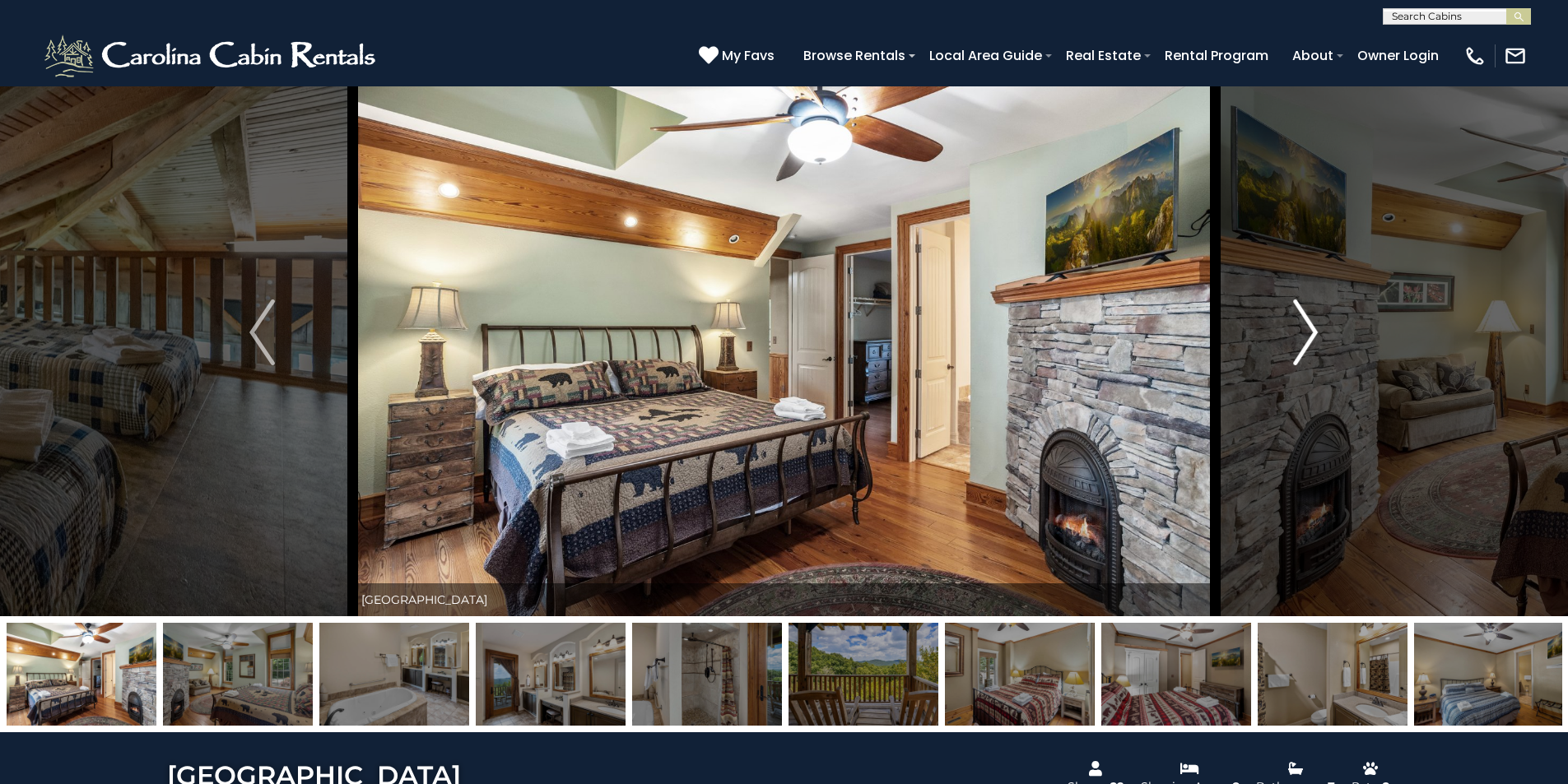
click at [1308, 347] on img "Next" at bounding box center [1305, 332] width 25 height 66
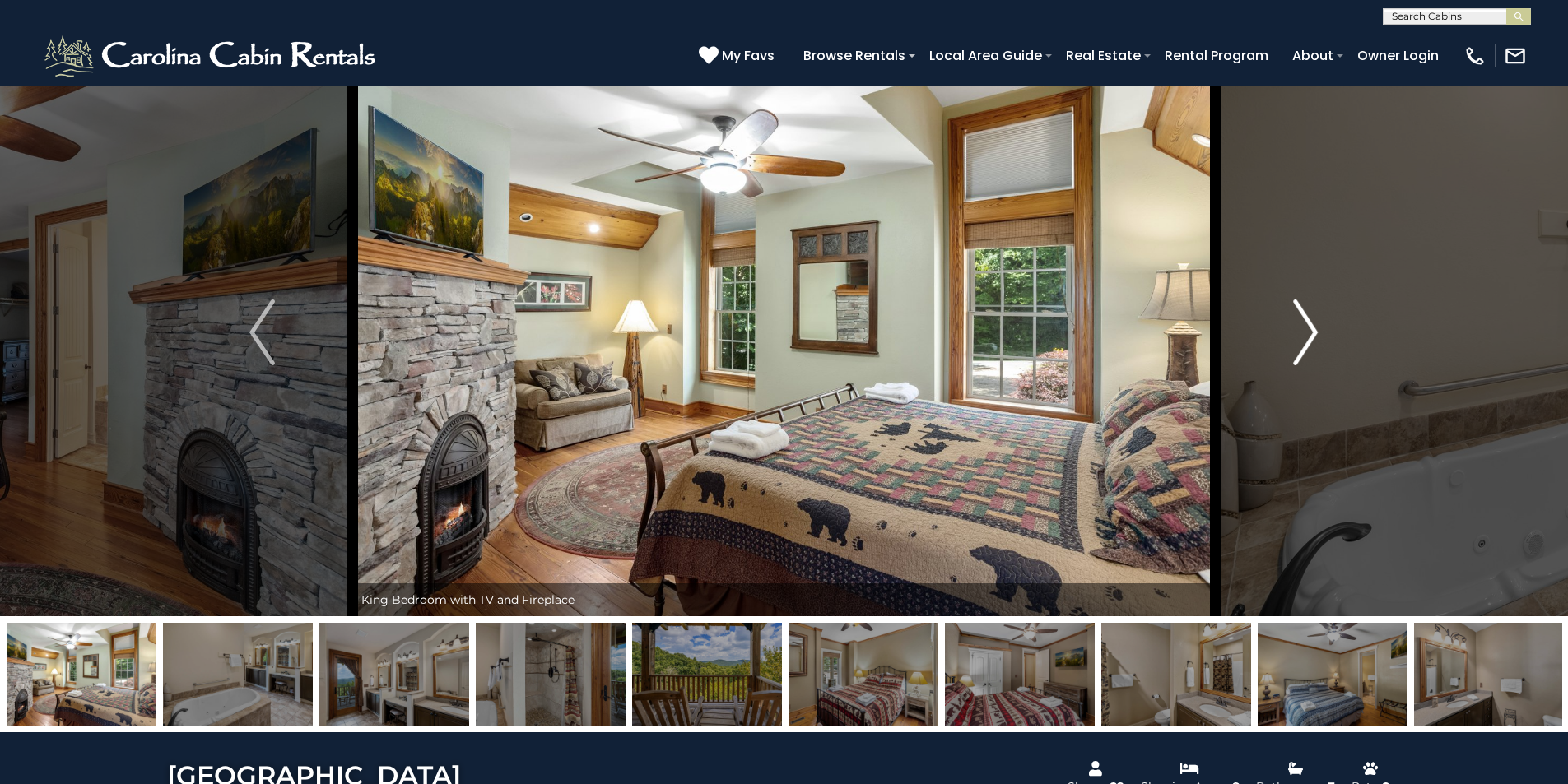
click at [1308, 347] on img "Next" at bounding box center [1305, 332] width 25 height 66
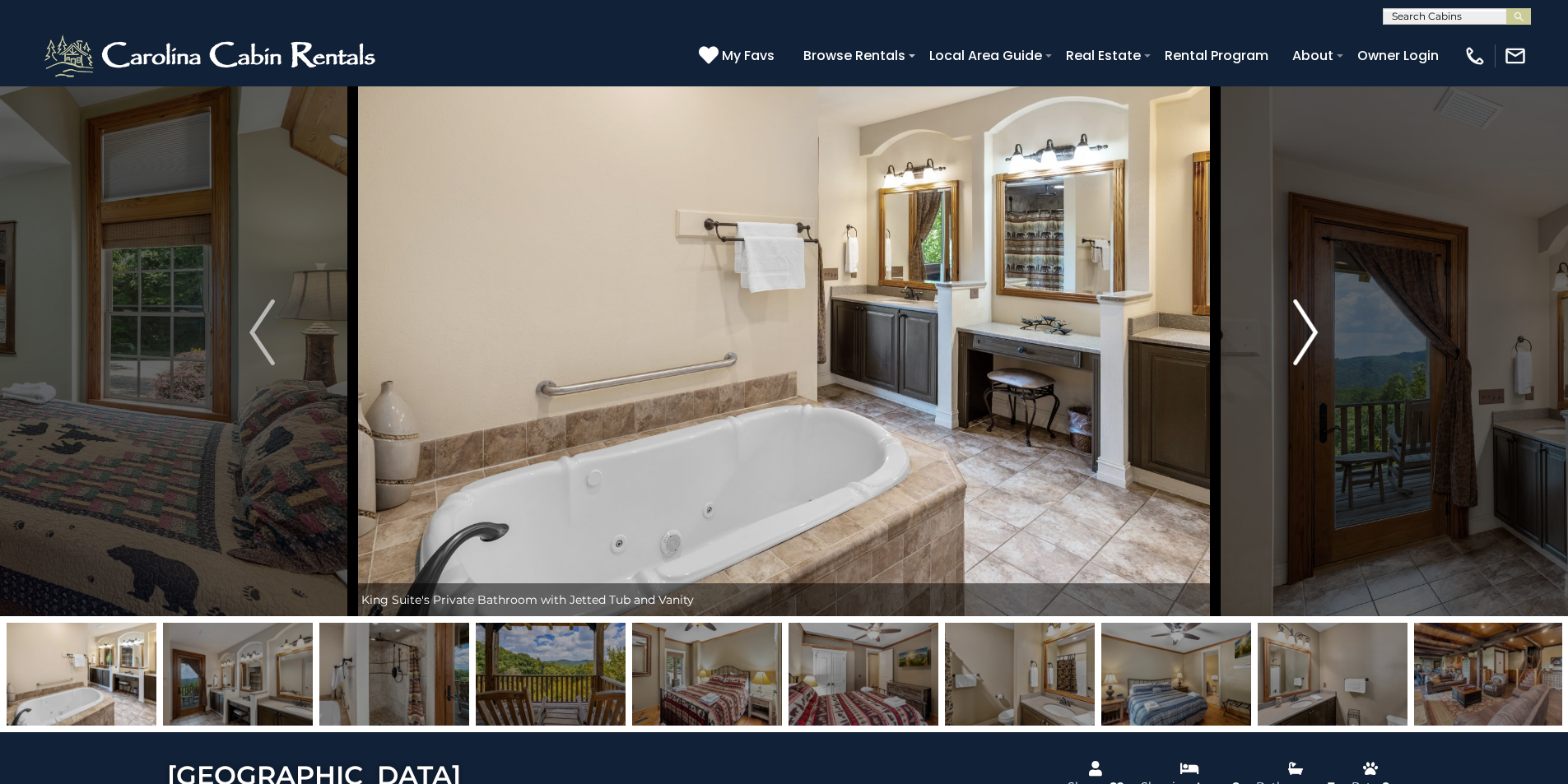
click at [1308, 347] on img "Next" at bounding box center [1305, 332] width 25 height 66
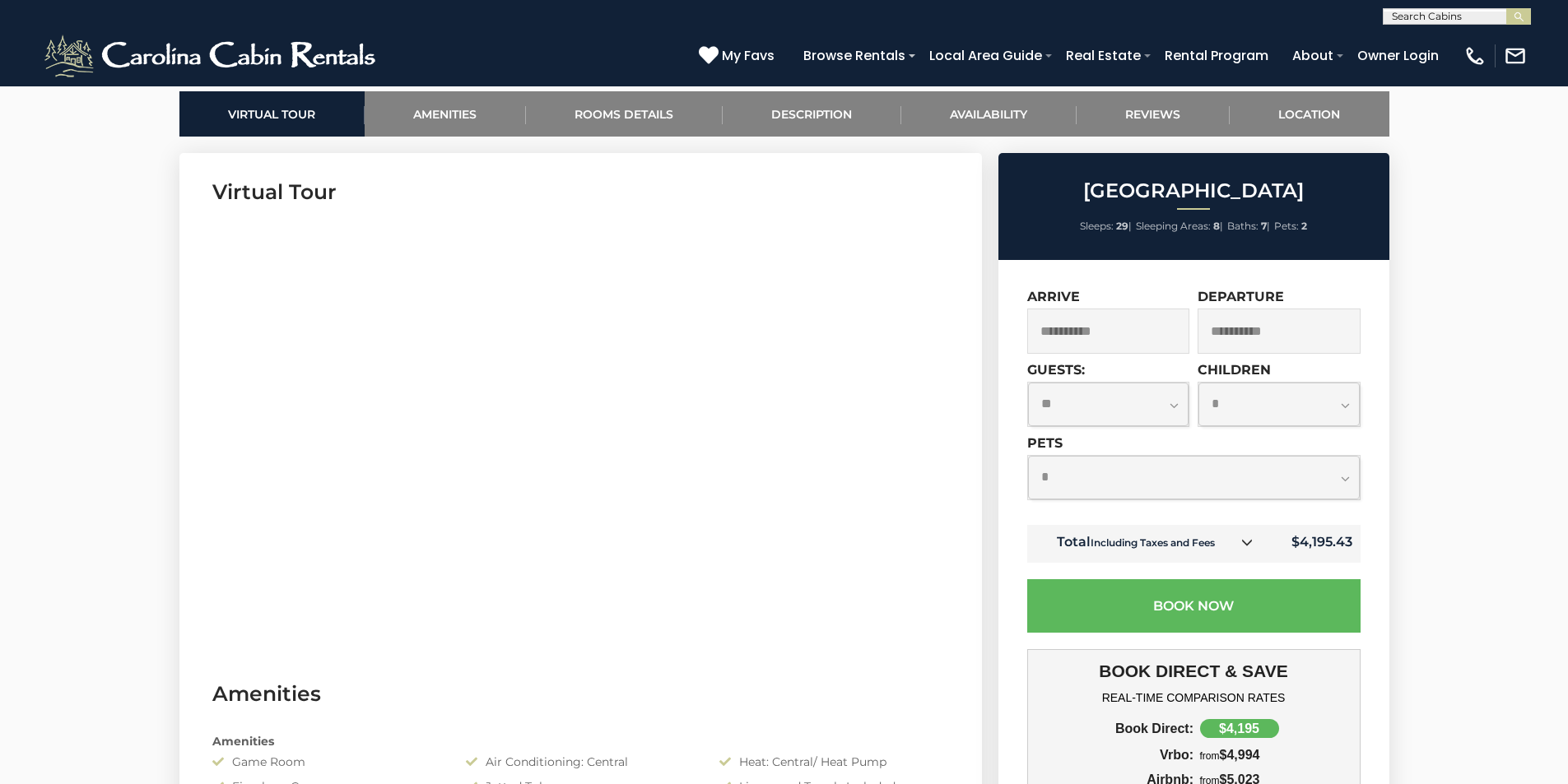
scroll to position [942, 0]
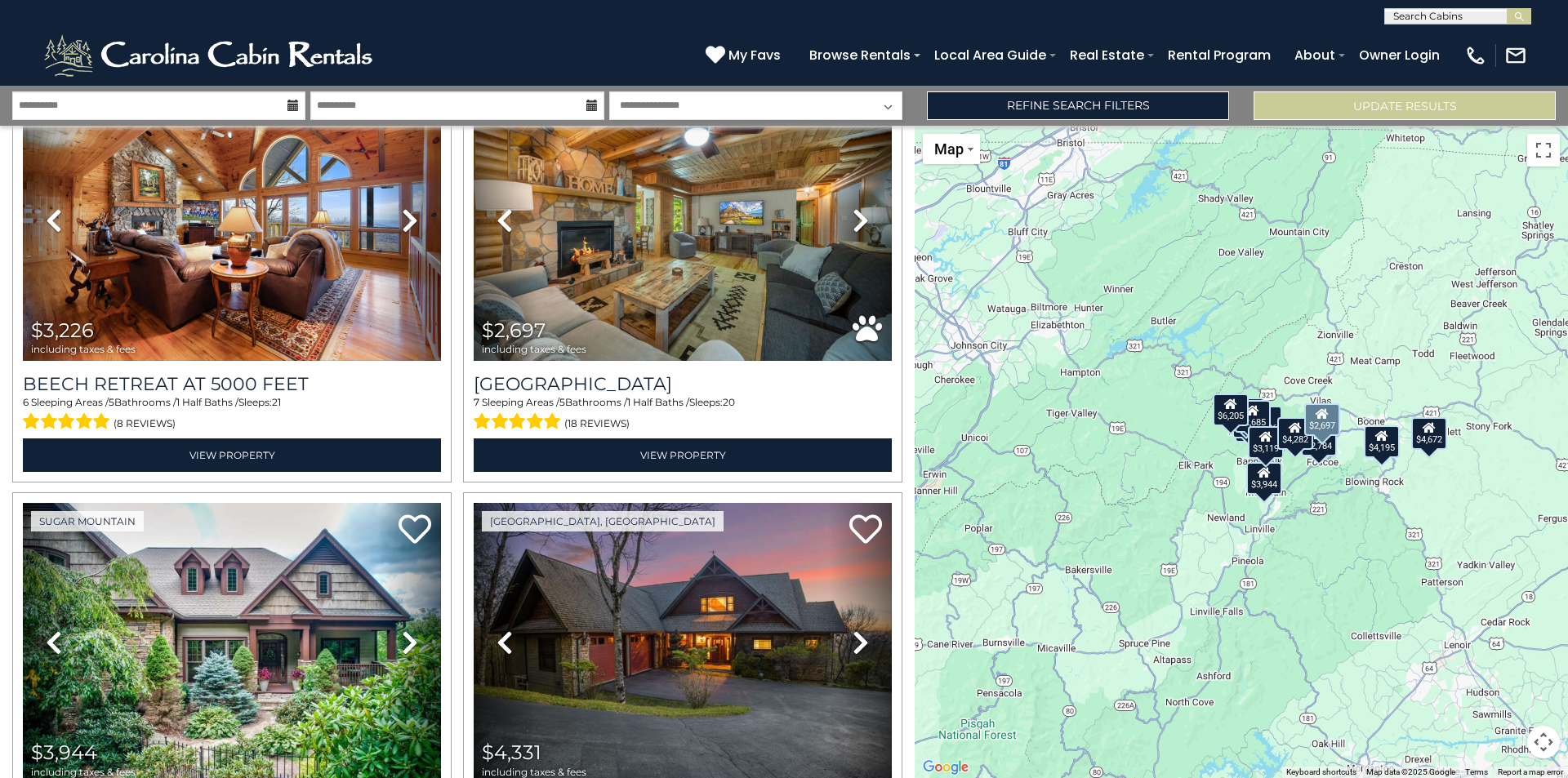
scroll to position [980, 0]
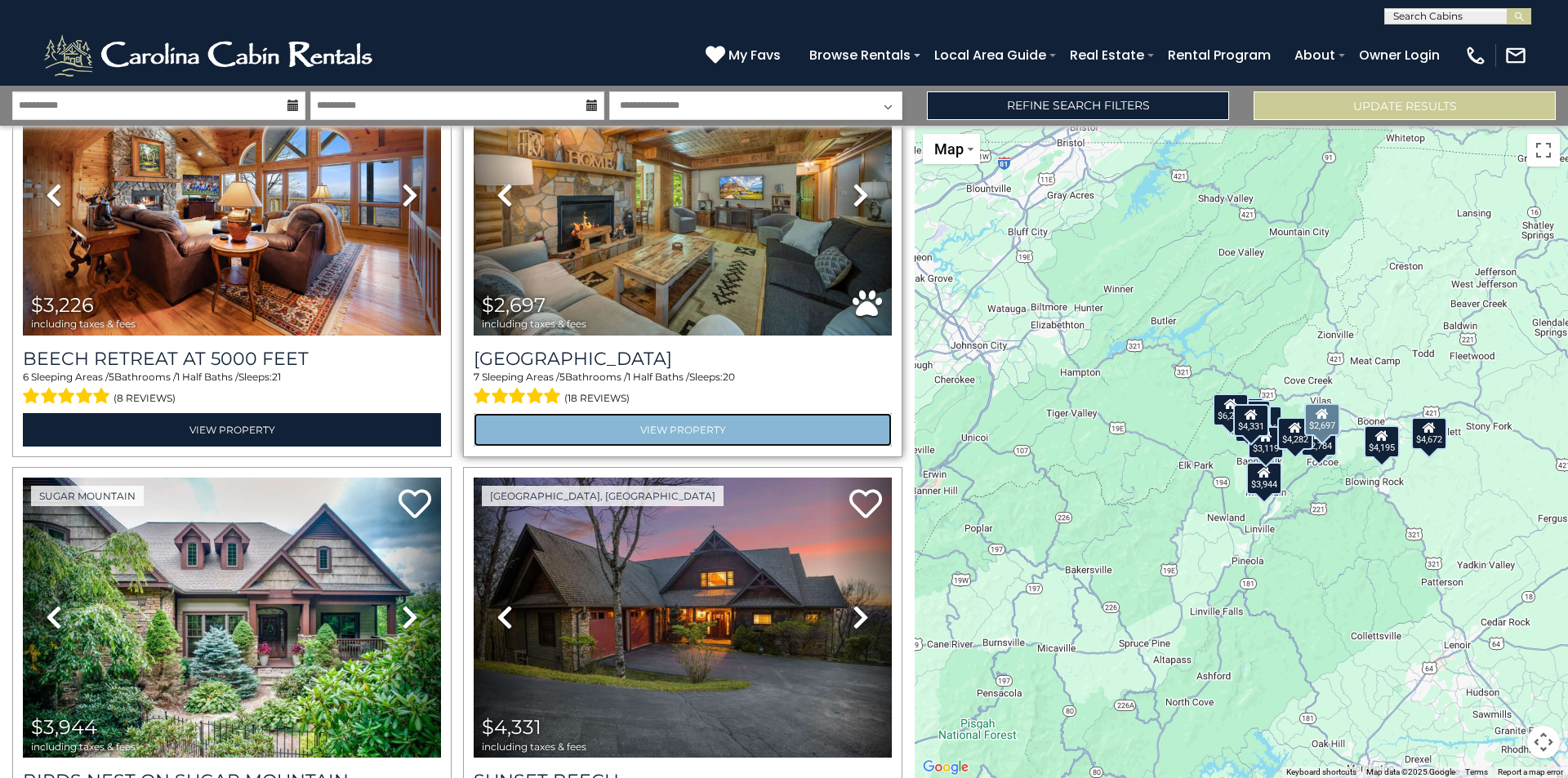
click at [730, 430] on link "View Property" at bounding box center [682, 430] width 418 height 34
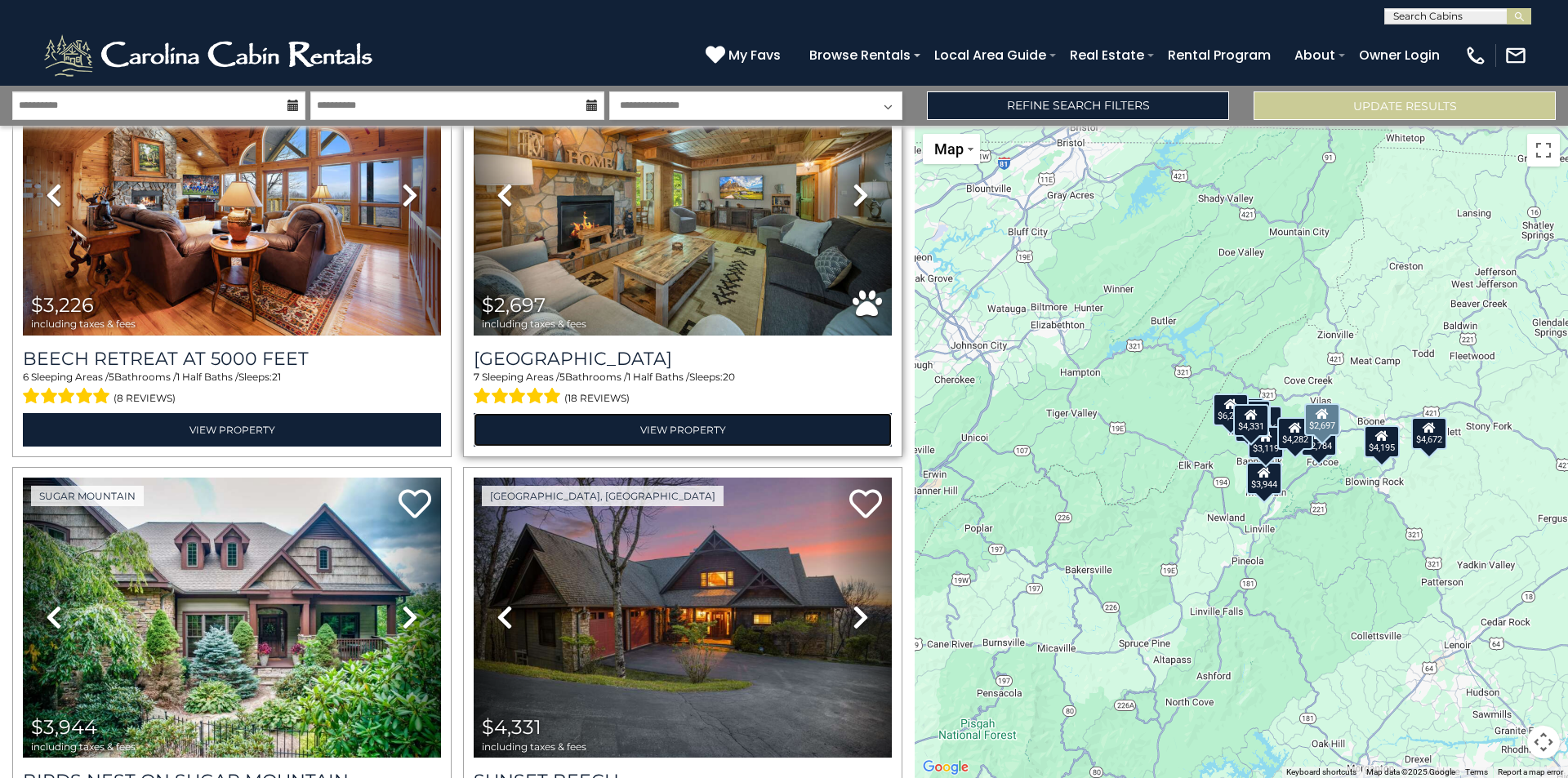
scroll to position [918, 0]
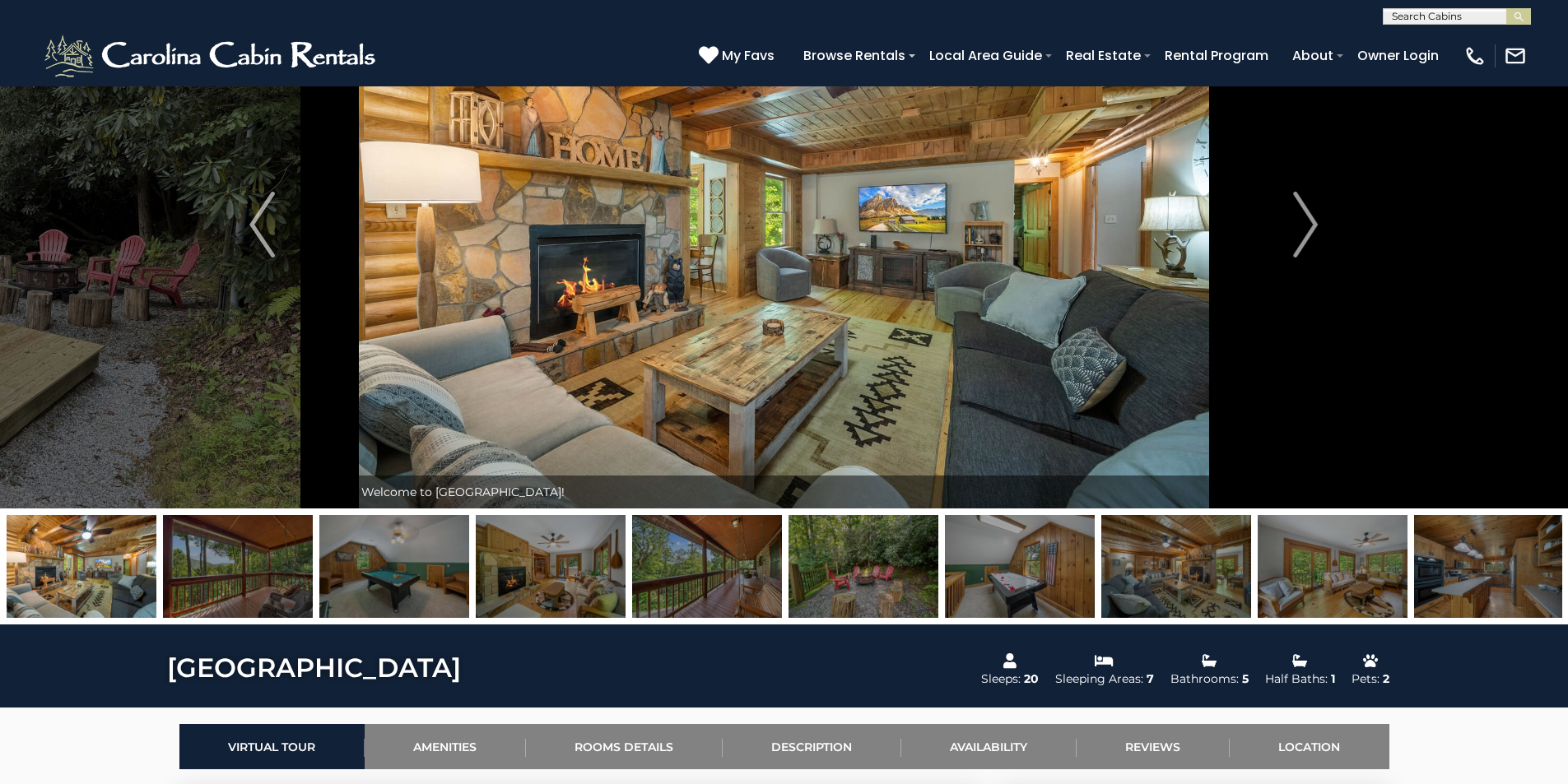
scroll to position [83, 0]
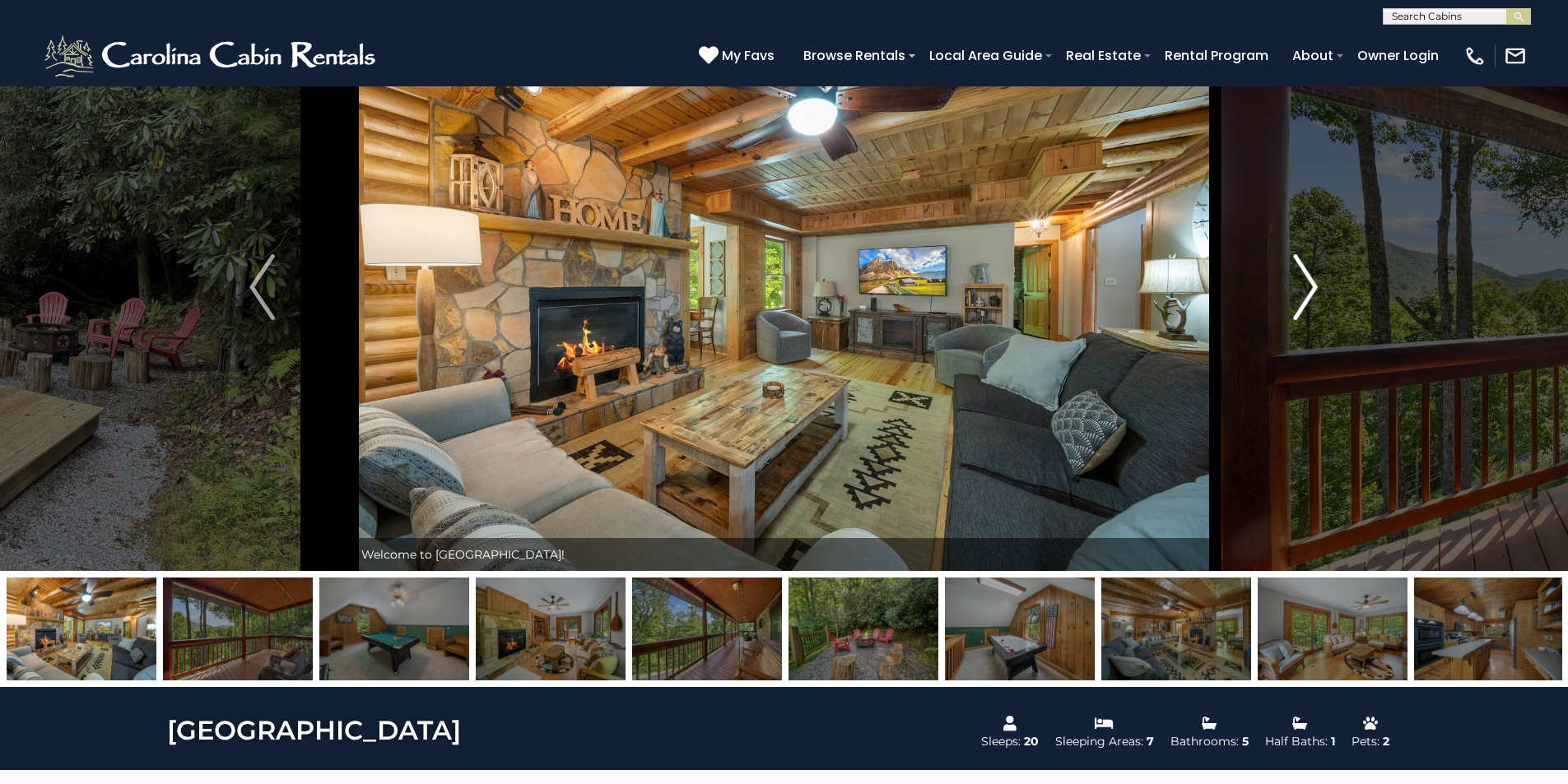
click at [1307, 297] on img "Next" at bounding box center [1305, 287] width 25 height 66
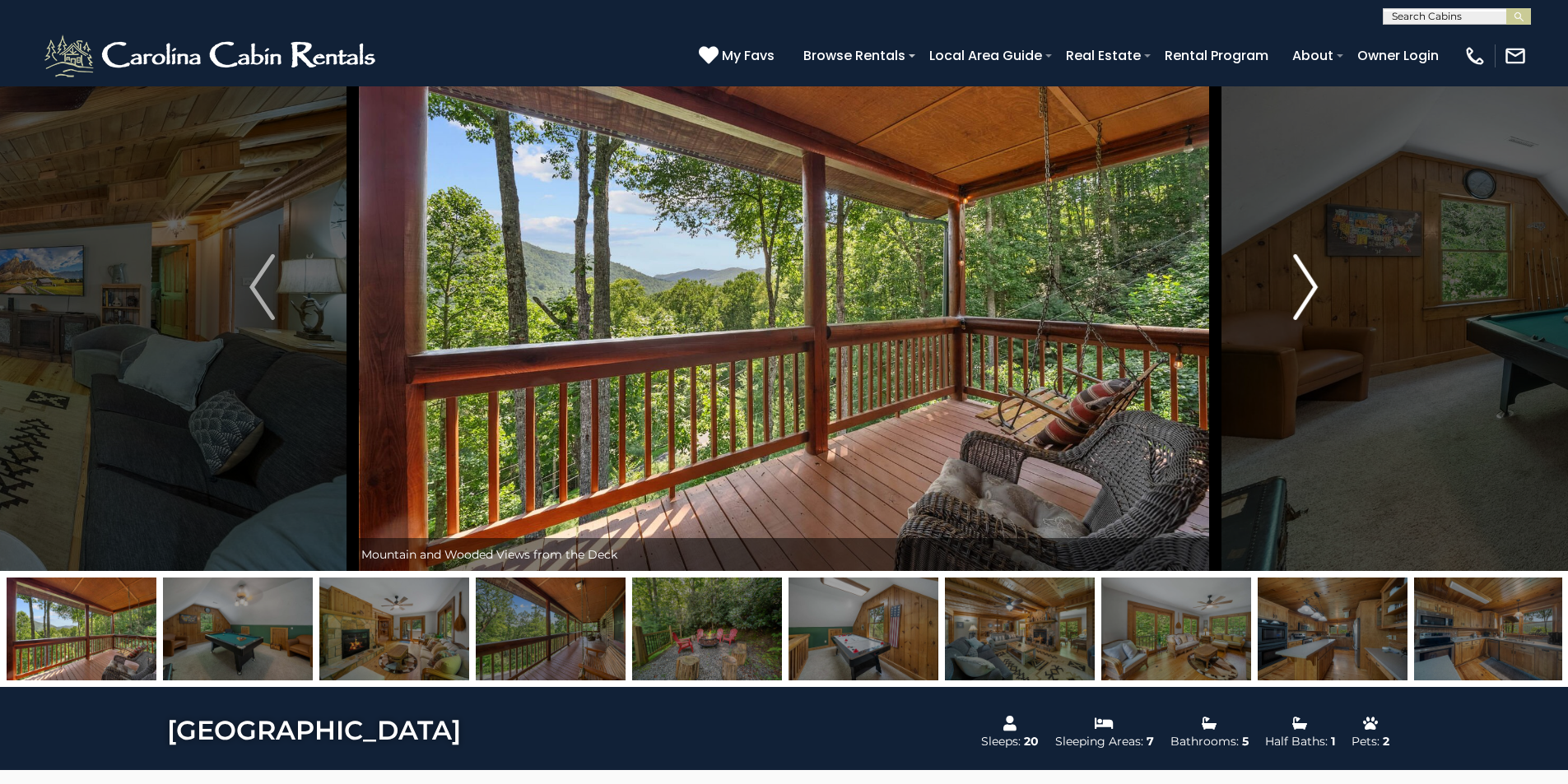
click at [1307, 297] on img "Next" at bounding box center [1305, 287] width 25 height 66
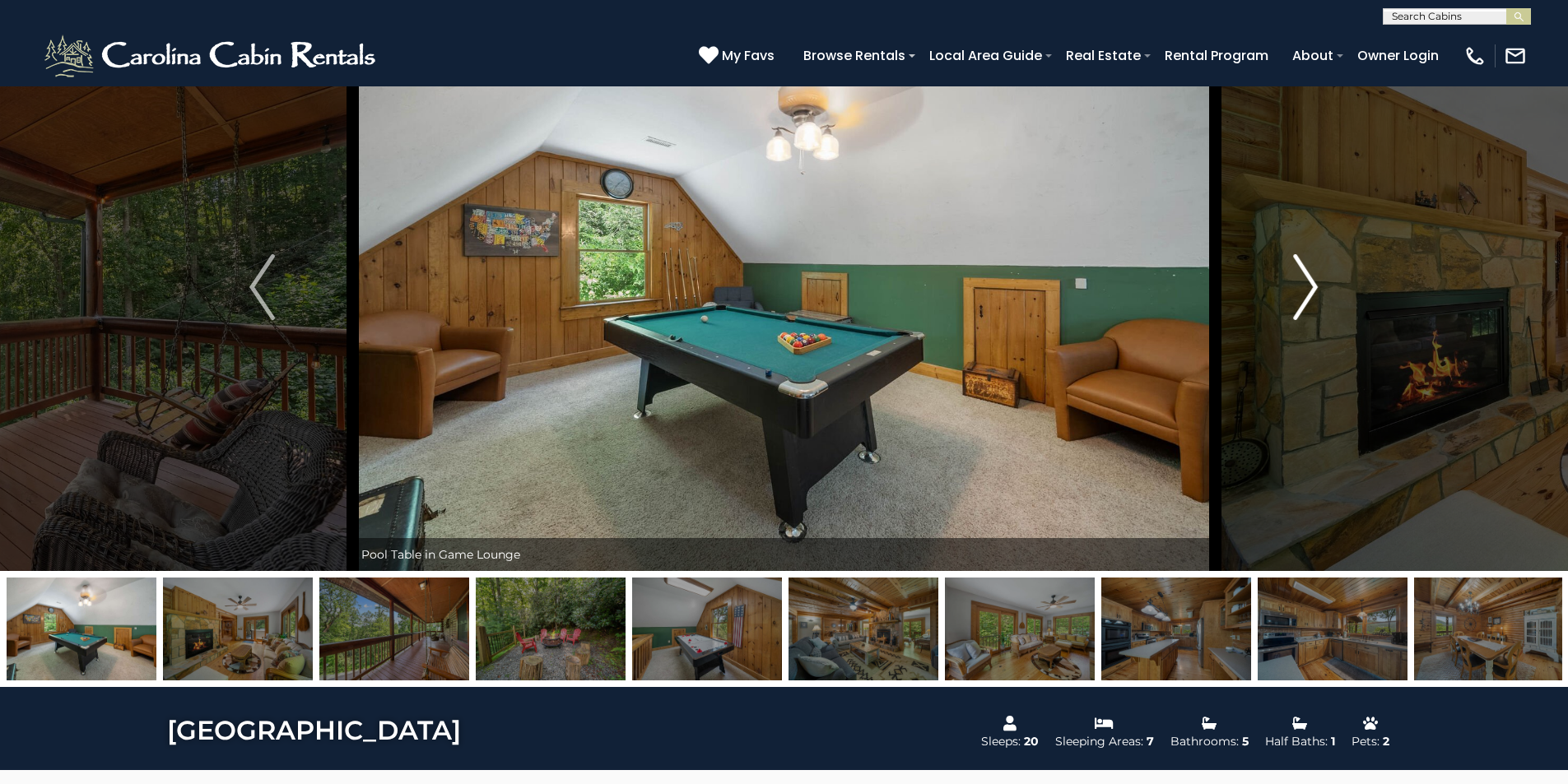
click at [1307, 297] on img "Next" at bounding box center [1305, 287] width 25 height 66
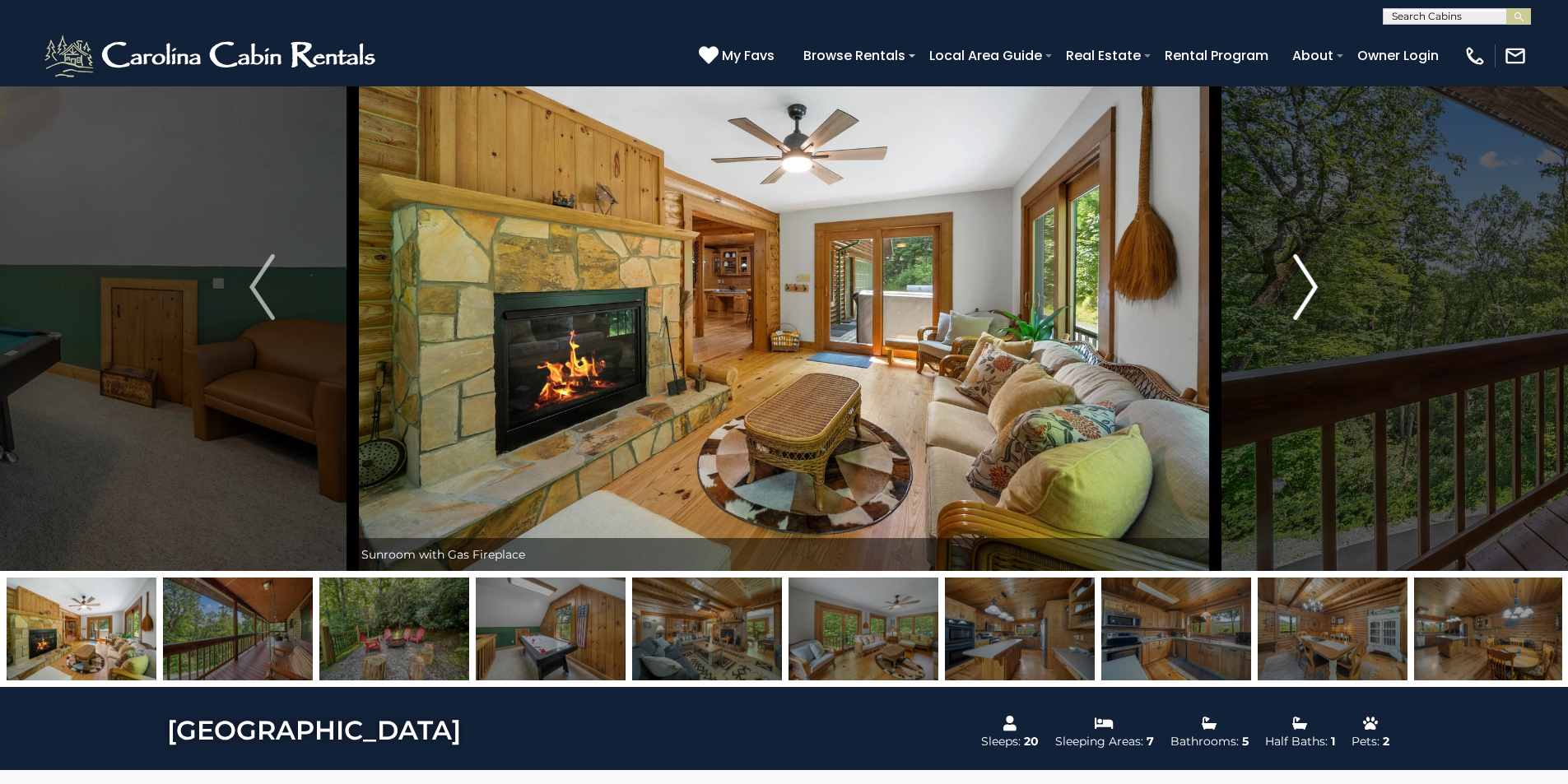
click at [1307, 297] on img "Next" at bounding box center [1305, 287] width 25 height 66
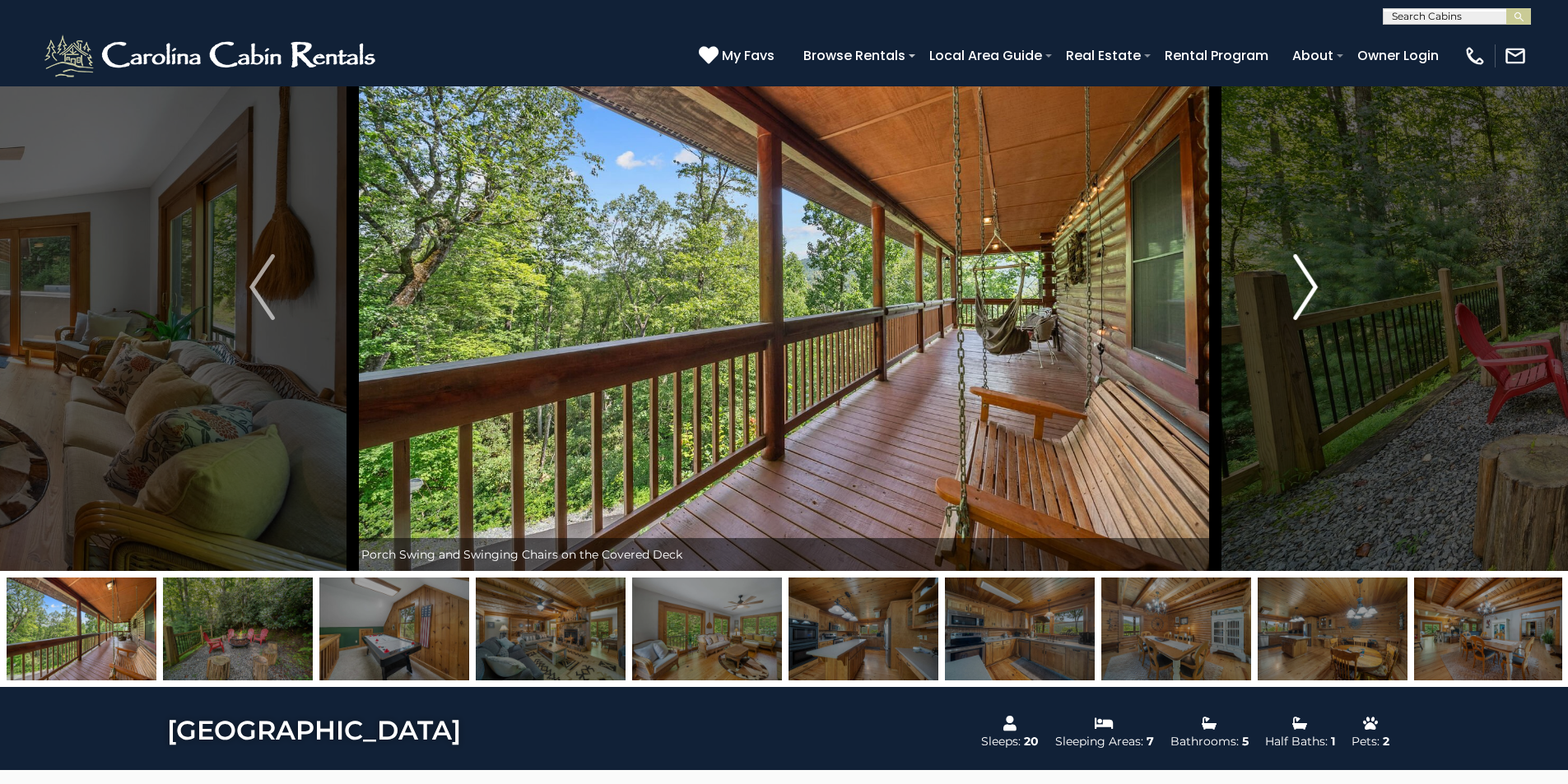
click at [1307, 297] on img "Next" at bounding box center [1305, 287] width 25 height 66
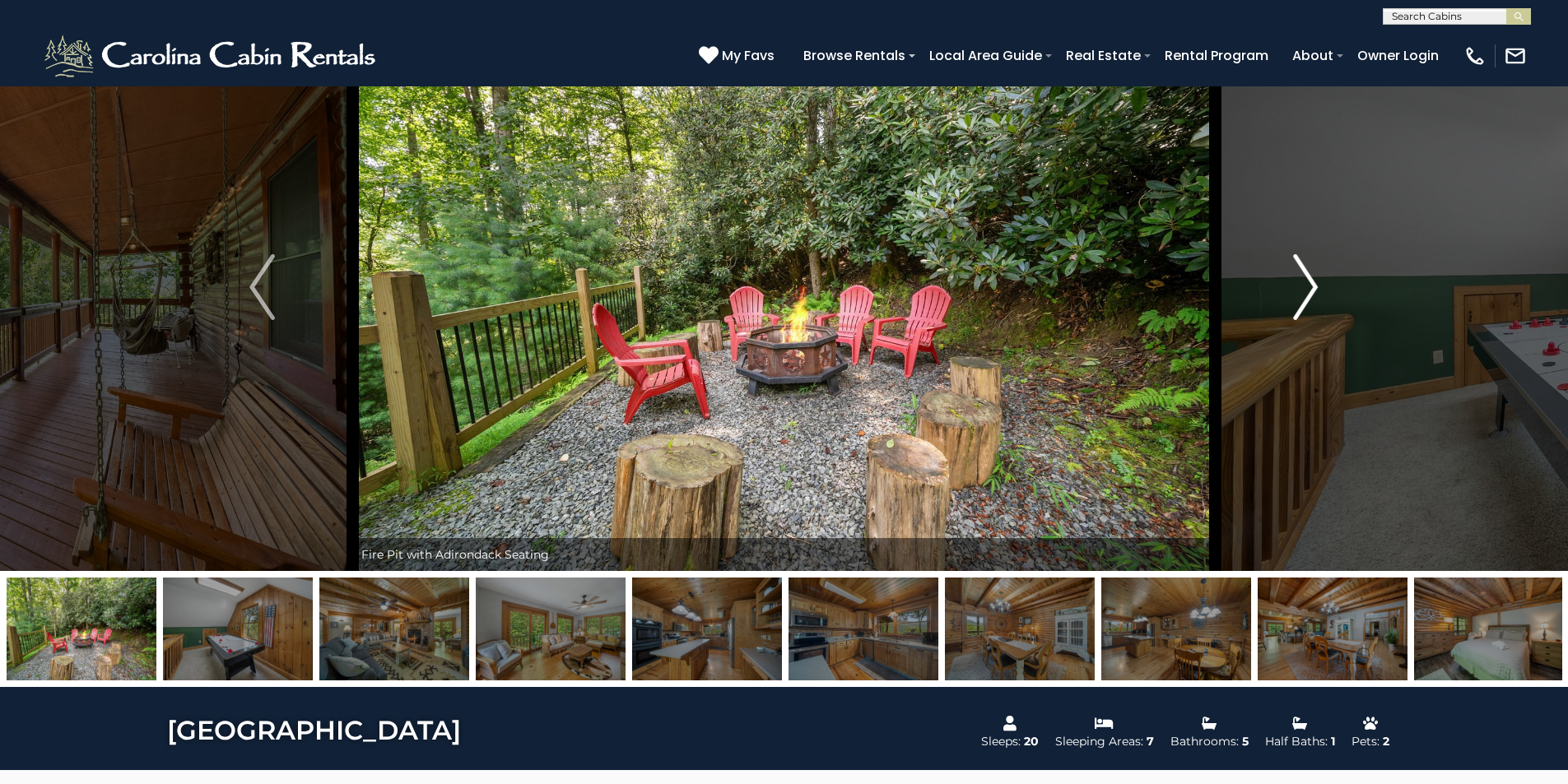
click at [1307, 297] on img "Next" at bounding box center [1305, 287] width 25 height 66
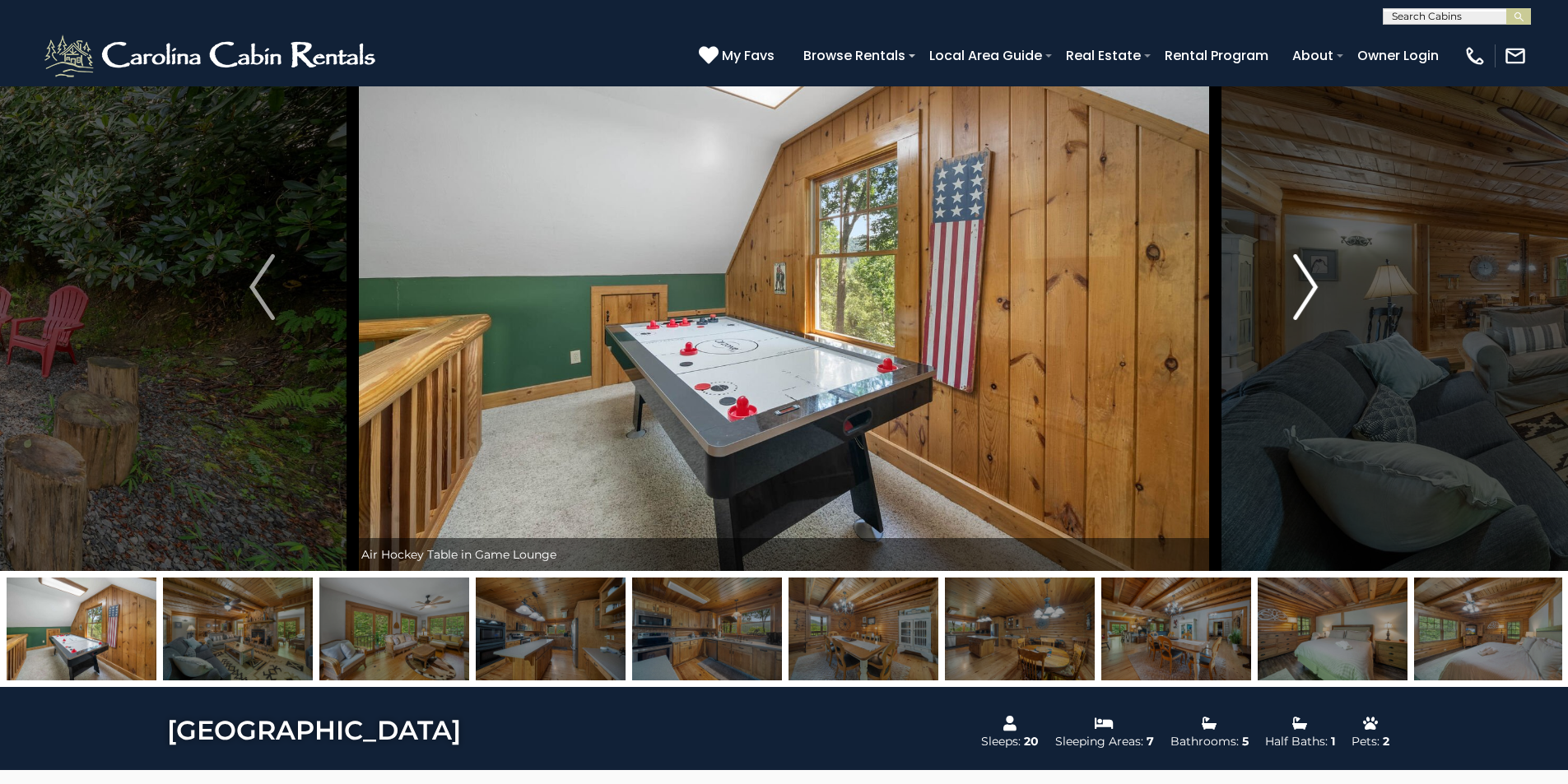
click at [1307, 297] on img "Next" at bounding box center [1305, 287] width 25 height 66
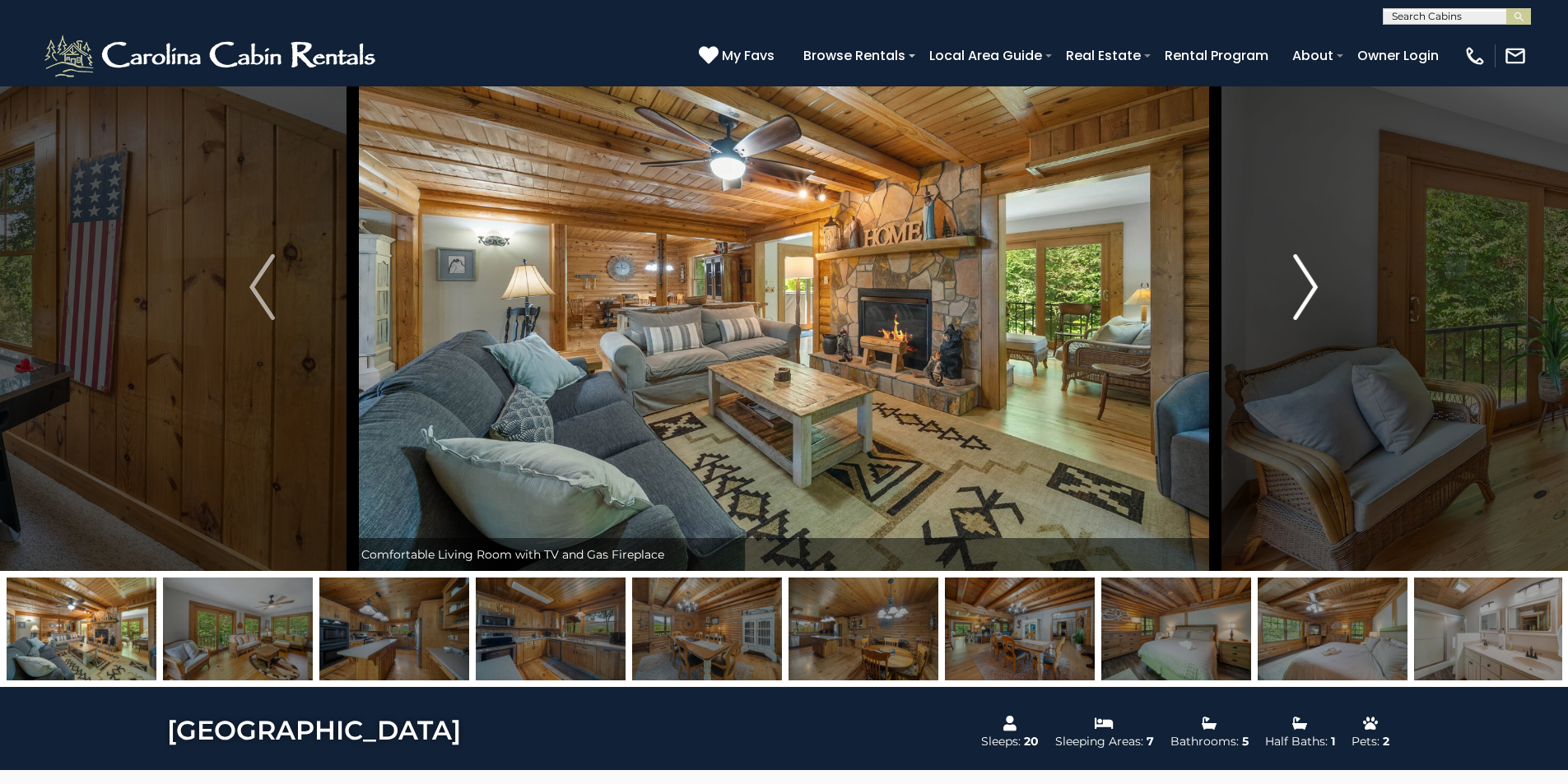
click at [1307, 297] on img "Next" at bounding box center [1305, 287] width 25 height 66
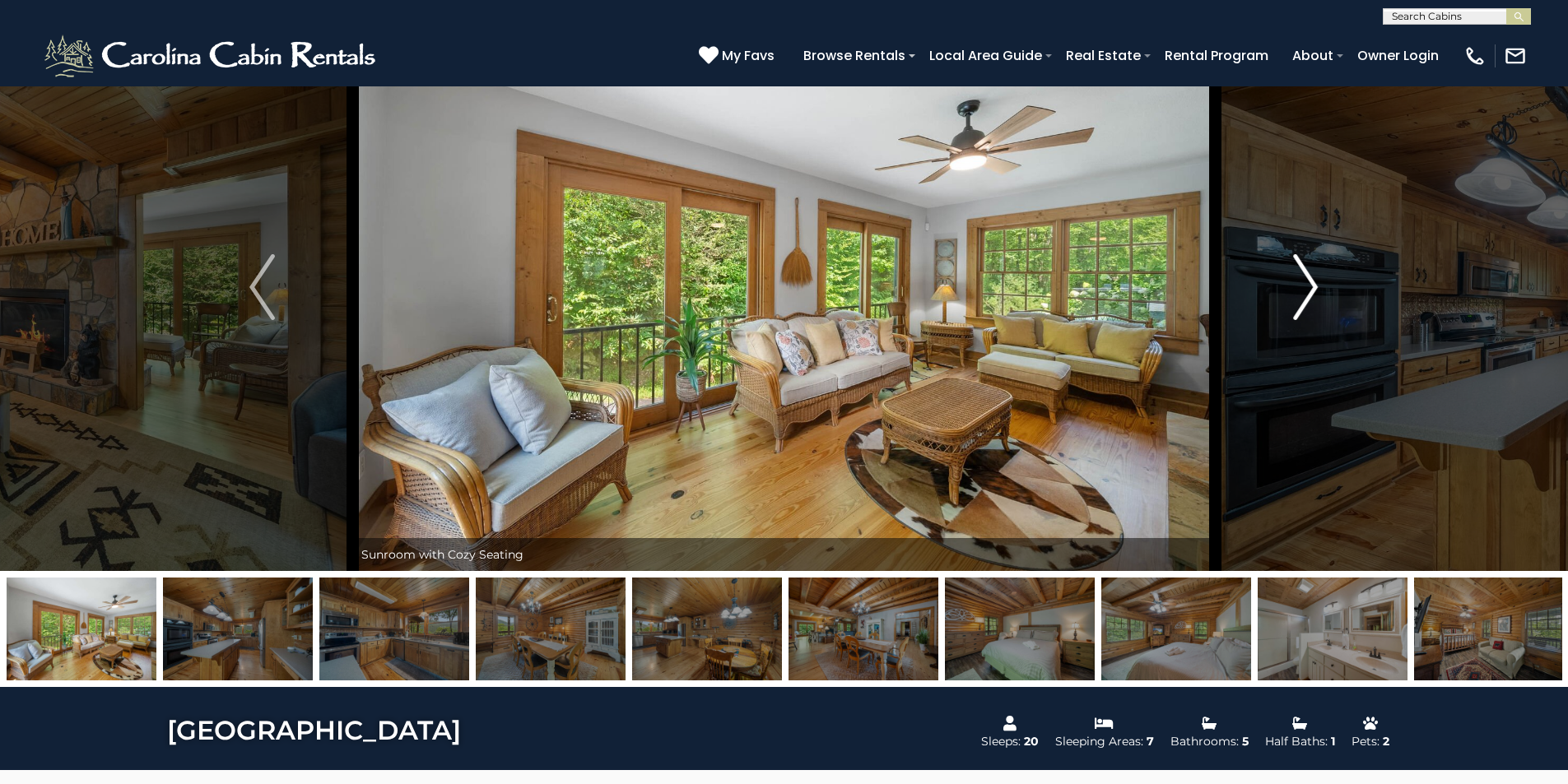
click at [1307, 297] on img "Next" at bounding box center [1305, 287] width 25 height 66
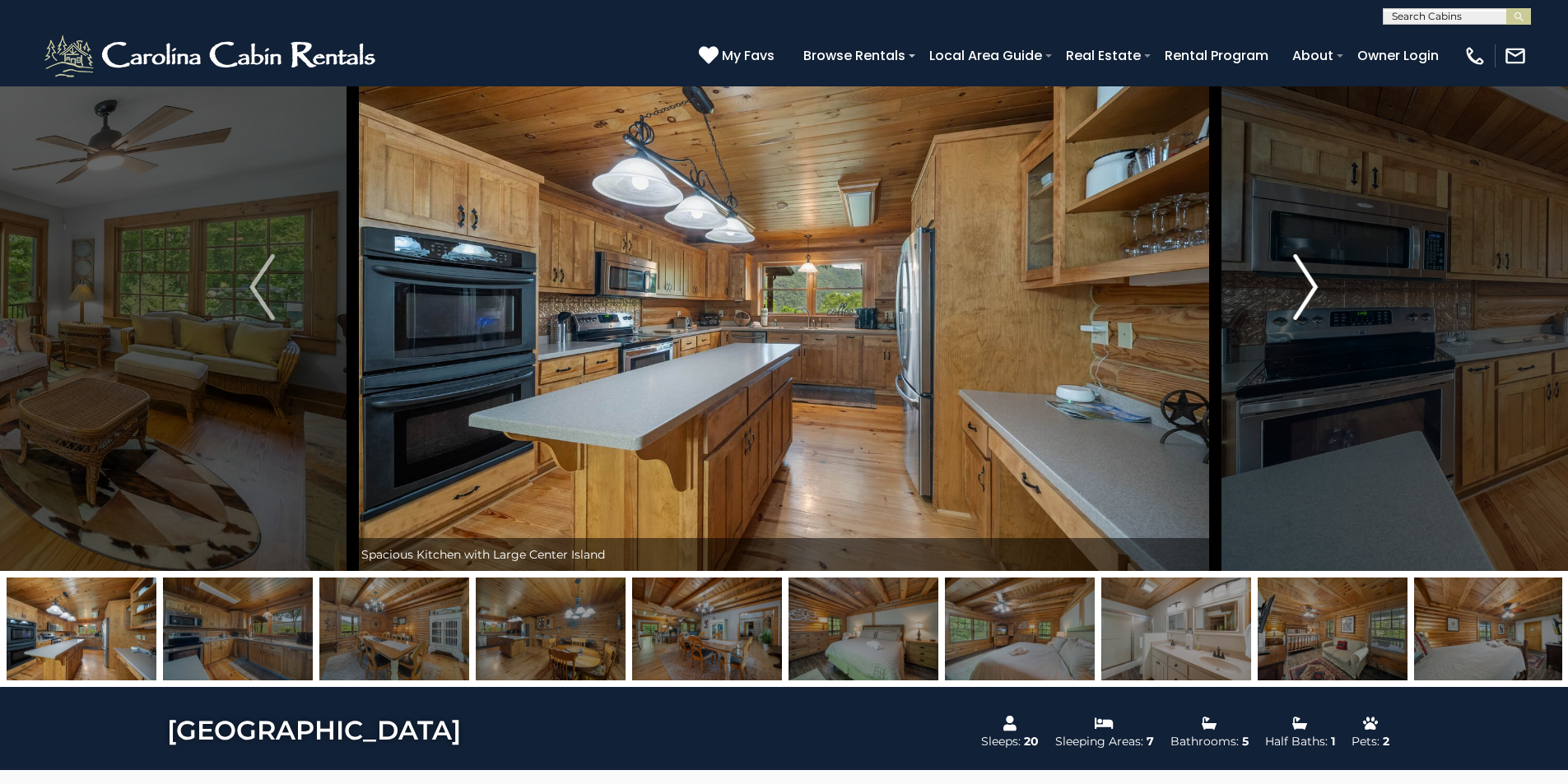
click at [1307, 297] on img "Next" at bounding box center [1305, 287] width 25 height 66
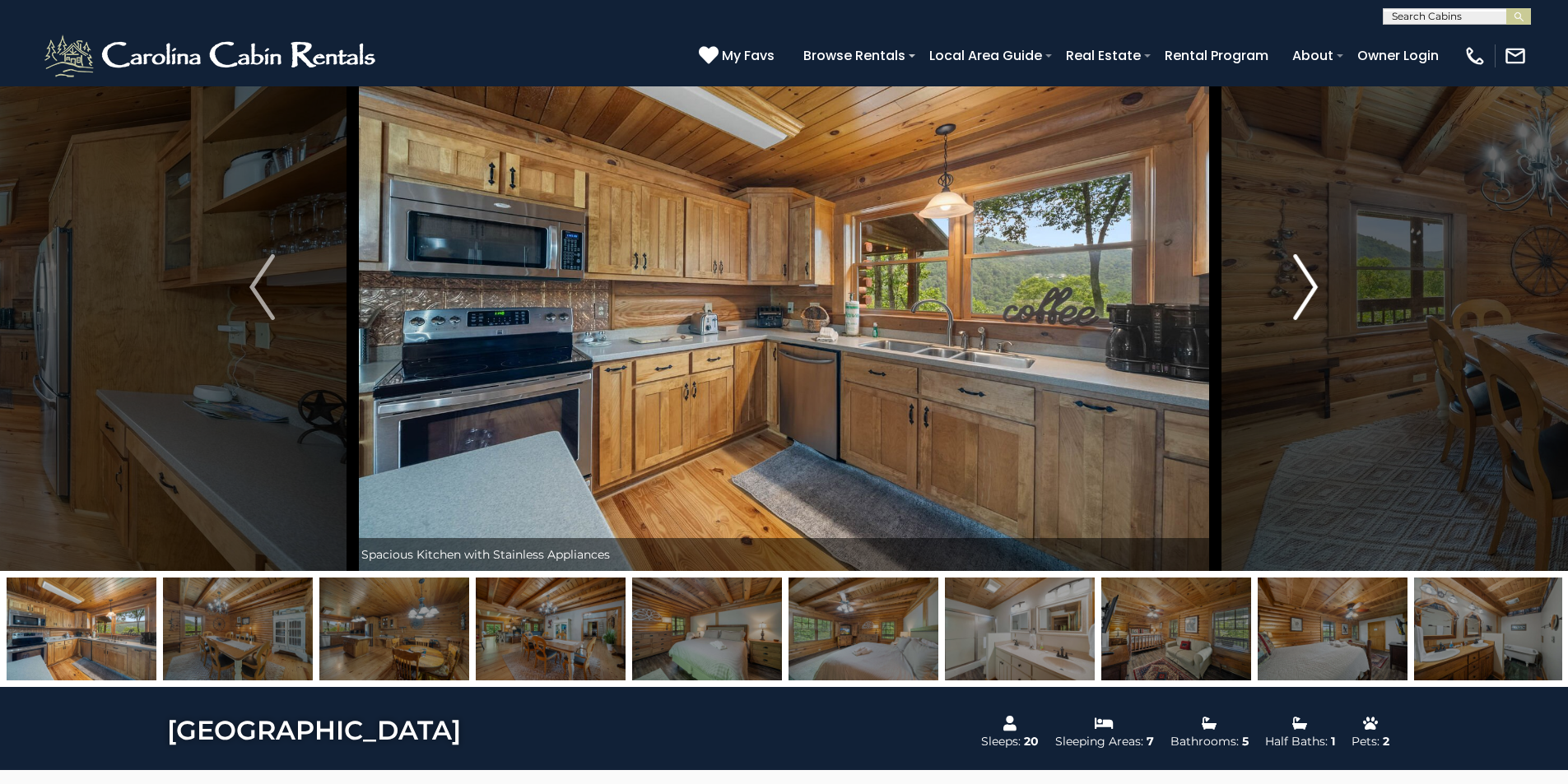
click at [1307, 297] on img "Next" at bounding box center [1305, 287] width 25 height 66
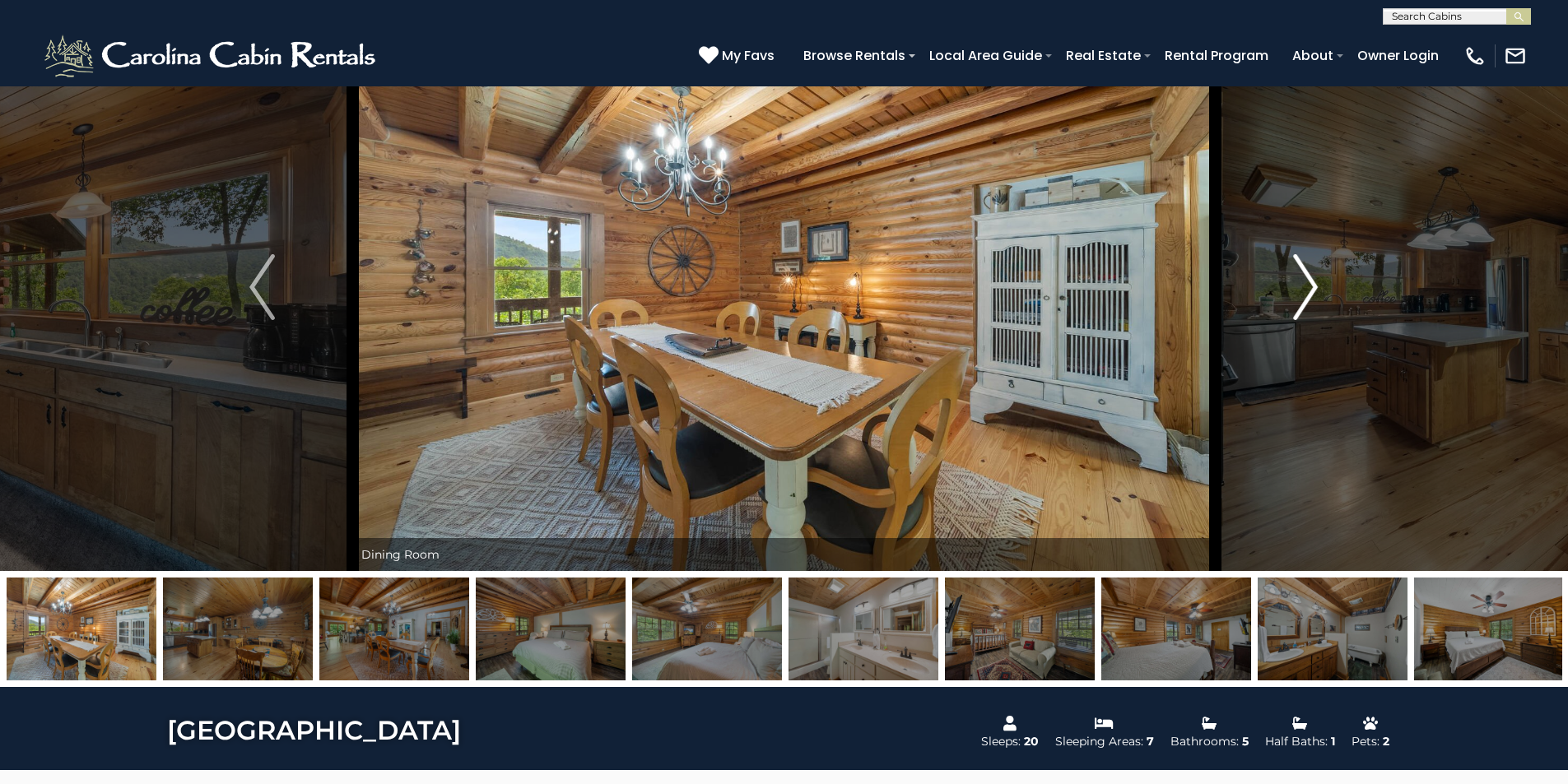
click at [1307, 297] on img "Next" at bounding box center [1305, 287] width 25 height 66
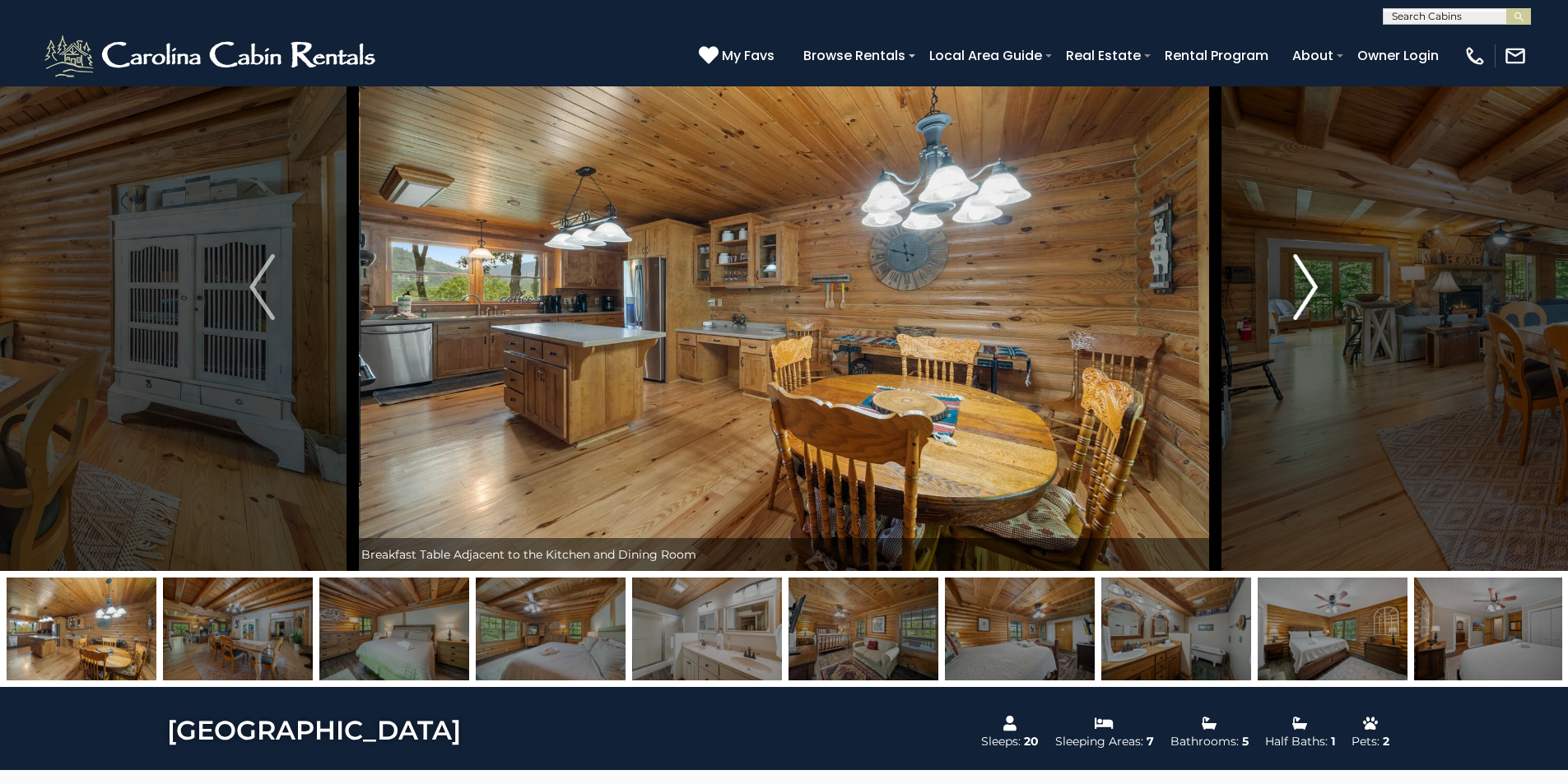
click at [1307, 297] on img "Next" at bounding box center [1305, 287] width 25 height 66
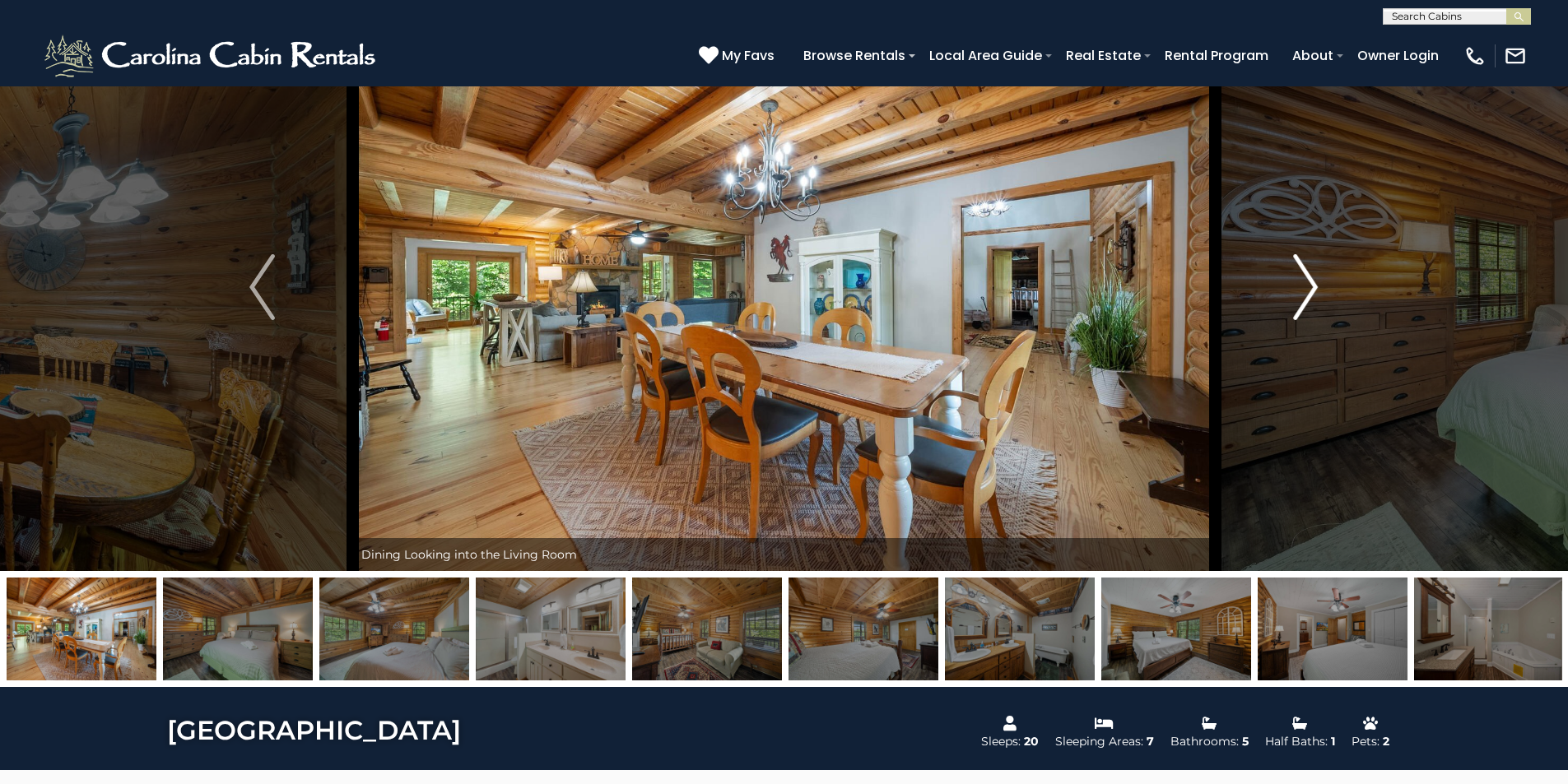
click at [1307, 297] on img "Next" at bounding box center [1305, 287] width 25 height 66
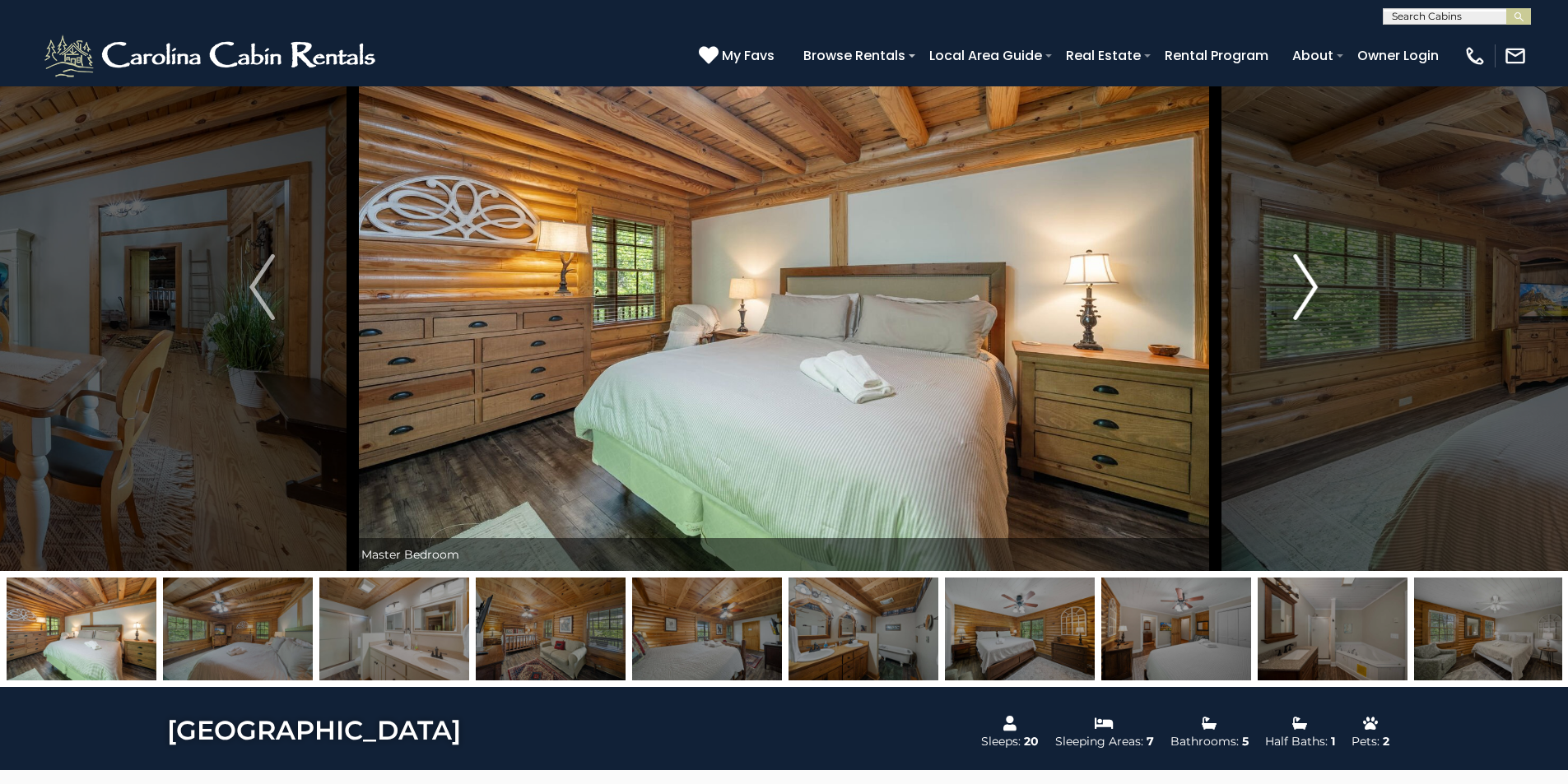
click at [1307, 297] on img "Next" at bounding box center [1305, 287] width 25 height 66
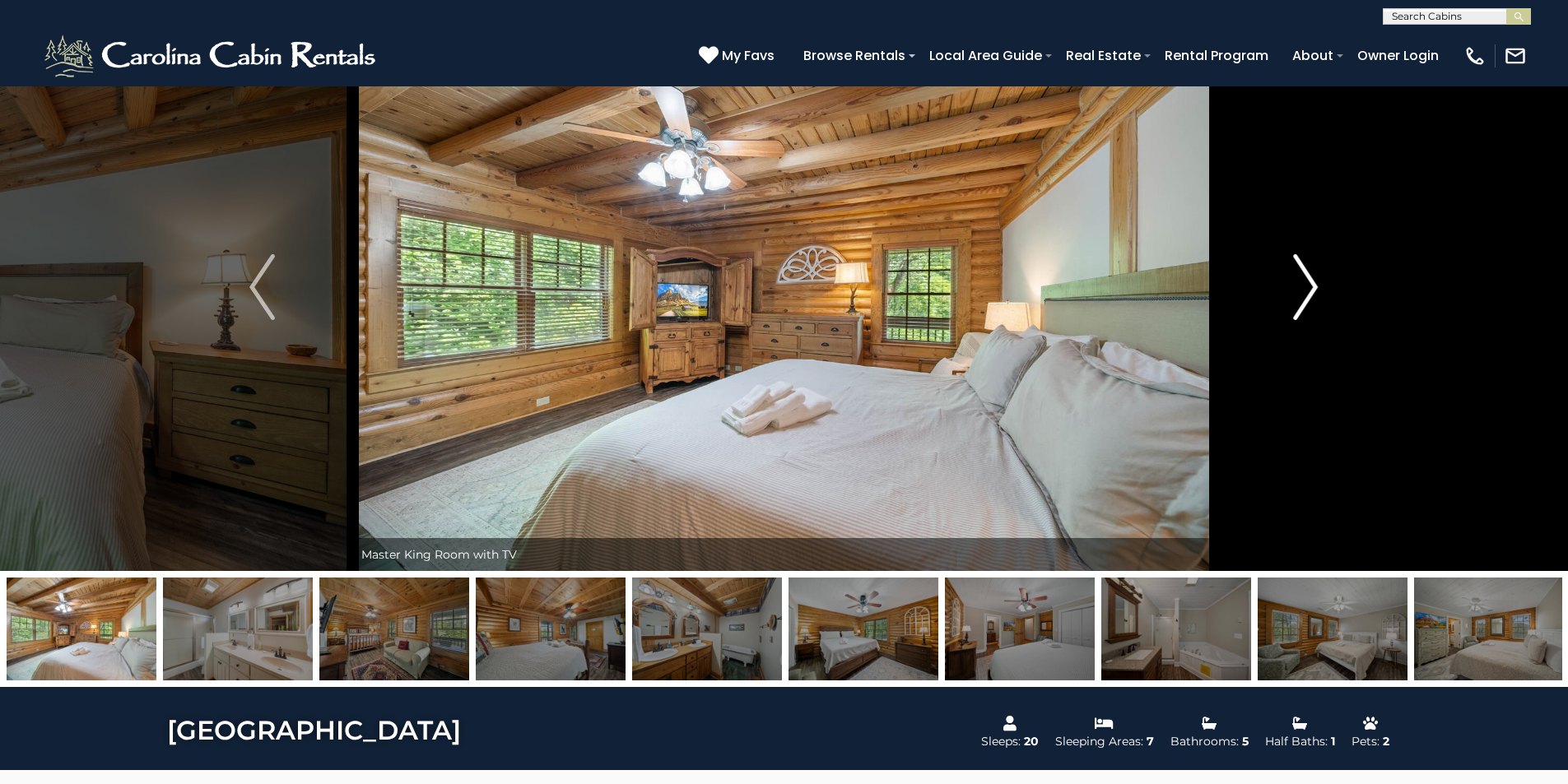
click at [1307, 297] on img "Next" at bounding box center [1305, 287] width 25 height 66
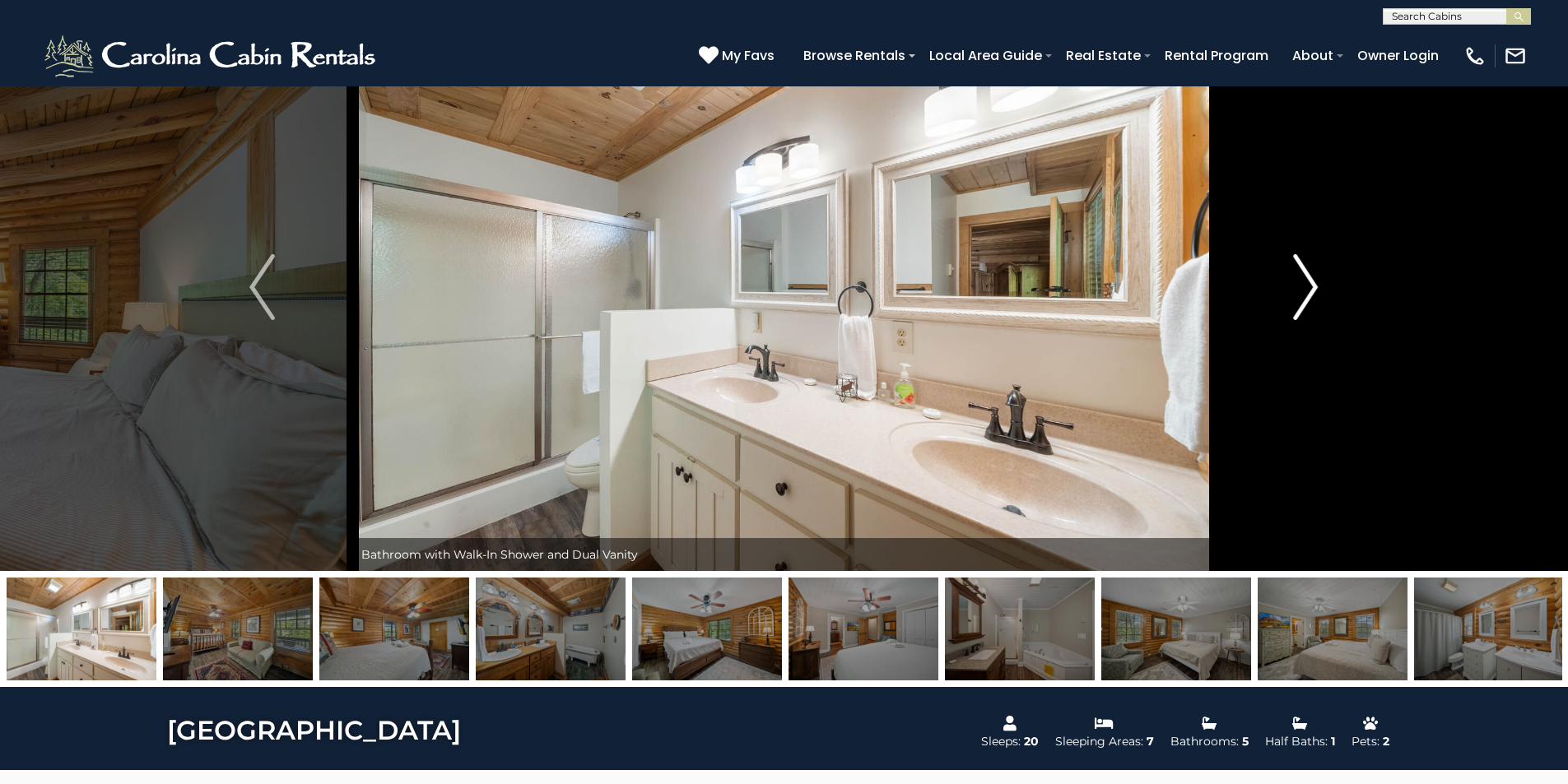
click at [1307, 297] on img "Next" at bounding box center [1305, 287] width 25 height 66
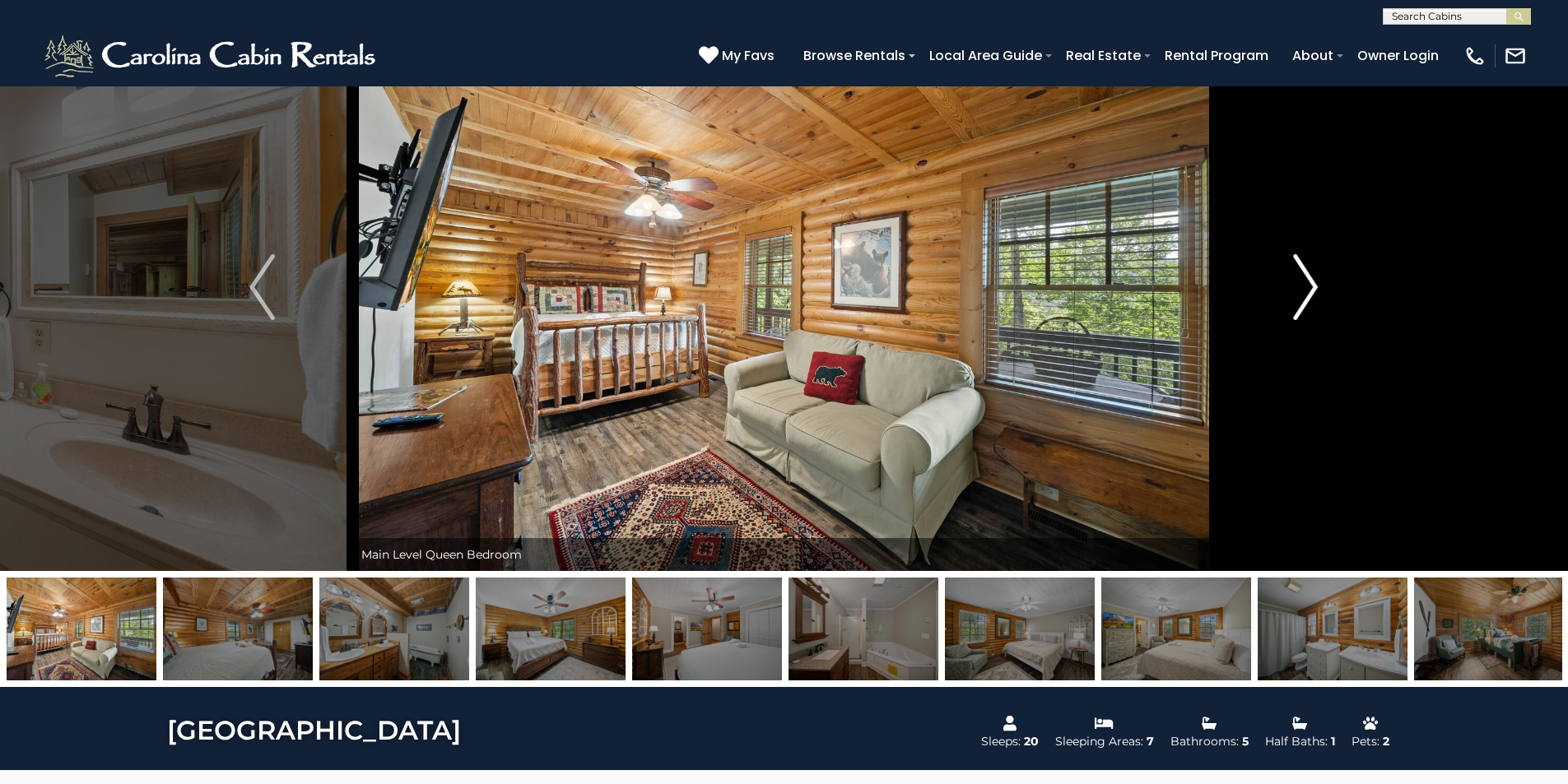
click at [1307, 297] on img "Next" at bounding box center [1305, 287] width 25 height 66
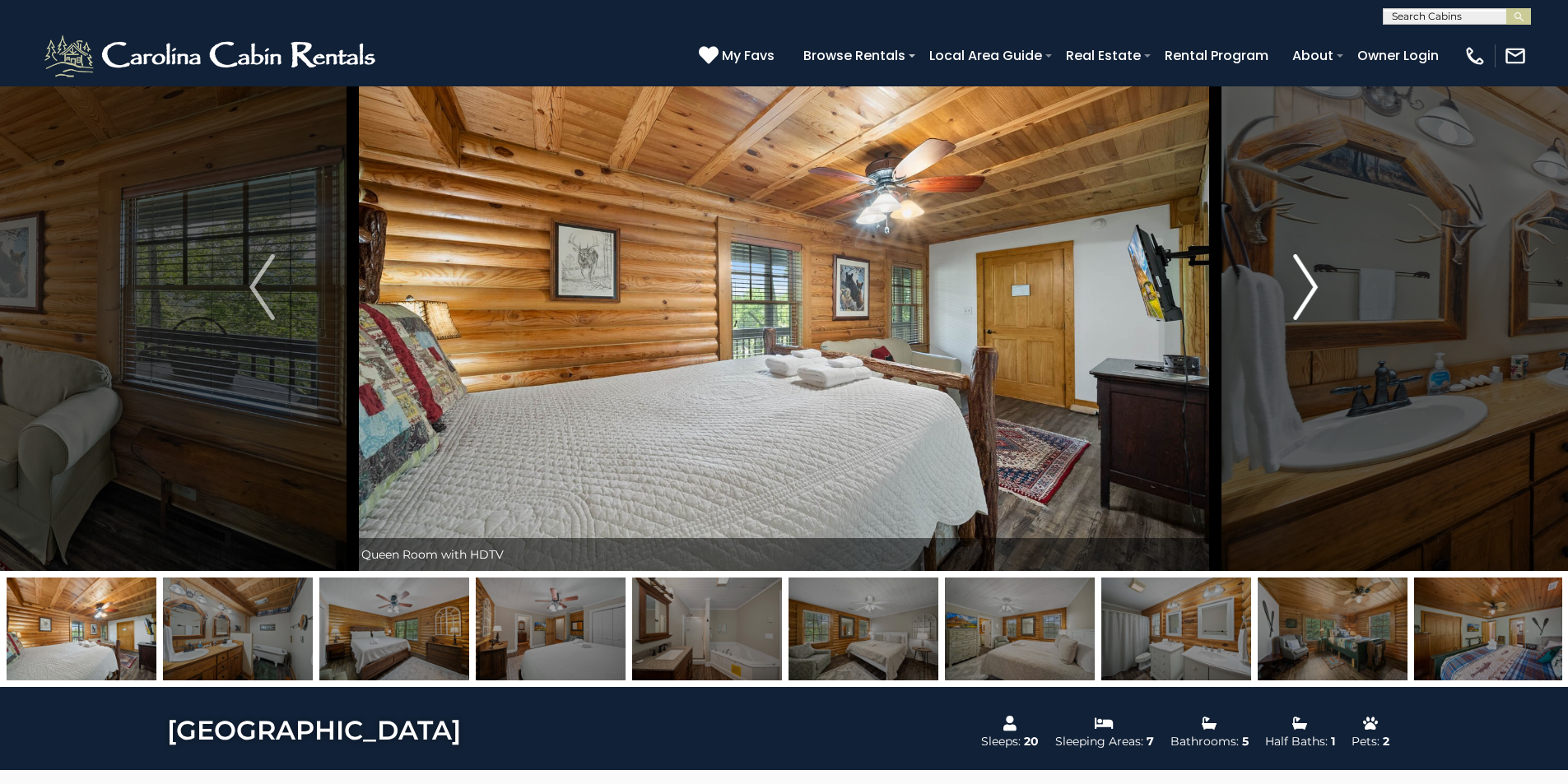
click at [1307, 297] on img "Next" at bounding box center [1305, 287] width 25 height 66
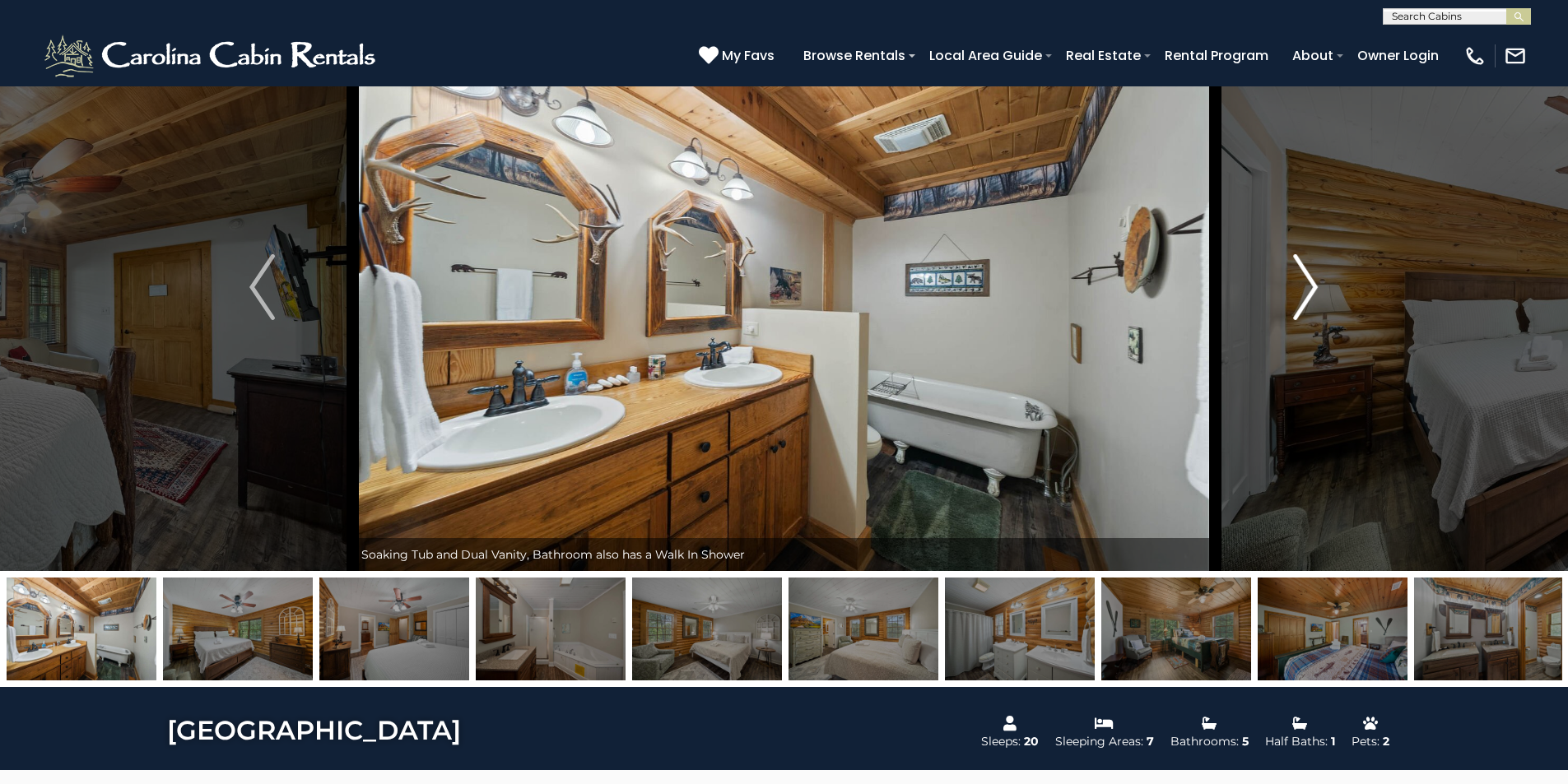
click at [1307, 297] on img "Next" at bounding box center [1305, 287] width 25 height 66
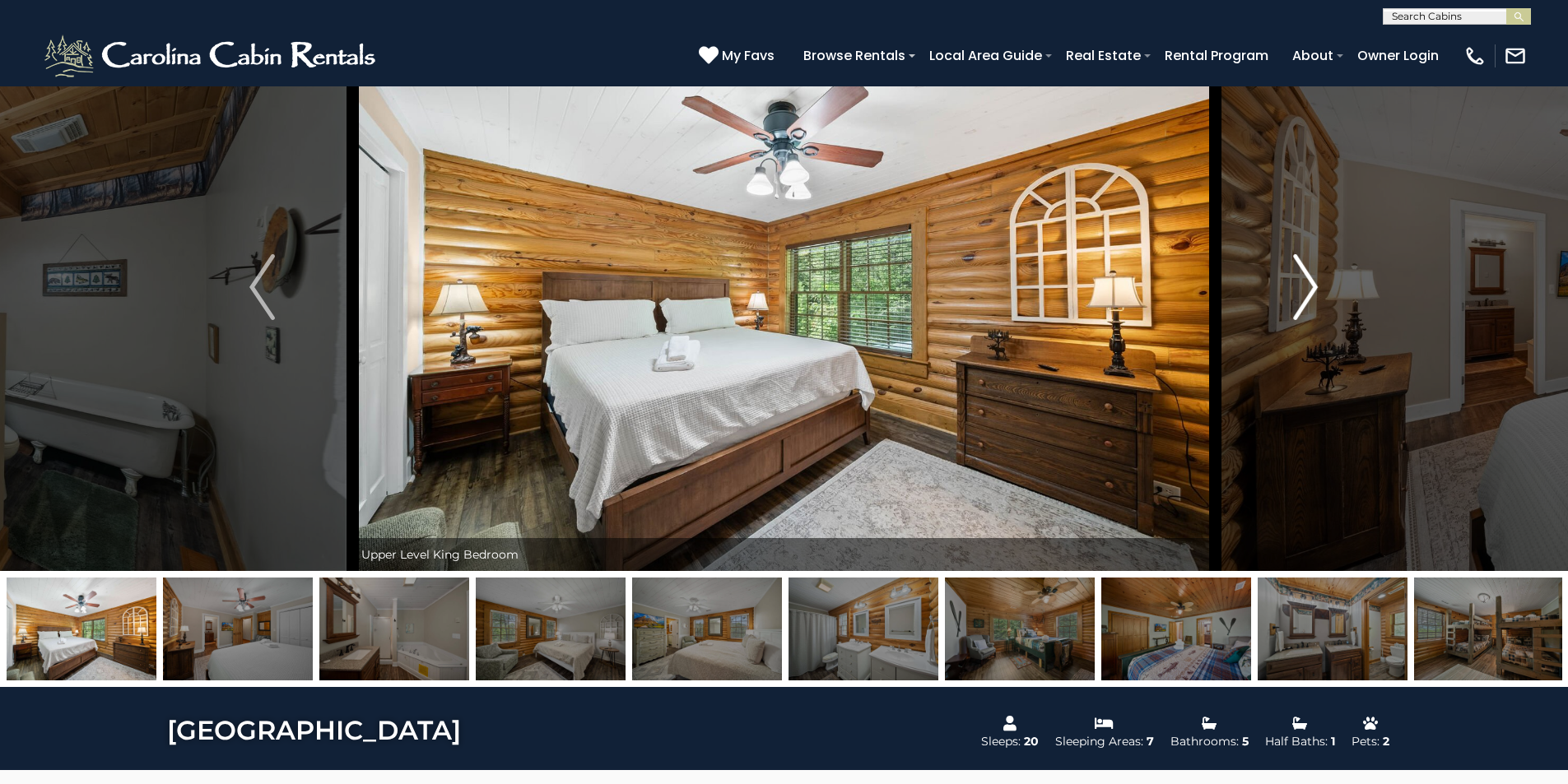
click at [1307, 297] on img "Next" at bounding box center [1305, 287] width 25 height 66
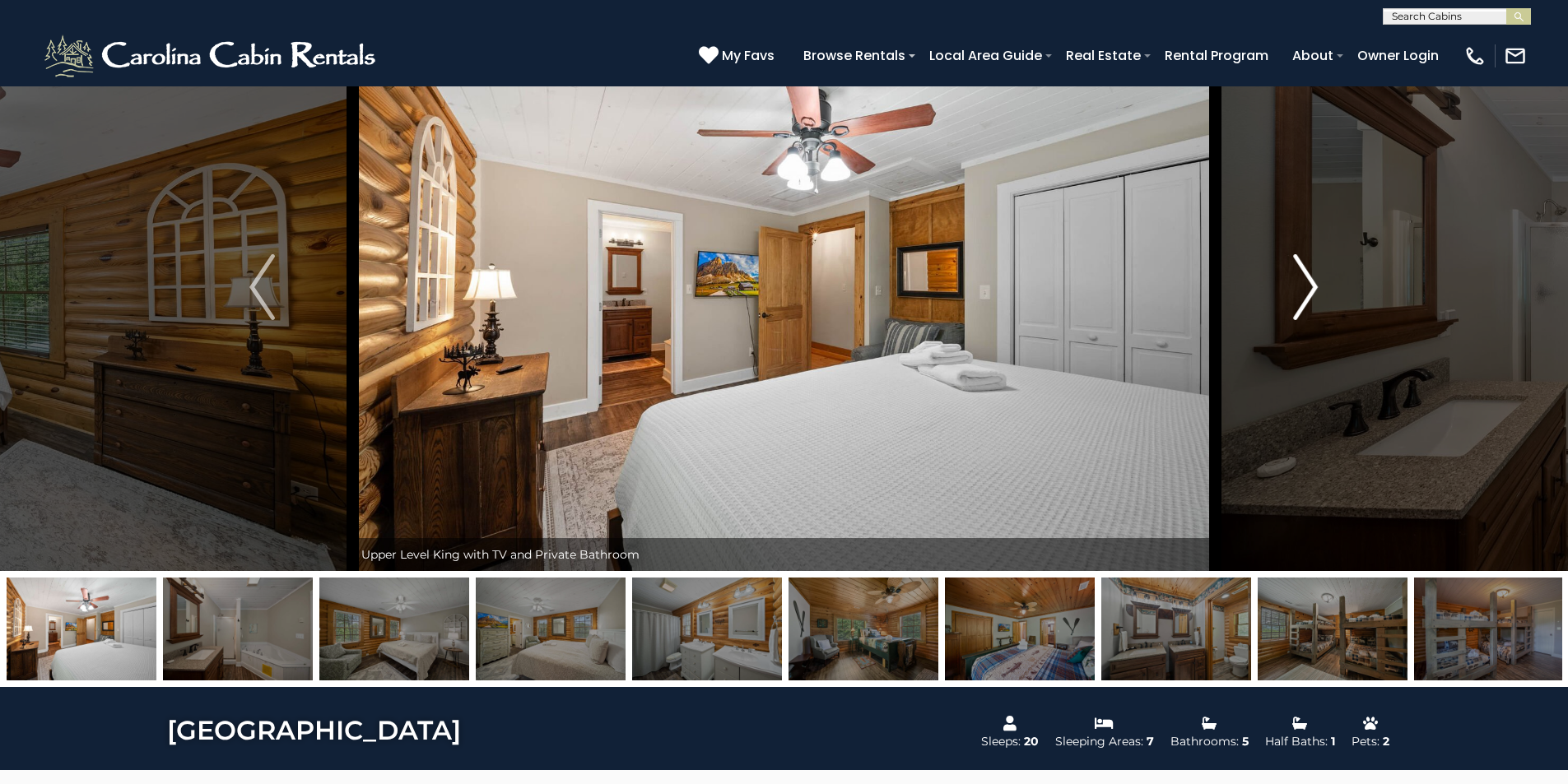
click at [1307, 297] on img "Next" at bounding box center [1305, 287] width 25 height 66
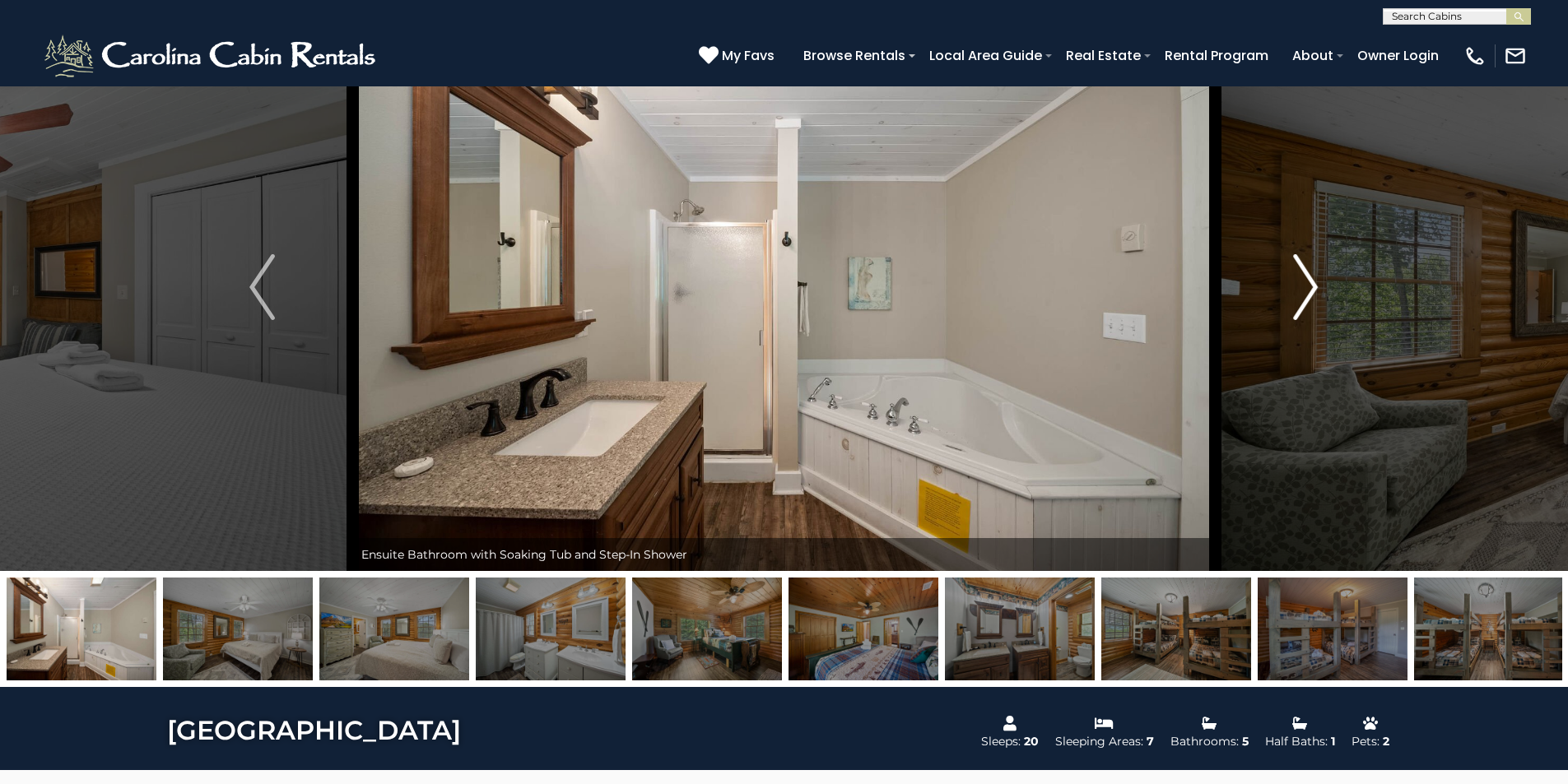
click at [1307, 297] on img "Next" at bounding box center [1305, 287] width 25 height 66
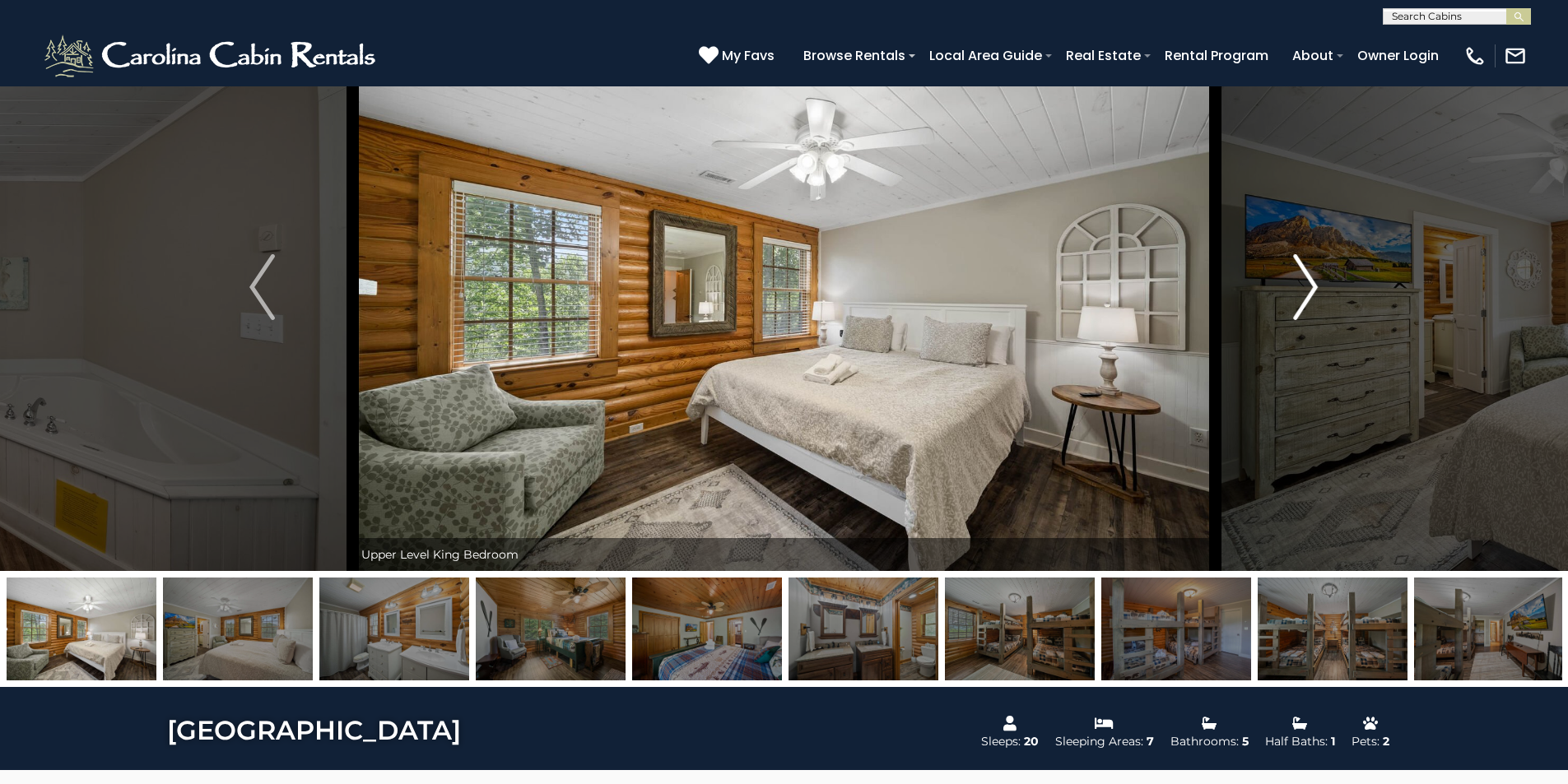
click at [1307, 297] on img "Next" at bounding box center [1305, 287] width 25 height 66
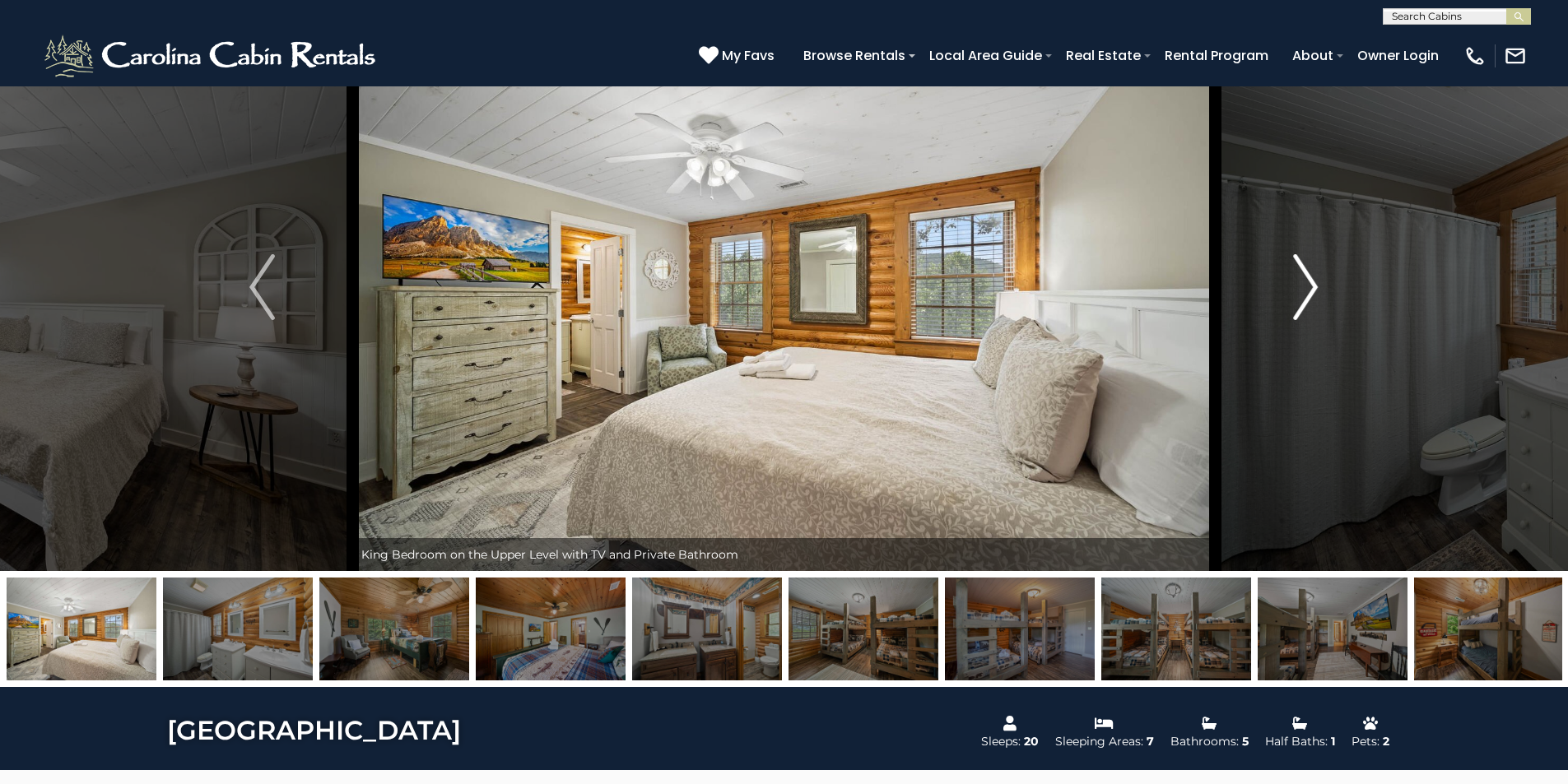
click at [1307, 297] on img "Next" at bounding box center [1305, 287] width 25 height 66
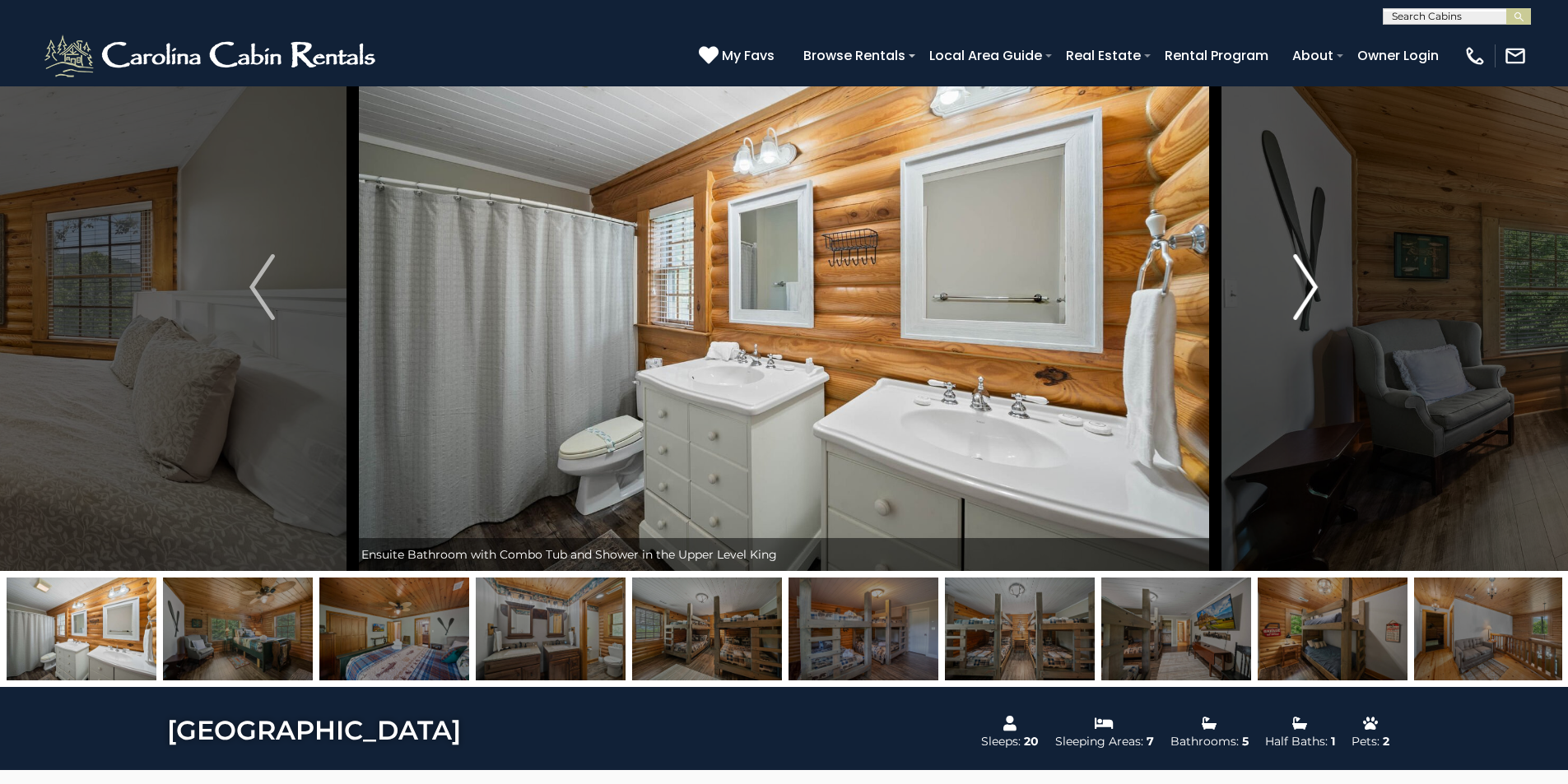
click at [1307, 297] on img "Next" at bounding box center [1305, 287] width 25 height 66
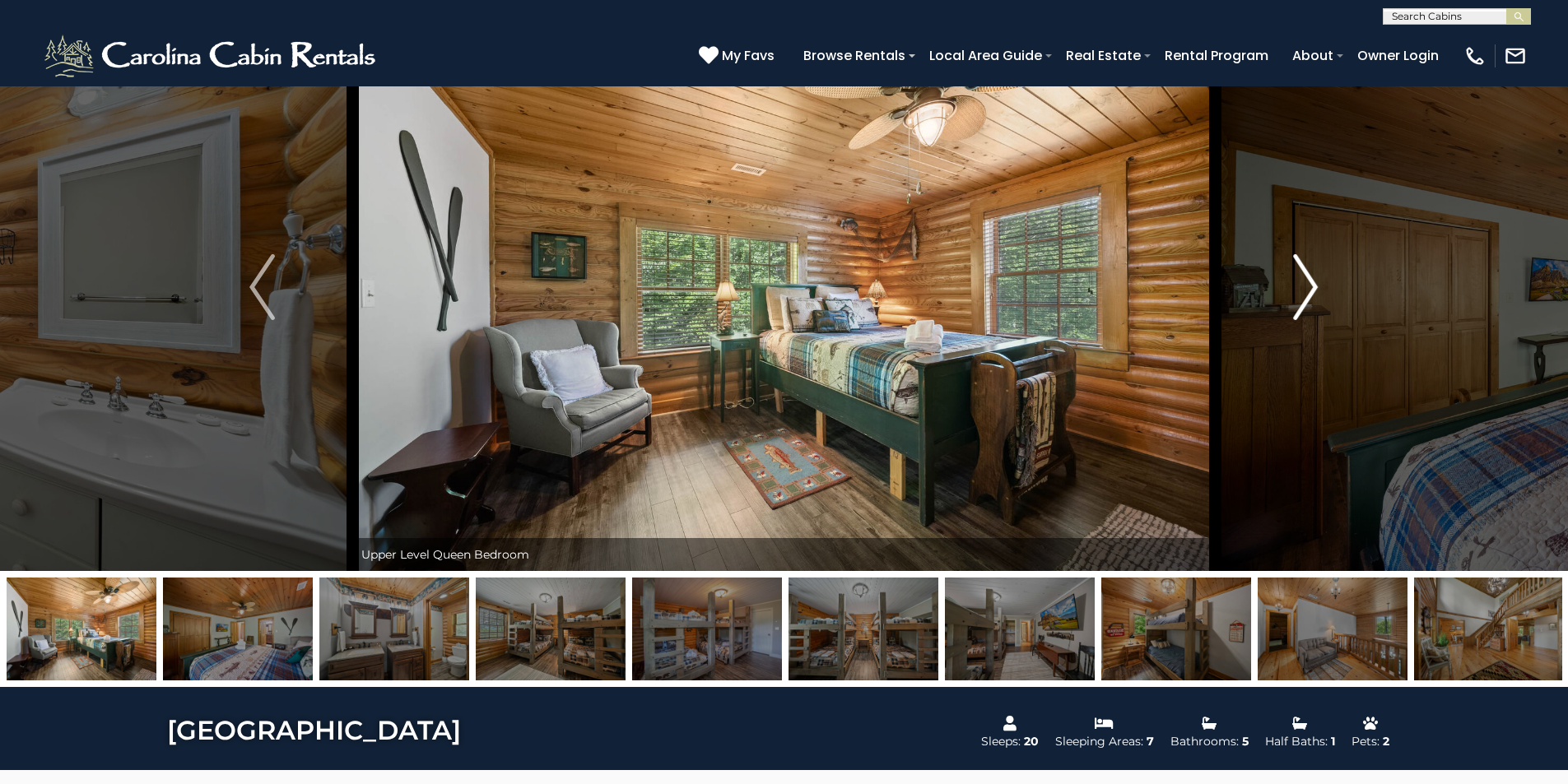
click at [1307, 297] on img "Next" at bounding box center [1305, 287] width 25 height 66
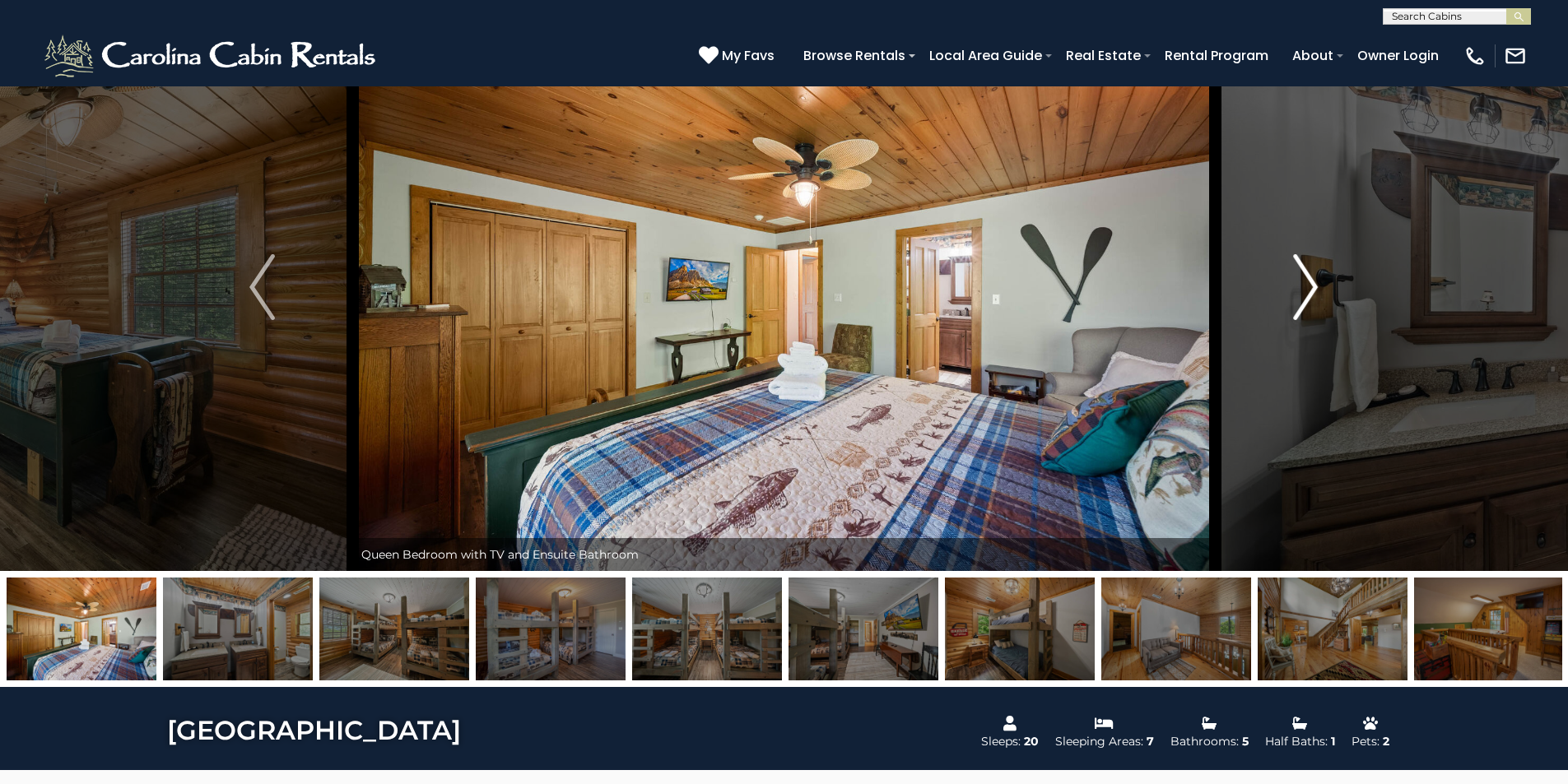
click at [1307, 297] on img "Next" at bounding box center [1305, 287] width 25 height 66
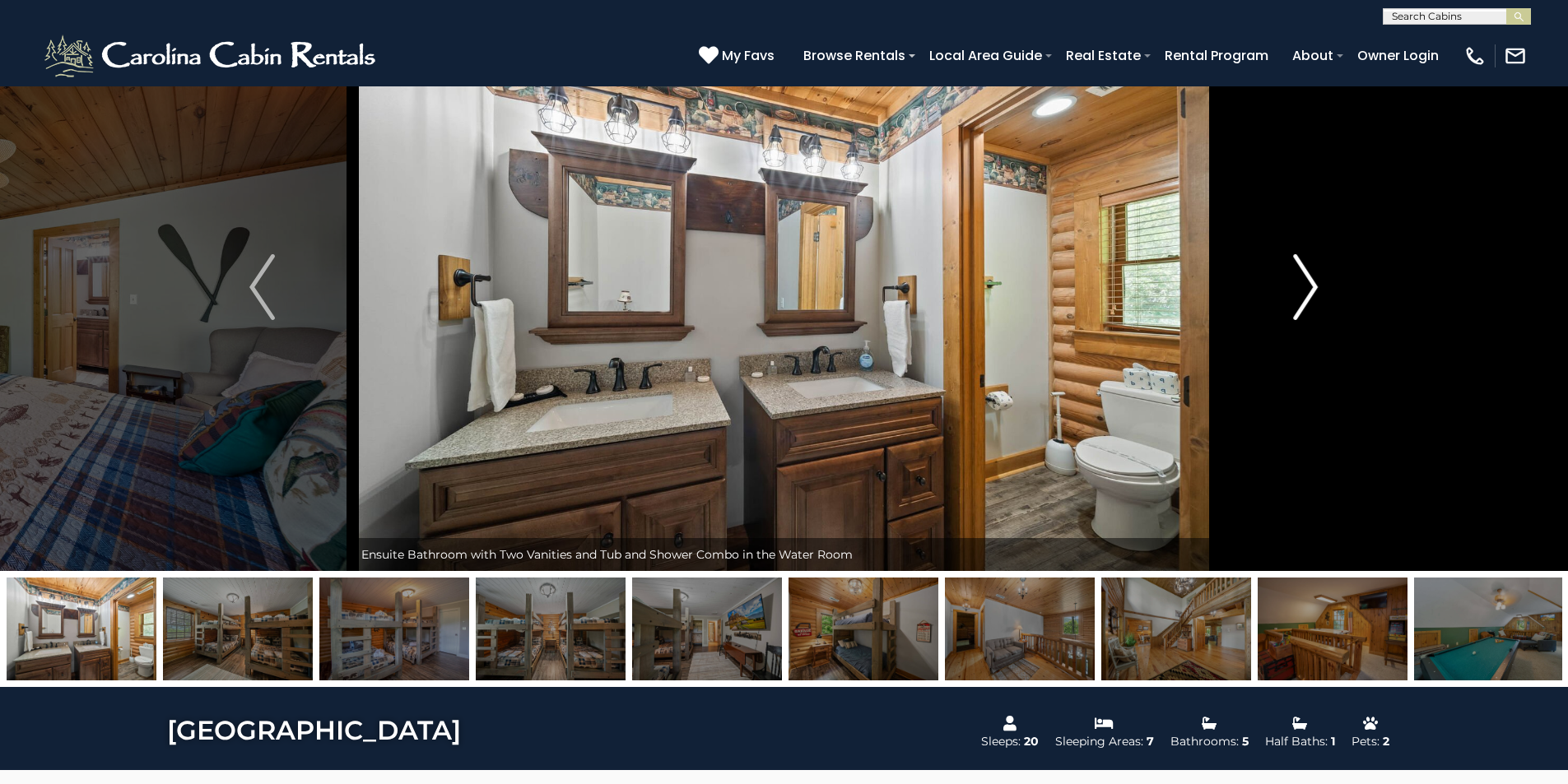
click at [1307, 297] on img "Next" at bounding box center [1305, 287] width 25 height 66
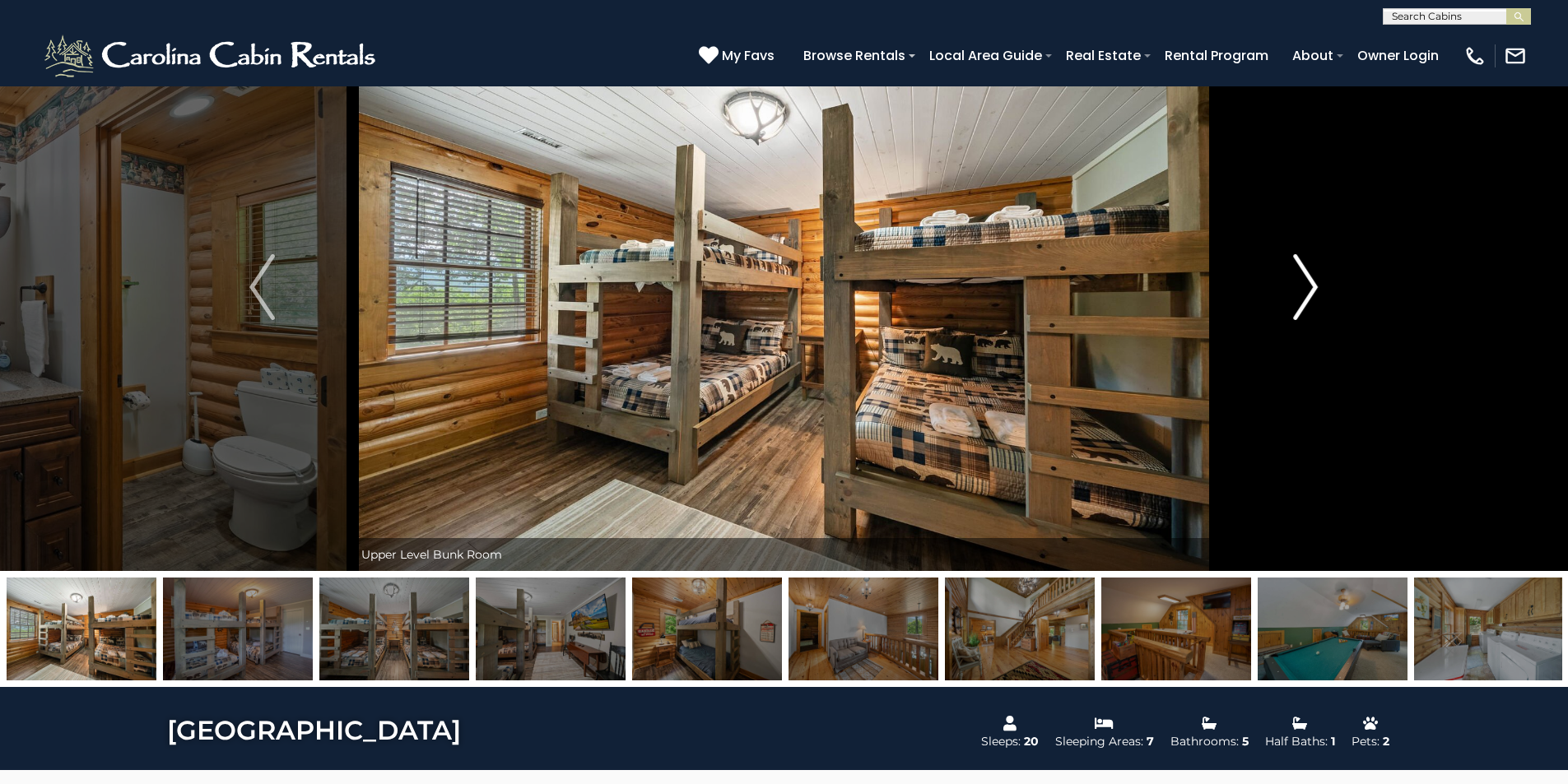
click at [1307, 297] on img "Next" at bounding box center [1305, 287] width 25 height 66
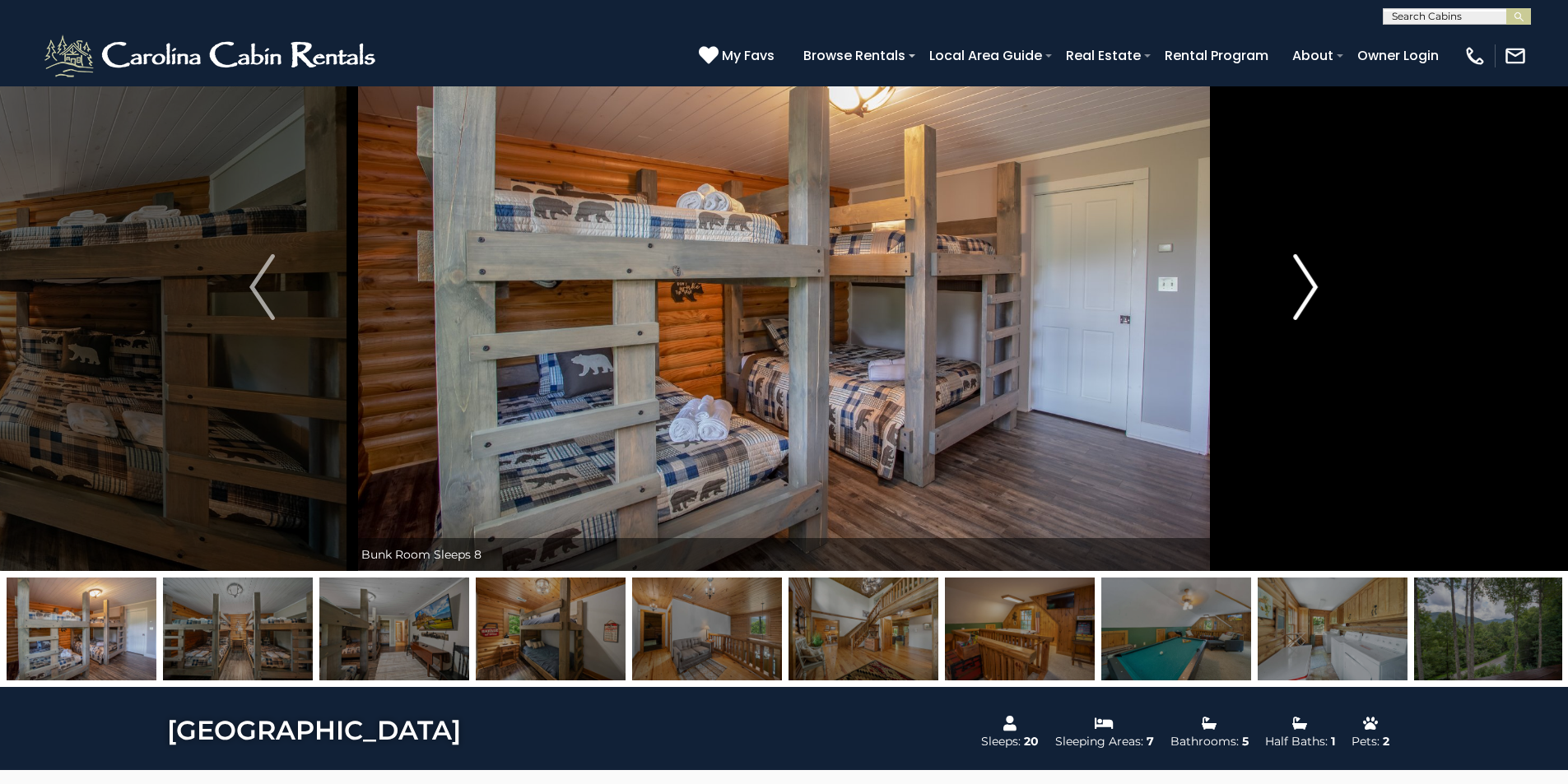
click at [1307, 297] on img "Next" at bounding box center [1305, 287] width 25 height 66
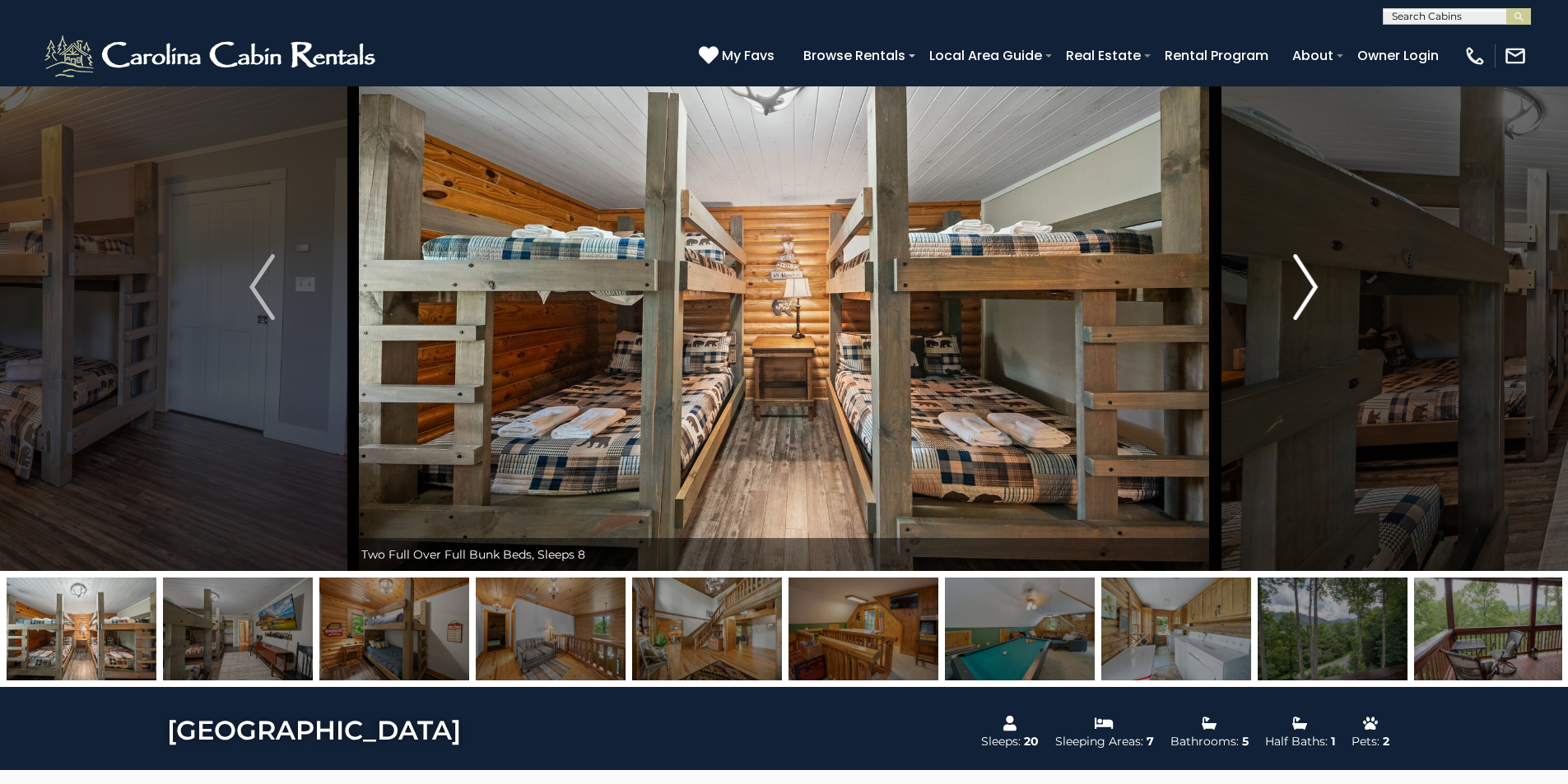
click at [1307, 297] on img "Next" at bounding box center [1305, 287] width 25 height 66
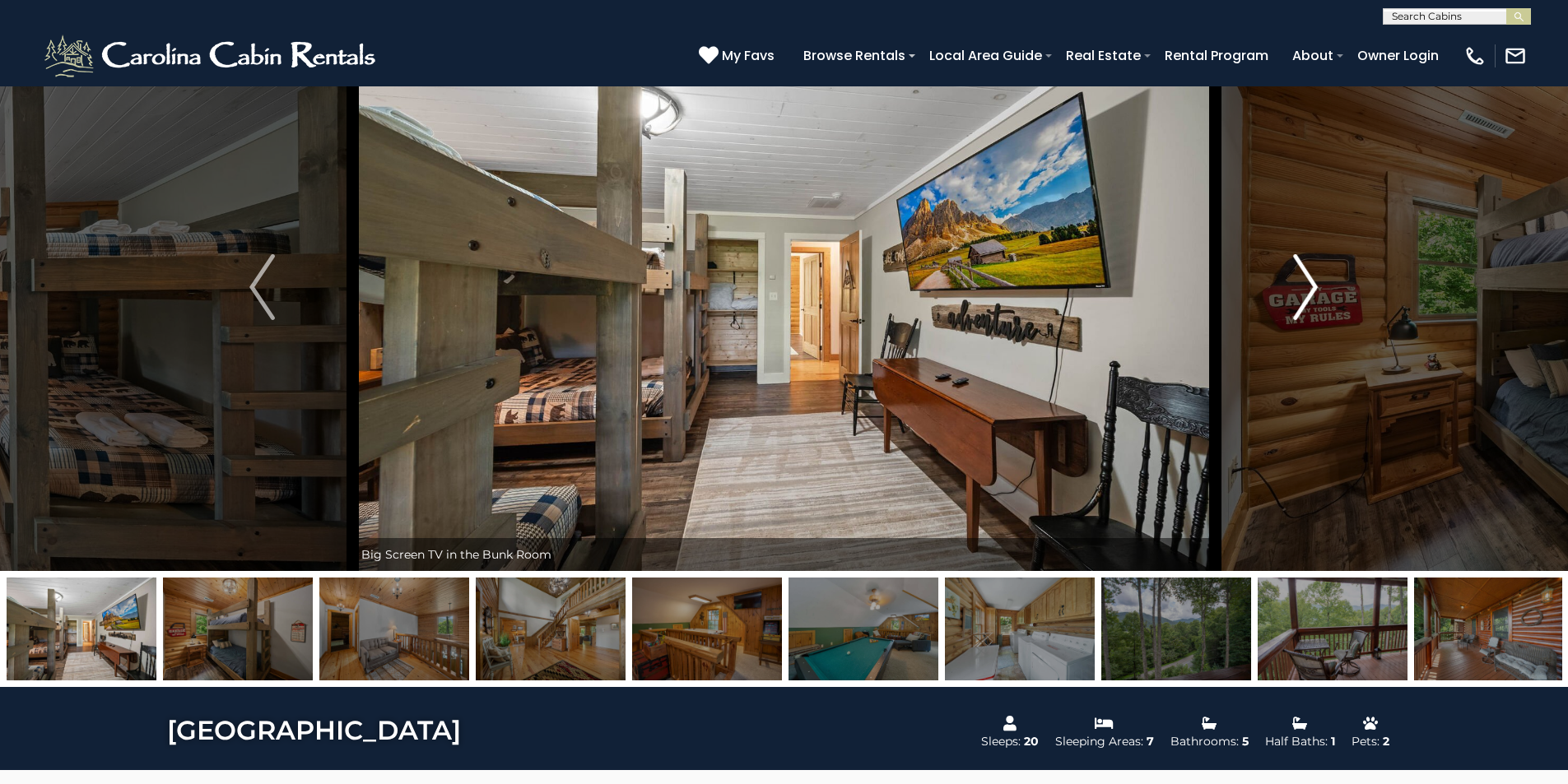
click at [1307, 297] on img "Next" at bounding box center [1305, 287] width 25 height 66
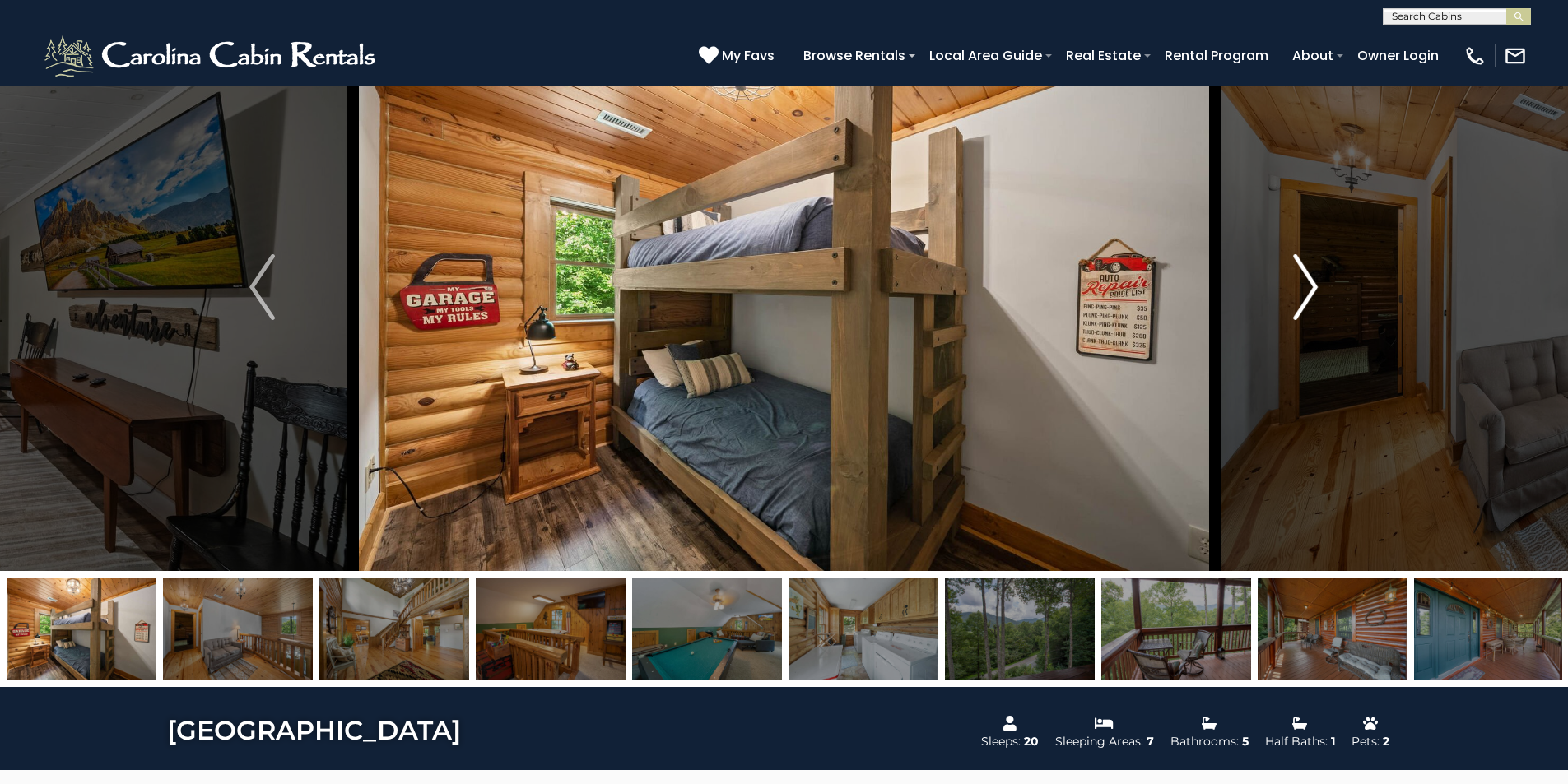
click at [1307, 297] on img "Next" at bounding box center [1305, 287] width 25 height 66
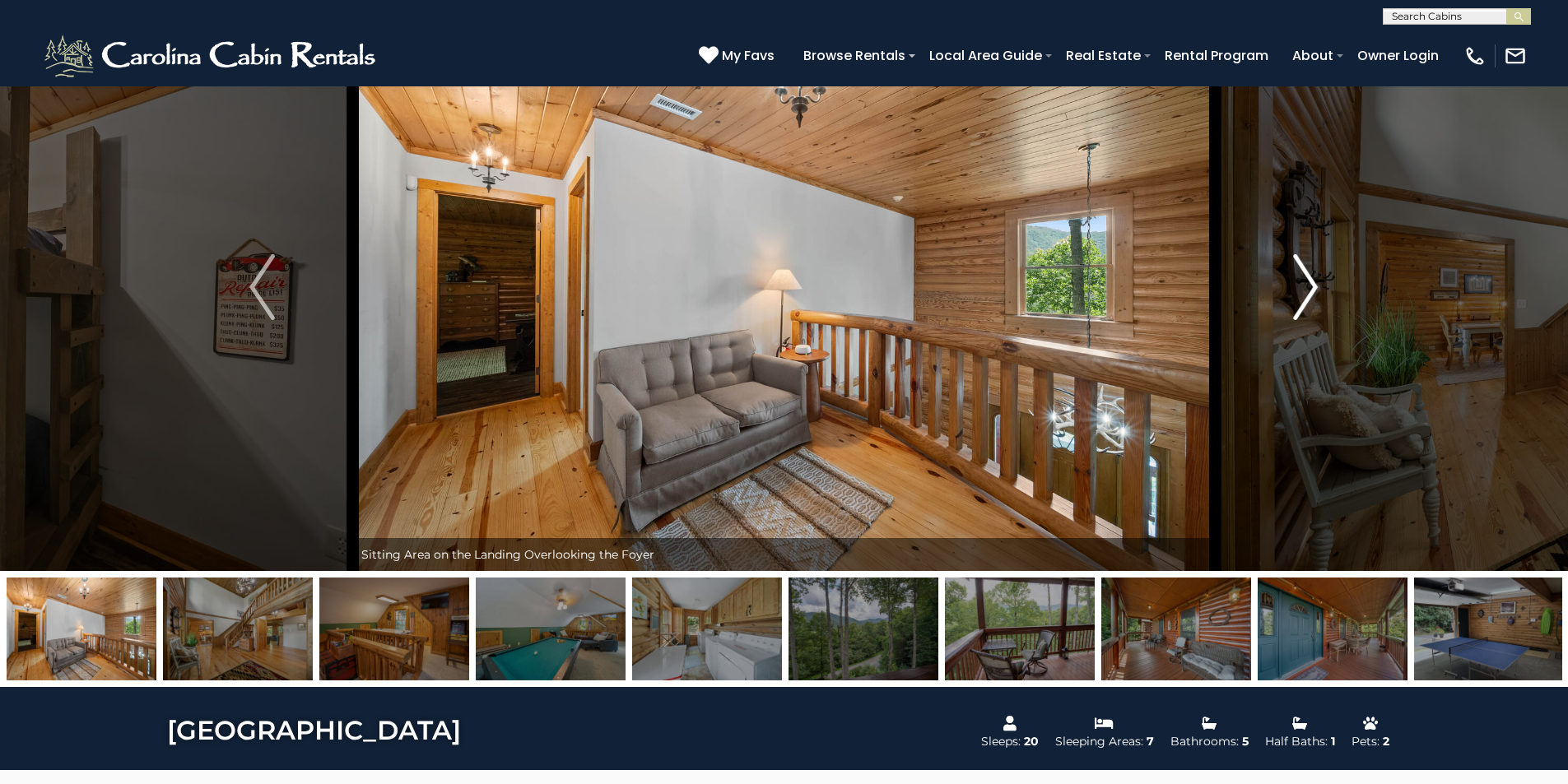
click at [1307, 297] on img "Next" at bounding box center [1305, 287] width 25 height 66
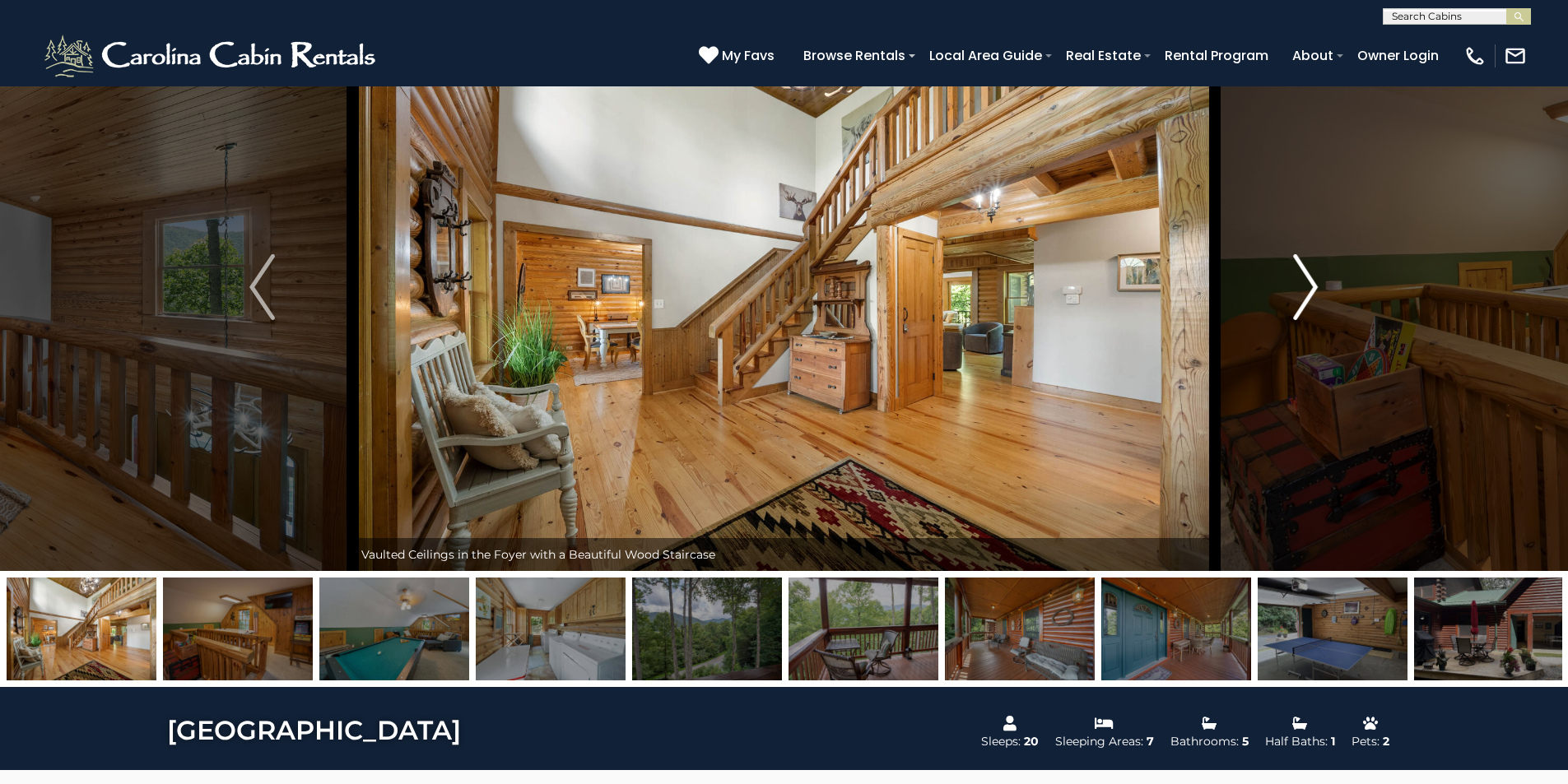
click at [1307, 297] on img "Next" at bounding box center [1305, 287] width 25 height 66
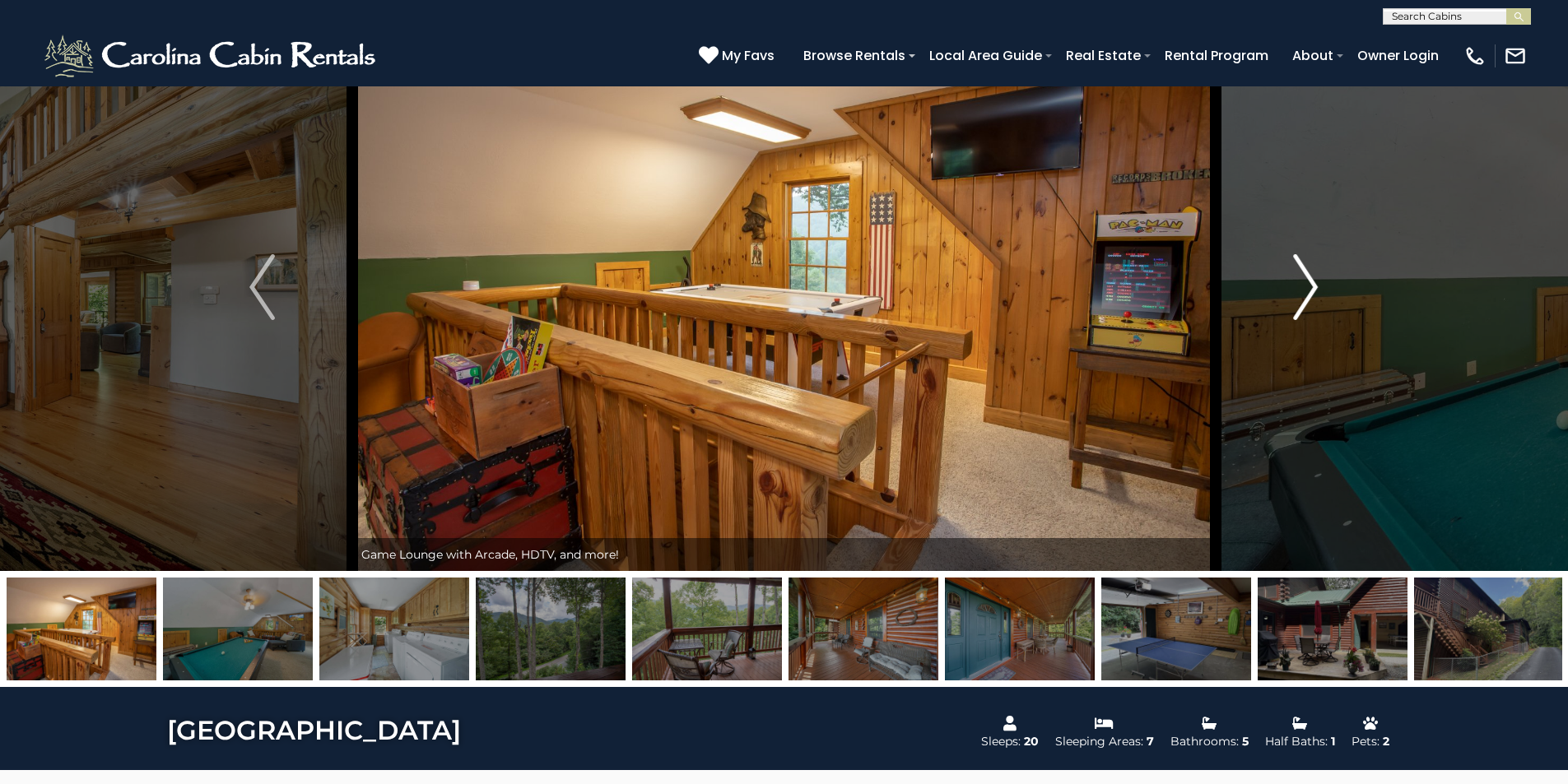
click at [1307, 297] on img "Next" at bounding box center [1305, 287] width 25 height 66
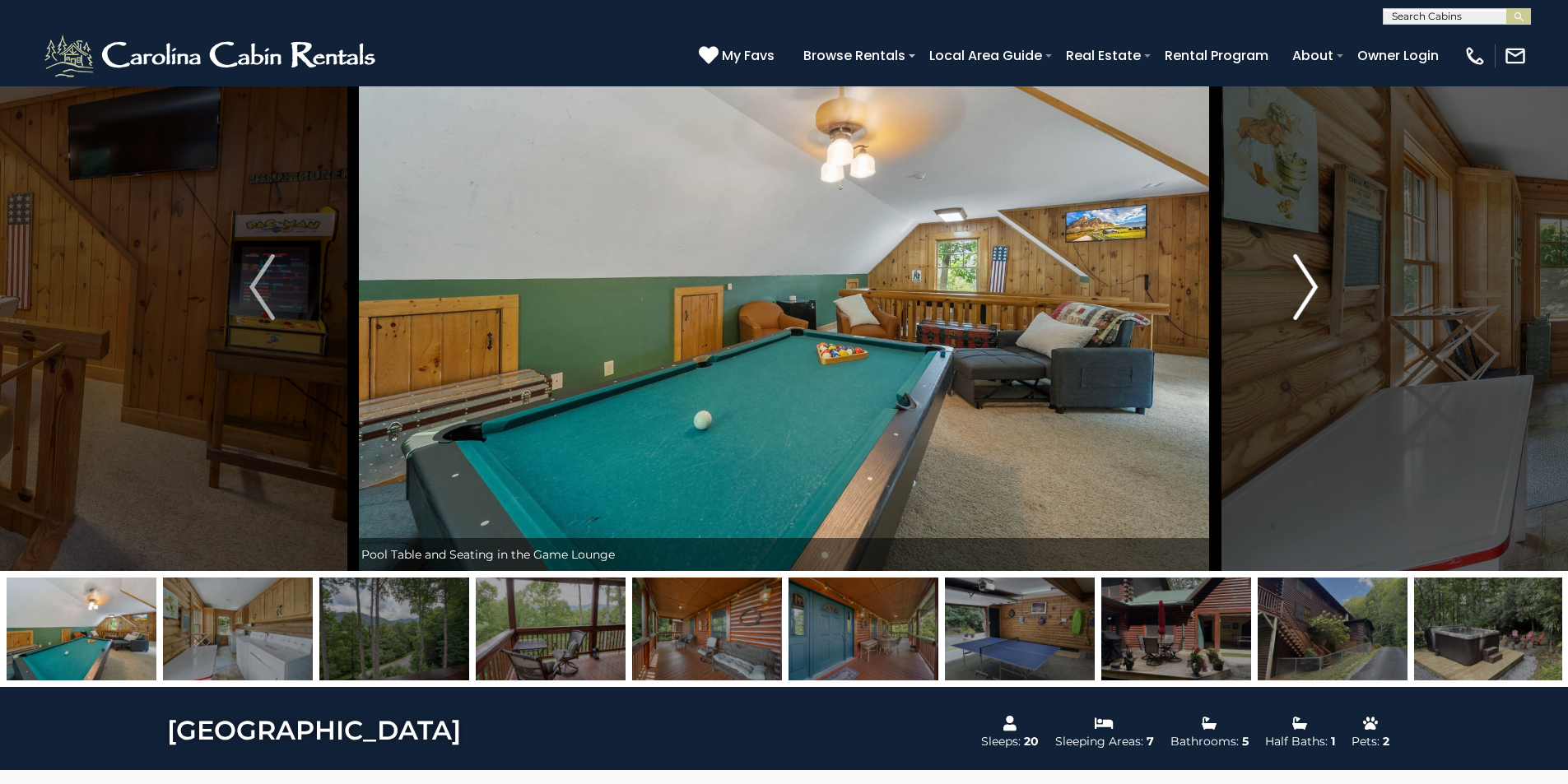
click at [1307, 297] on img "Next" at bounding box center [1305, 287] width 25 height 66
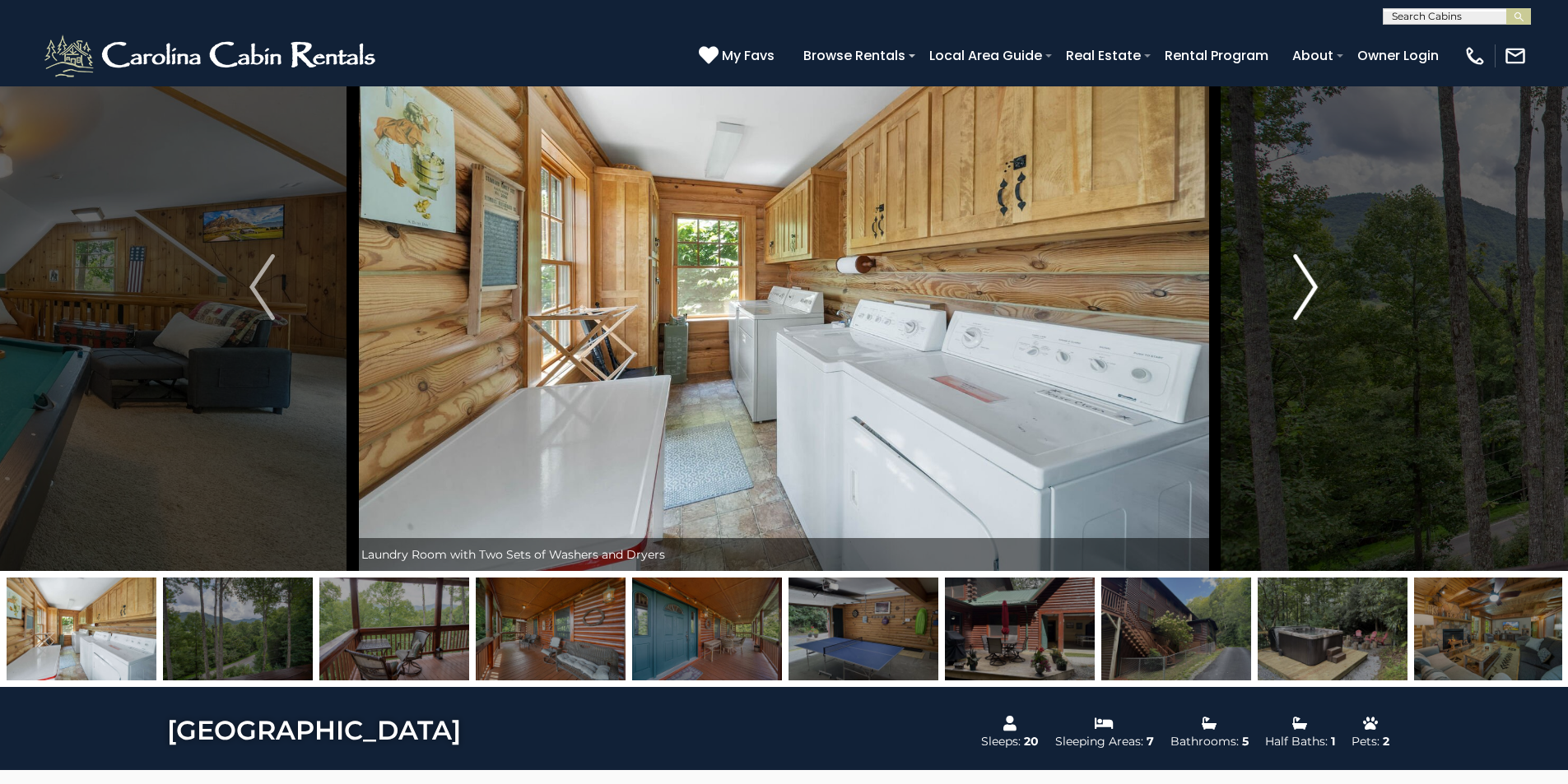
click at [1307, 297] on img "Next" at bounding box center [1305, 287] width 25 height 66
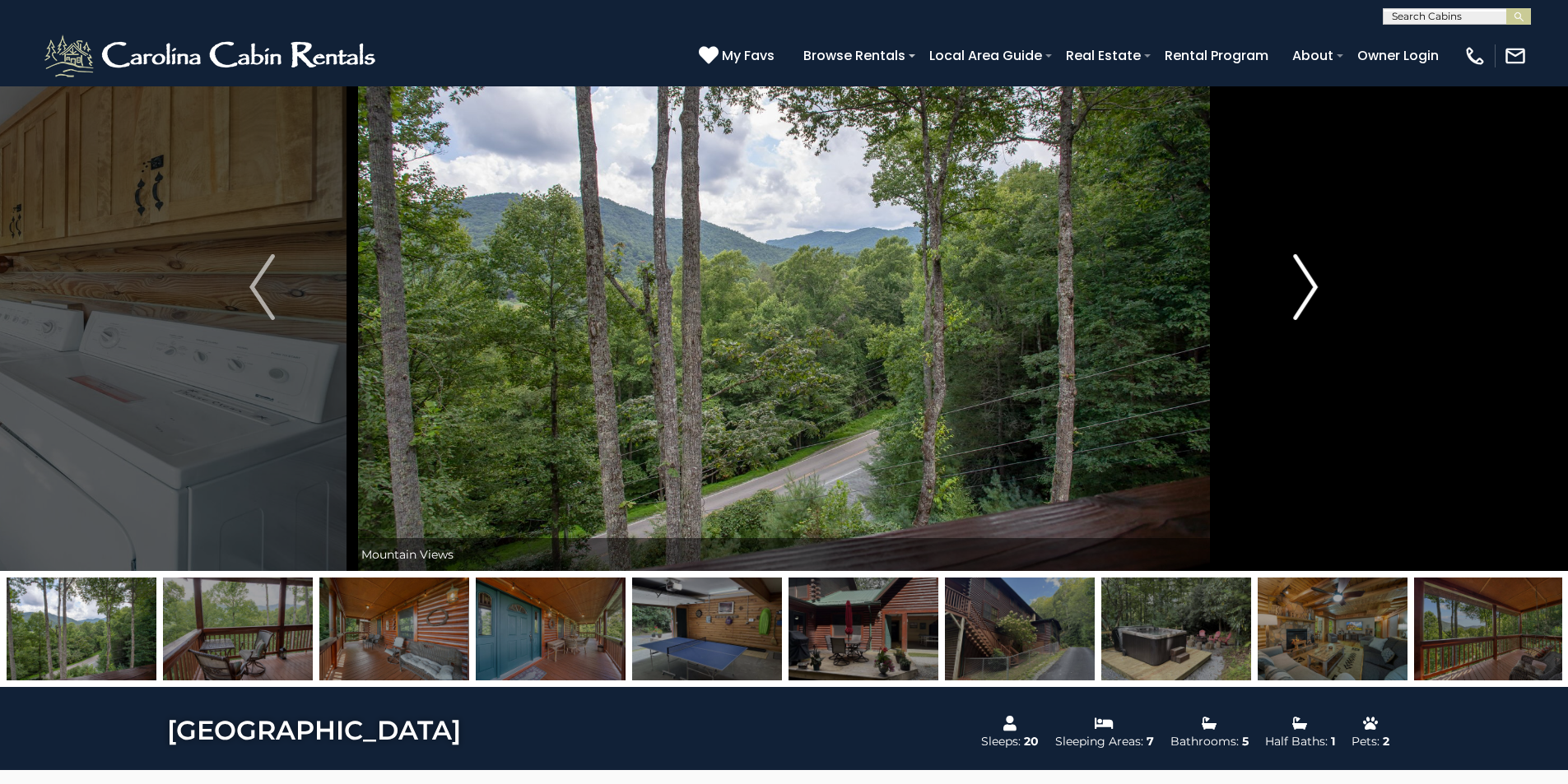
click at [1307, 297] on img "Next" at bounding box center [1305, 287] width 25 height 66
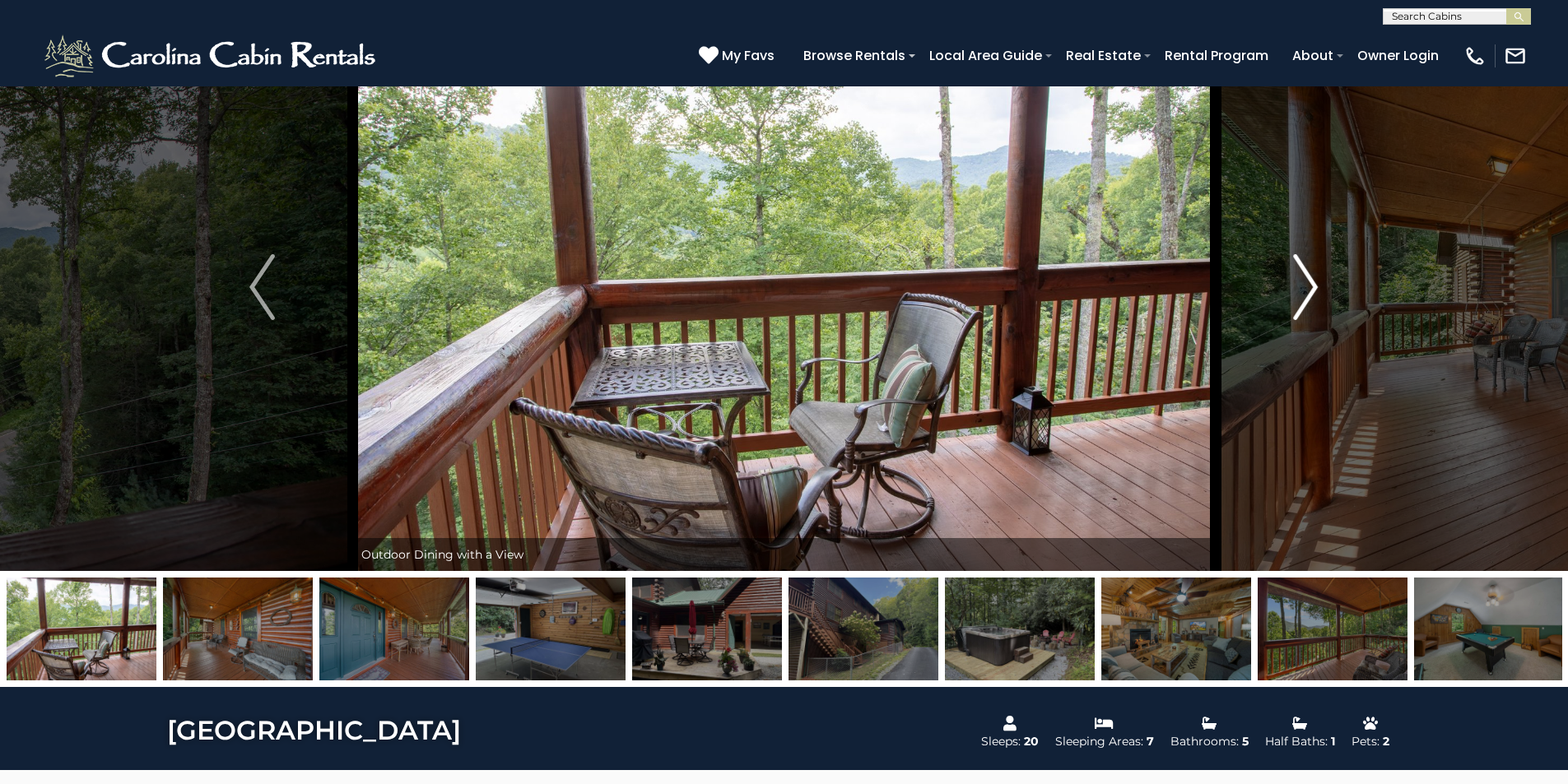
click at [1307, 297] on img "Next" at bounding box center [1305, 287] width 25 height 66
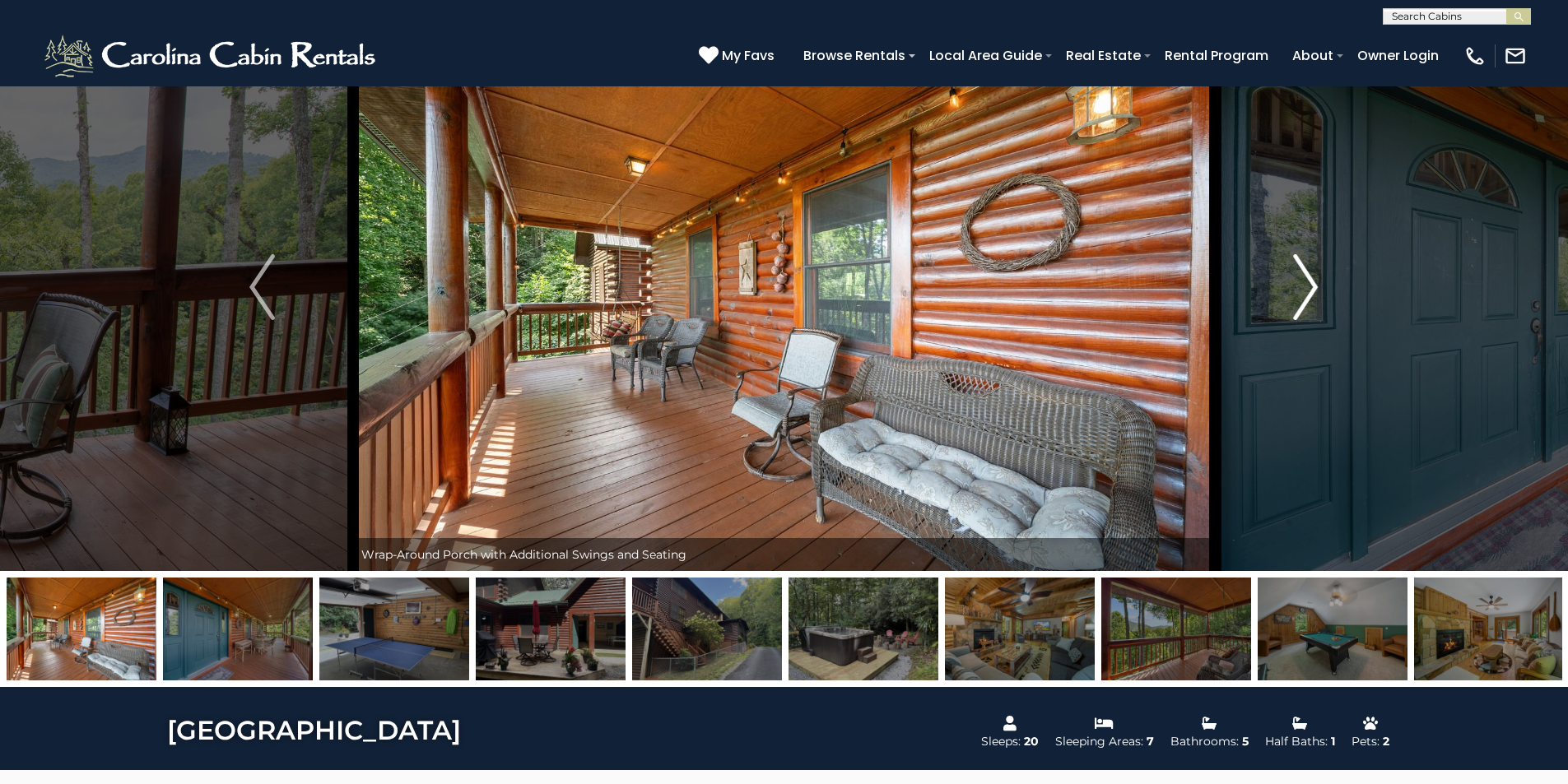
click at [1307, 297] on img "Next" at bounding box center [1305, 287] width 25 height 66
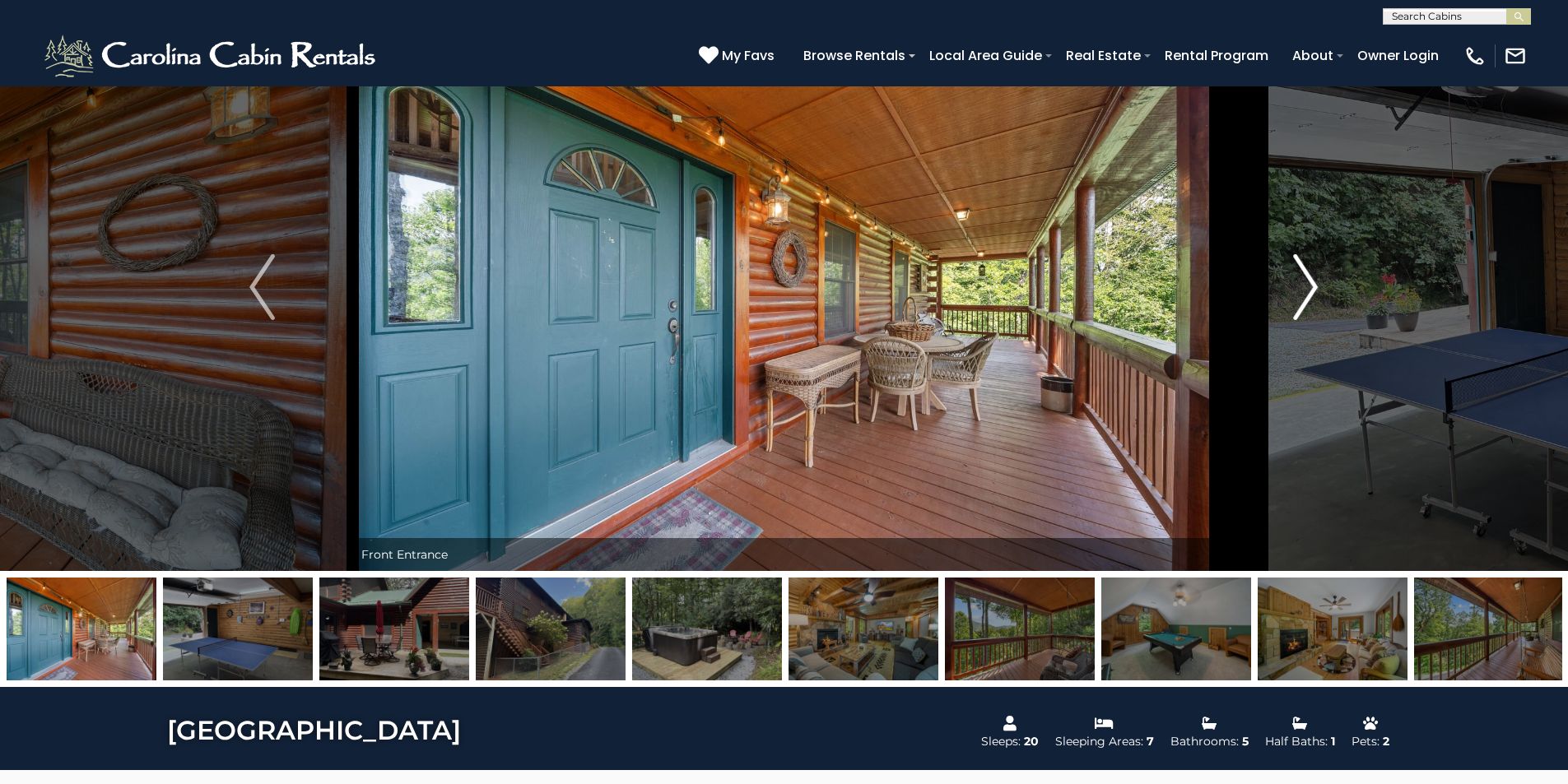
click at [1307, 297] on img "Next" at bounding box center [1305, 287] width 25 height 66
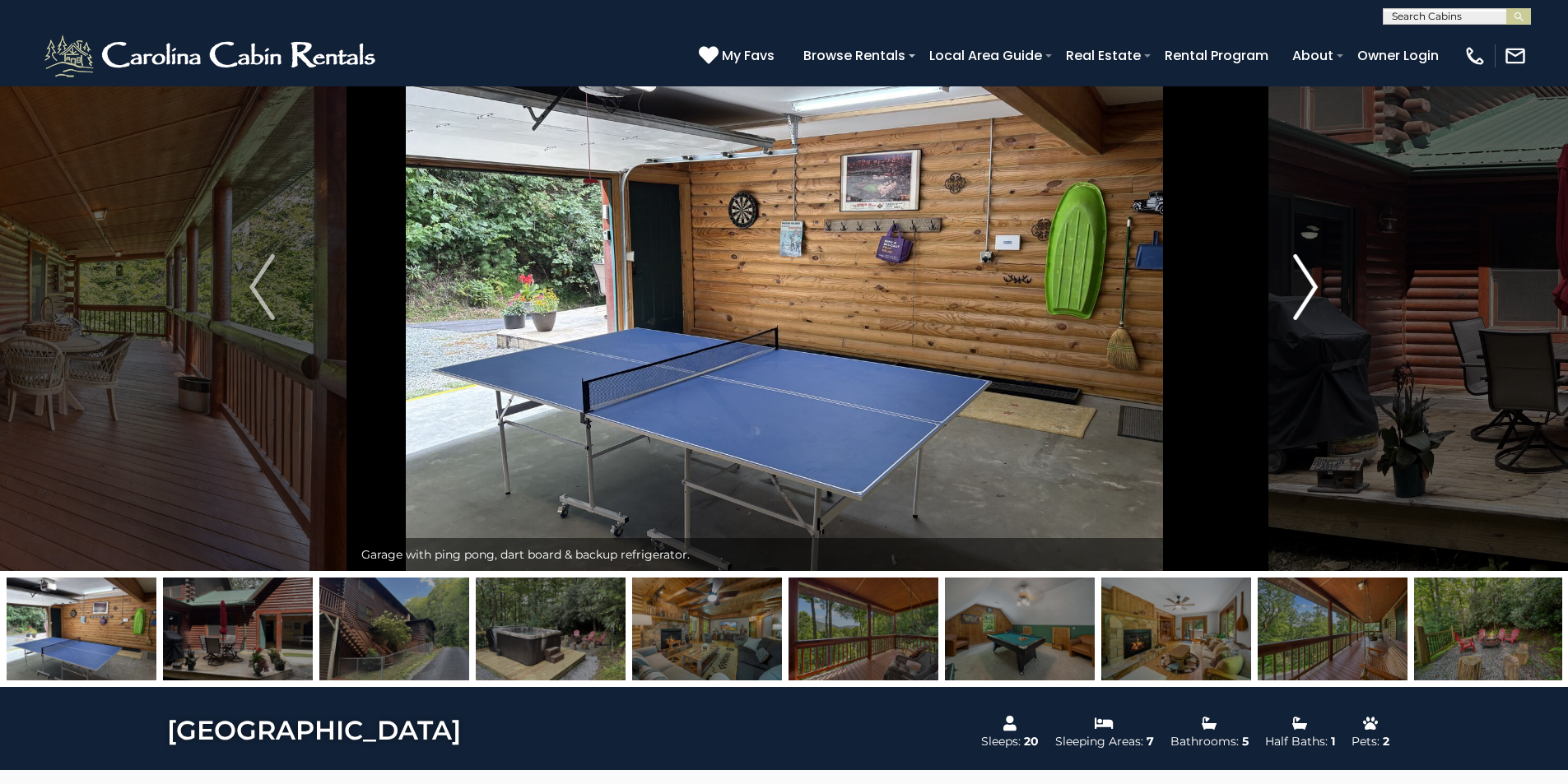
click at [1307, 297] on img "Next" at bounding box center [1305, 287] width 25 height 66
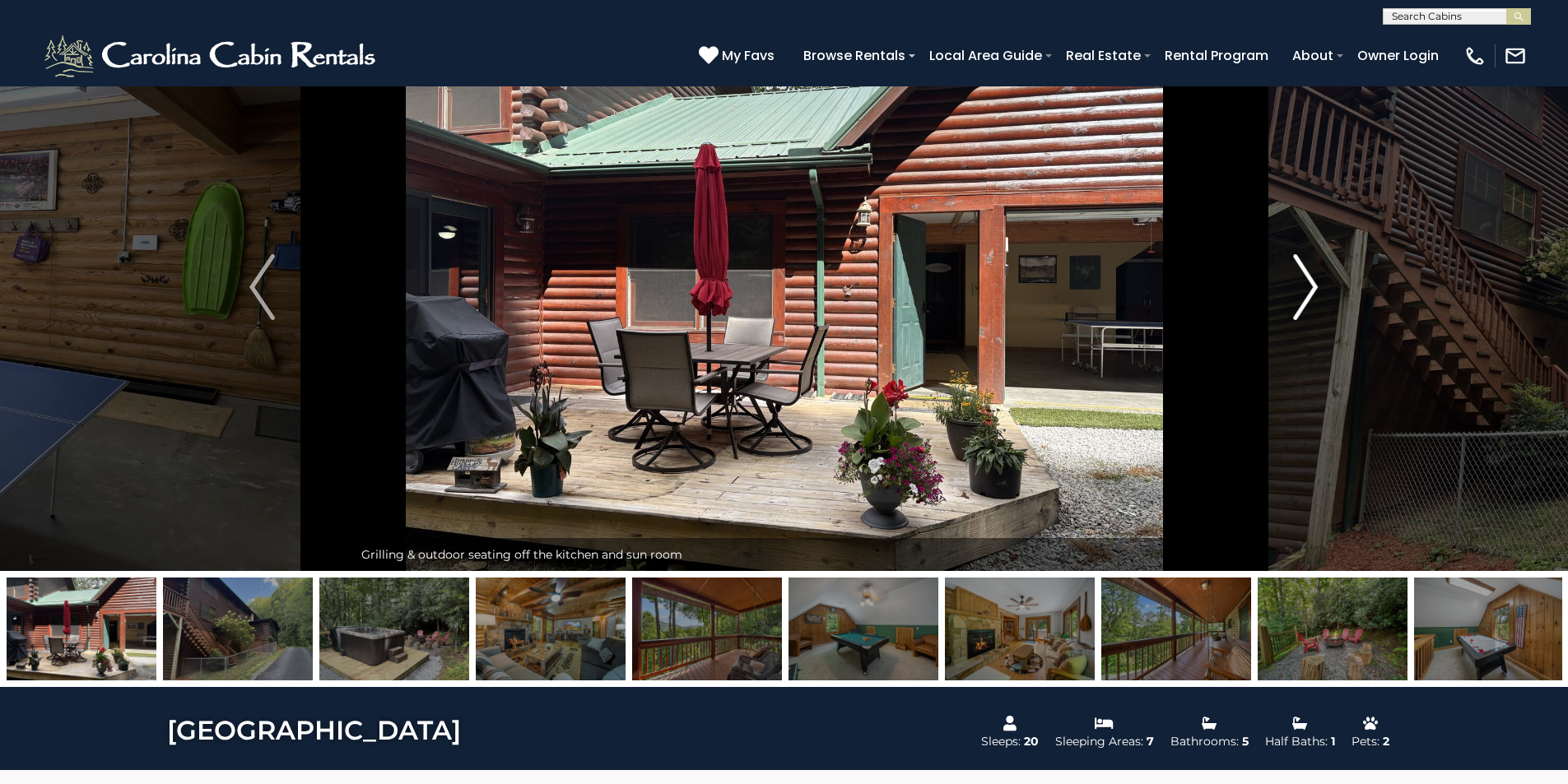
click at [1307, 297] on img "Next" at bounding box center [1305, 287] width 25 height 66
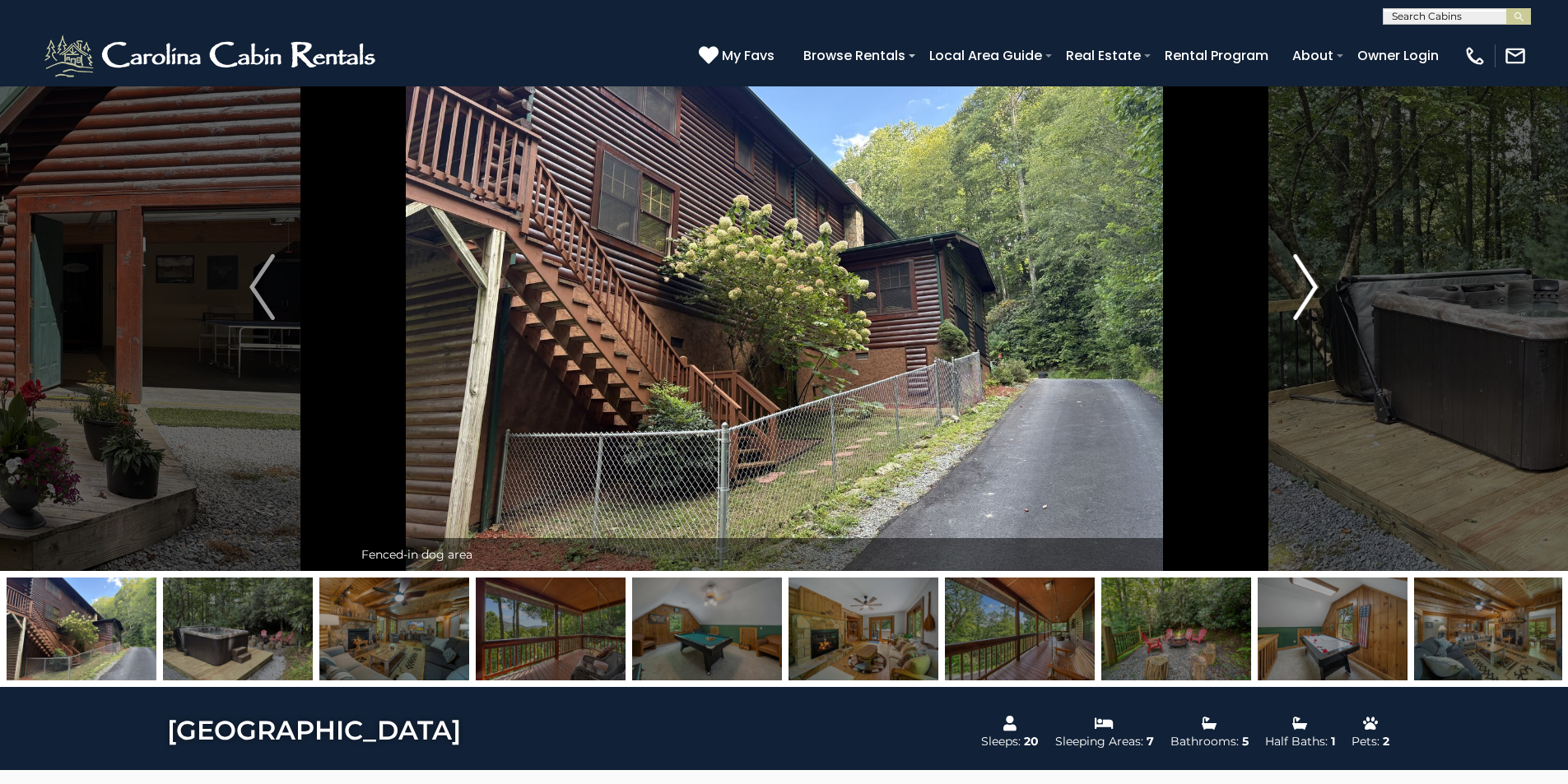
click at [1307, 297] on img "Next" at bounding box center [1305, 287] width 25 height 66
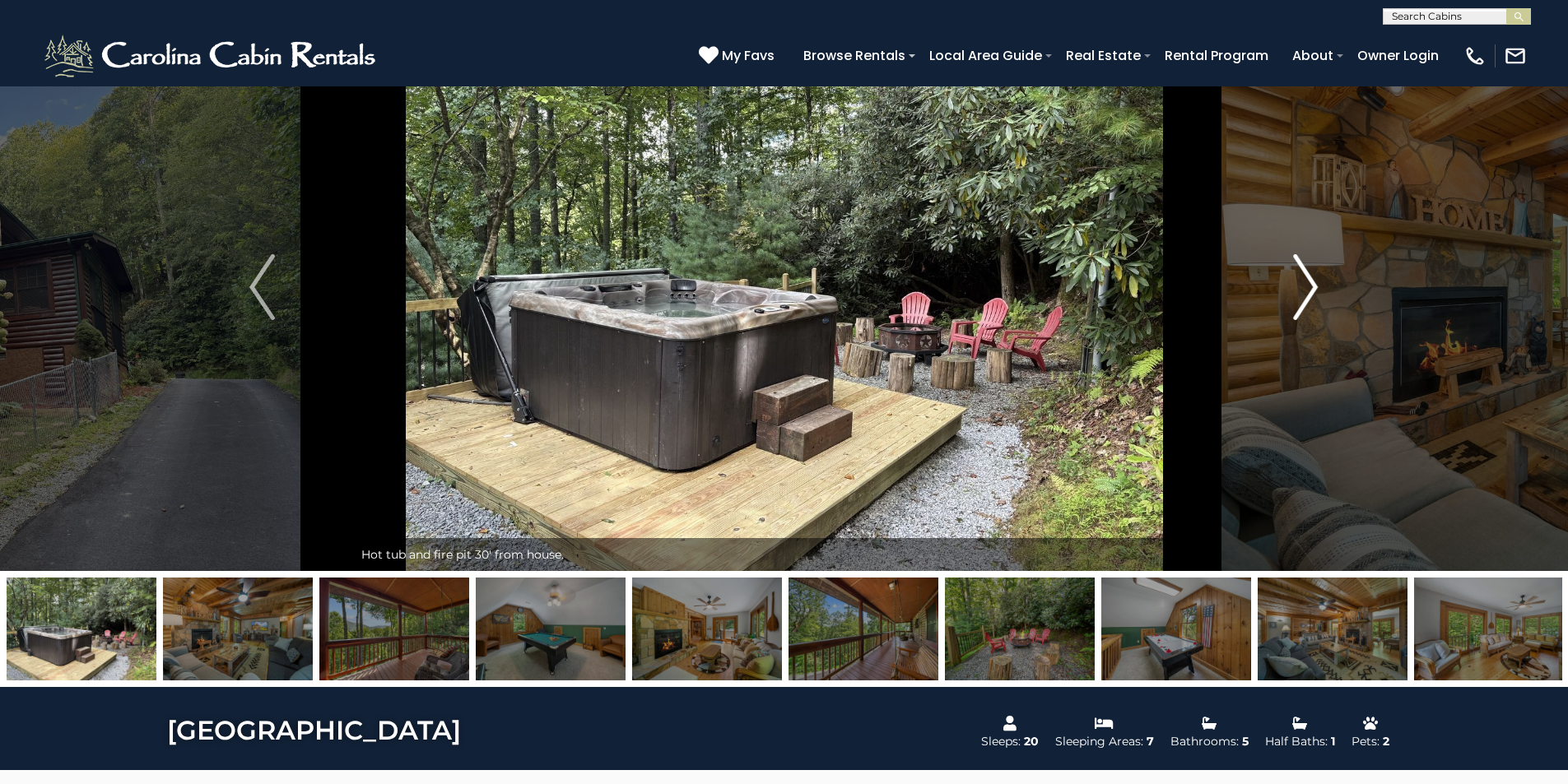
click at [1307, 297] on img "Next" at bounding box center [1305, 287] width 25 height 66
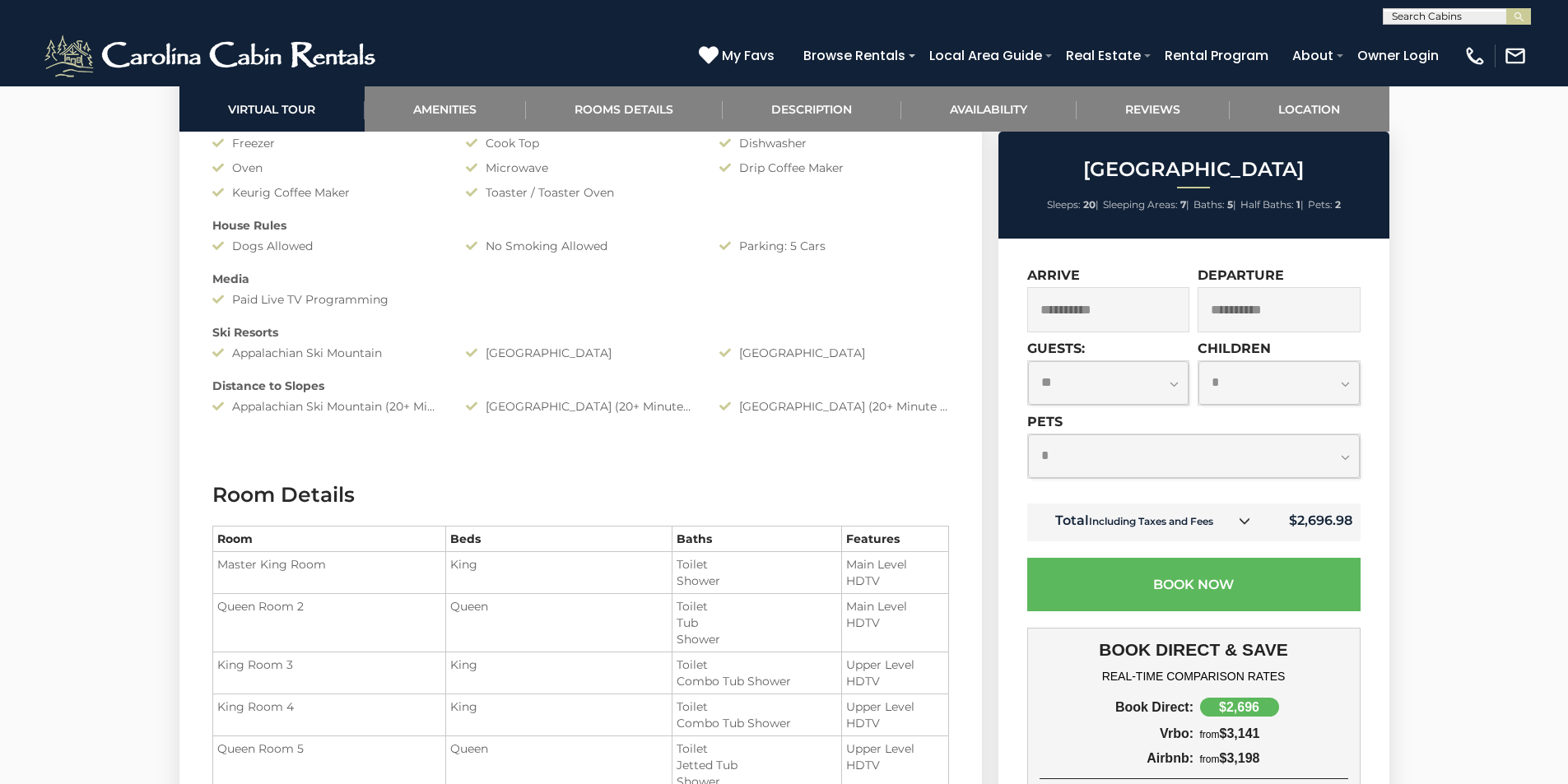
scroll to position [1646, 0]
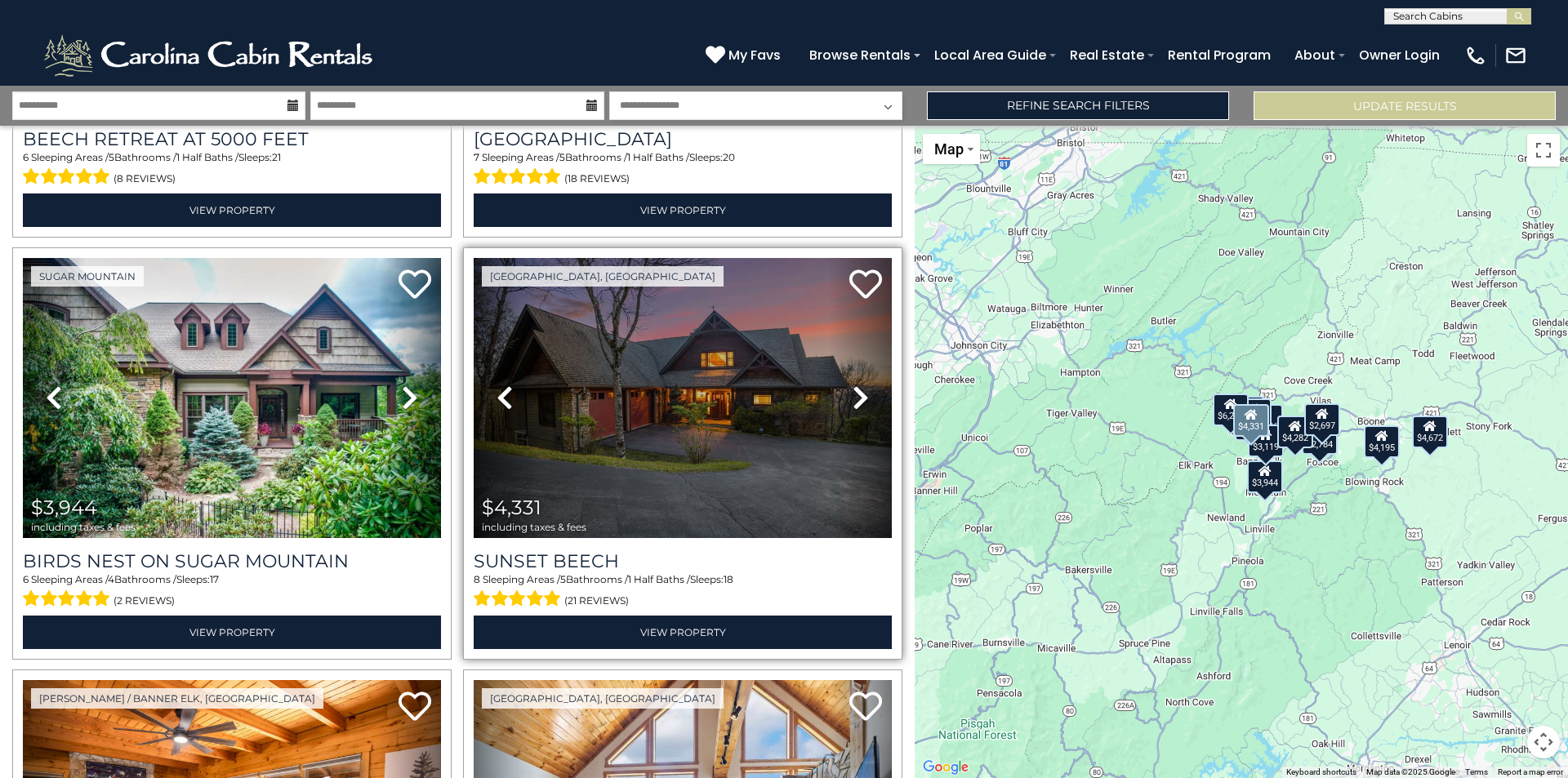
scroll to position [1225, 0]
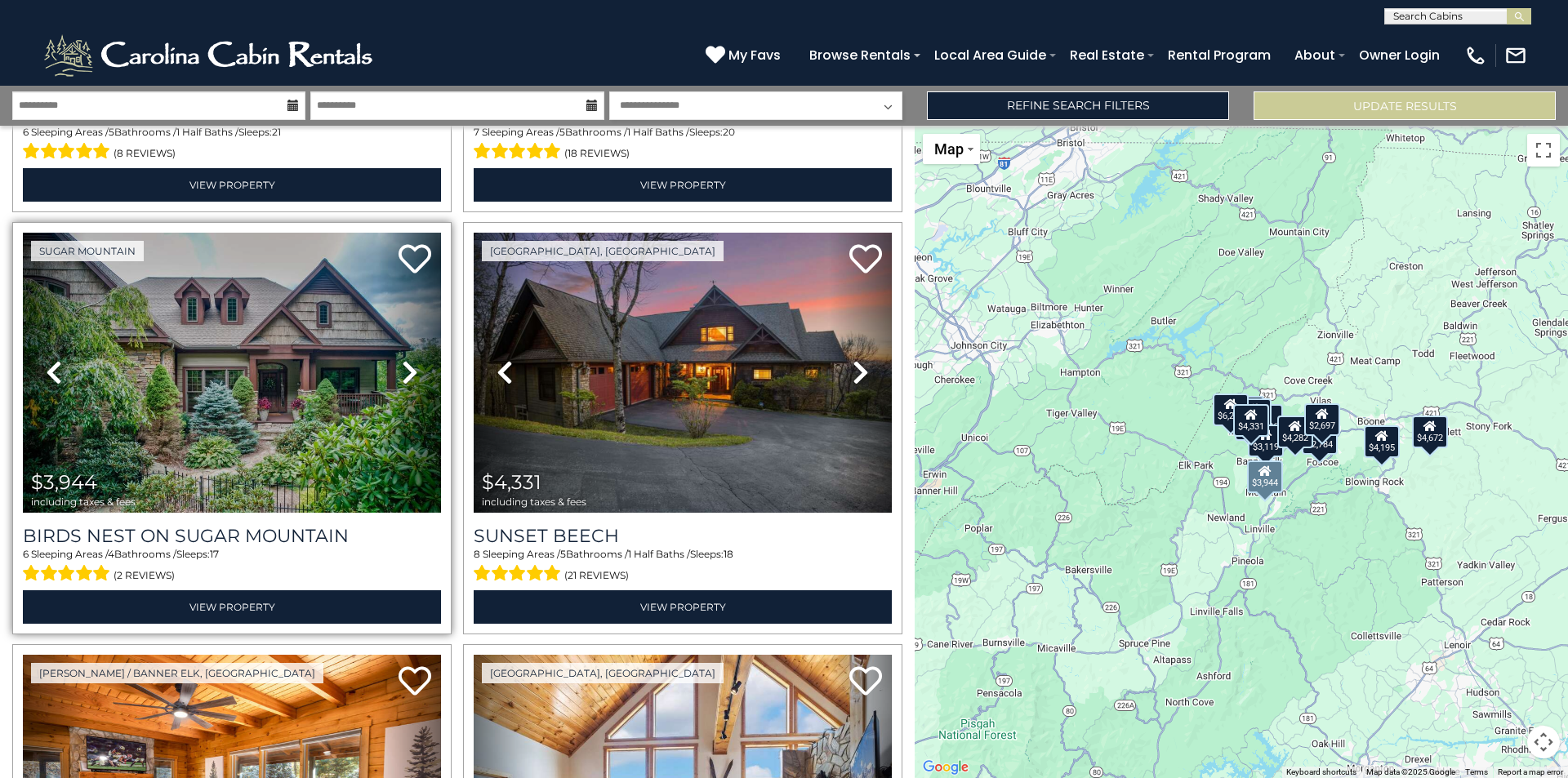
click at [402, 363] on icon at bounding box center [410, 372] width 16 height 26
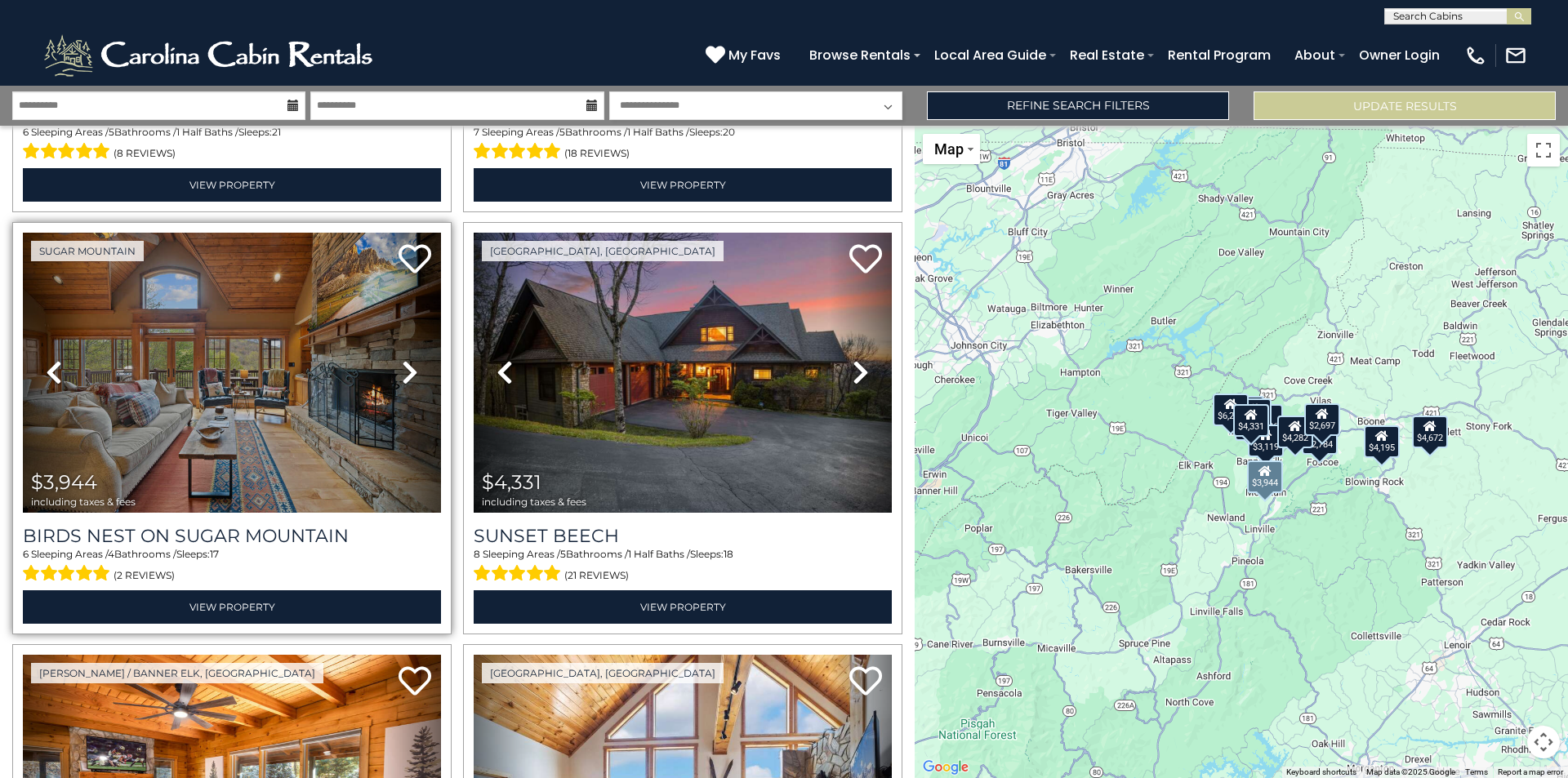
click at [402, 363] on icon at bounding box center [410, 372] width 16 height 26
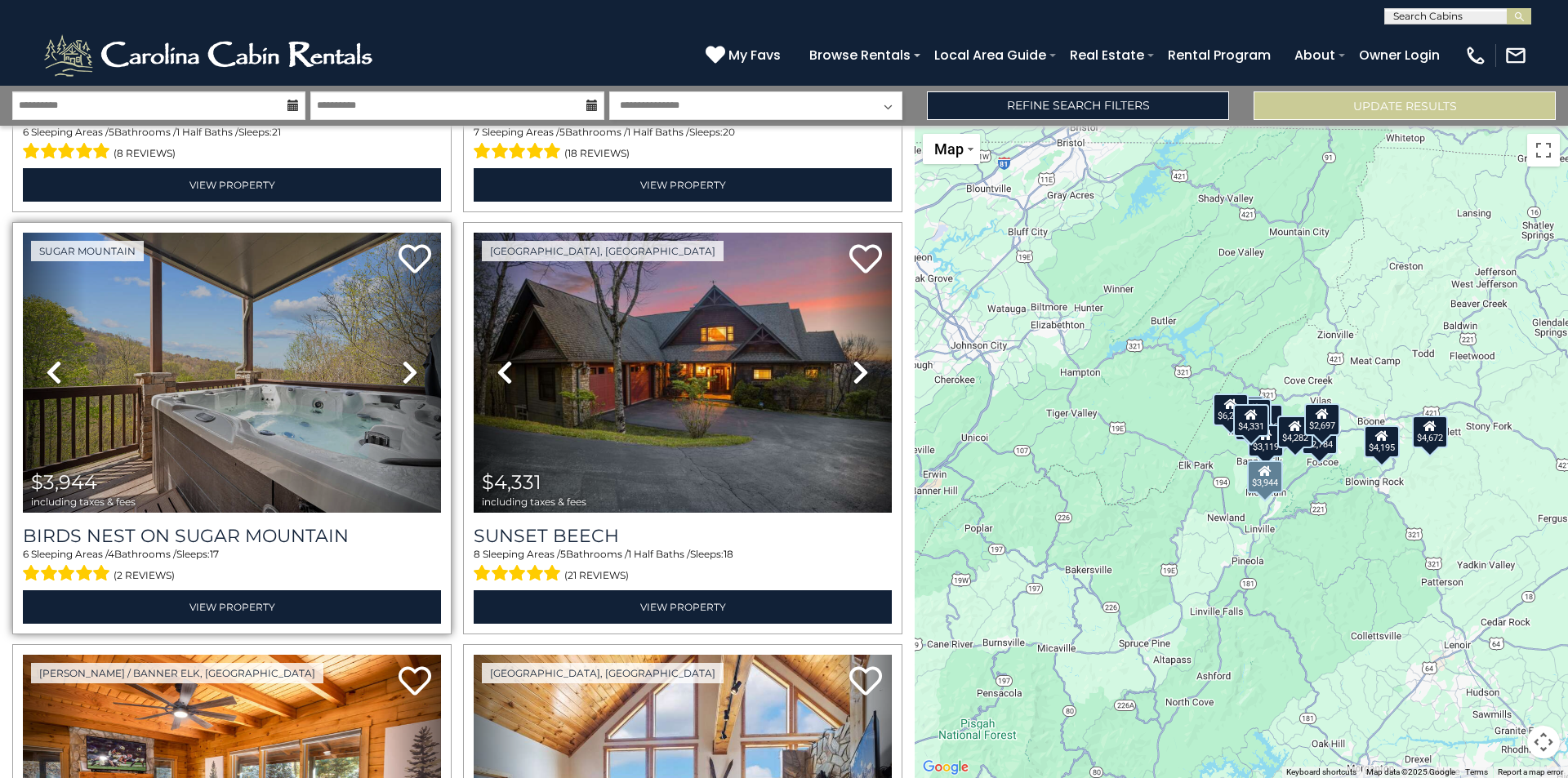
click at [402, 363] on icon at bounding box center [410, 372] width 16 height 26
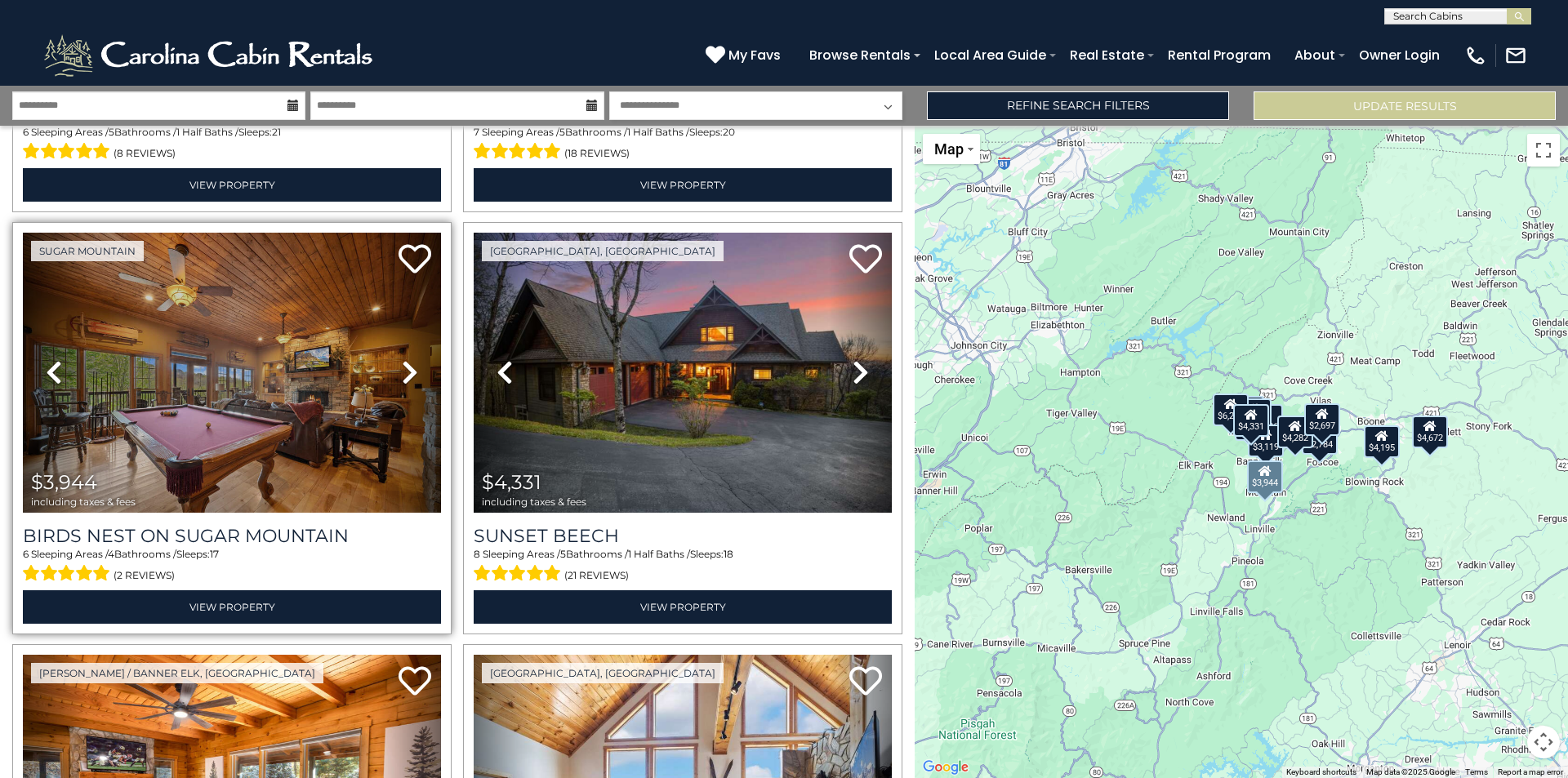
click at [402, 363] on icon at bounding box center [410, 372] width 16 height 26
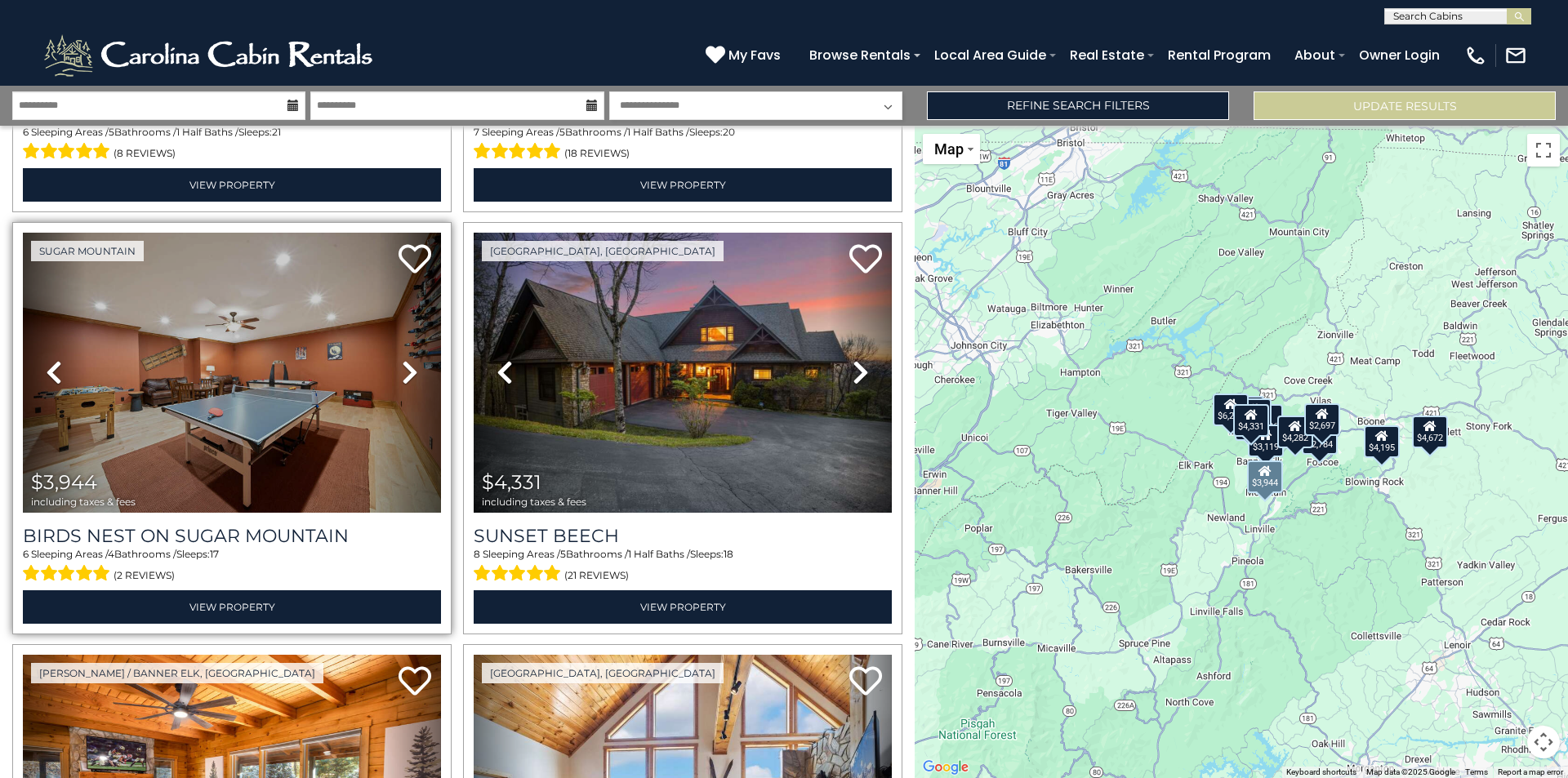
click at [402, 363] on icon at bounding box center [410, 372] width 16 height 26
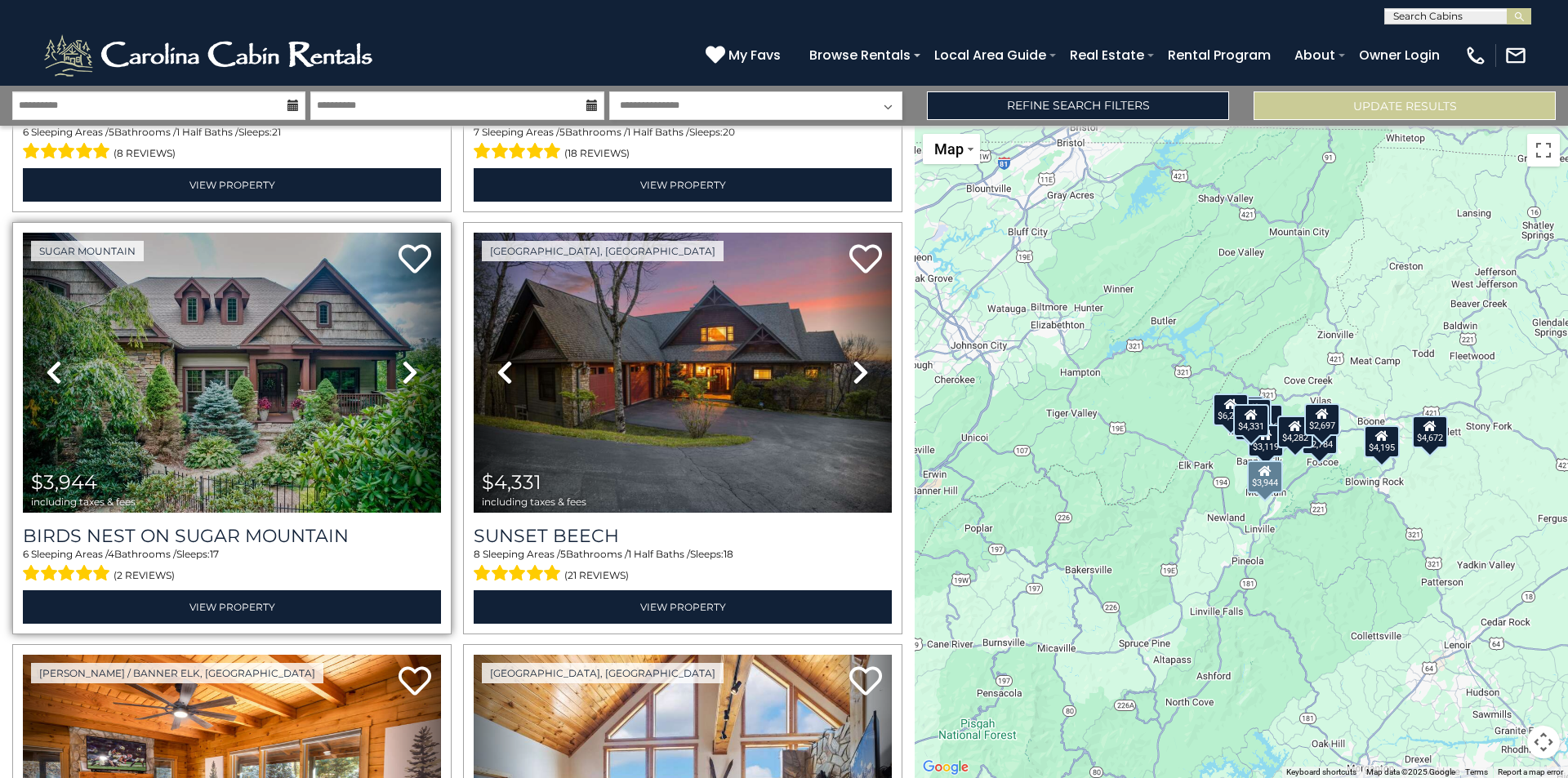
click at [402, 363] on icon at bounding box center [410, 372] width 16 height 26
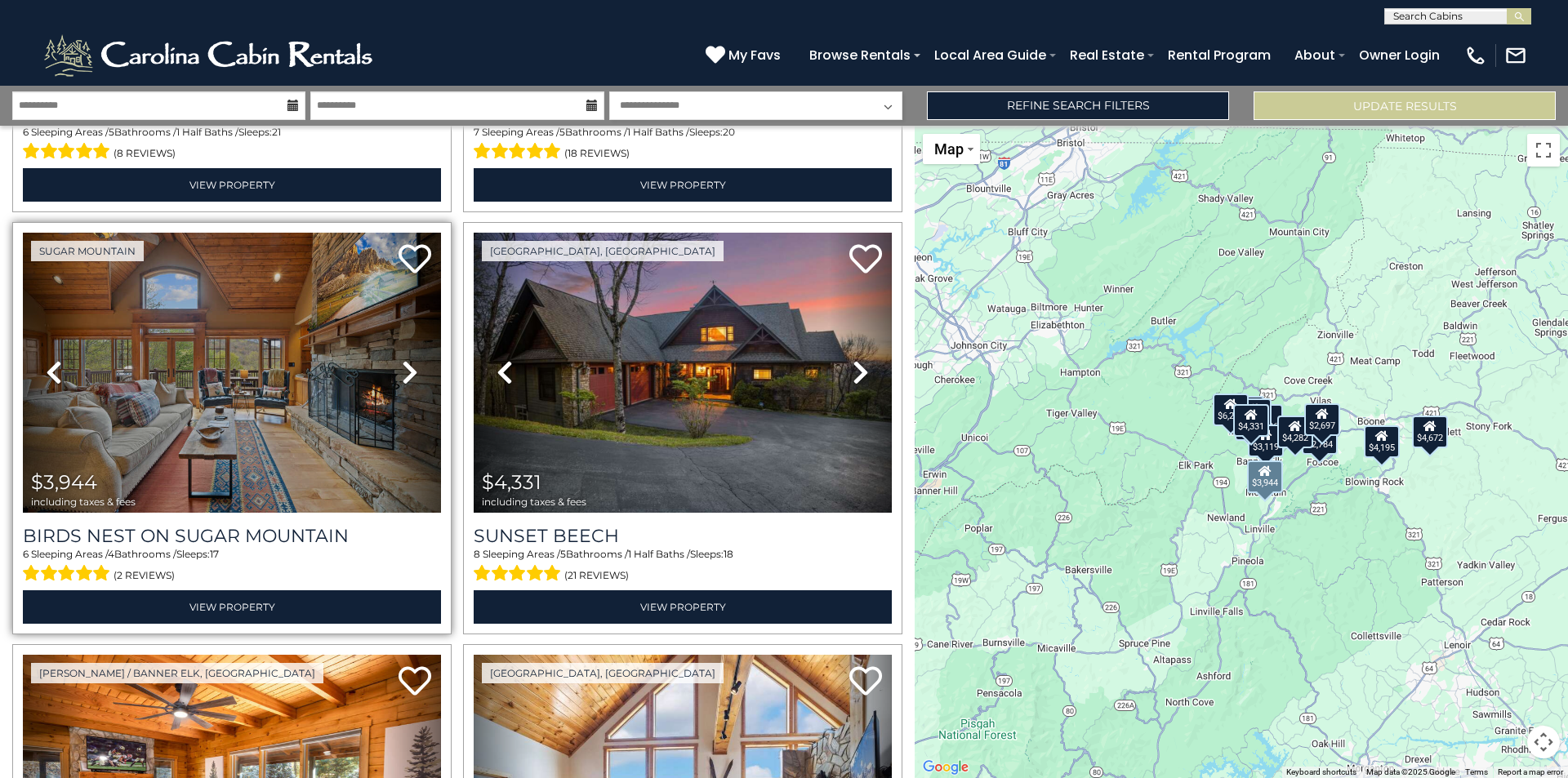
click at [402, 363] on icon at bounding box center [410, 372] width 16 height 26
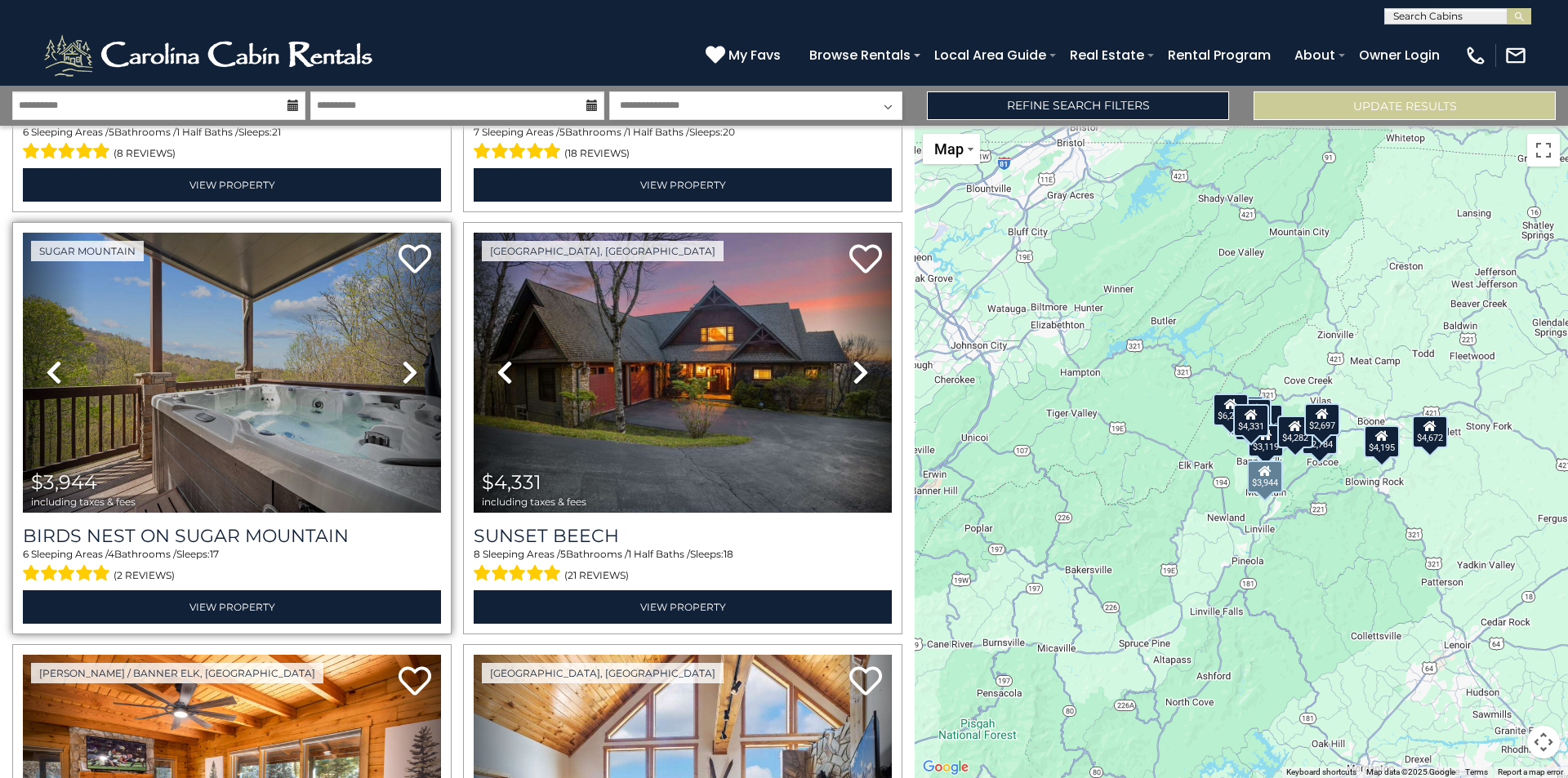
click at [402, 363] on icon at bounding box center [410, 372] width 16 height 26
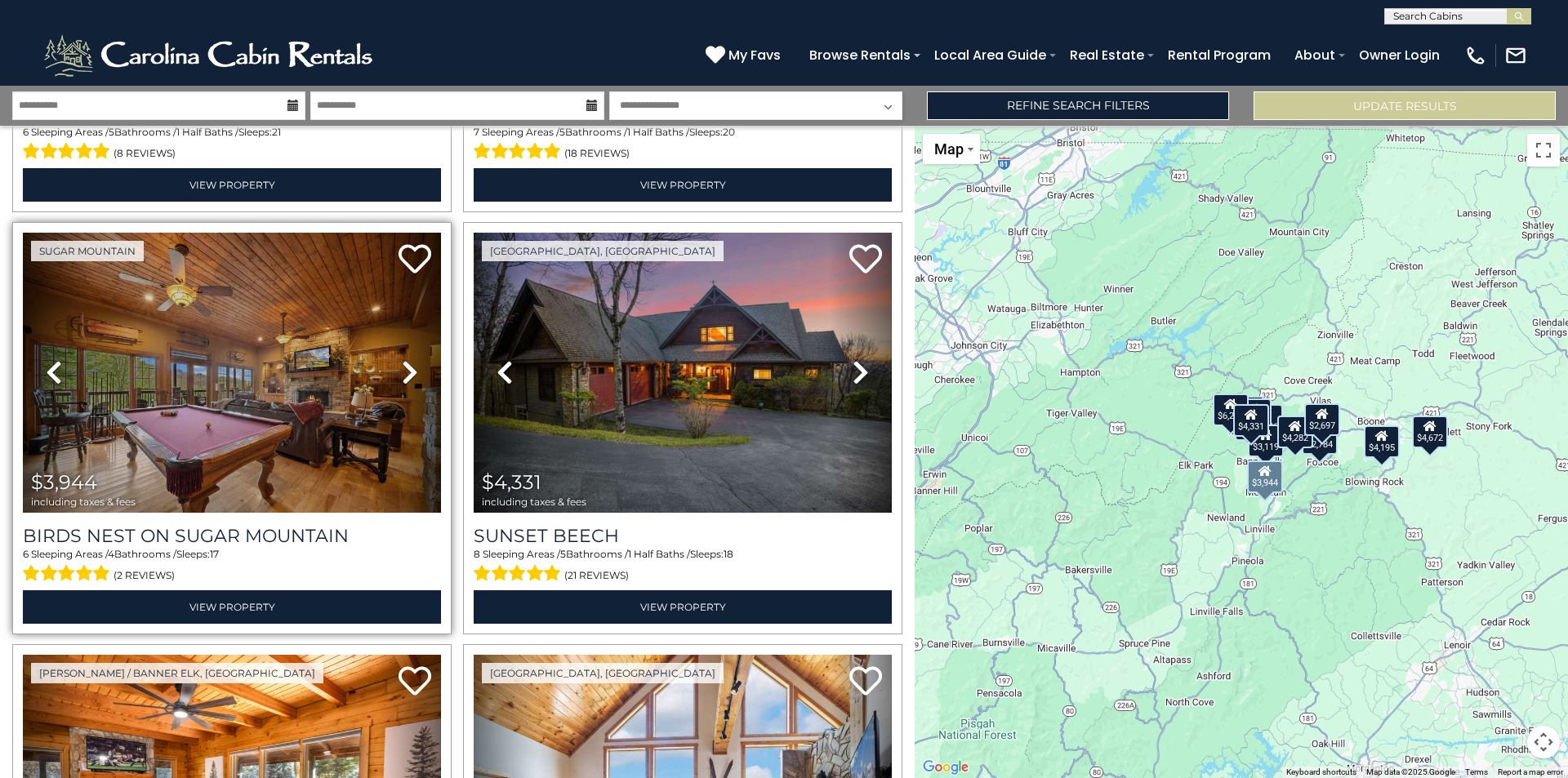
click at [402, 363] on icon at bounding box center [410, 372] width 16 height 26
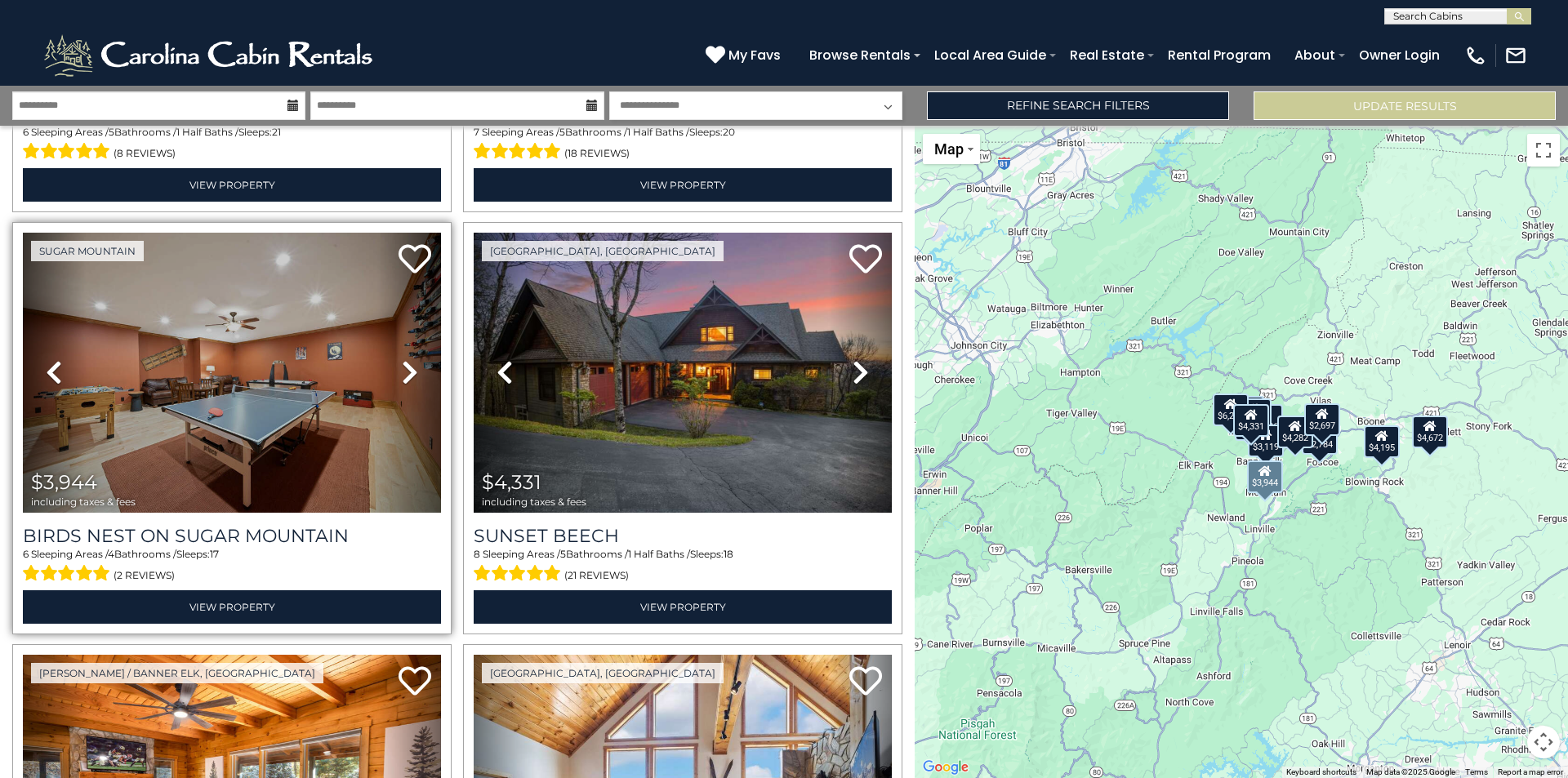
click at [402, 363] on icon at bounding box center [410, 372] width 16 height 26
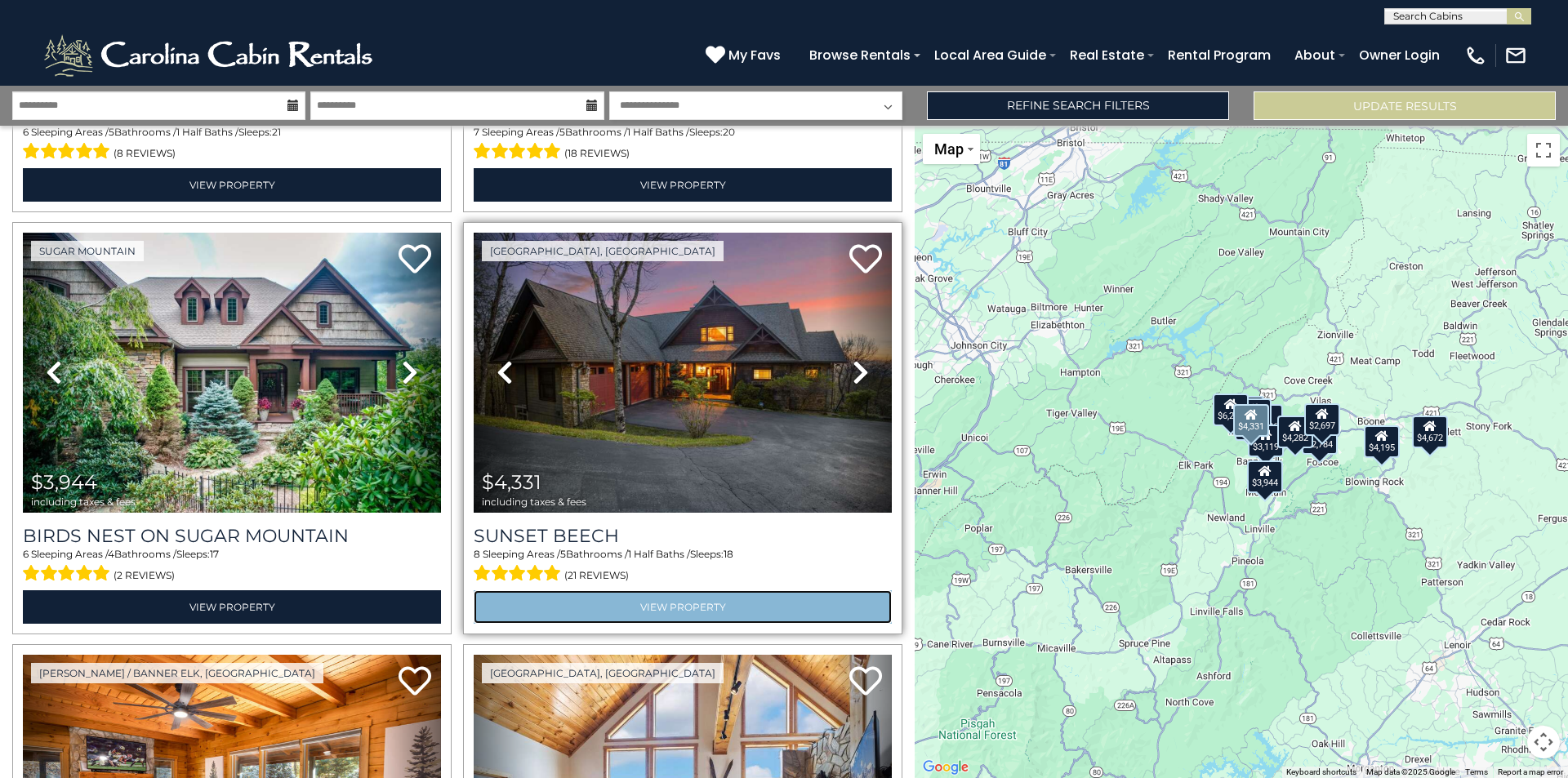
click at [712, 596] on link "View Property" at bounding box center [682, 607] width 418 height 34
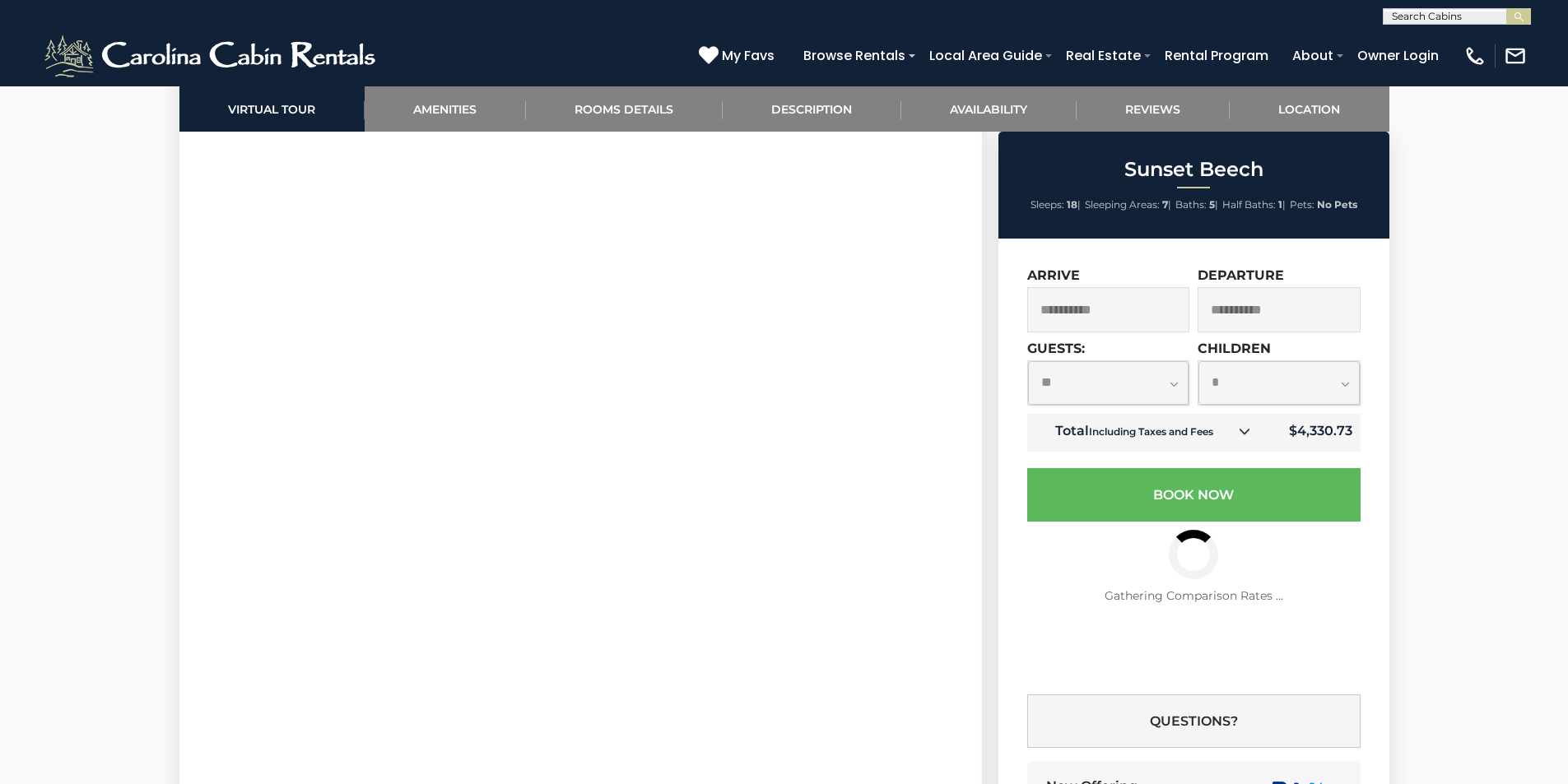
scroll to position [2551, 0]
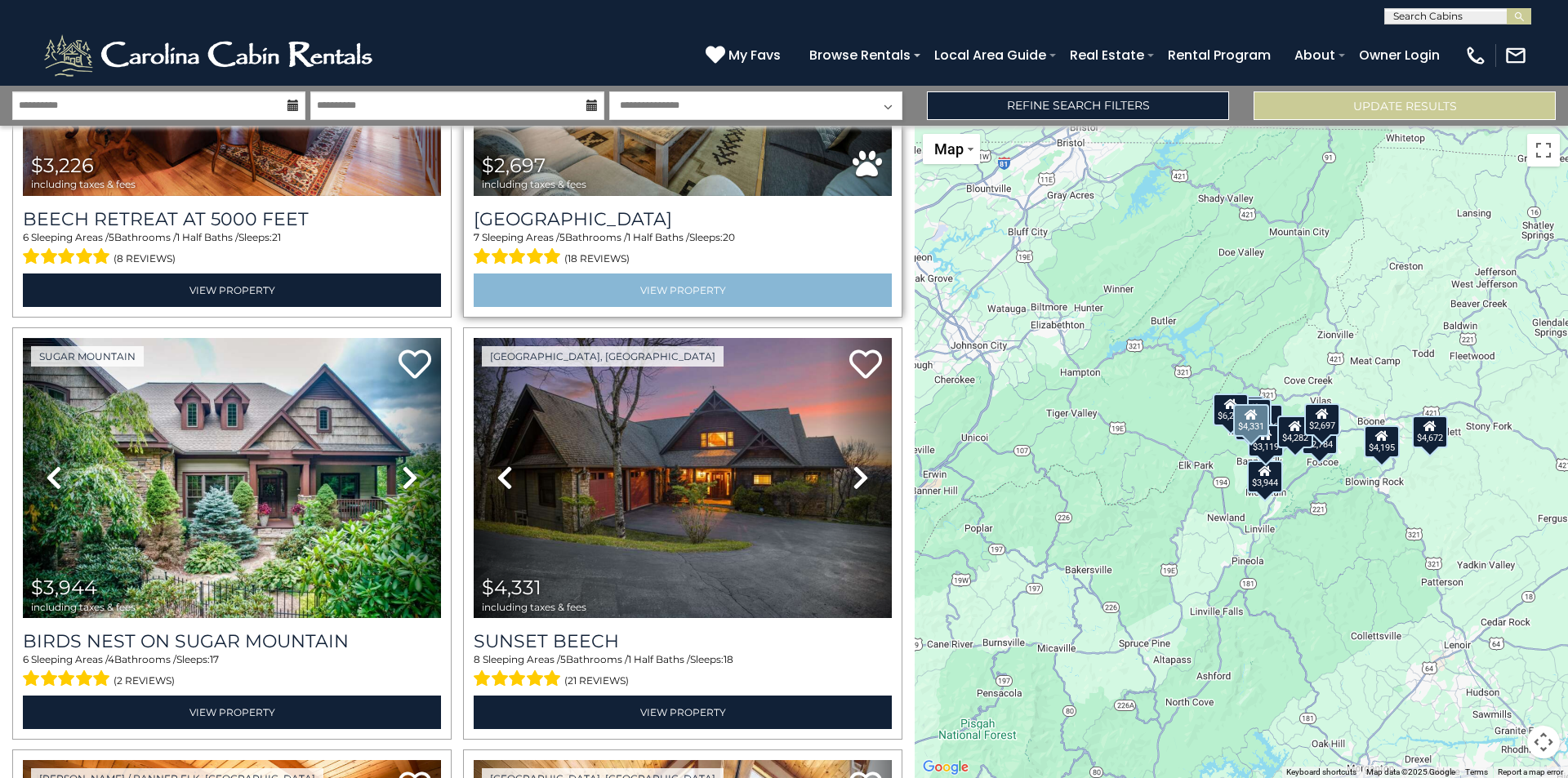
scroll to position [1225, 0]
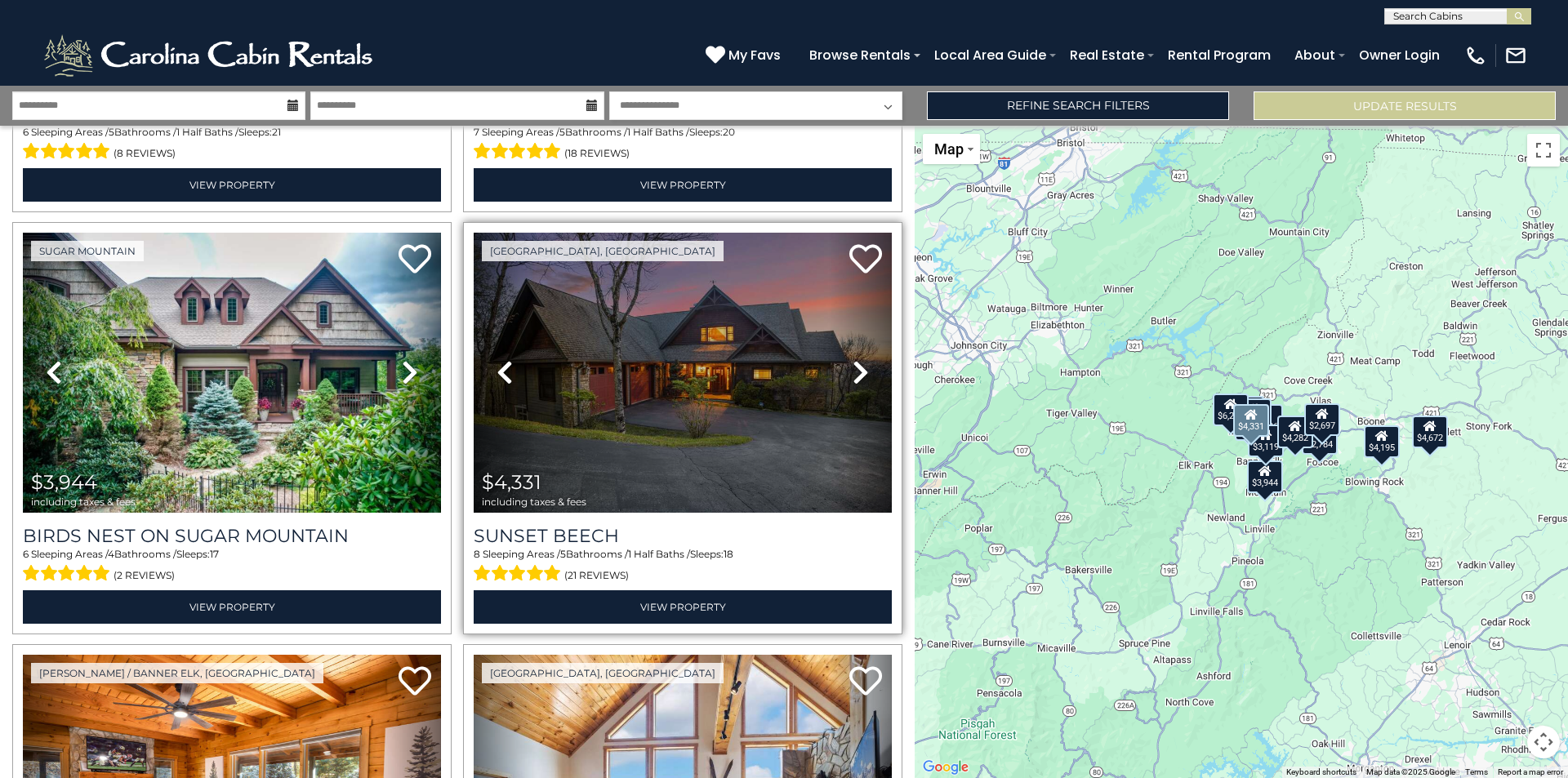
click at [853, 363] on icon at bounding box center [861, 372] width 16 height 26
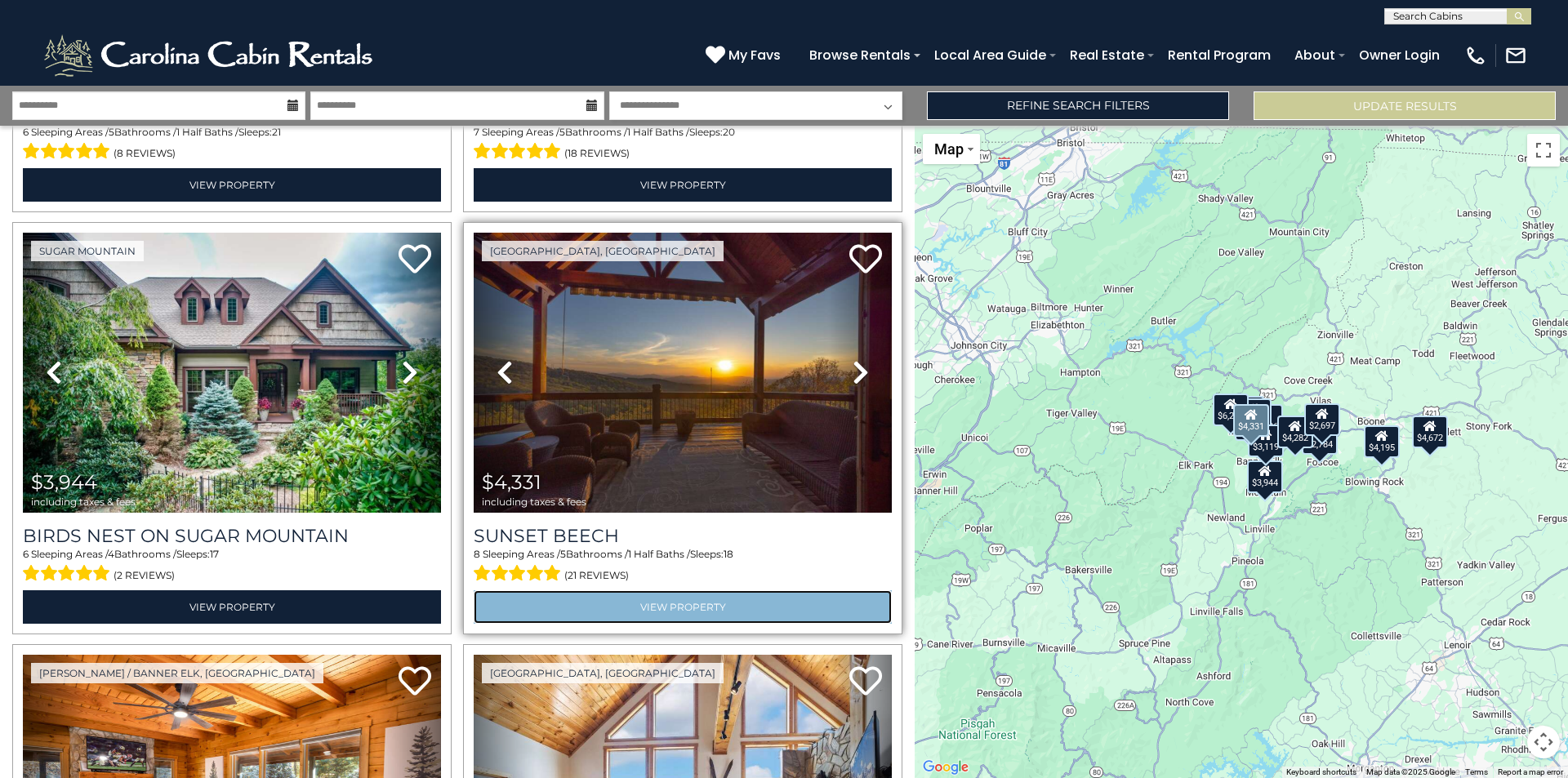
click at [666, 597] on link "View Property" at bounding box center [682, 607] width 418 height 34
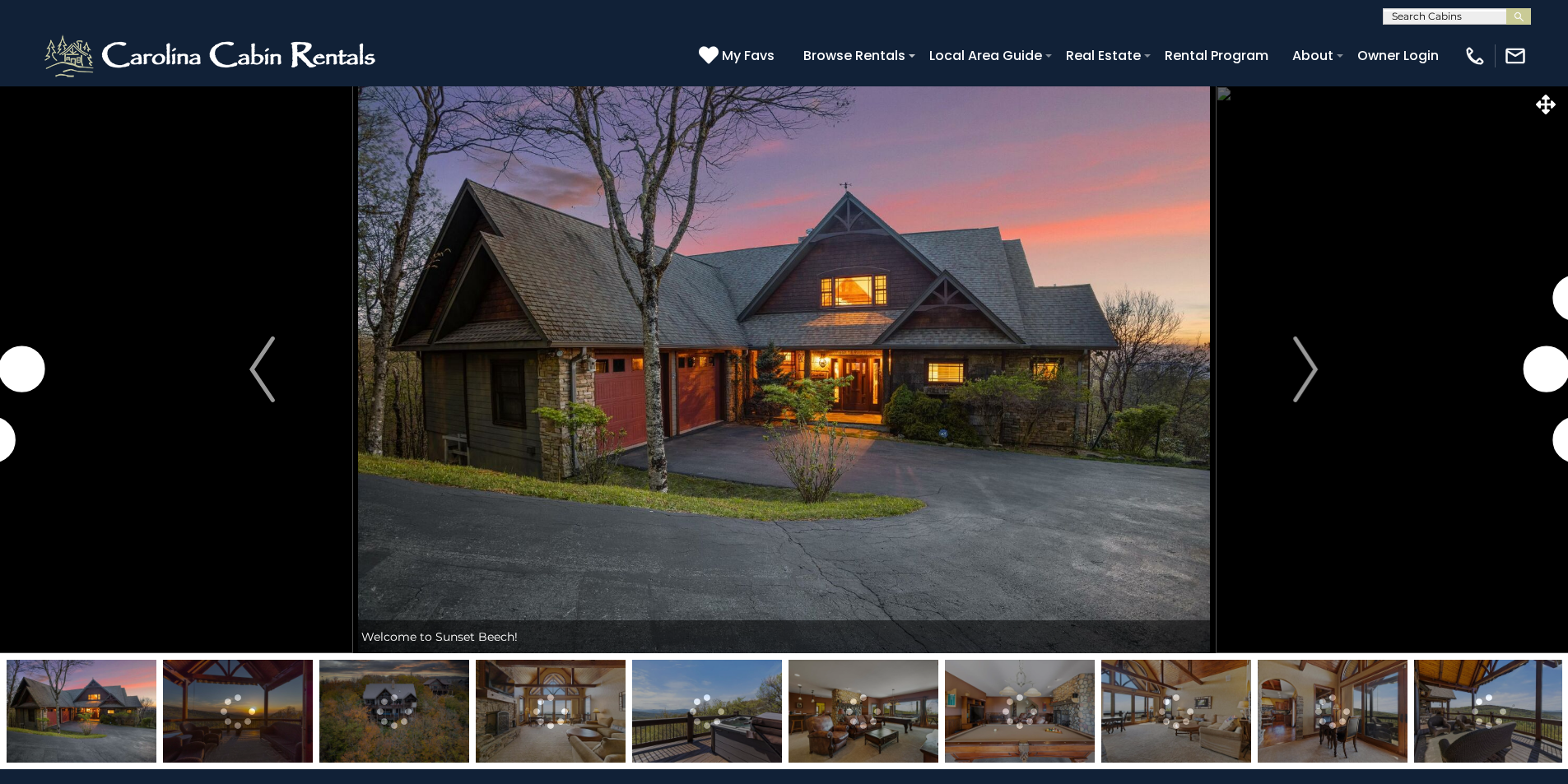
scroll to position [1482, 0]
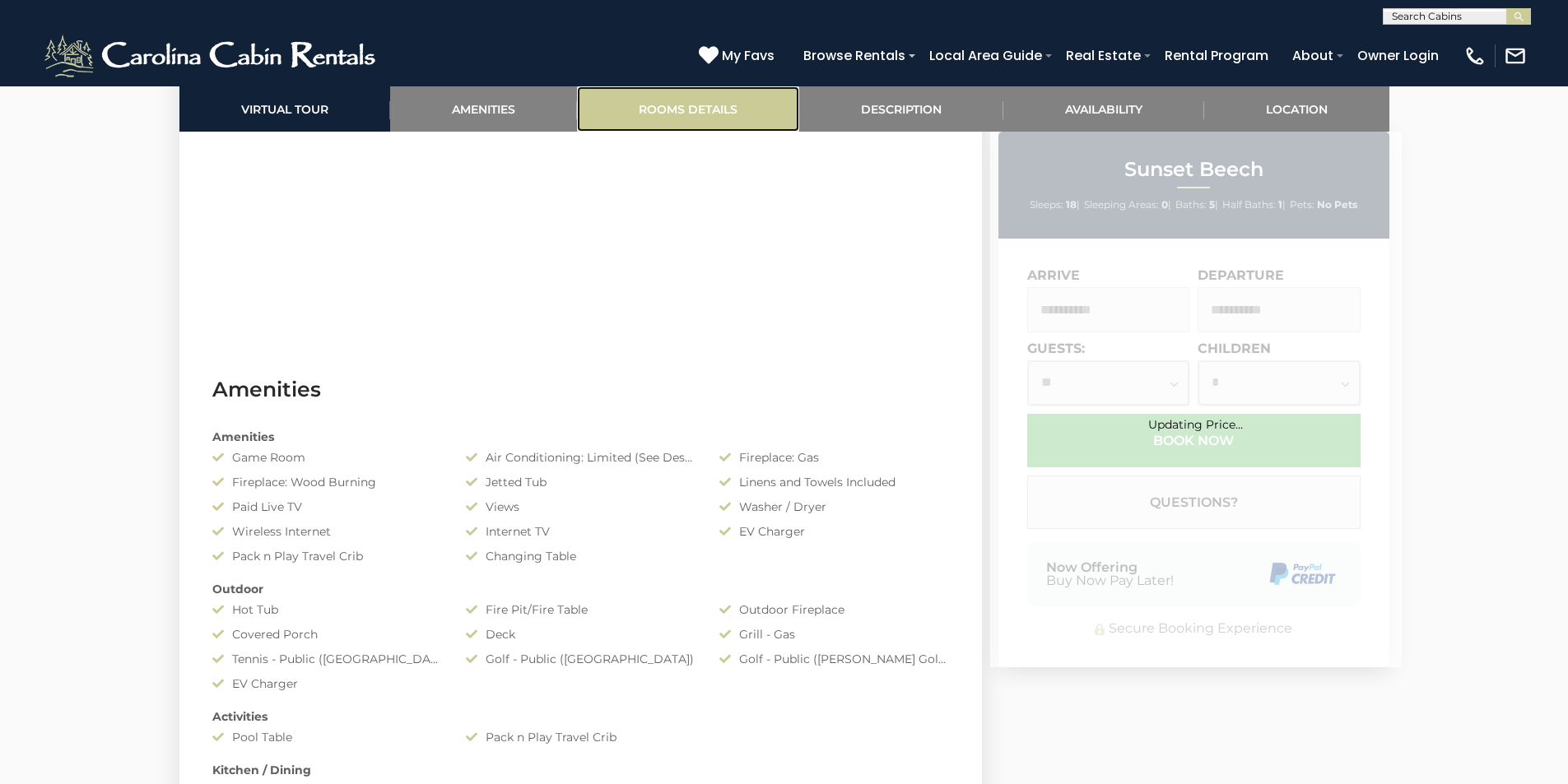
click at [662, 109] on link "Rooms Details" at bounding box center [688, 108] width 222 height 45
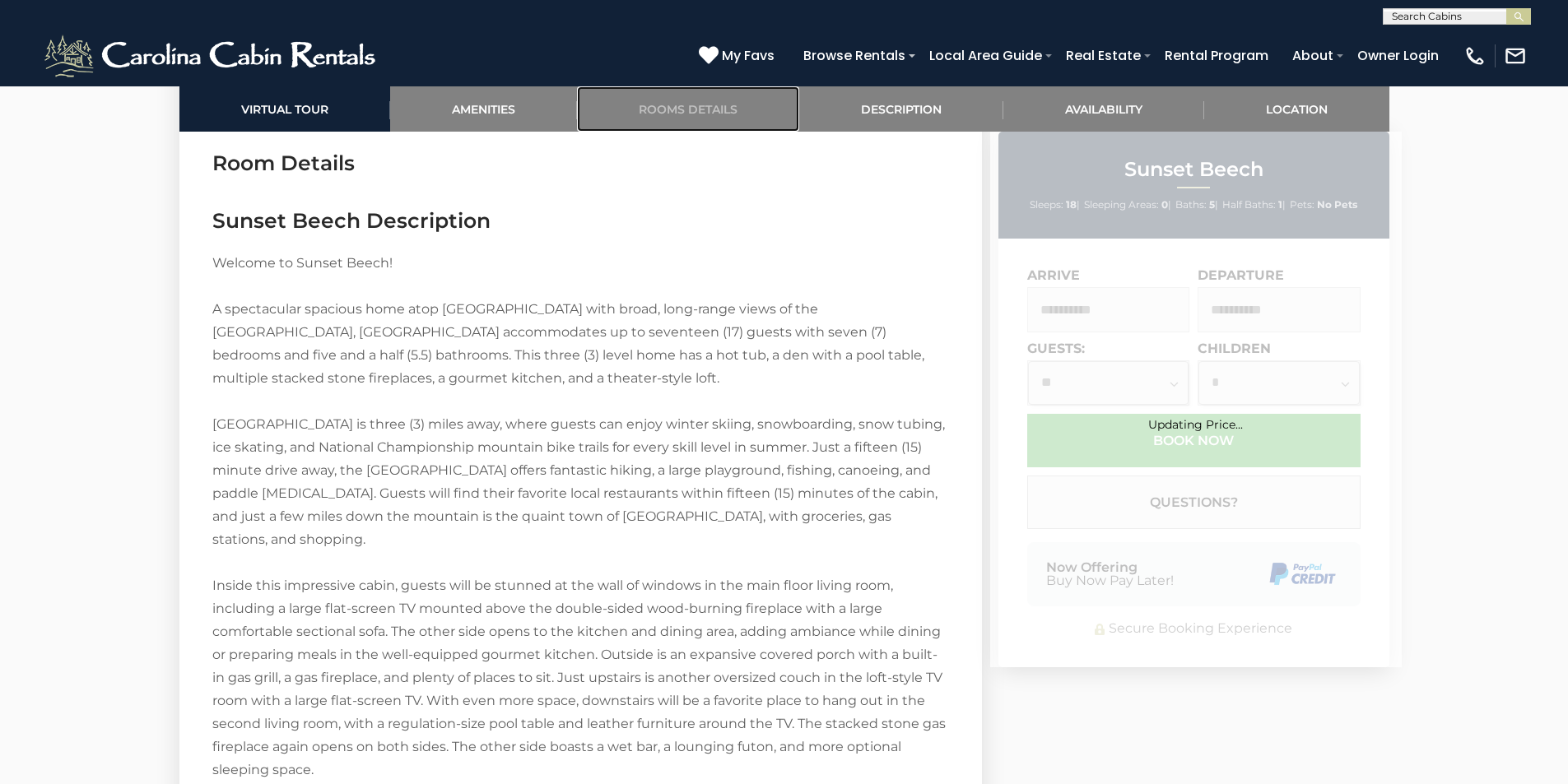
scroll to position [2593, 0]
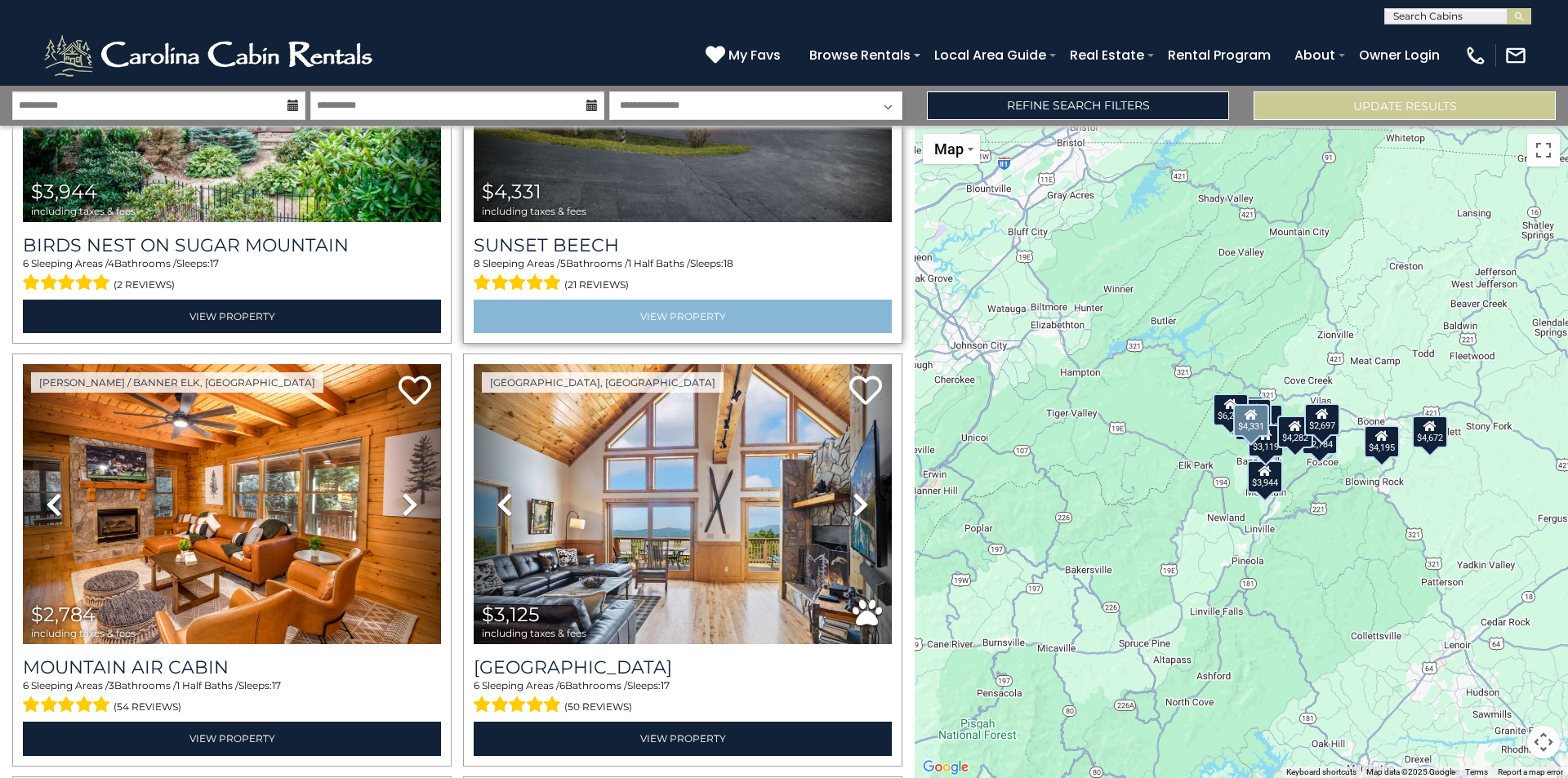
scroll to position [1551, 0]
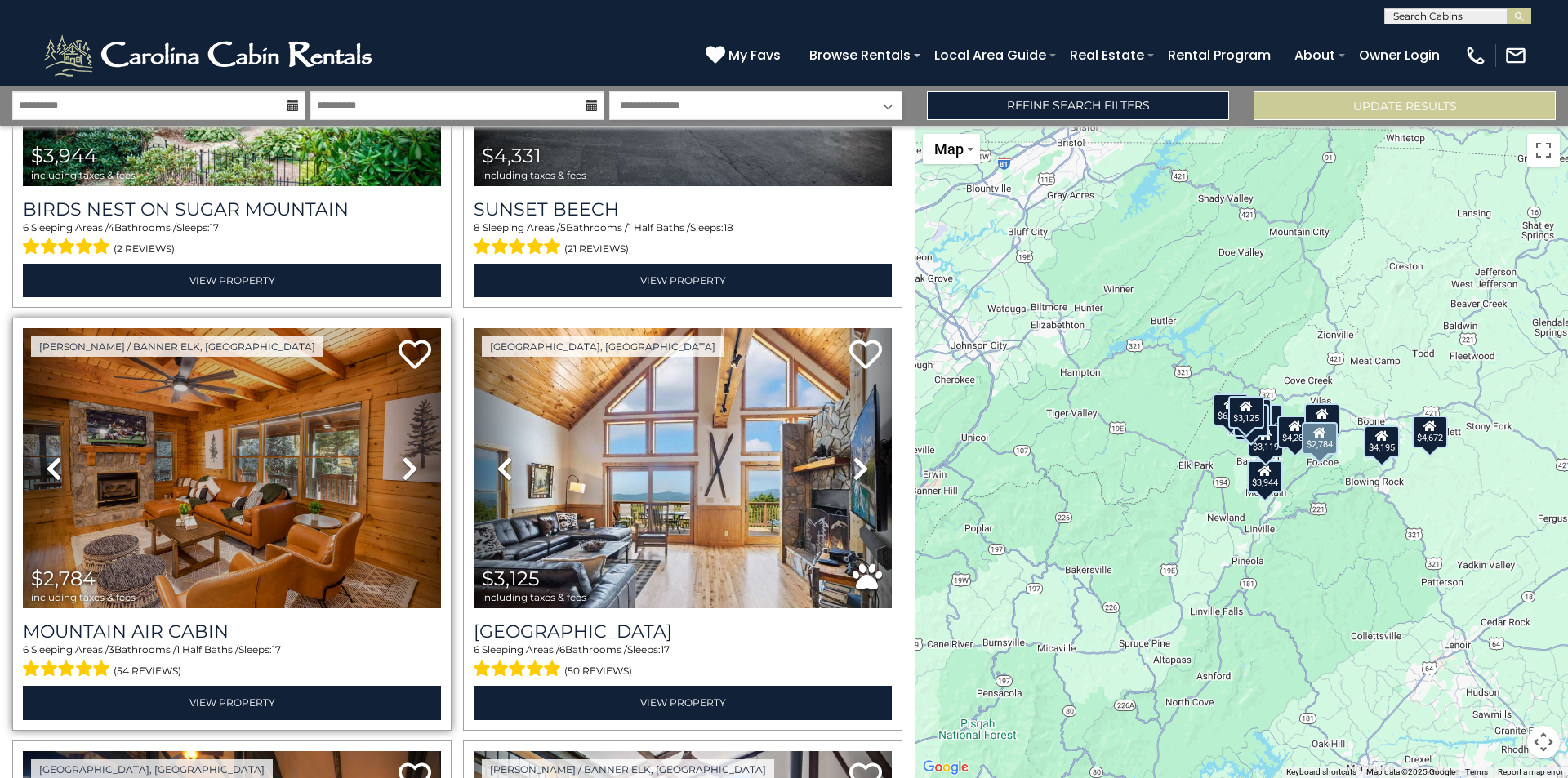
click at [402, 462] on icon at bounding box center [410, 468] width 16 height 26
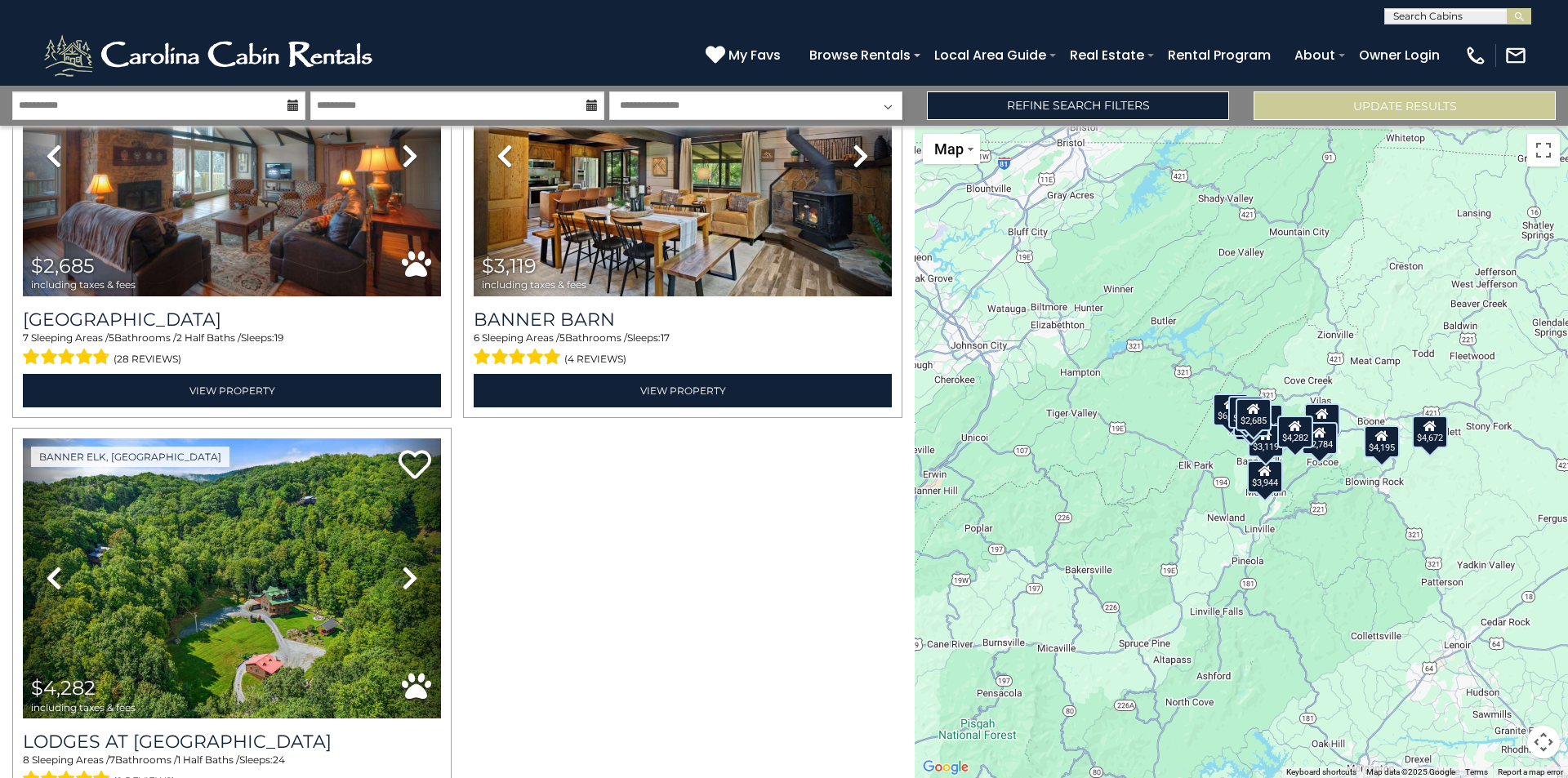
scroll to position [2397, 0]
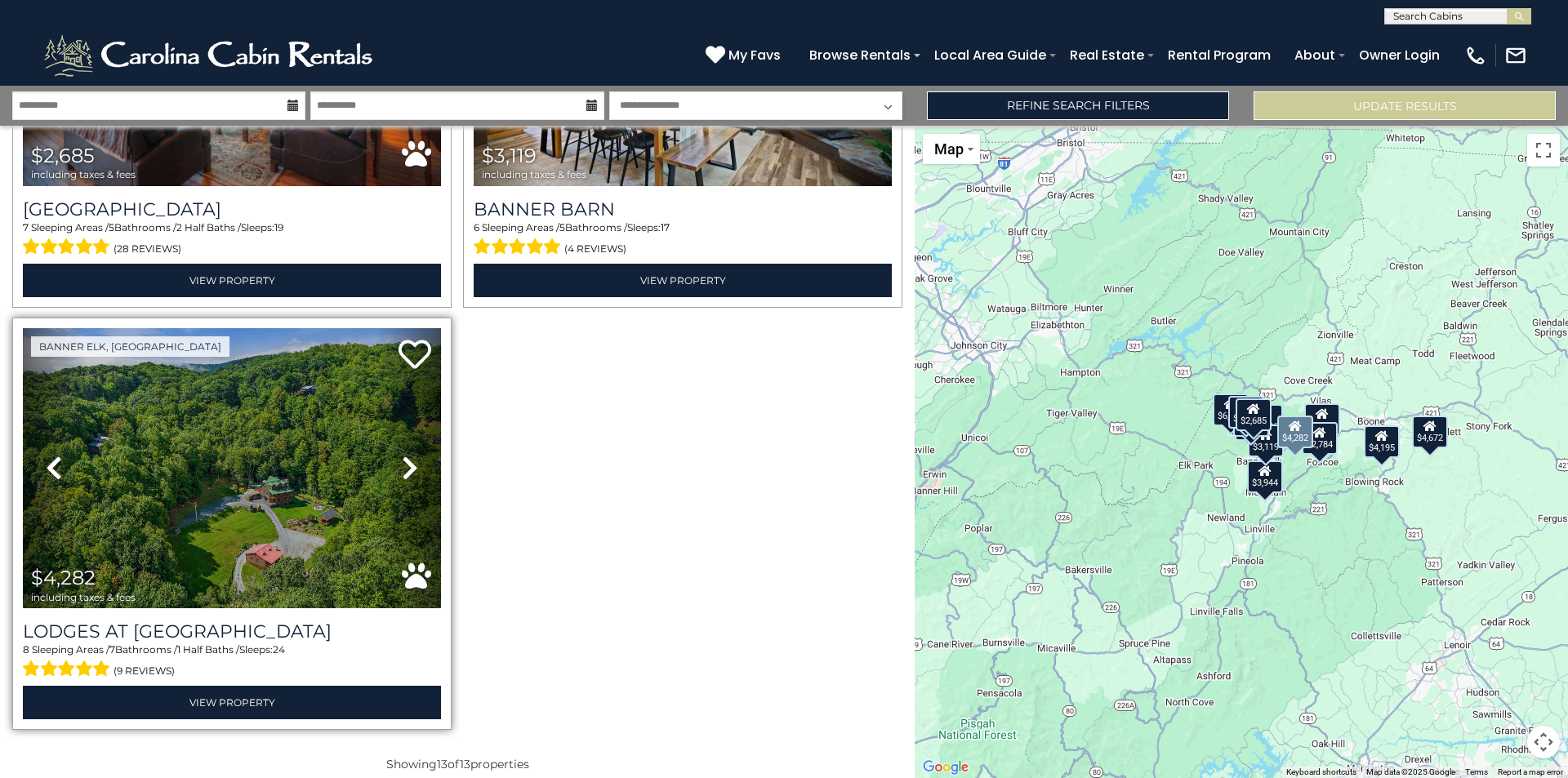
click at [411, 456] on icon at bounding box center [410, 467] width 16 height 26
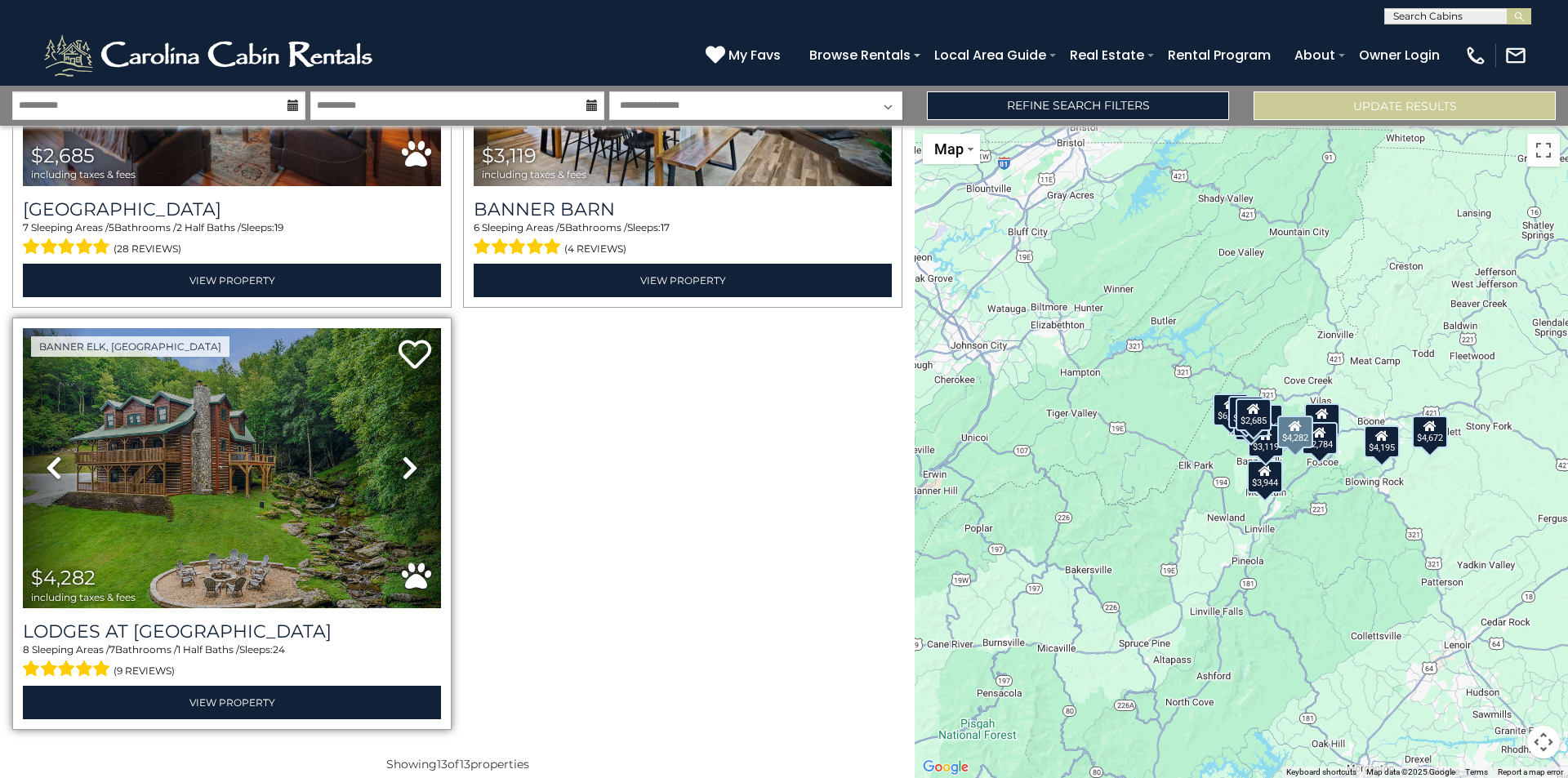
click at [411, 456] on icon at bounding box center [410, 467] width 16 height 26
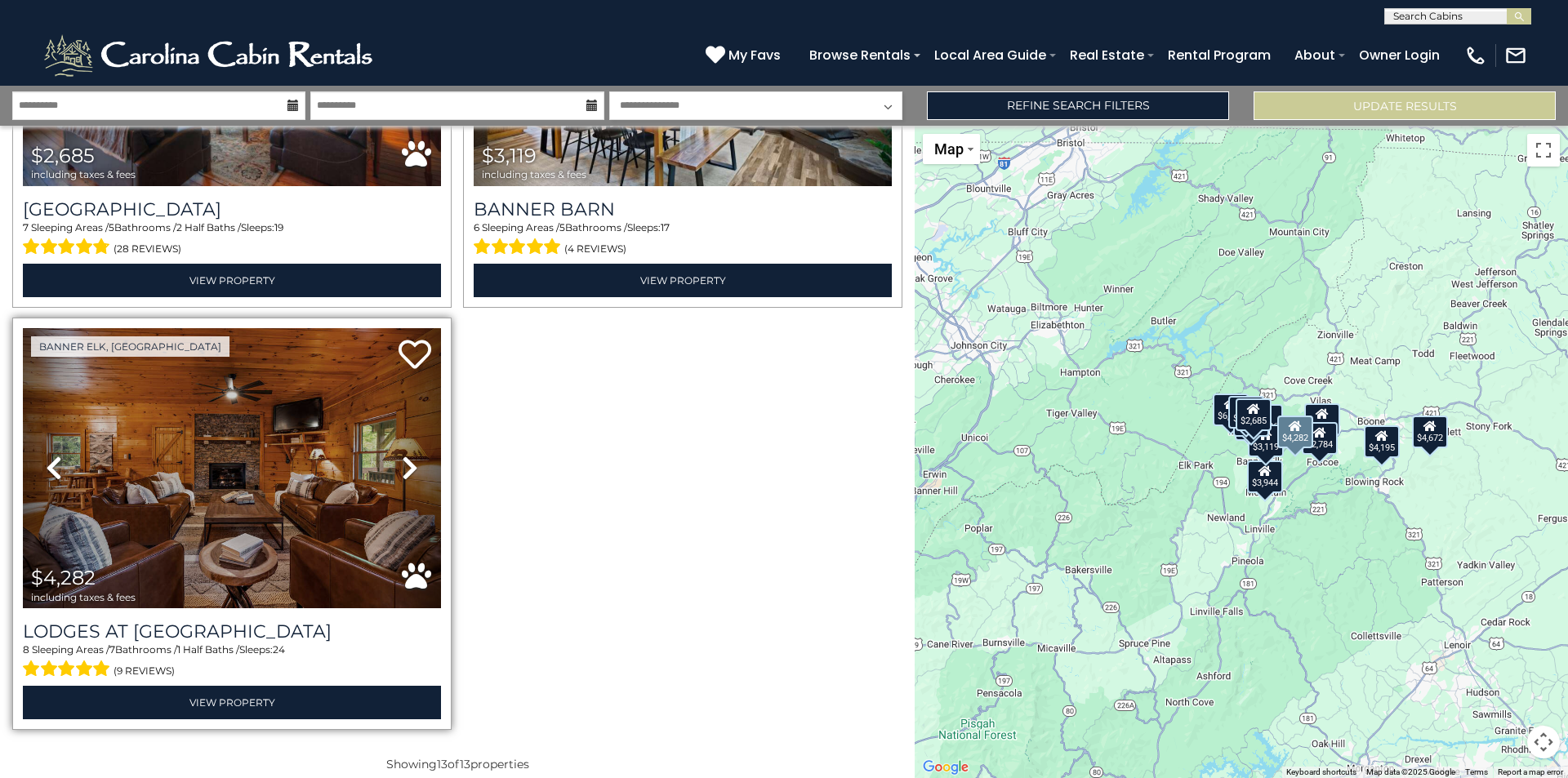
click at [411, 456] on icon at bounding box center [410, 467] width 16 height 26
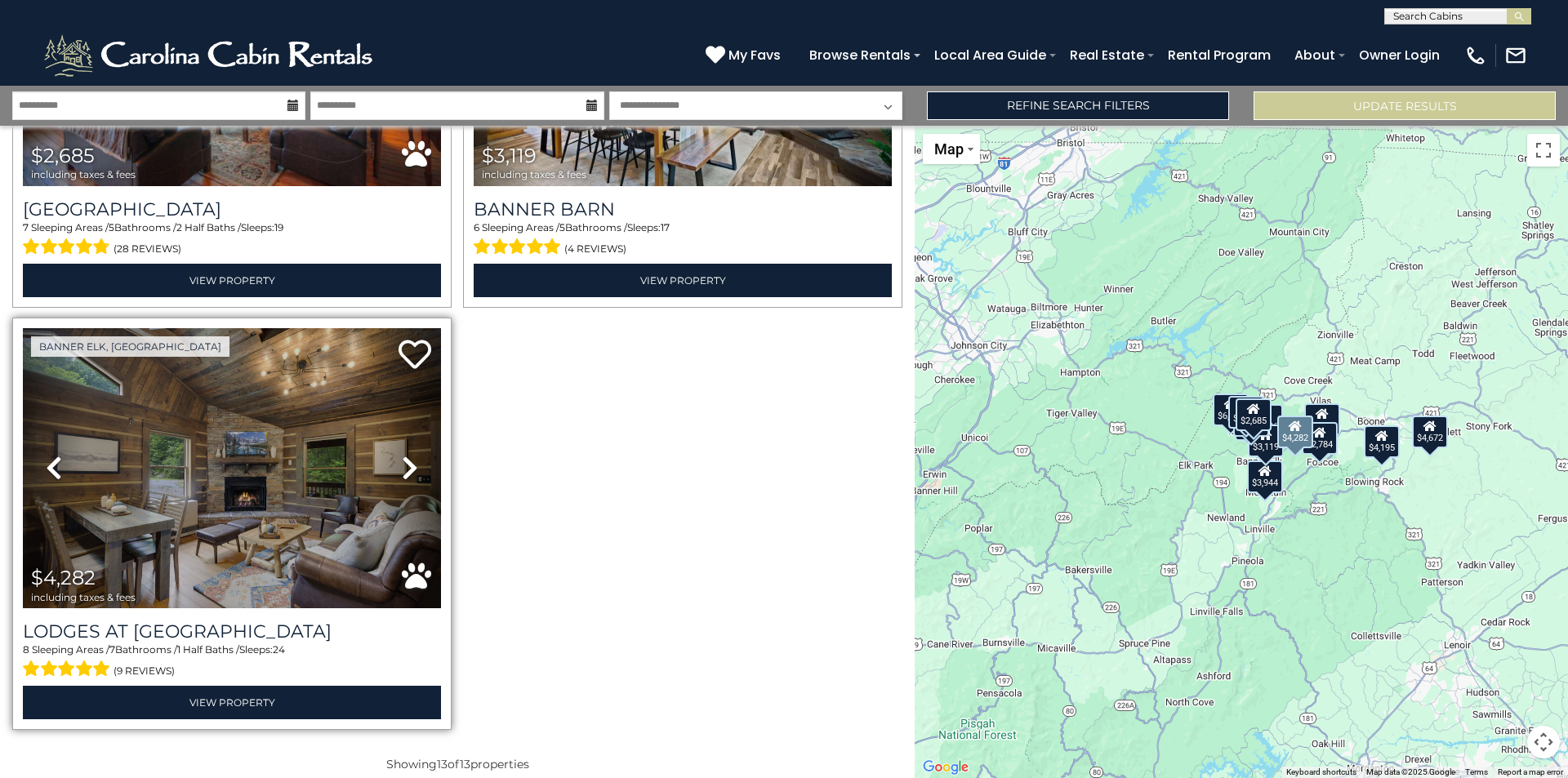
click at [411, 456] on icon at bounding box center [410, 467] width 16 height 26
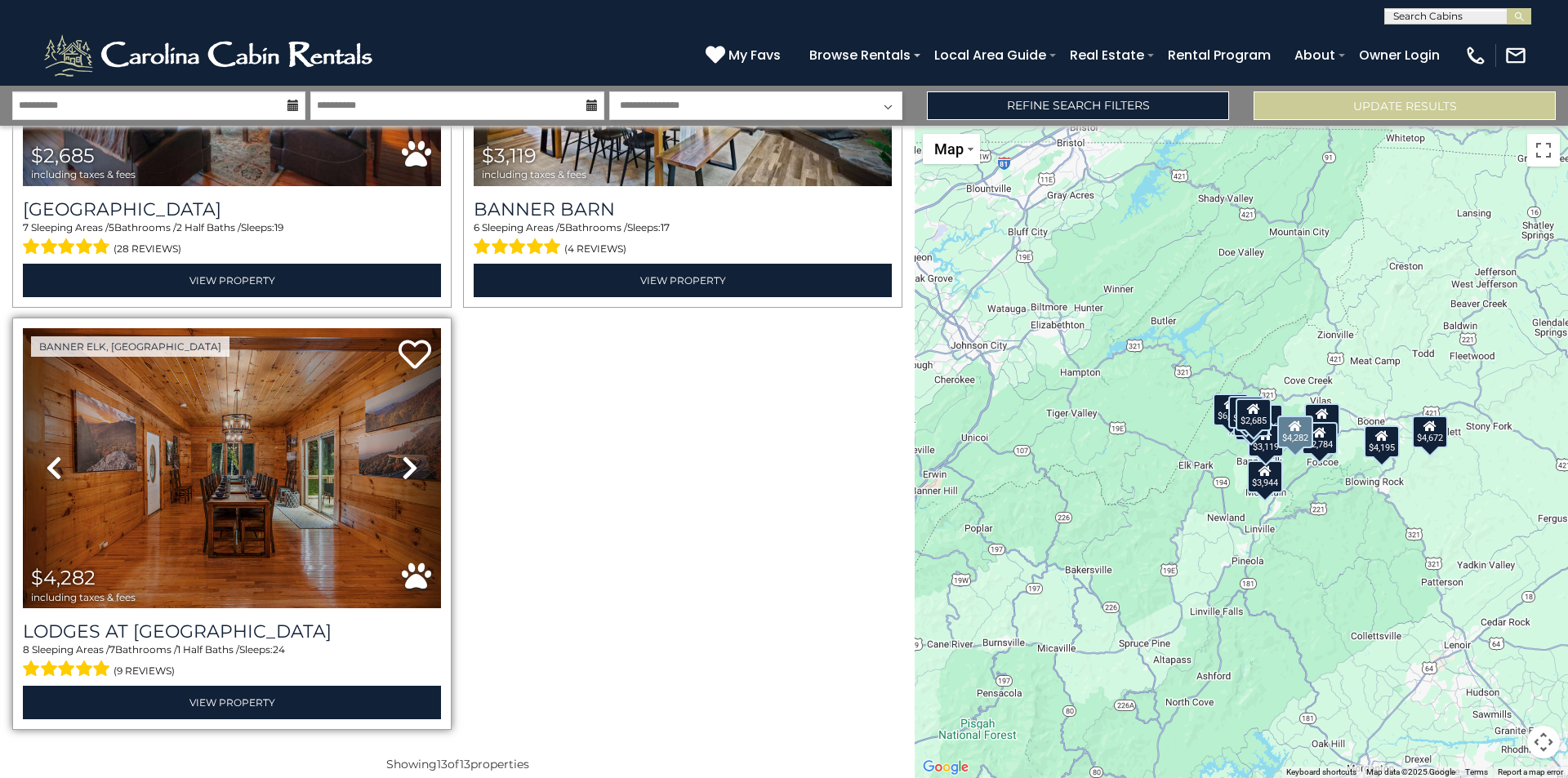
click at [411, 456] on icon at bounding box center [410, 467] width 16 height 26
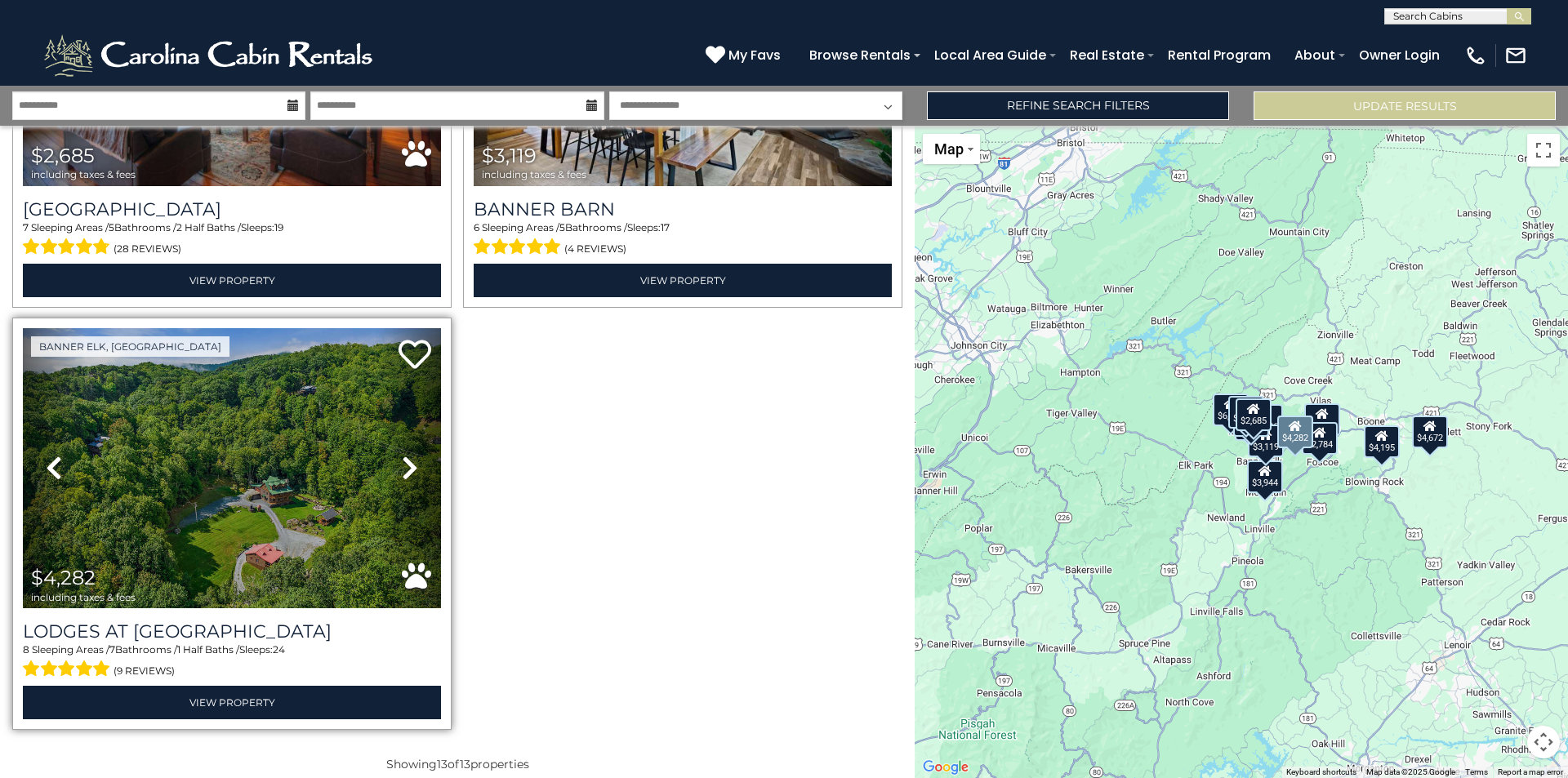
click at [411, 456] on icon at bounding box center [410, 467] width 16 height 26
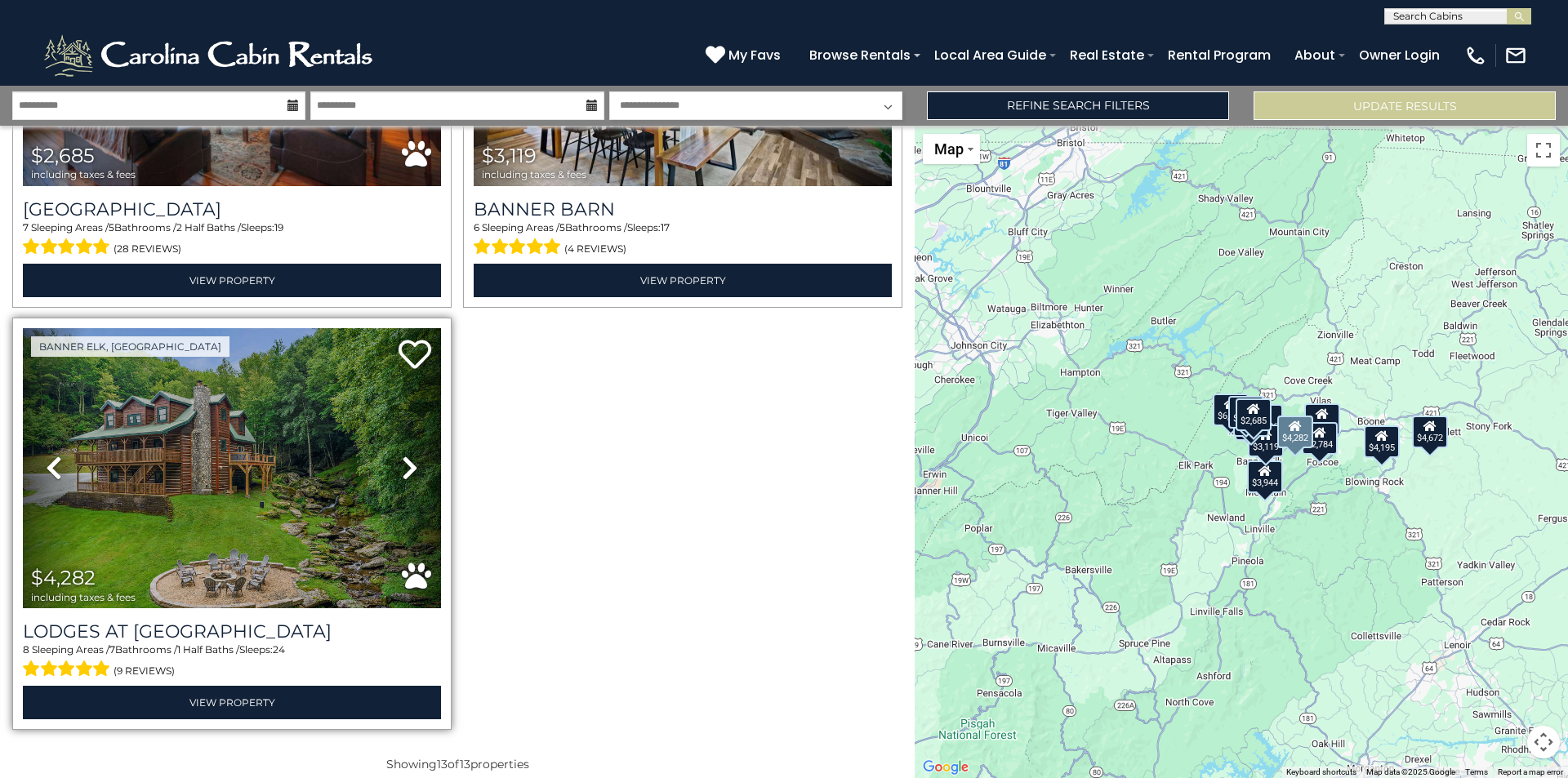
click at [411, 456] on icon at bounding box center [410, 467] width 16 height 26
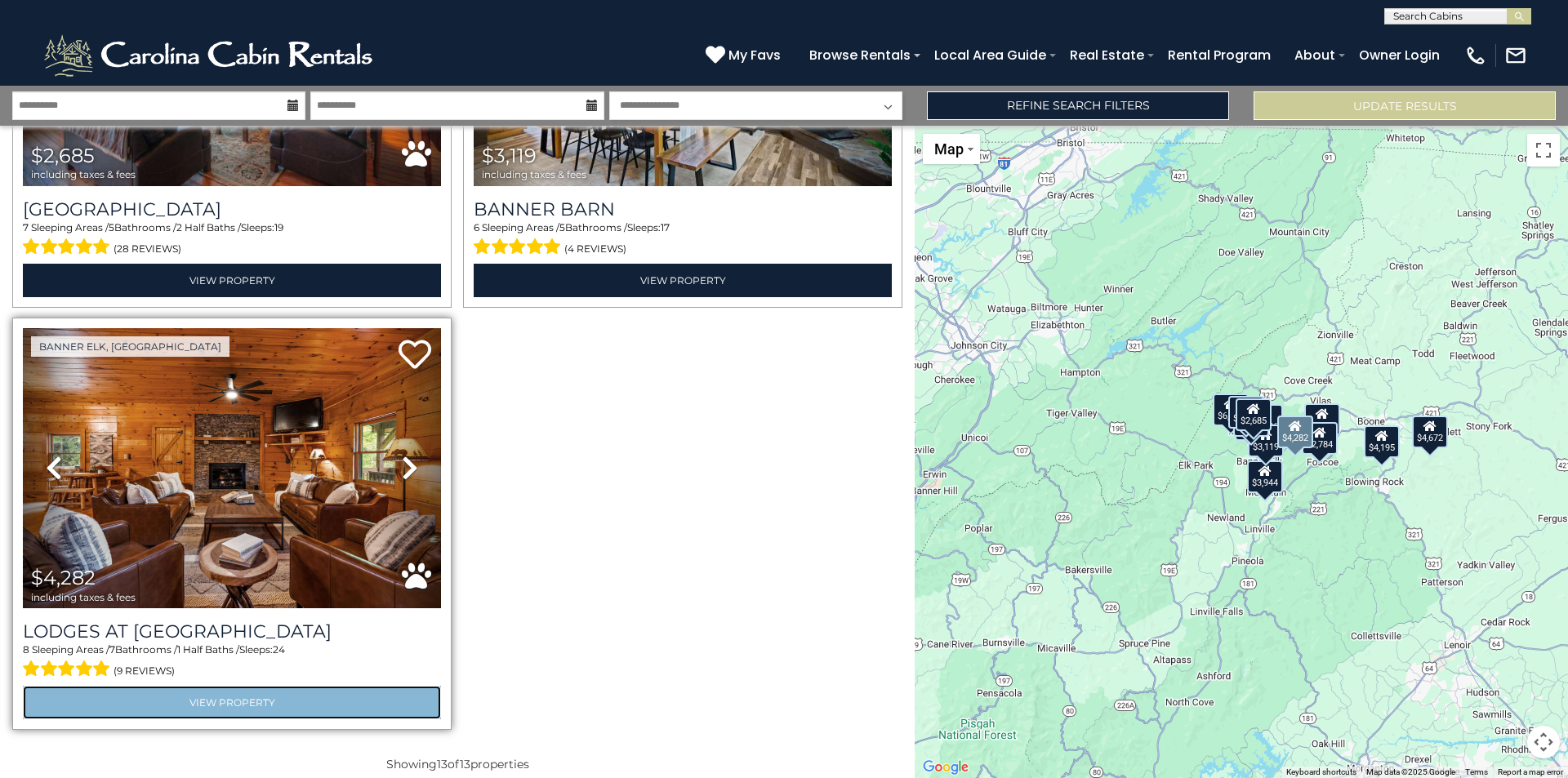
click at [258, 686] on link "View Property" at bounding box center [231, 702] width 418 height 34
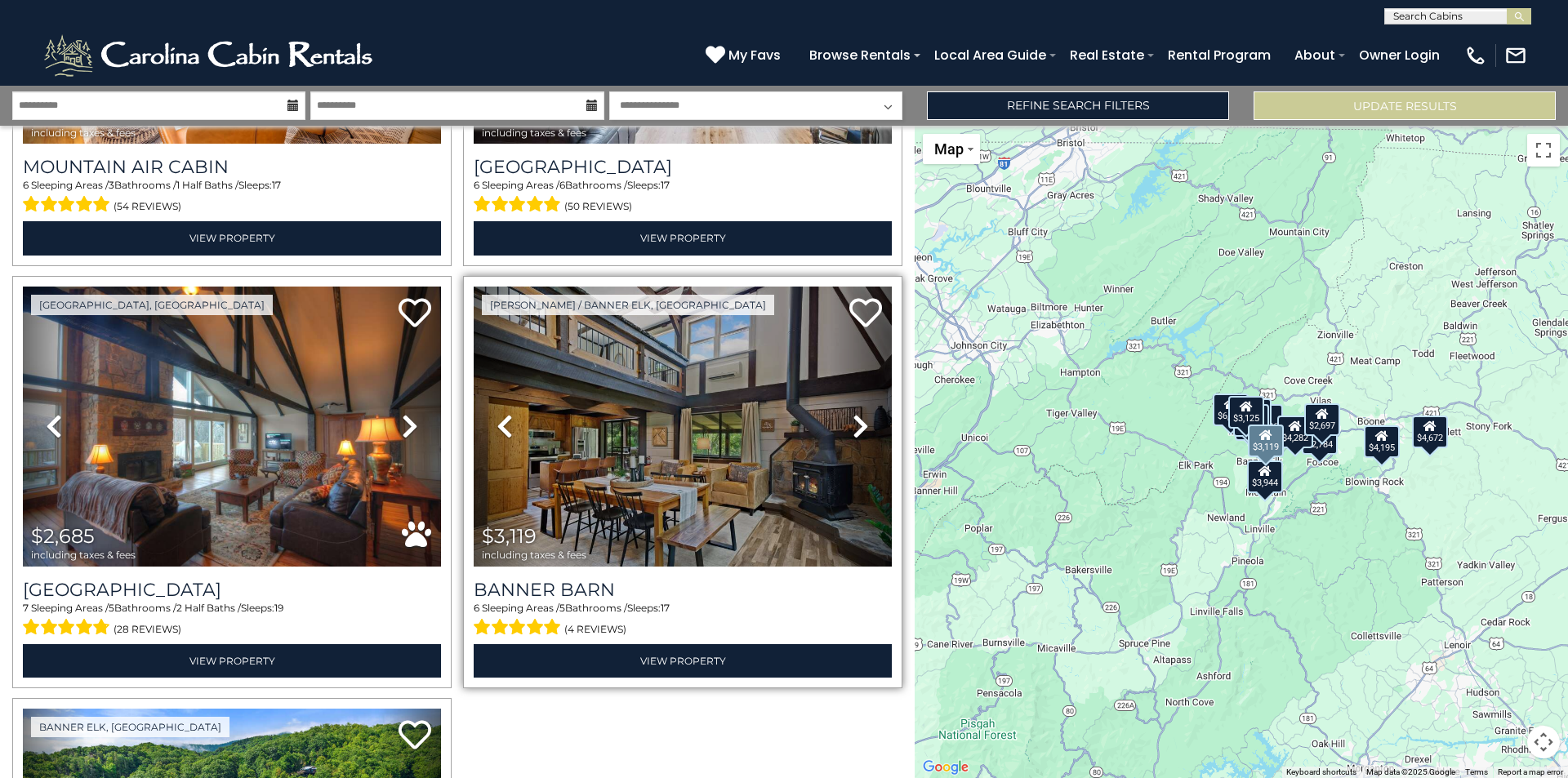
scroll to position [1989, 0]
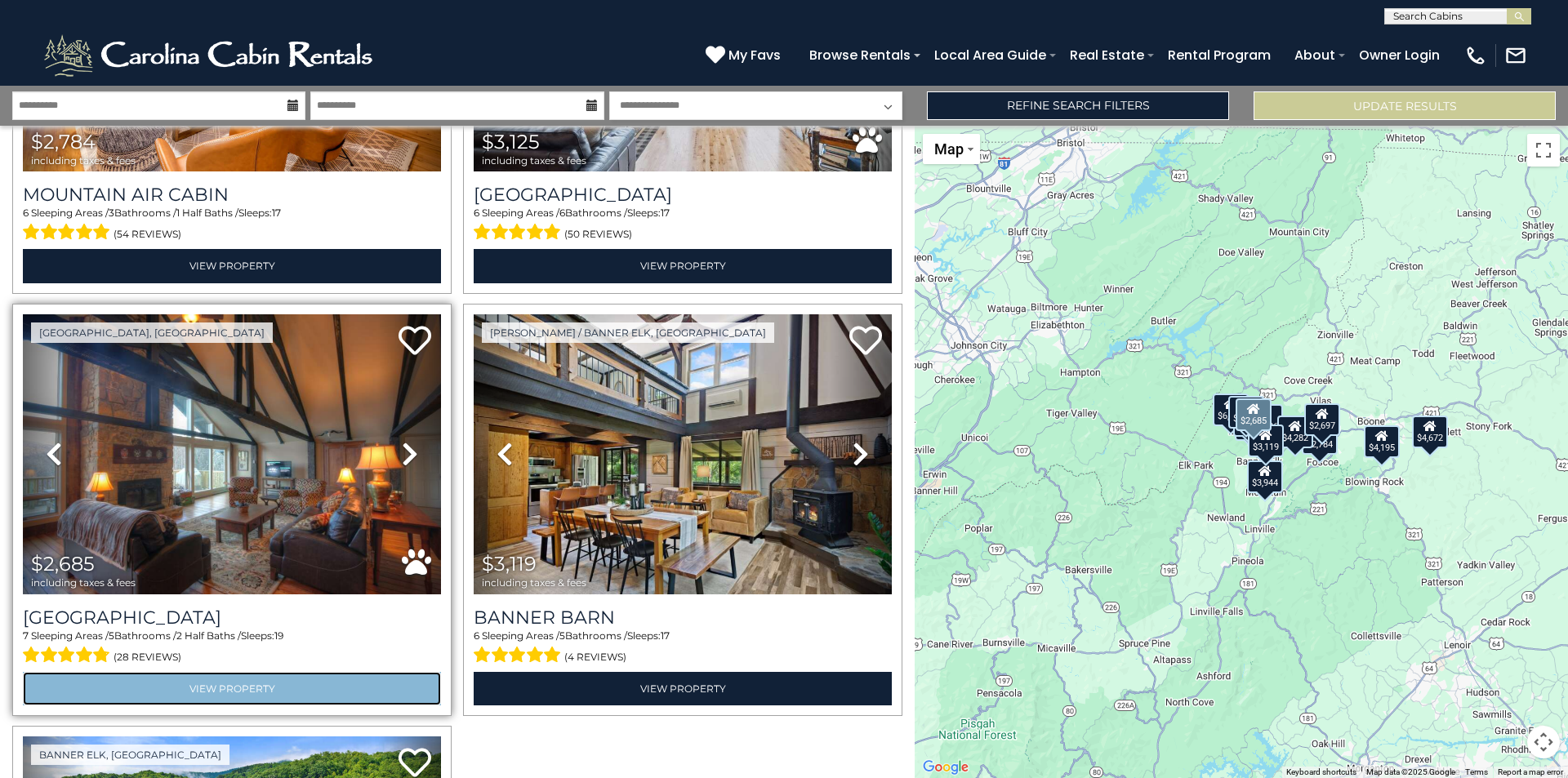
click at [132, 672] on link "View Property" at bounding box center [231, 689] width 418 height 34
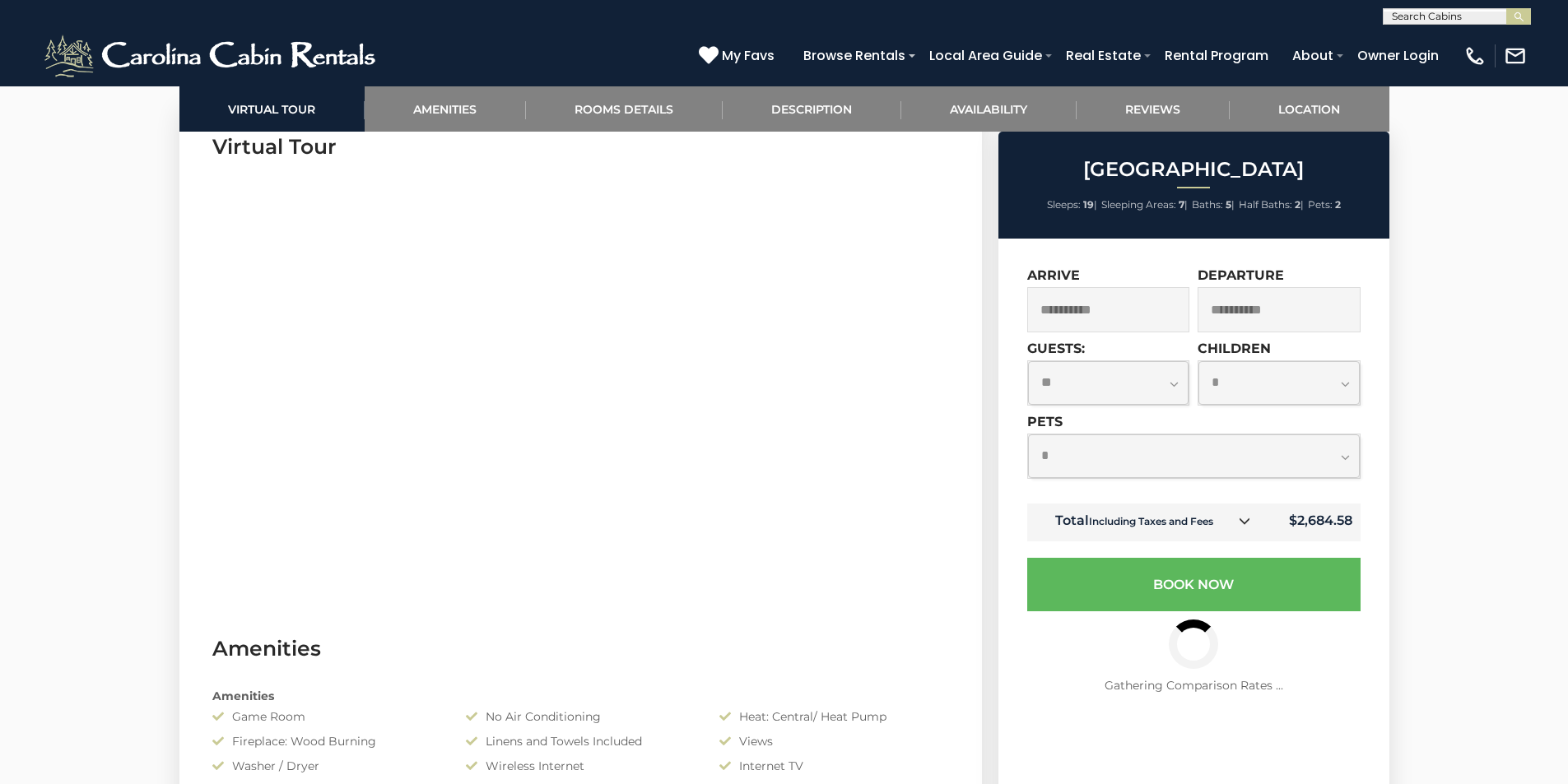
scroll to position [823, 0]
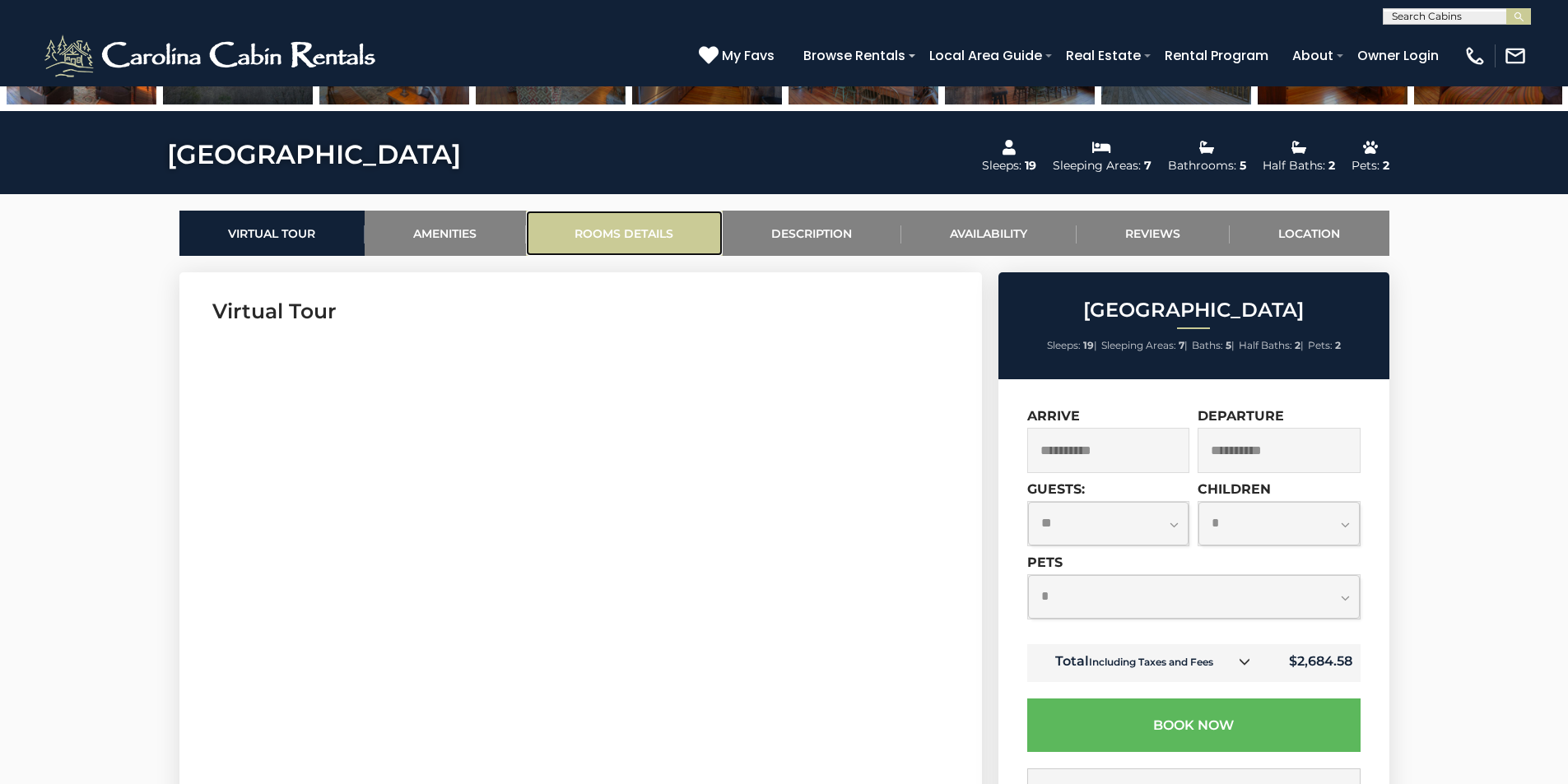
click at [635, 236] on link "Rooms Details" at bounding box center [624, 232] width 196 height 45
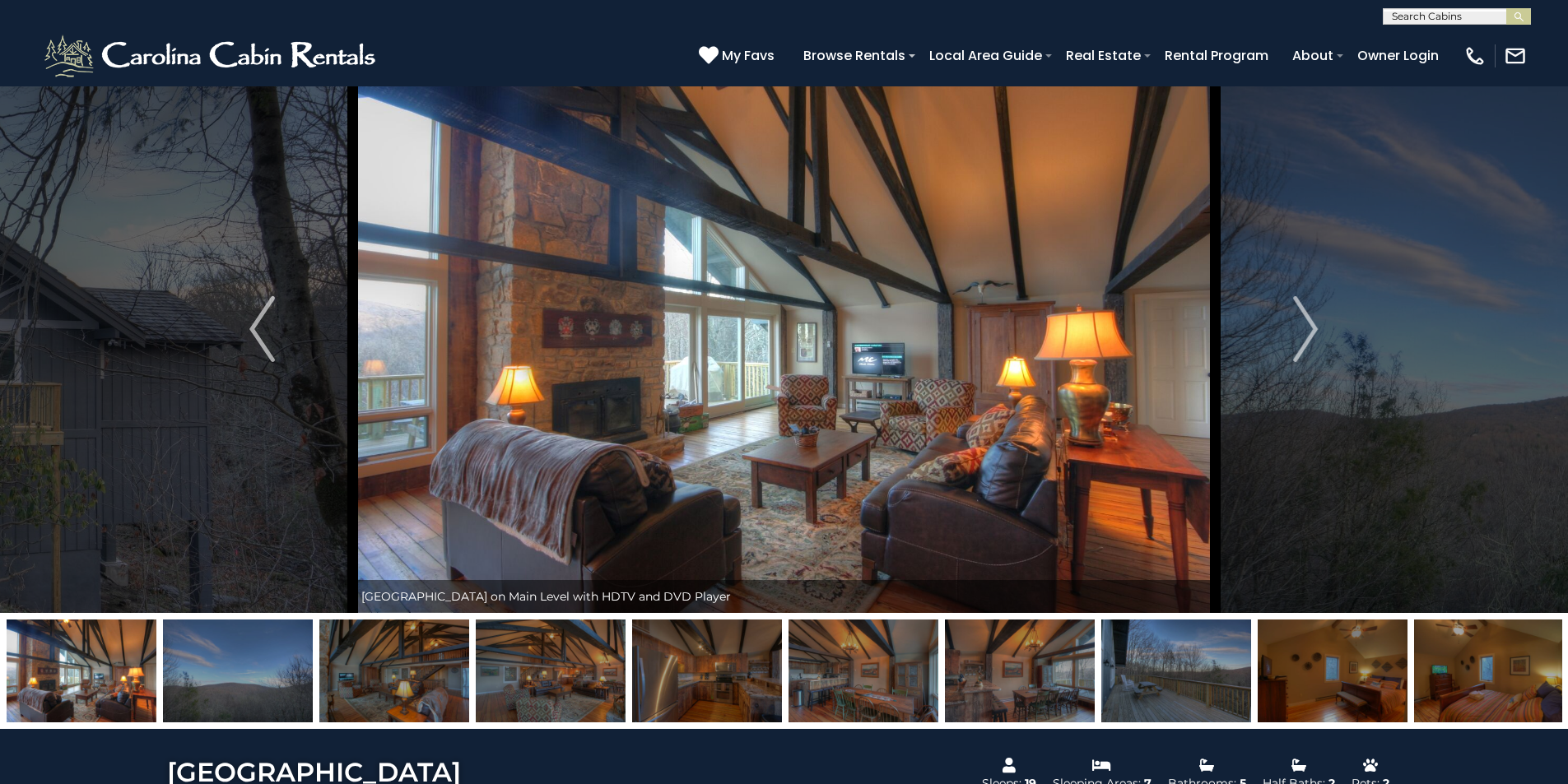
scroll to position [37, 0]
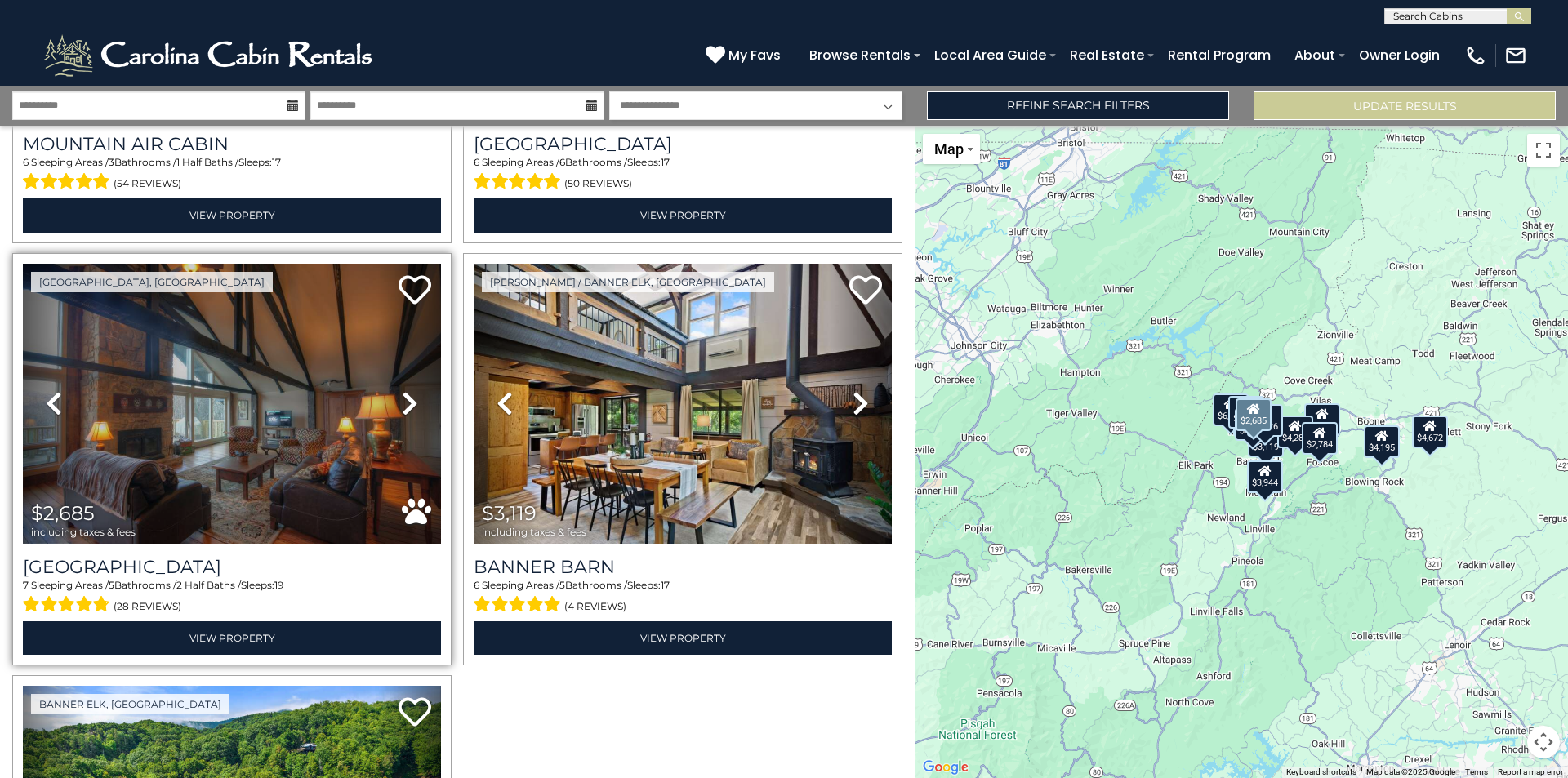
scroll to position [2042, 0]
